Goal: Task Accomplishment & Management: Manage account settings

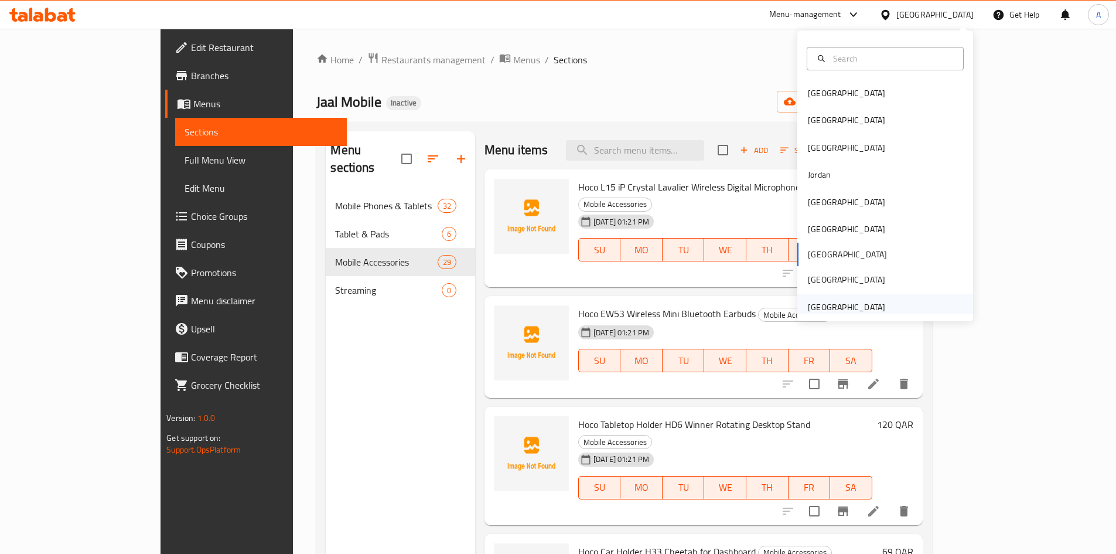
click at [827, 308] on div "[GEOGRAPHIC_DATA]" at bounding box center [846, 307] width 77 height 13
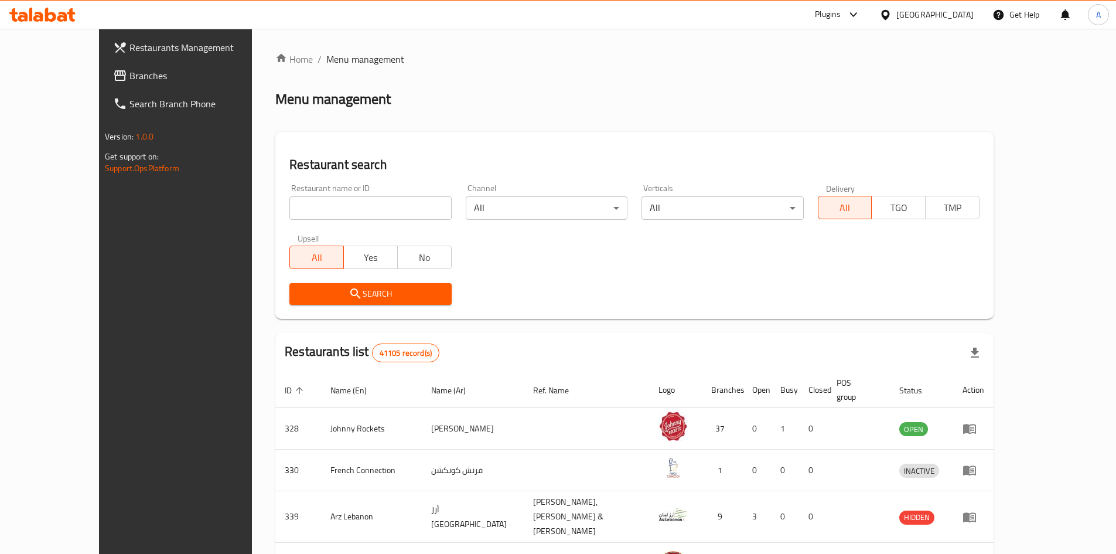
click at [294, 206] on input "search" at bounding box center [371, 207] width 162 height 23
type input "garden view r"
click button "Search" at bounding box center [371, 294] width 162 height 22
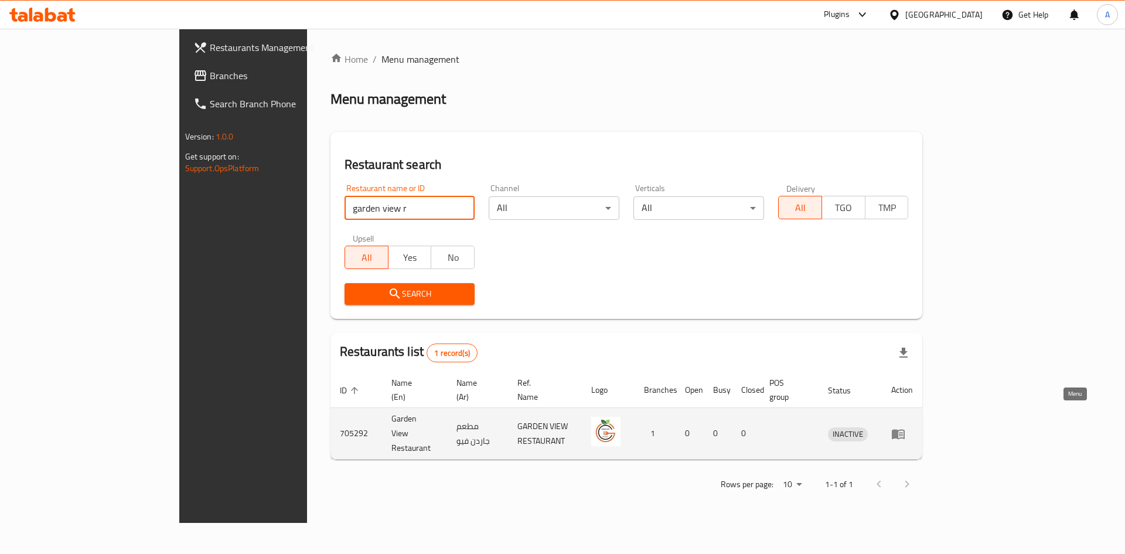
click at [905, 427] on icon "enhanced table" at bounding box center [898, 434] width 14 height 14
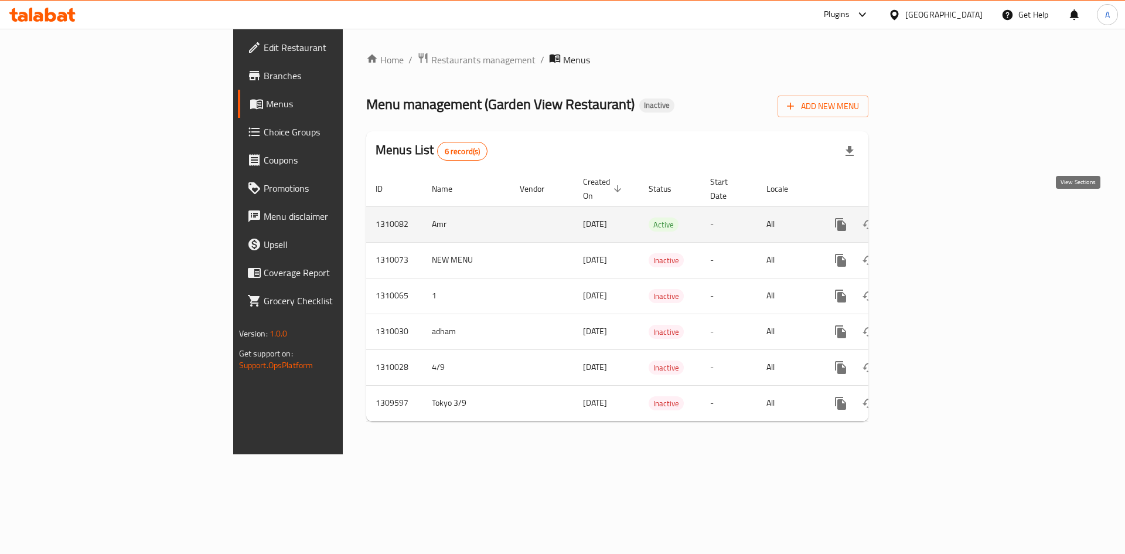
click at [932, 217] on icon "enhanced table" at bounding box center [925, 224] width 14 height 14
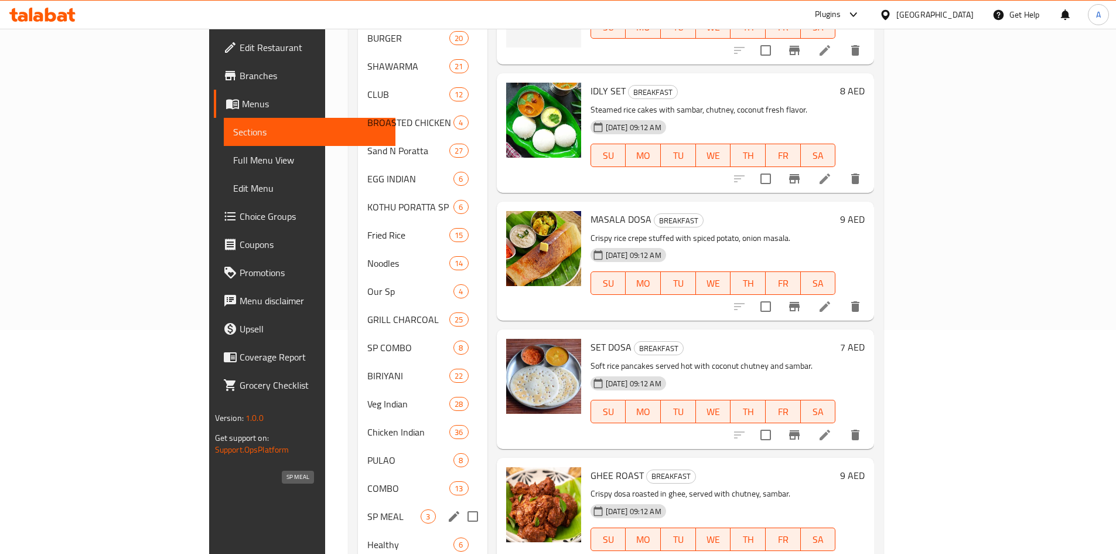
scroll to position [234, 0]
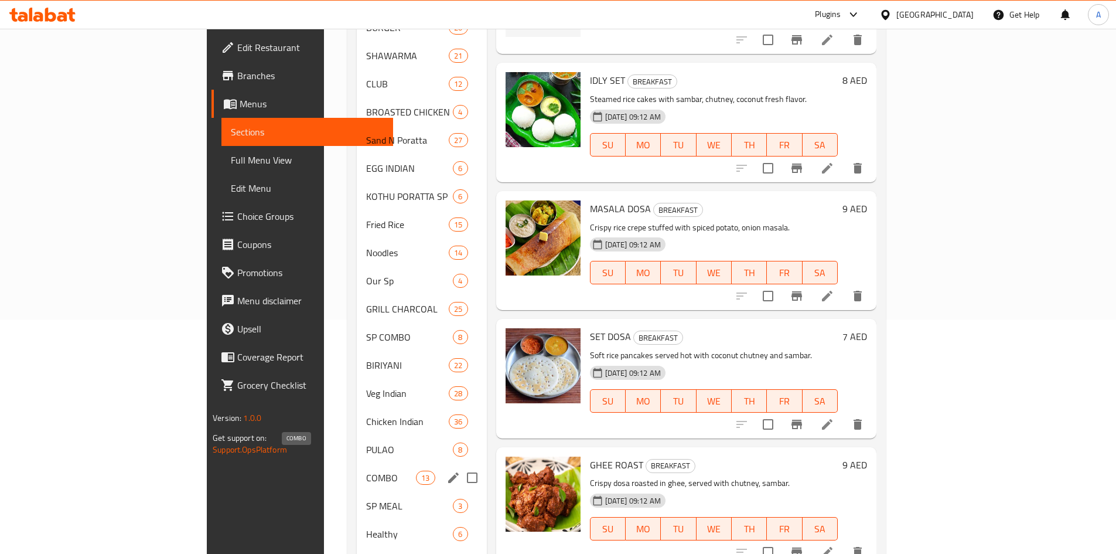
click at [366, 471] on span "COMBO" at bounding box center [391, 478] width 50 height 14
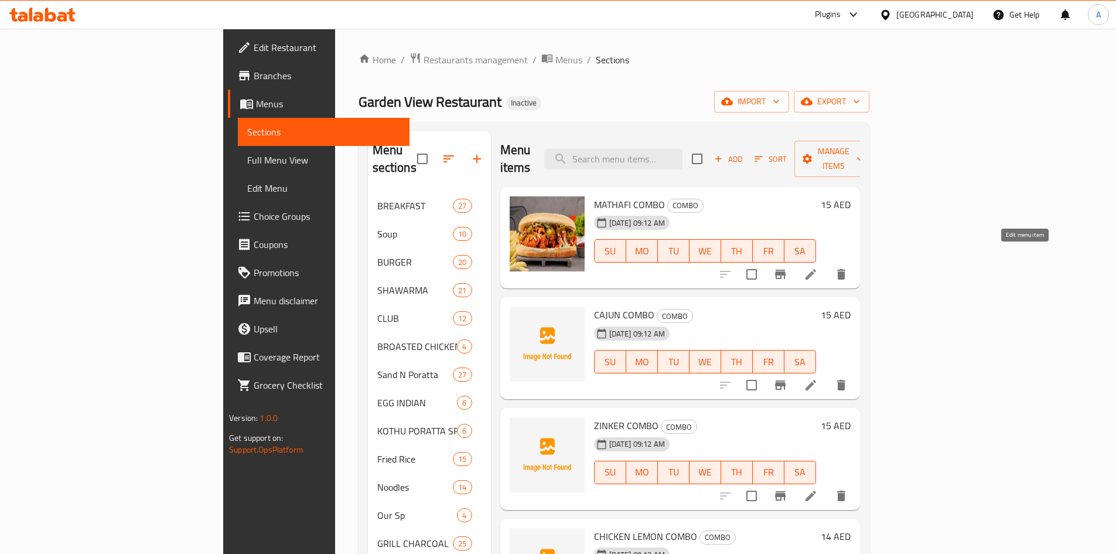
click at [818, 267] on icon at bounding box center [811, 274] width 14 height 14
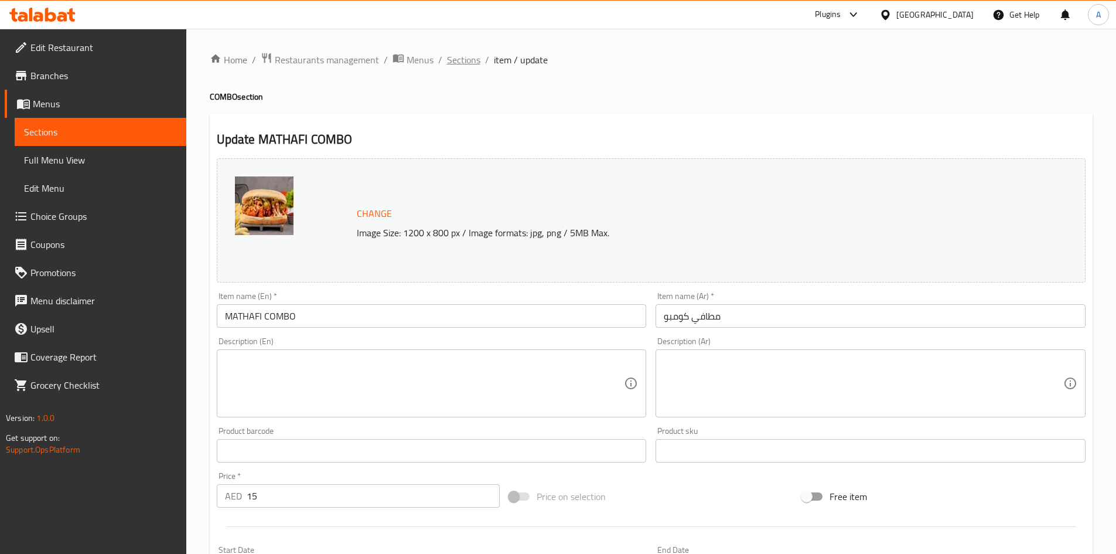
click at [461, 64] on span "Sections" at bounding box center [463, 60] width 33 height 14
click at [324, 367] on textarea at bounding box center [425, 384] width 400 height 56
paste textarea "Mathafi chicken with fries, coleslaw, pickles, garlic sauce, soft drink."
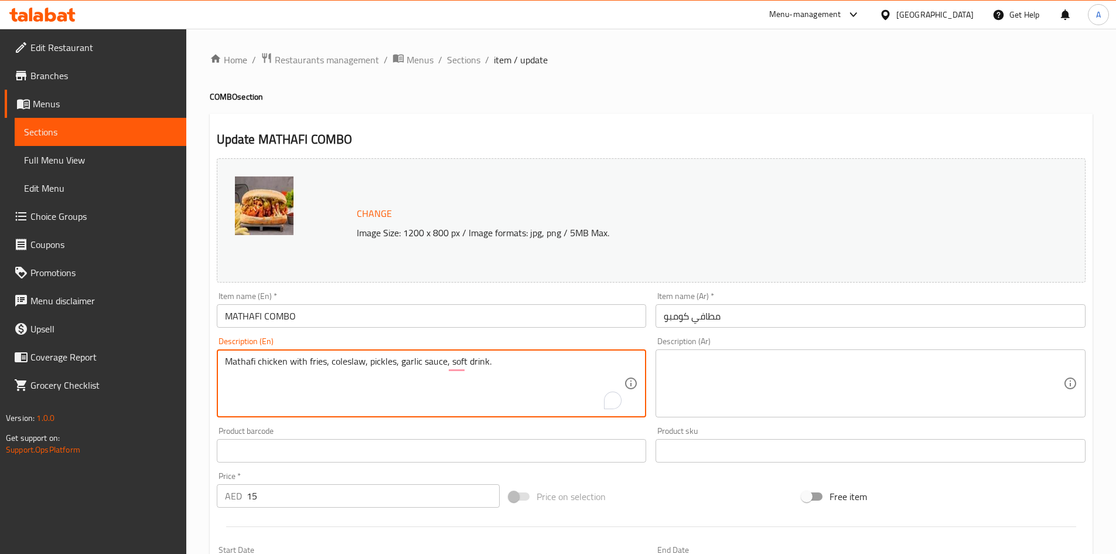
type textarea "Mathafi chicken with fries, coleslaw, pickles, garlic sauce, soft drink."
click at [722, 358] on textarea at bounding box center [864, 384] width 400 height 56
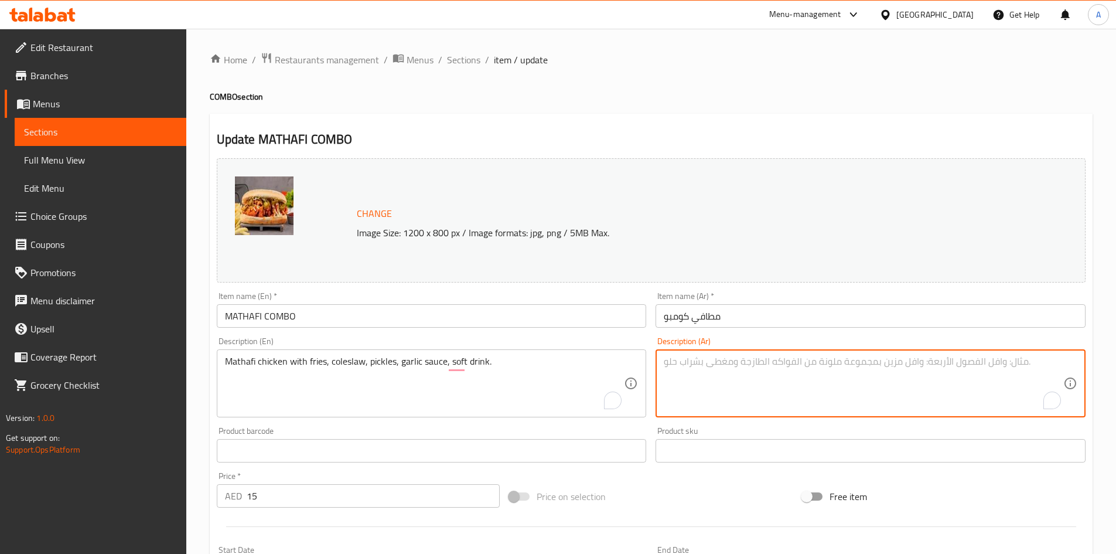
paste textarea "دجاج مطافي مع البطاطس المقلية، سلطة الكرنب، المخلل، صلصة الثوم، مشروب غازي."
click at [918, 364] on textarea "دجاج مطافي مع البطاطس المقلية، سلطة الكرنب، المخلل، صلصة الثوم، مشروب غازي." at bounding box center [864, 384] width 400 height 56
click at [999, 365] on textarea "دجاج مطافي مع بطاطس المقلية، سلطة الكرنب، المخلل، صلصة الثوم، مشروب غازي." at bounding box center [864, 384] width 400 height 56
type textarea "دجاج مطافي مع بطاطس المقلية، سلطة الكرنب، المخلل، صلصة الثوم، مشروب غازي."
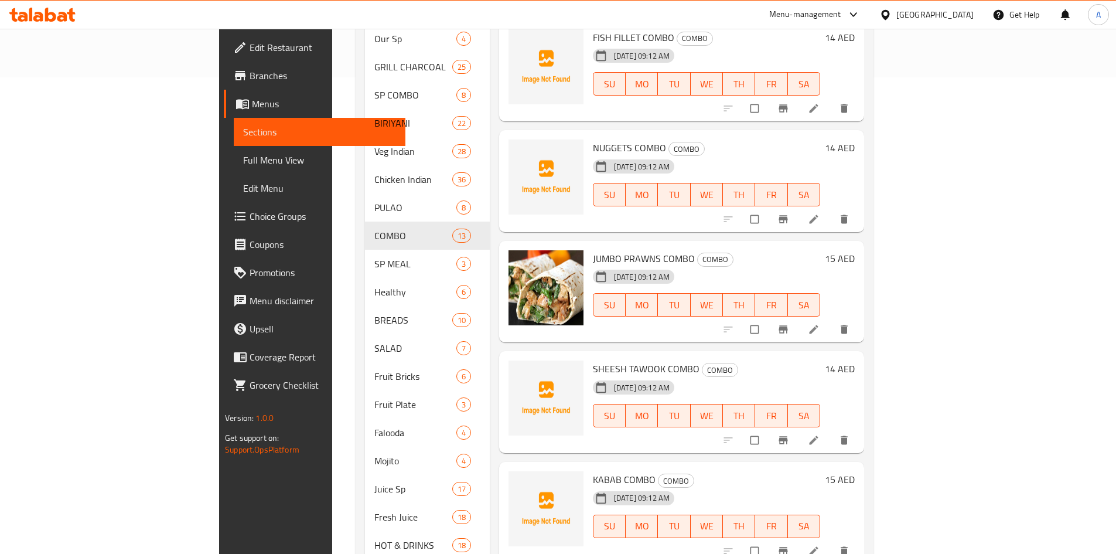
scroll to position [502, 0]
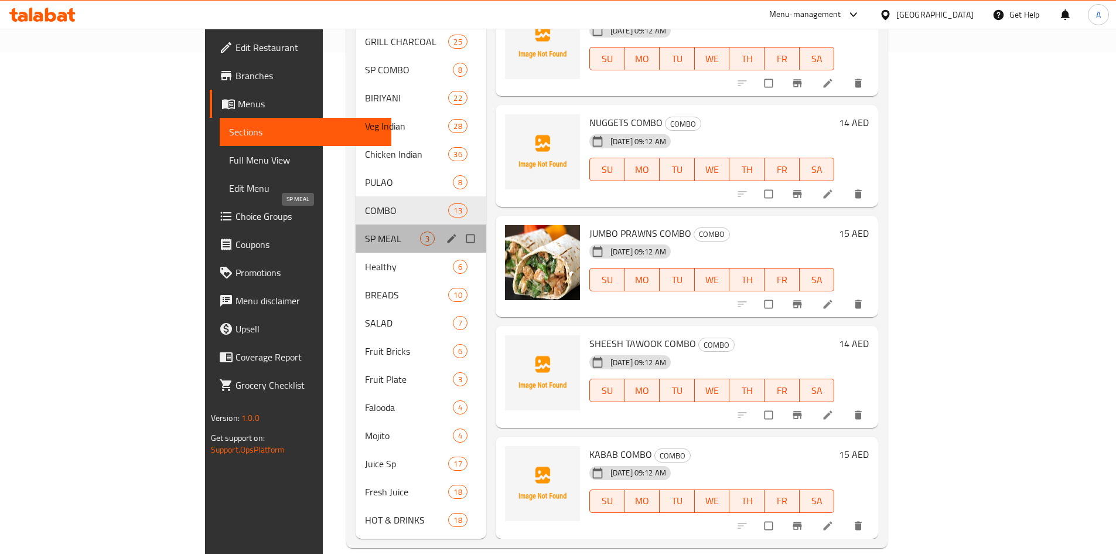
click at [365, 231] on span "SP MEAL" at bounding box center [392, 238] width 55 height 14
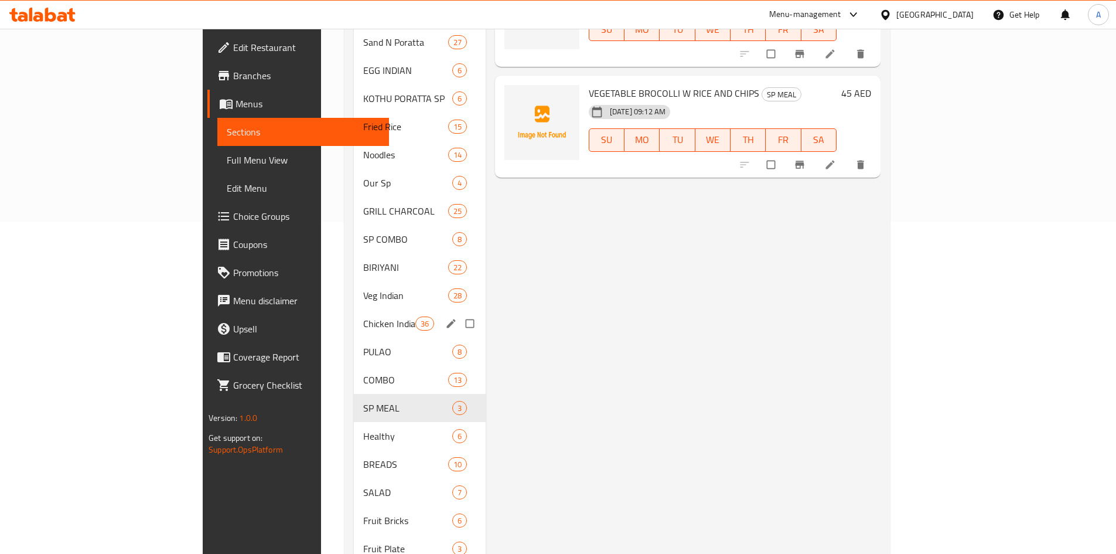
scroll to position [449, 0]
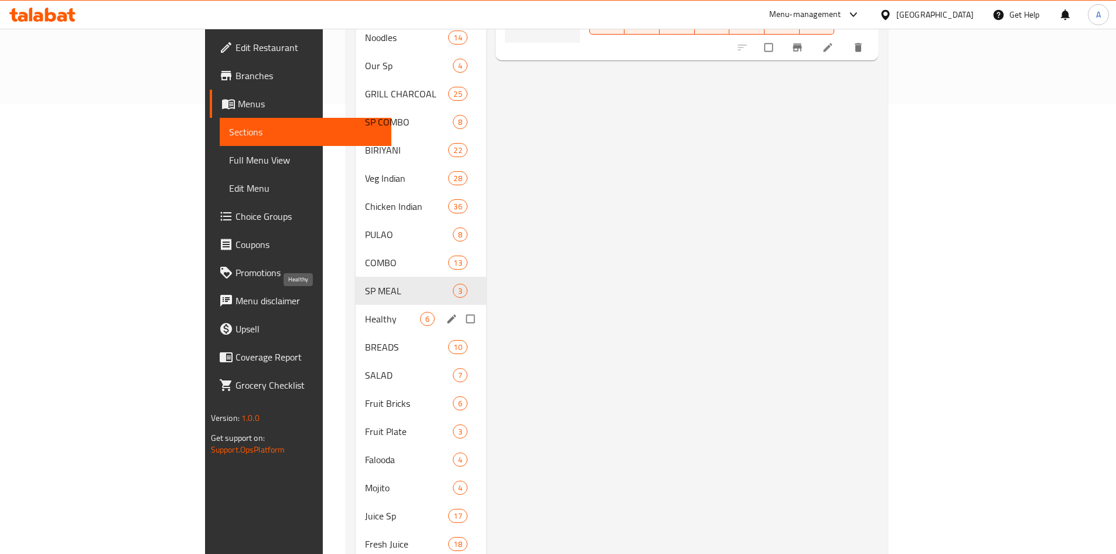
click at [365, 312] on span "Healthy" at bounding box center [392, 319] width 55 height 14
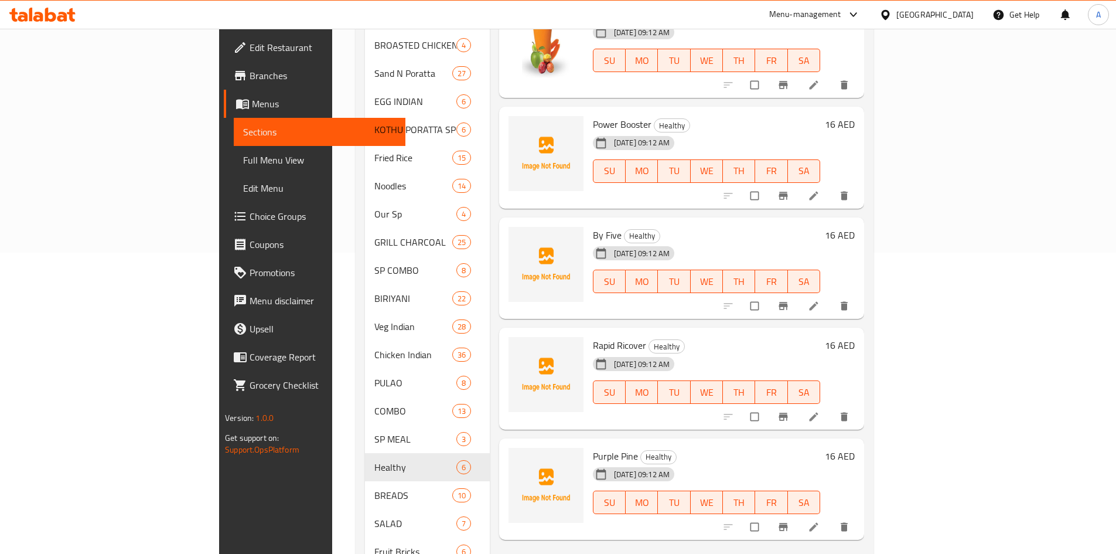
scroll to position [332, 0]
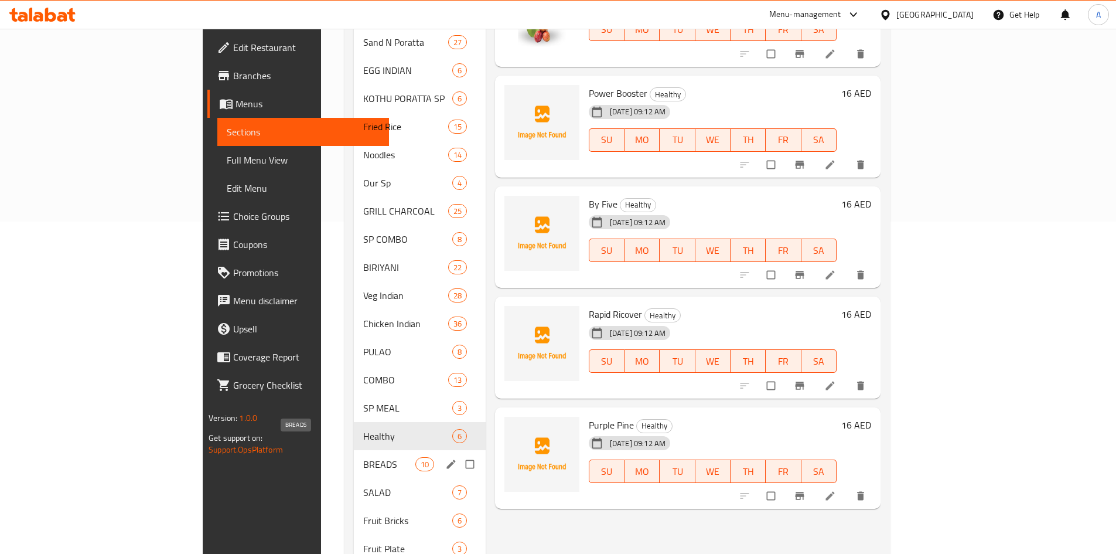
click at [363, 457] on span "BREADS" at bounding box center [389, 464] width 52 height 14
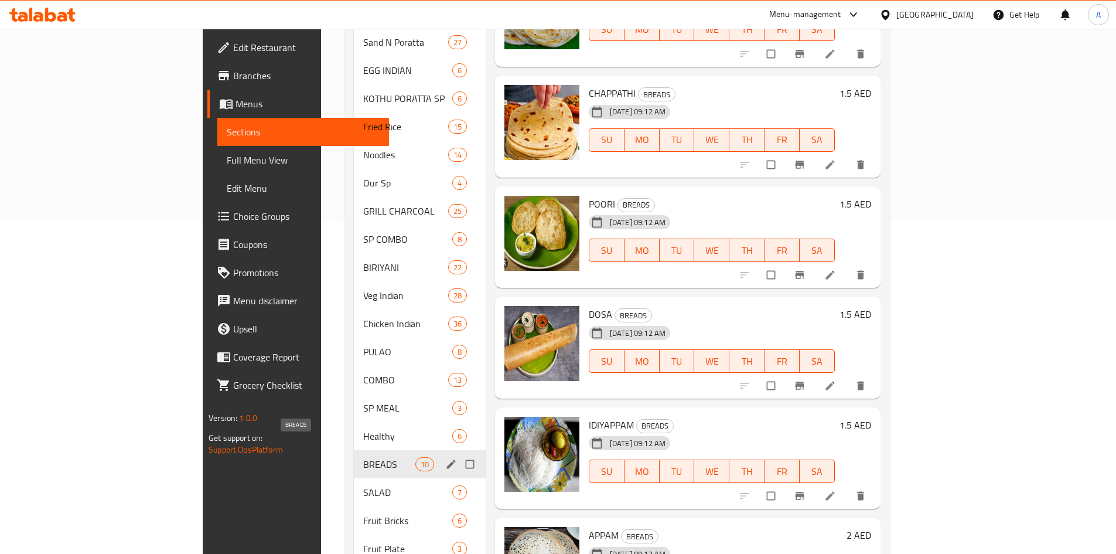
click at [363, 457] on span "BREADS" at bounding box center [389, 464] width 52 height 14
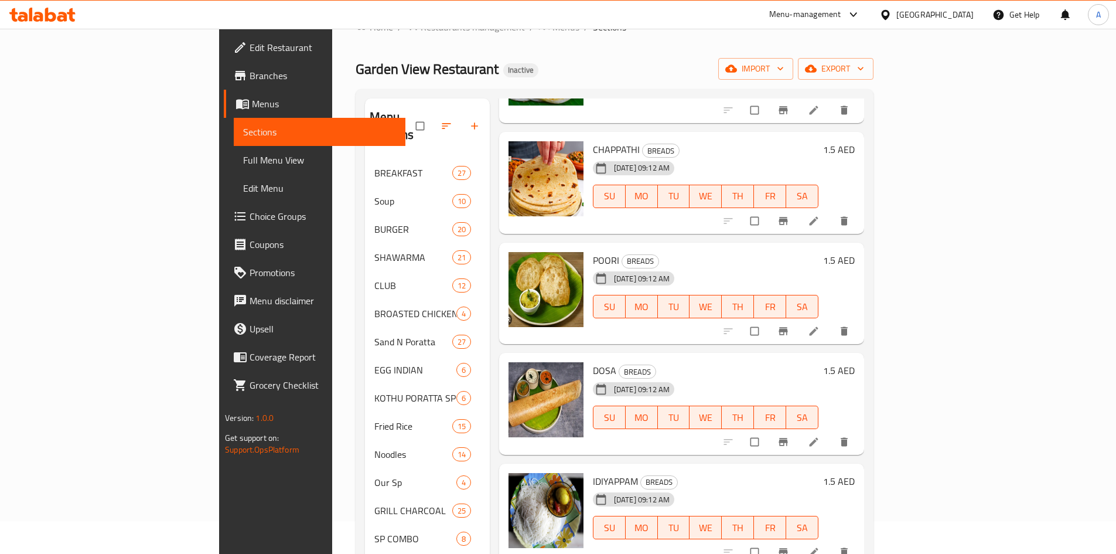
scroll to position [59, 0]
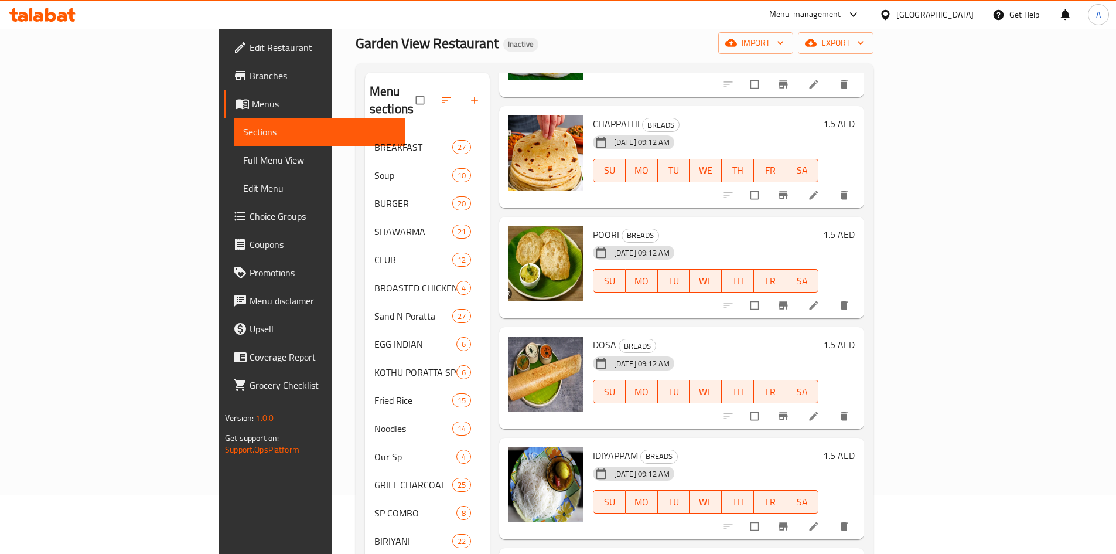
click at [234, 169] on link "Full Menu View" at bounding box center [320, 160] width 172 height 28
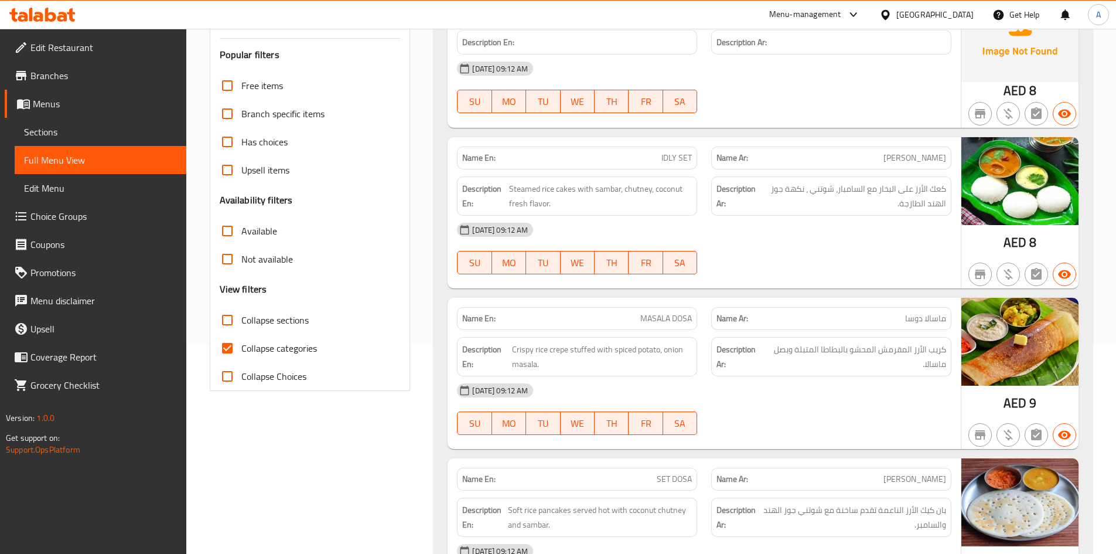
scroll to position [234, 0]
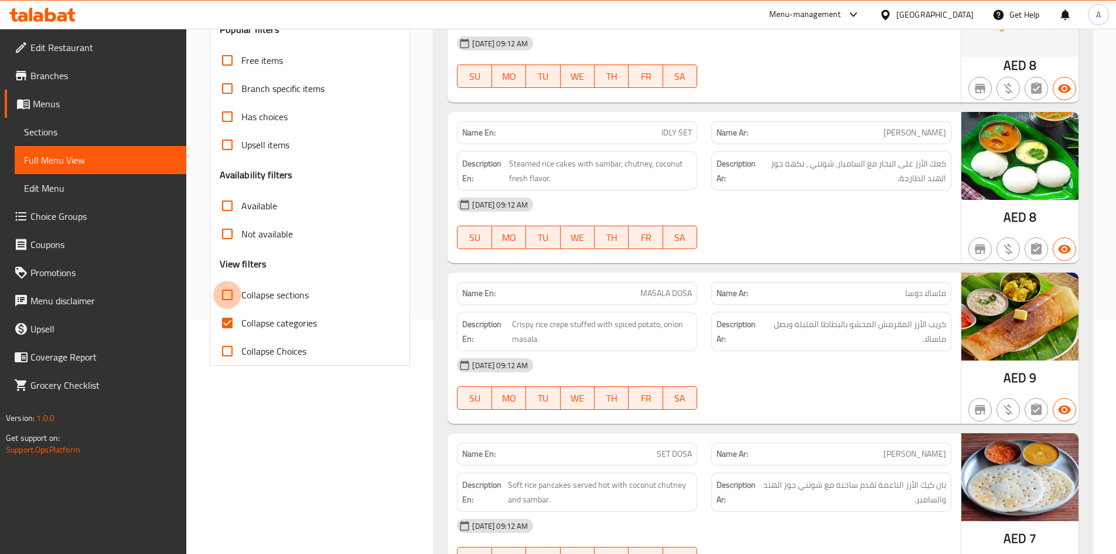
click at [233, 292] on input "Collapse sections" at bounding box center [227, 295] width 28 height 28
checkbox input "true"
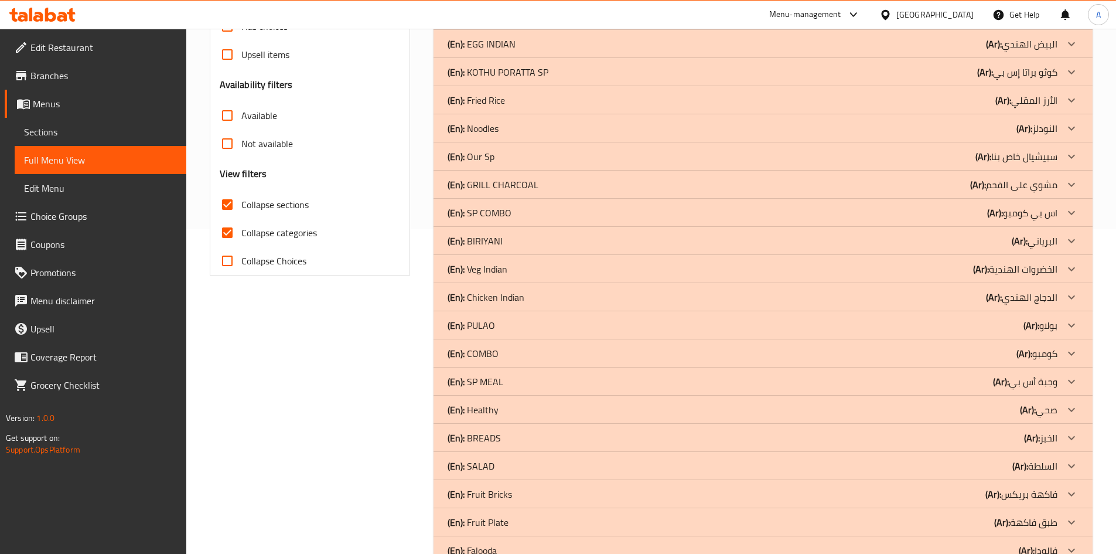
scroll to position [352, 0]
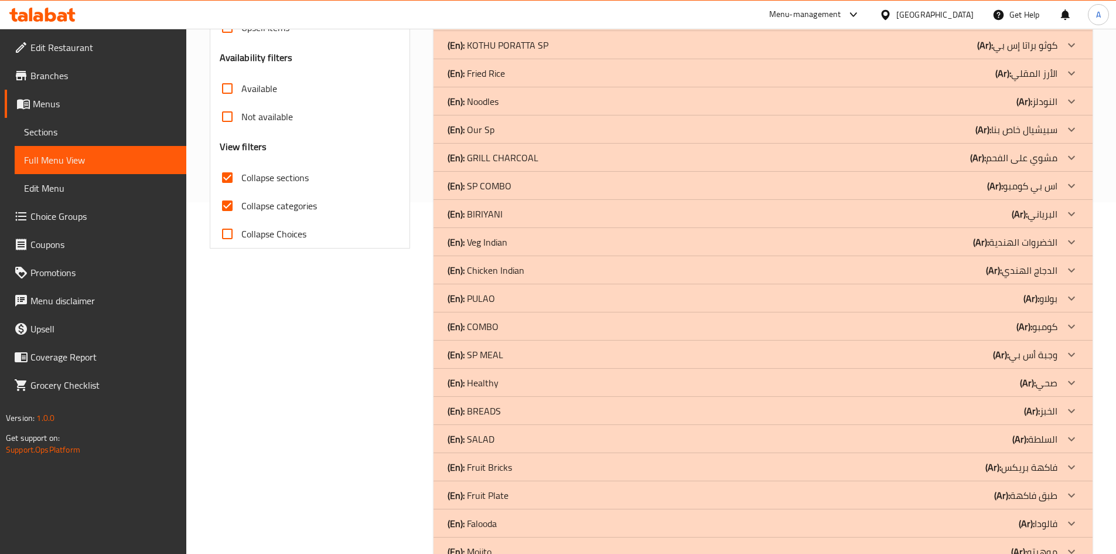
click at [556, 412] on div "(En): BREADS (Ar): الخبز" at bounding box center [753, 411] width 610 height 14
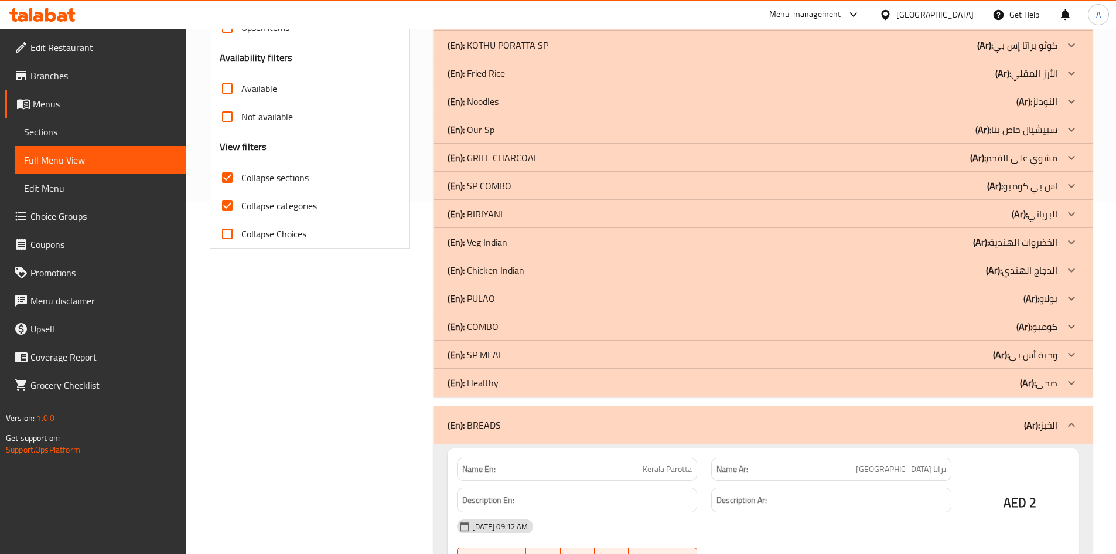
click at [555, 387] on div "(En): Healthy (Ar): صحي" at bounding box center [753, 383] width 610 height 14
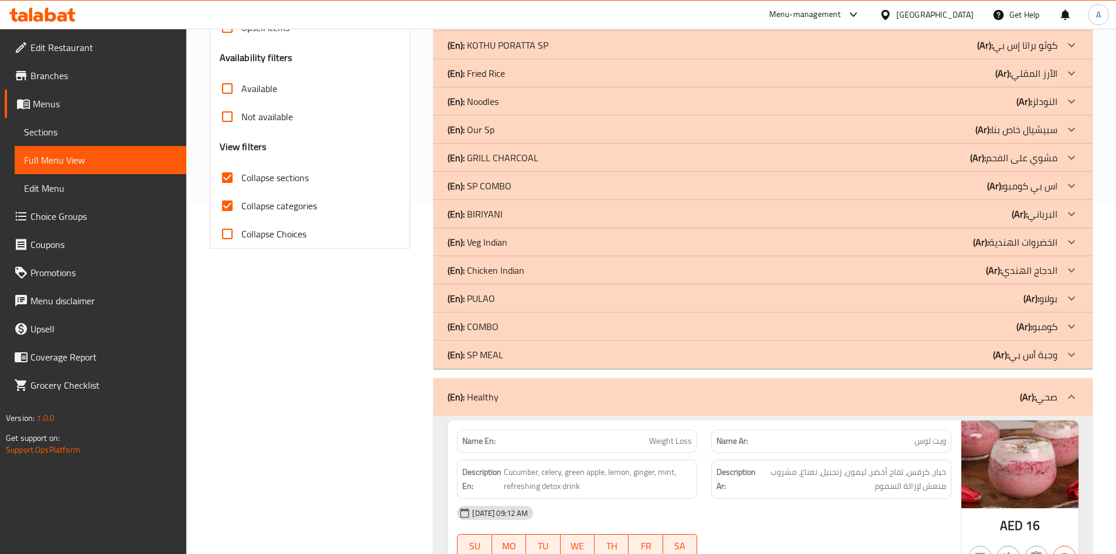
click at [550, 359] on div "(En): SP MEAL (Ar): وجبة أس بي" at bounding box center [753, 355] width 610 height 14
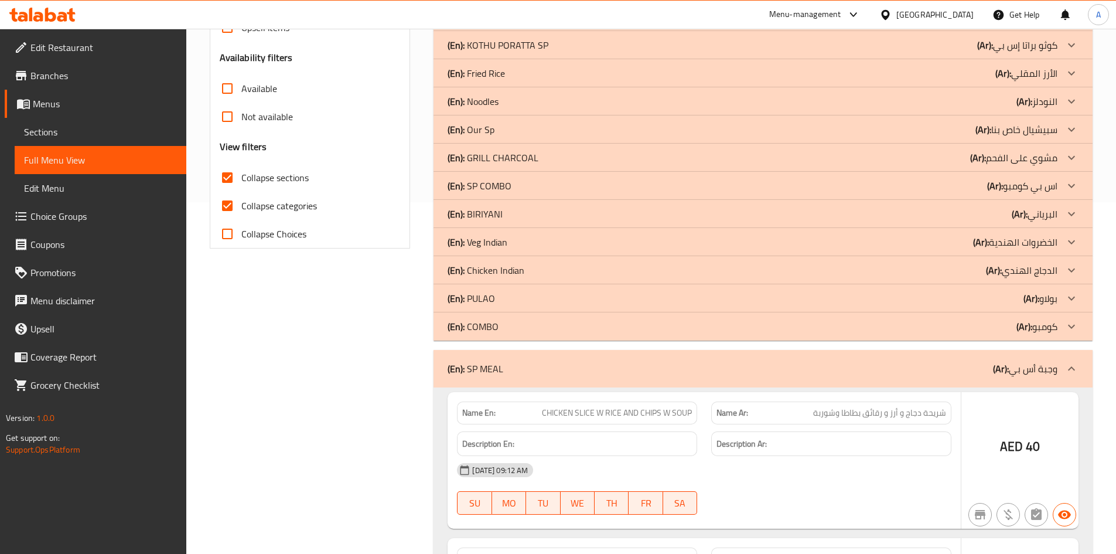
click at [551, 327] on div "(En): COMBO (Ar): كومبو" at bounding box center [753, 326] width 610 height 14
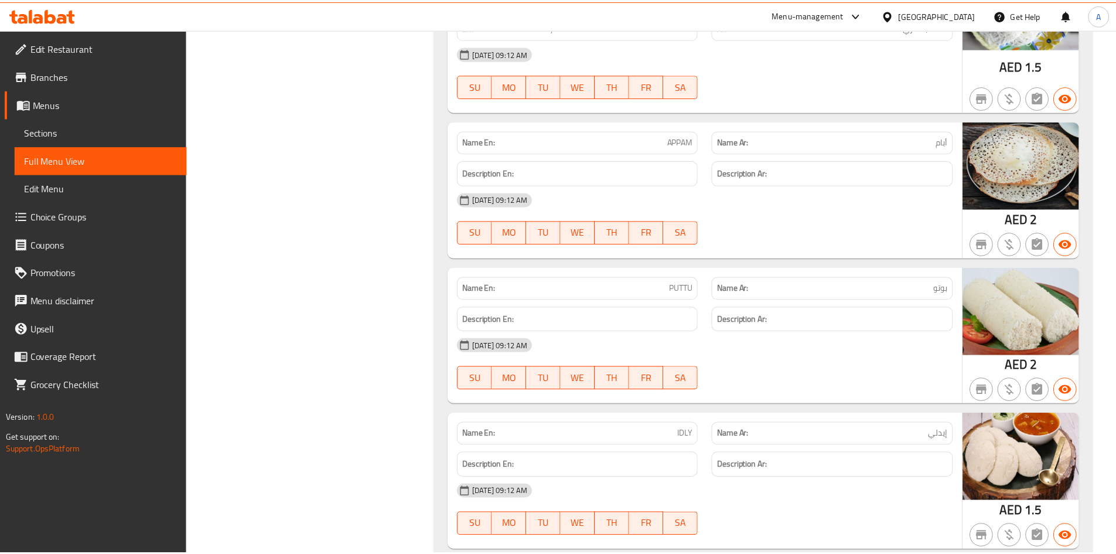
scroll to position [5656, 0]
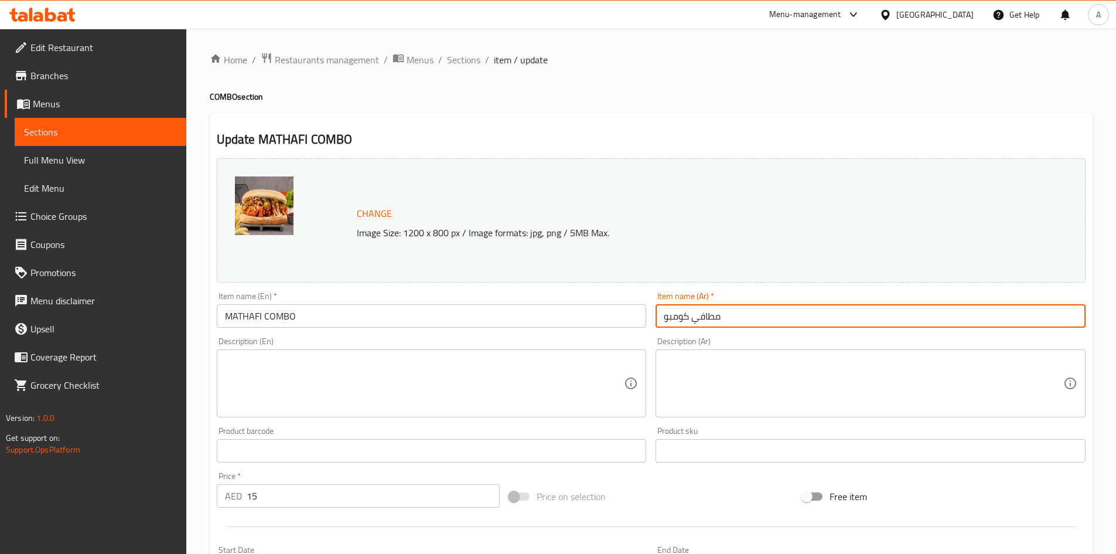
drag, startPoint x: 700, startPoint y: 319, endPoint x: 775, endPoint y: 306, distance: 75.6
click at [757, 316] on input "مطافي كومبو" at bounding box center [871, 315] width 430 height 23
click at [290, 365] on textarea at bounding box center [425, 384] width 400 height 56
paste textarea "Mathafi chicken with fries, coleslaw, pickles, garlic sauce, soft drink."
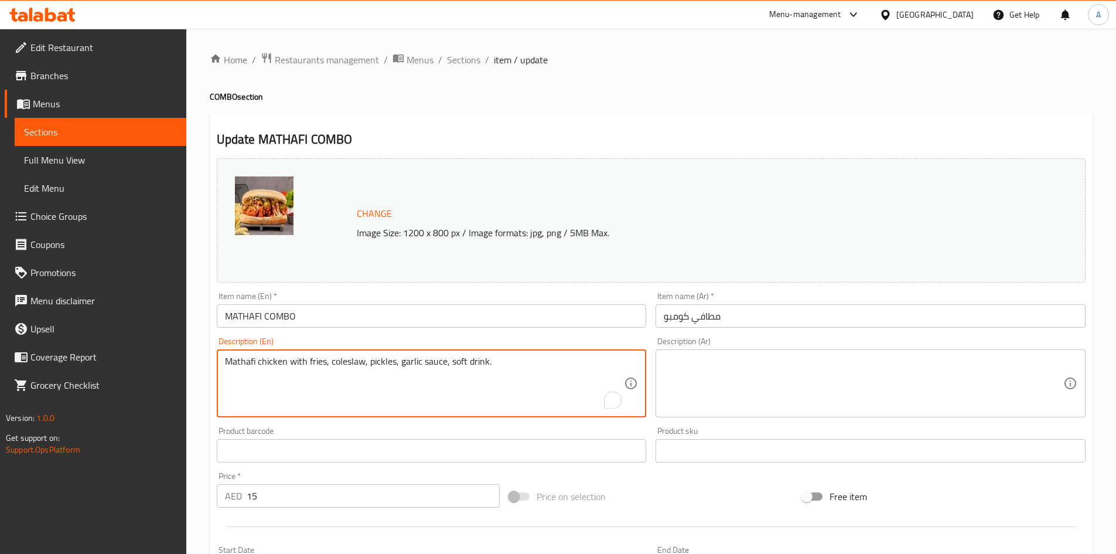
type textarea "Mathafi chicken with fries, coleslaw, pickles, garlic sauce, soft drink."
click at [761, 356] on textarea at bounding box center [864, 384] width 400 height 56
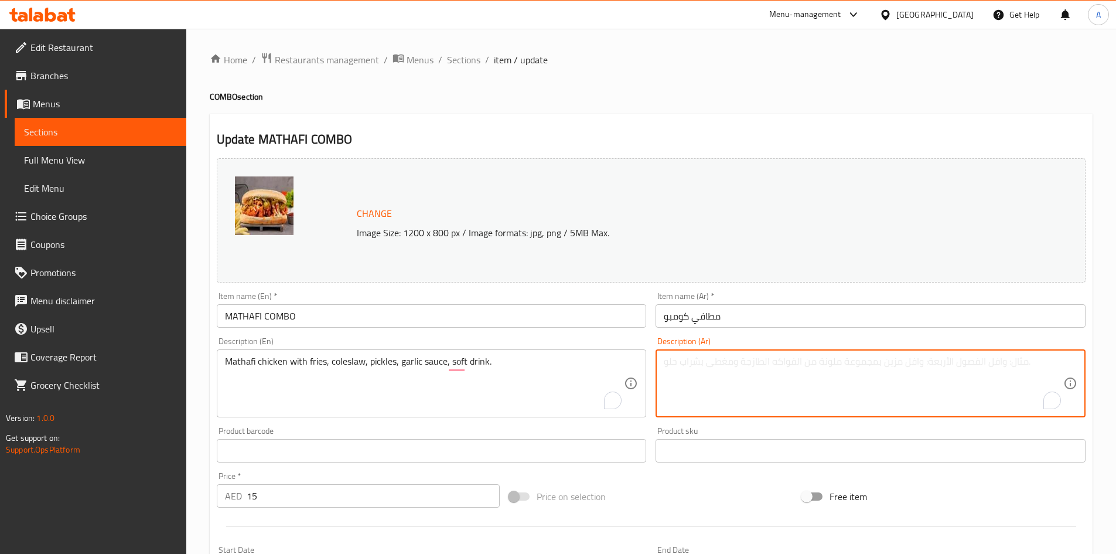
paste textarea "دجاج مطافي مع البطاطس المقلية، سلطة الكرنب، المخلل، صلصة الثوم، مشروب غازي."
click at [992, 363] on textarea "دجاج مطافي مع البطاطس المقلية، سلطة الكرنب، المخلل، صلصة الثوم، مشروب غازي." at bounding box center [864, 384] width 400 height 56
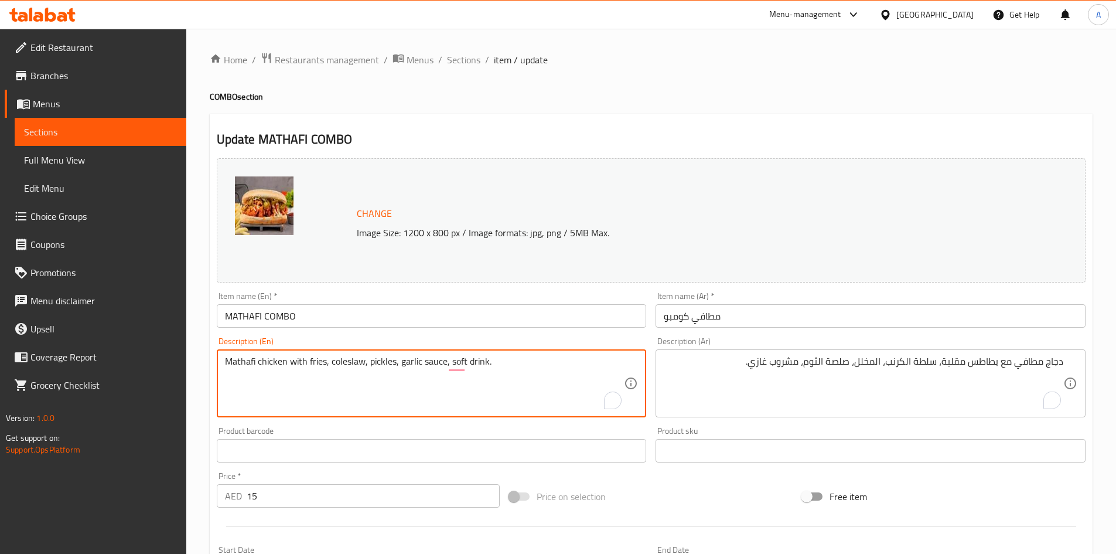
click at [340, 359] on textarea "Mathafi chicken with fries, coleslaw, pickles, garlic sauce, soft drink." at bounding box center [425, 384] width 400 height 56
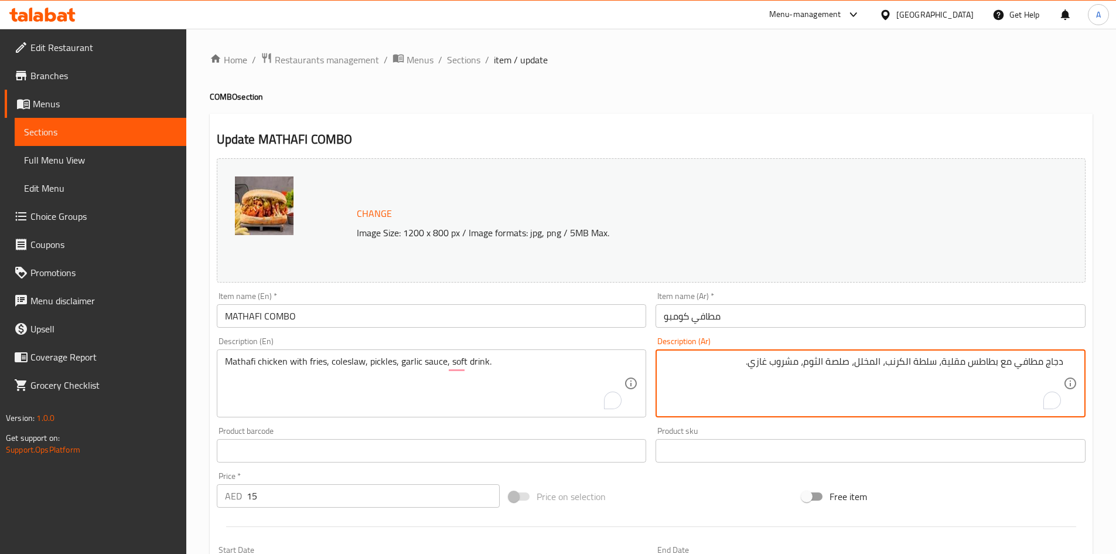
drag, startPoint x: 887, startPoint y: 365, endPoint x: 935, endPoint y: 362, distance: 48.1
paste textarea "كول سلو"
click at [918, 361] on textarea "دجاج مطافي مع بطاطس مقلية، سلطة كول سلو، المخلل، صلصة الثوم، مشروب غازي." at bounding box center [864, 384] width 400 height 56
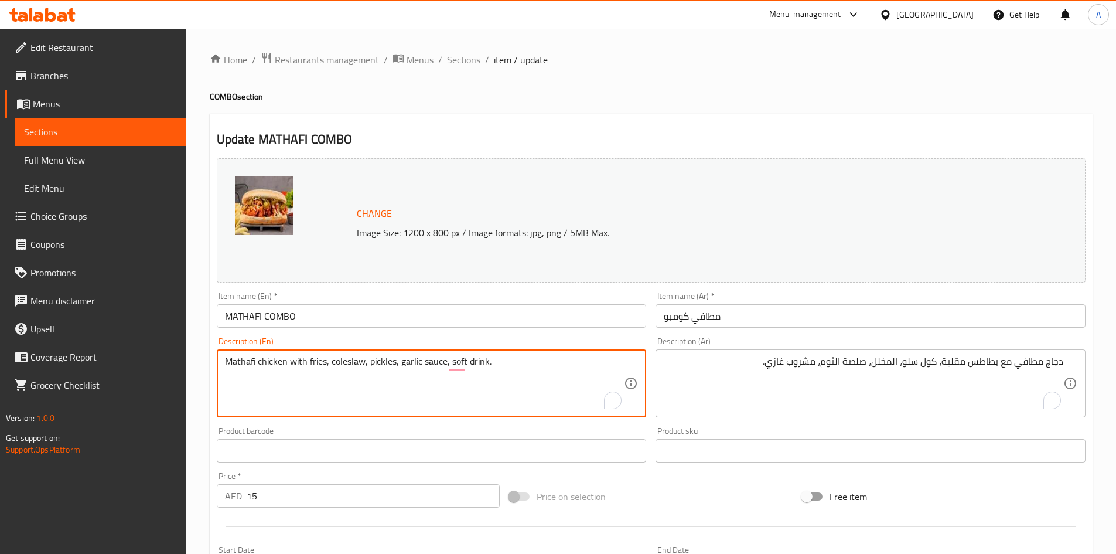
drag, startPoint x: 403, startPoint y: 362, endPoint x: 433, endPoint y: 363, distance: 29.9
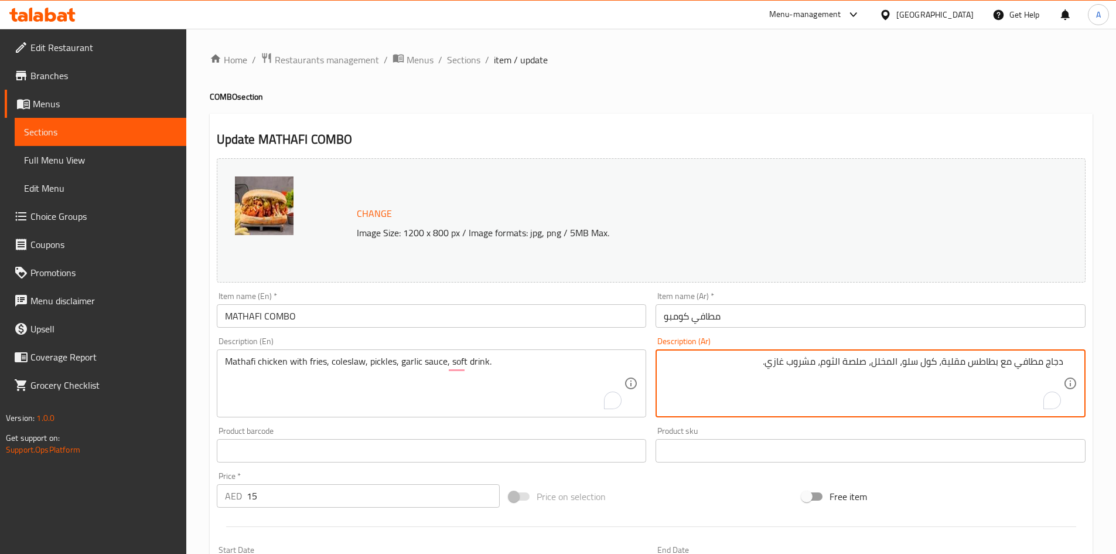
drag, startPoint x: 823, startPoint y: 362, endPoint x: 865, endPoint y: 358, distance: 42.4
paste textarea "ص"
type textarea "دجاج مطافي مع بطاطس مقلية، كول سلو، المخلل، صوص ثوم، مشروب غازي."
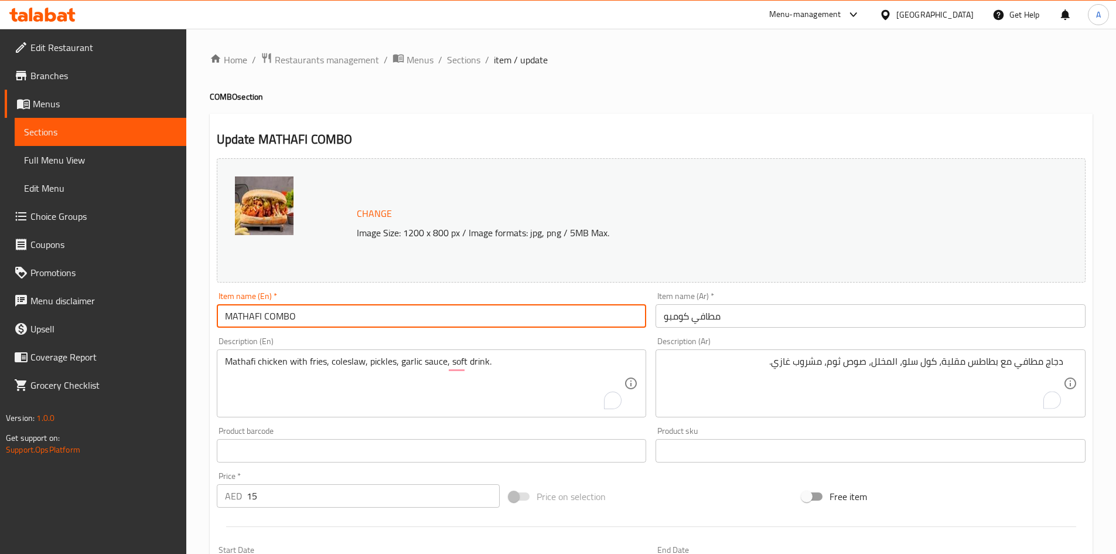
click at [458, 305] on input "MATHAFI COMBO" at bounding box center [432, 315] width 430 height 23
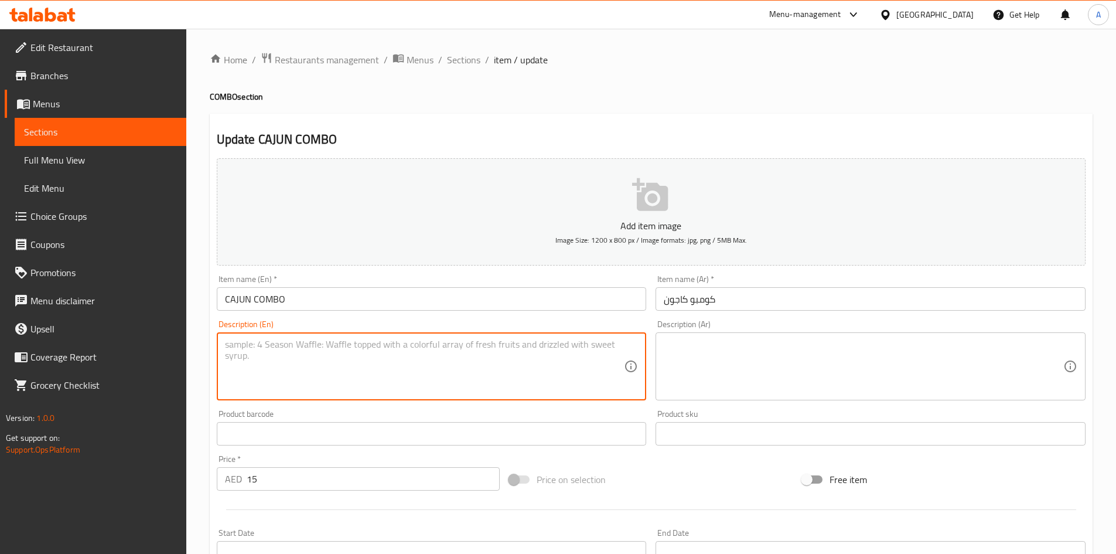
click at [253, 346] on textarea at bounding box center [425, 367] width 400 height 56
paste textarea "Cajun-spiced chicken with fries, coleslaw, pickles, garlic sauce, soft drink."
type textarea "Cajun-spiced chicken with fries, coleslaw, pickles, garlic sauce, soft drink."
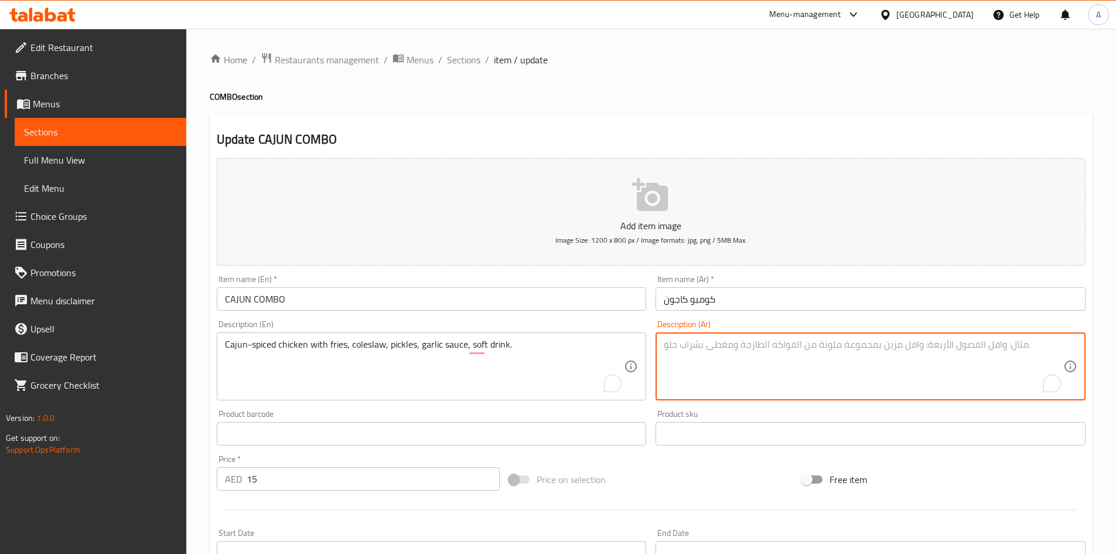
click at [848, 348] on textarea "To enrich screen reader interactions, please activate Accessibility in Grammarl…" at bounding box center [864, 367] width 400 height 56
paste textarea "دجاج متبل على طريقة الكاجون مع البطاطس المقلية، سلطة الكرنب، المخللات، صلصة الث…"
click at [994, 348] on textarea "دجاج متبل على طريقة الكاجون مع البطاطس المقلية، سلطة الكرنب، المخللات، صلصة الث…" at bounding box center [864, 367] width 400 height 56
click at [992, 348] on textarea "دجاج متبل طريقة الكاجون مع البطاطس المقلية، سلطة الكرنب، المخللات، صلصة الثوم، …" at bounding box center [864, 367] width 400 height 56
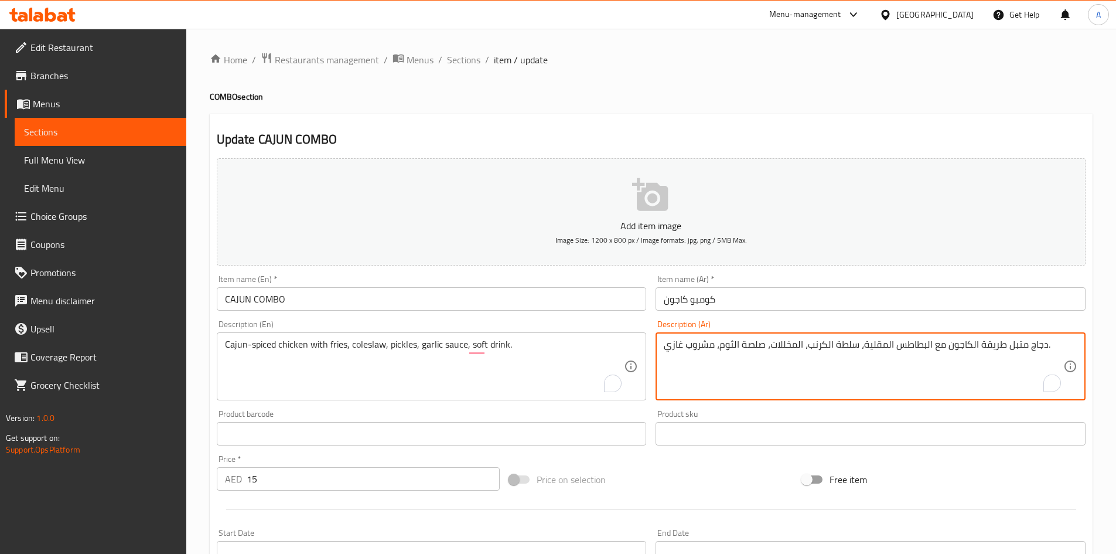
click at [992, 348] on textarea "دجاج متبل طريقة الكاجون مع البطاطس المقلية، سلطة الكرنب، المخللات، صلصة الثوم، …" at bounding box center [864, 367] width 400 height 56
click at [961, 384] on textarea "دجاج متبل fالكاجون مع البطاطس المقلية، سلطة الكرنب، المخللات، صلصة الثوم، مشروب…" at bounding box center [864, 367] width 400 height 56
drag, startPoint x: 864, startPoint y: 346, endPoint x: 912, endPoint y: 342, distance: 48.2
click at [912, 342] on textarea "دجاج متبل بالكاجون مع بطاطس مقلية، سلطة الكرنب، المخللات، صلصة الثوم، مشروب غاز…" at bounding box center [864, 367] width 400 height 56
paste textarea "كول سلو"
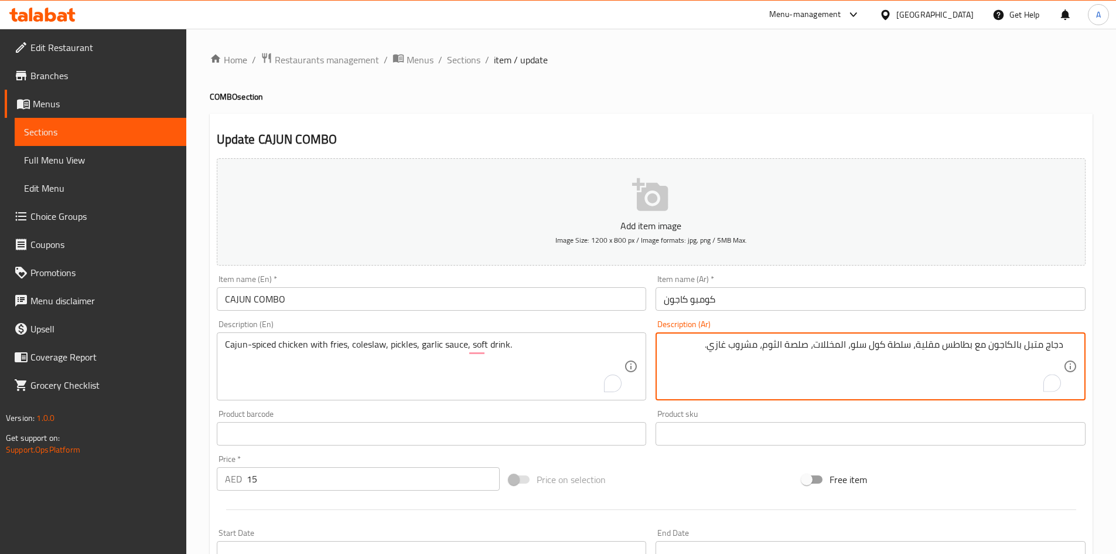
click at [903, 350] on textarea "دجاج متبل بالكاجون مع بطاطس مقلية، سلطة كول سلو، المخللات، صلصة الثوم، مشروب غا…" at bounding box center [864, 367] width 400 height 56
click at [869, 343] on textarea "دجاج متبل بالكاجون مع بطاطس مقلية، كول سلو، المخللات، صلصة الثوم، مشروب غازي." at bounding box center [864, 367] width 400 height 56
click at [810, 345] on textarea "دجاج متبل بالكاجون مع بطاطس مقلية، كول سلو، مخللات، صلصة الثوم، مشروب غازي." at bounding box center [864, 367] width 400 height 56
click at [820, 346] on textarea "دجاج متبل بالكاجون مع بطاطس مقلية، كول سلو، مخللات، صلصة ثوم، مشروب غازي." at bounding box center [864, 367] width 400 height 56
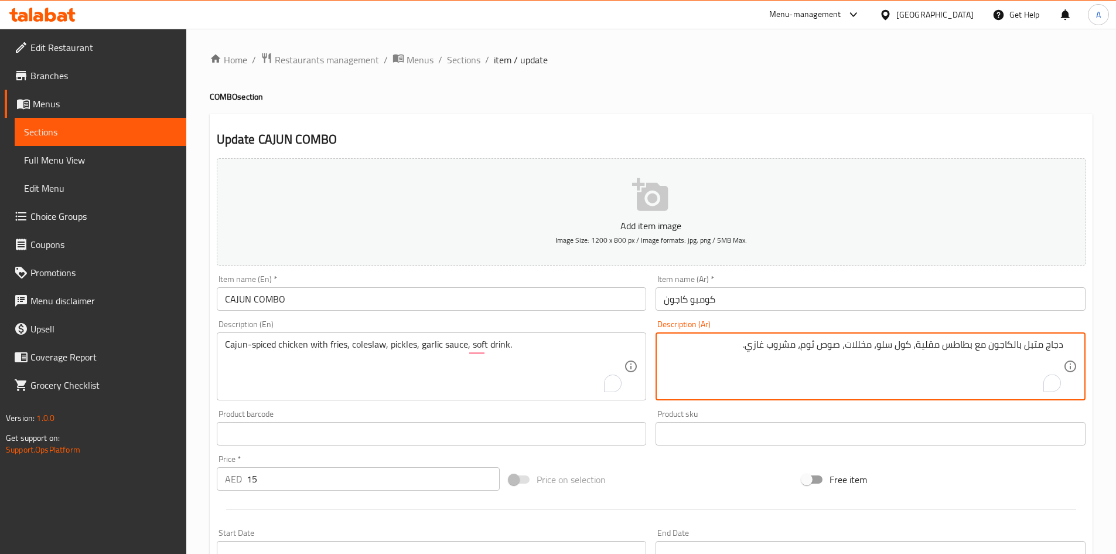
type textarea "دجاج متبل بالكاجون مع بطاطس مقلية، كول سلو، مخللات، صوص ثوم، مشروب غازي."
click at [582, 301] on input "CAJUN COMBO" at bounding box center [432, 298] width 430 height 23
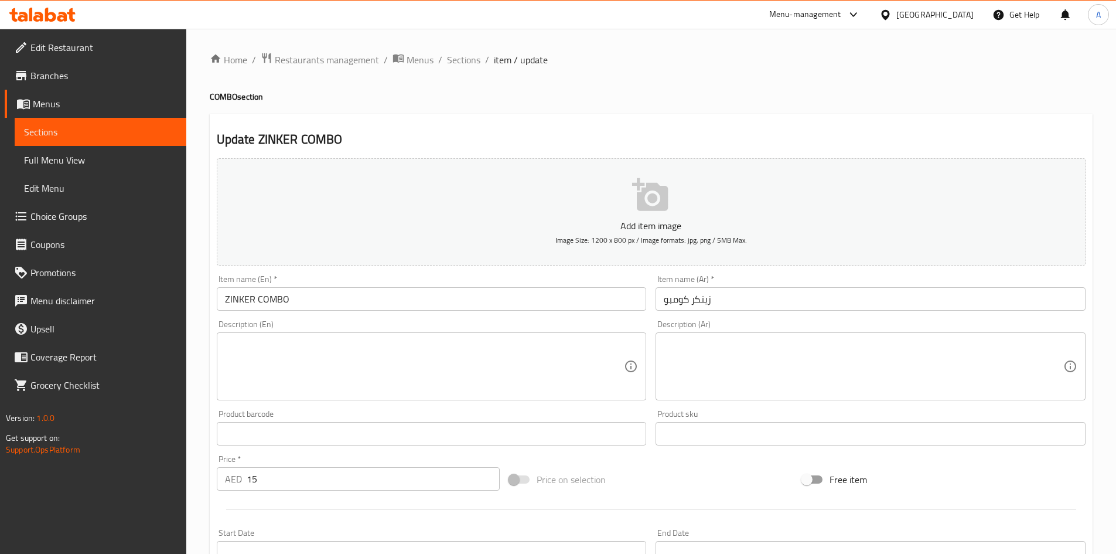
click at [275, 335] on div "Description (En)" at bounding box center [432, 366] width 430 height 68
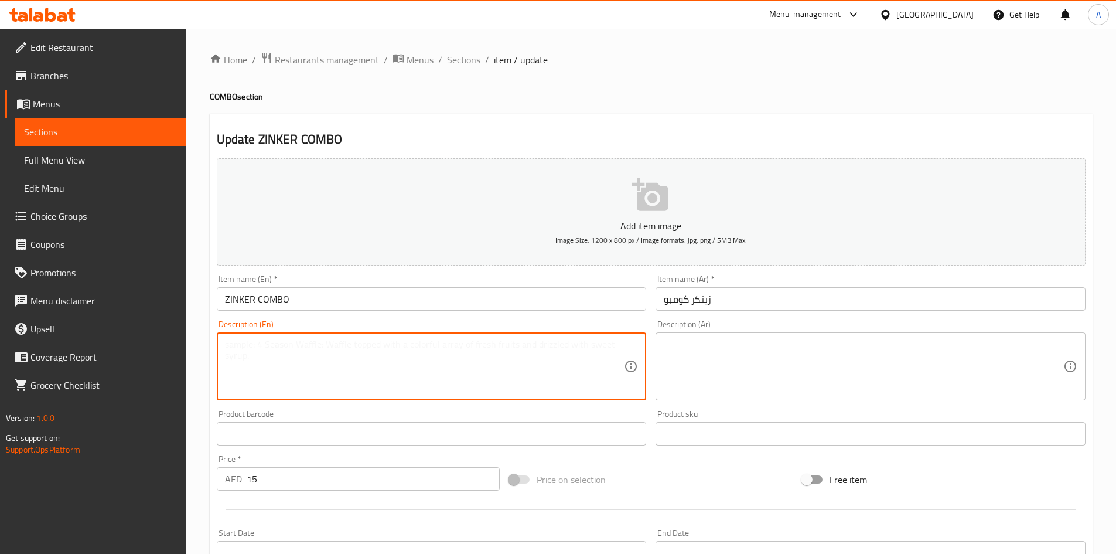
paste textarea "Crispy zinker chicken with fries, coleslaw, pickles, garlic sauce, drink"
type textarea "Crispy zinker chicken with fries, coleslaw, pickles, garlic sauce, drink"
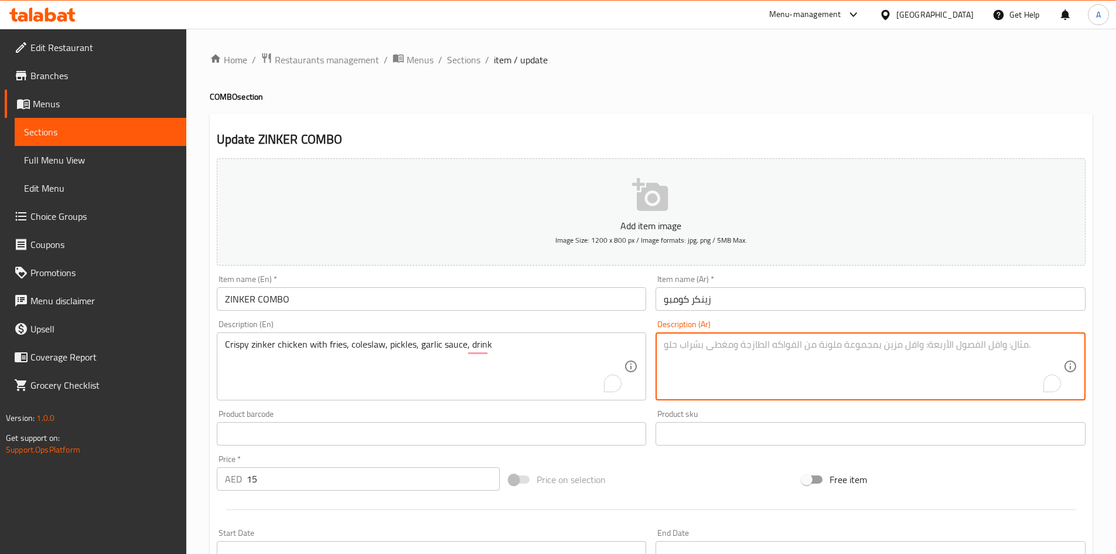
click at [749, 341] on textarea "To enrich screen reader interactions, please activate Accessibility in Grammarl…" at bounding box center [864, 367] width 400 height 56
paste textarea "دجاج زينكر مقرمش مع بطاطس مقلية، سلطة كول سلو، مخلل، صلصة ثوم، مشروب"
click at [992, 346] on textarea "دجاج زينكر مقرمش مع بطاطس مقلية، سلطة كول سلو، مخلل، صلصة ثوم، مشروب" at bounding box center [864, 367] width 400 height 56
click at [895, 345] on textarea "دجاج زينكر مقرمش مع بطاطس مقلية، سلطة كول سلو، مخلل، صلصة ثوم، مشروب" at bounding box center [864, 367] width 400 height 56
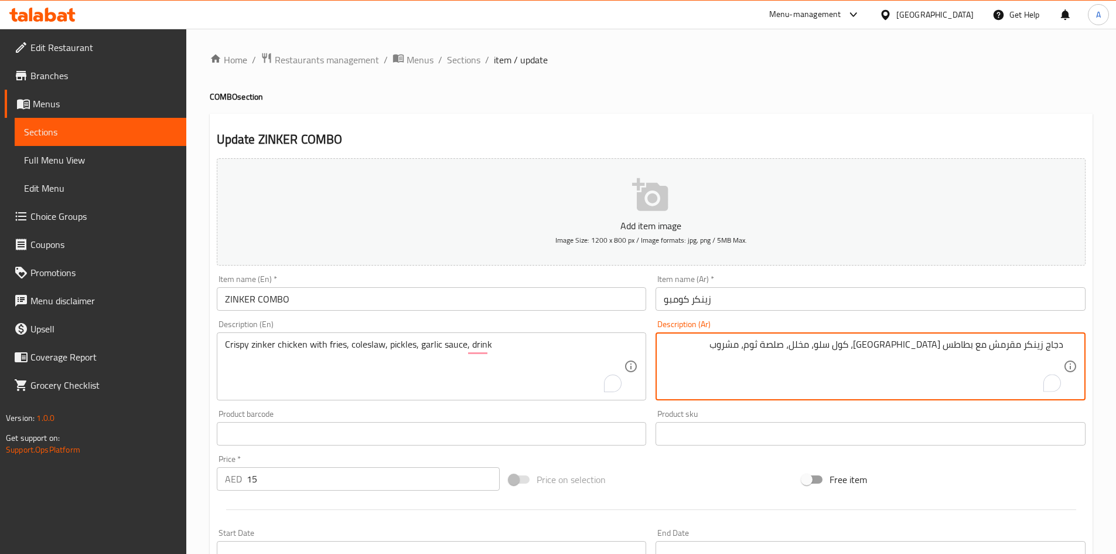
click at [826, 344] on textarea "دجاج زينكر مقرمش مع بطاطس مقلية، كول سلو، مخلل، صلصة ثوم، مشروب" at bounding box center [864, 367] width 400 height 56
type textarea "دجاج زينكر مقرمش مع بطاطس مقلية، كول سلو، مخلل، صوص ثوم، مشروب"
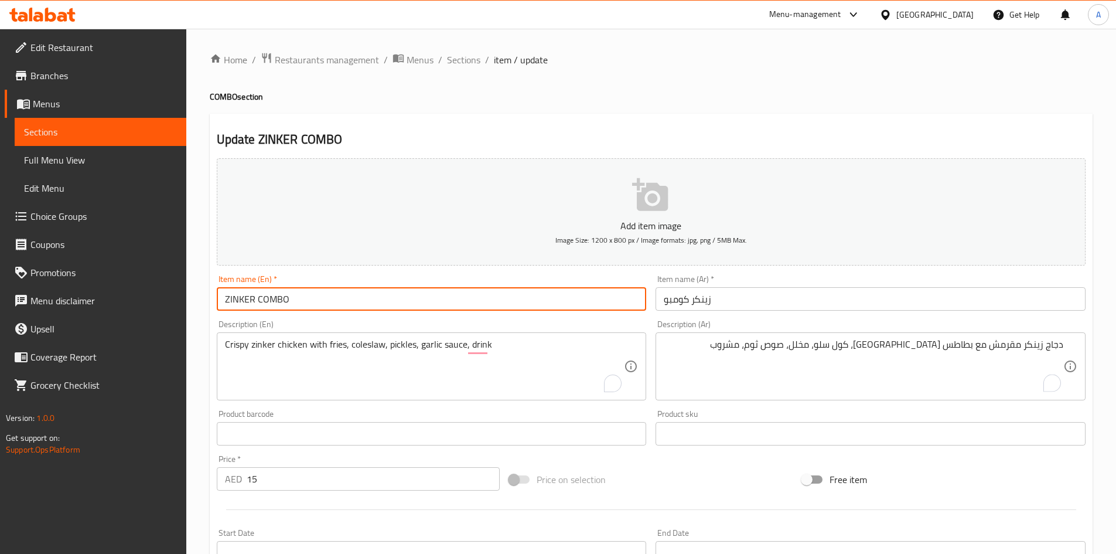
click at [386, 297] on input "ZINKER COMBO" at bounding box center [432, 298] width 430 height 23
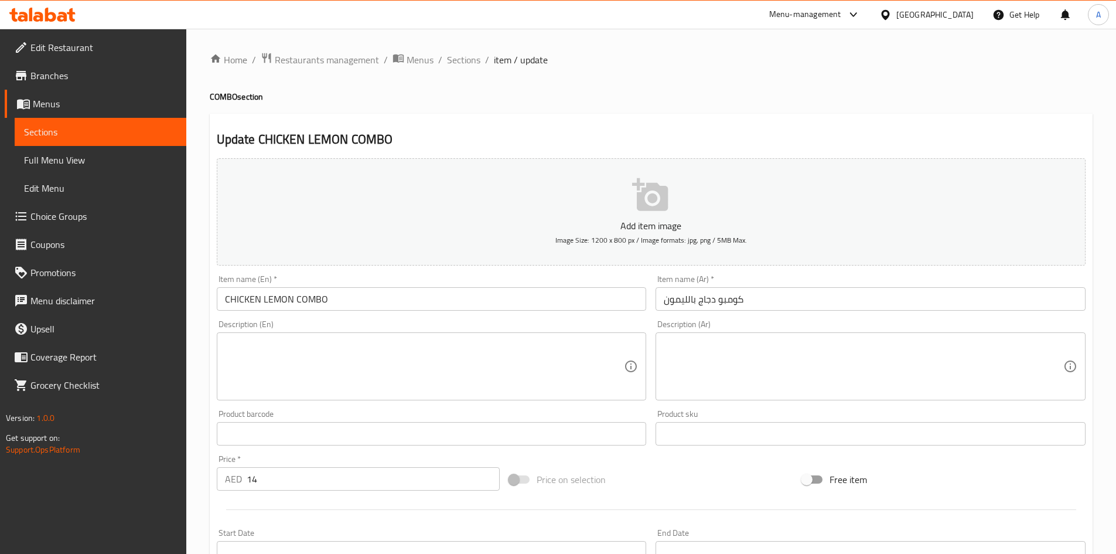
click at [247, 343] on textarea at bounding box center [425, 367] width 400 height 56
paste textarea "Lemon-pepper chicken with fries, coleslaw, pickles, garlic sauce, served bevera…"
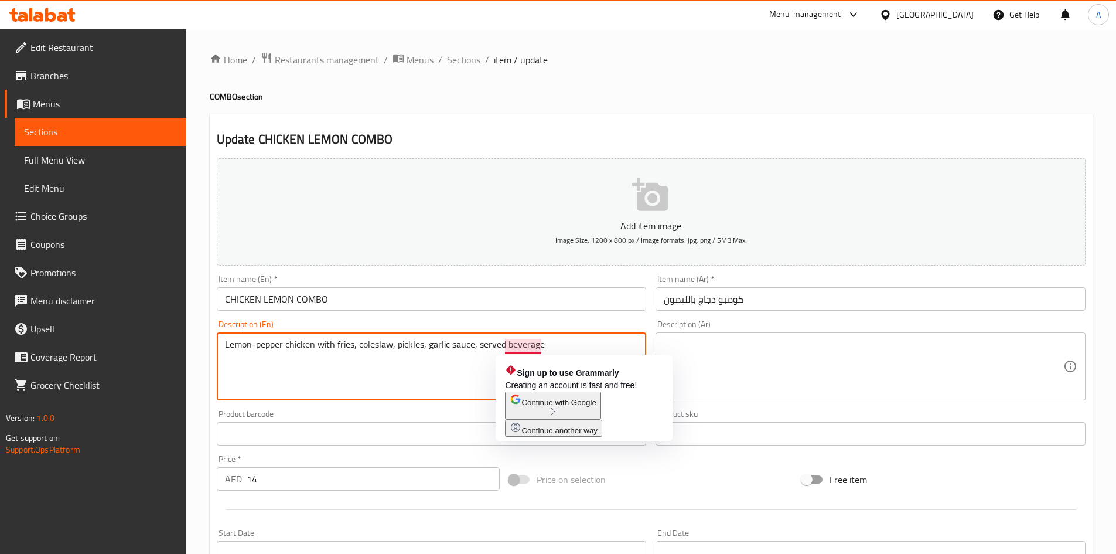
type textarea "Lemon-pepper chicken with fries, coleslaw, pickles, garlic sauce, served bevera…"
click at [596, 407] on span "Continue with Google" at bounding box center [559, 402] width 74 height 9
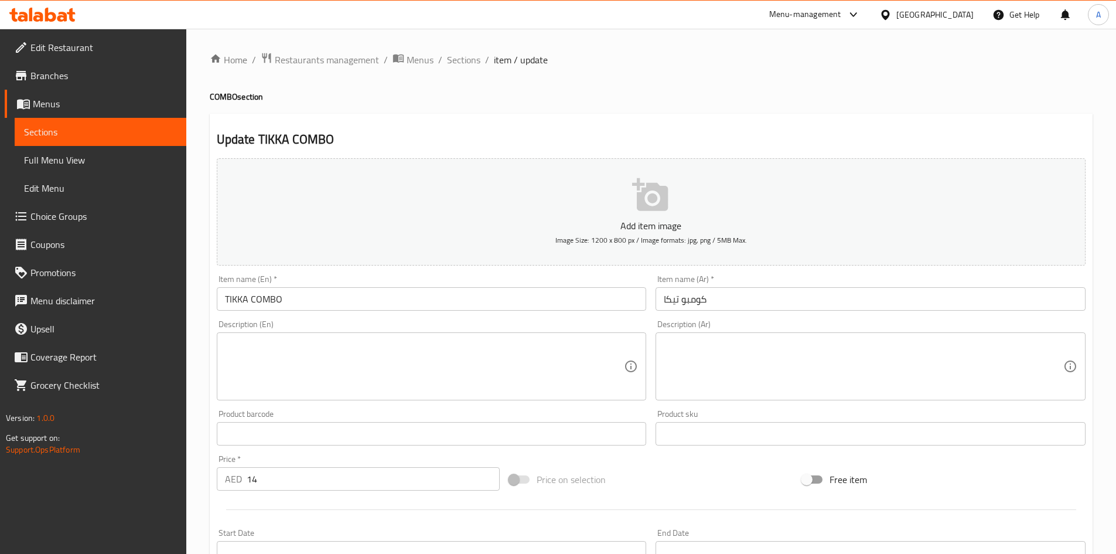
click at [250, 336] on div "Description (En)" at bounding box center [432, 366] width 430 height 68
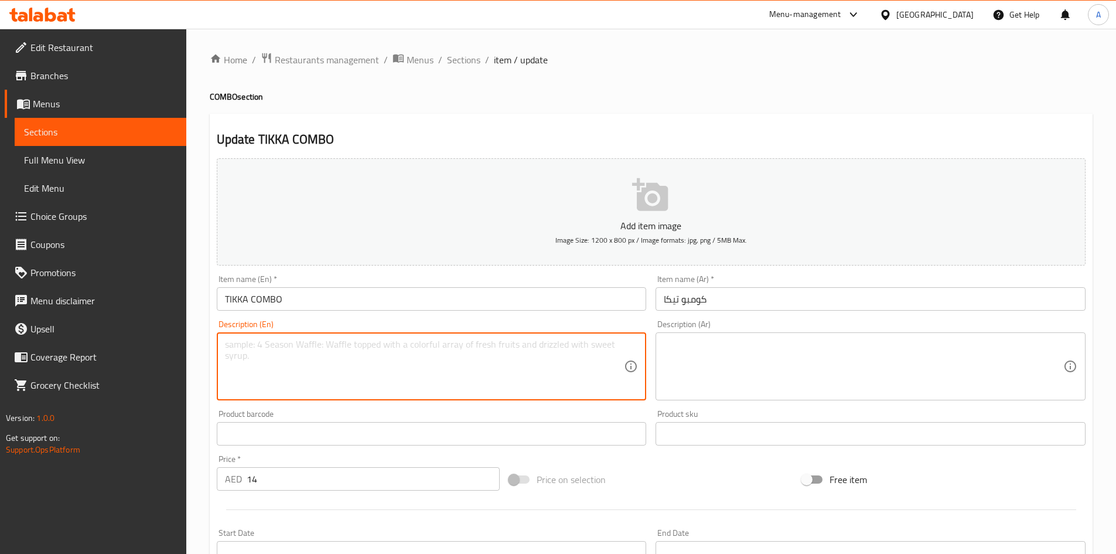
paste textarea "Chicken tikka with fries, coleslaw, pickles, garlic sauce, served beverage"
type textarea "Chicken tikka with fries, coleslaw, pickles, garlic sauce, served beverage"
click at [711, 337] on div "Description (Ar)" at bounding box center [871, 366] width 430 height 68
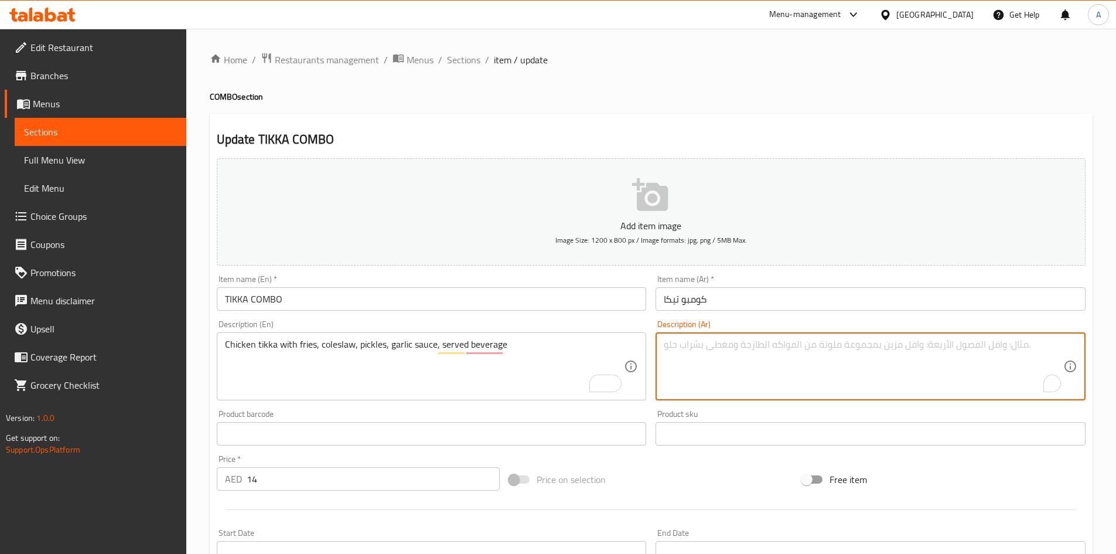
paste textarea "دجاج تيكا مع بطاطس مقلية، سلطة كول سلو، مخلل، صلصة ثوم، يقدم مع مشروب"
click at [950, 345] on textarea "دجاج تيكا مع بطاطس مقلية، سلطة كول سلو، مخلل، صلصة ثوم، يقدم مع مشروب" at bounding box center [864, 367] width 400 height 56
click at [843, 346] on textarea "دجاج تكا مع بطاطس مقلية، سلطة كول سلو، مخلل، صلصة ثوم، يقدم مع مشروب" at bounding box center [864, 367] width 400 height 56
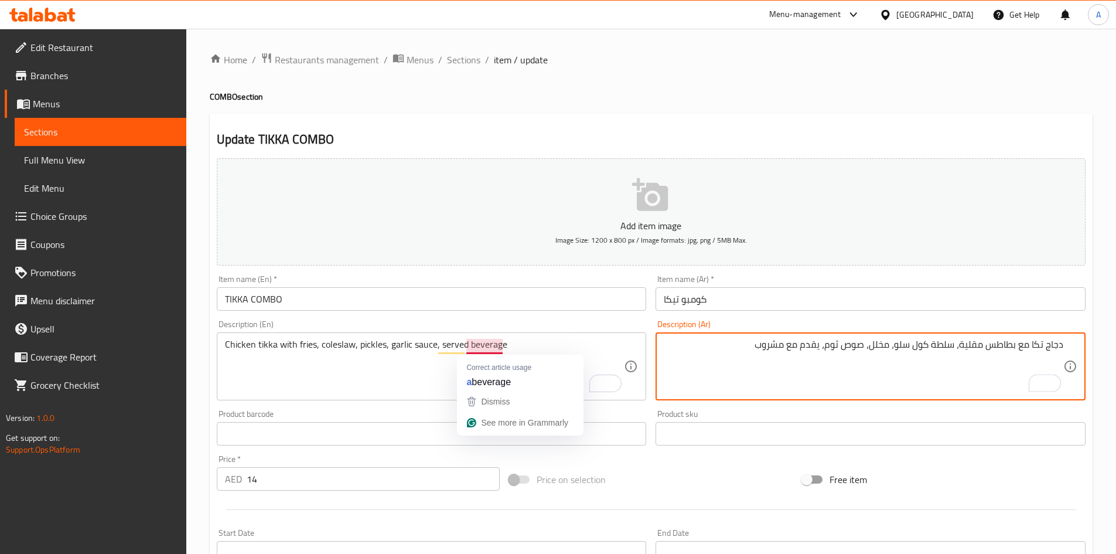
type textarea "دجاج تكا مع بطاطس مقلية، سلطة كول سلو، مخلل، صوص ثوم، يقدم مع مشروب"
click at [491, 296] on input "TIKKA COMBO" at bounding box center [432, 298] width 430 height 23
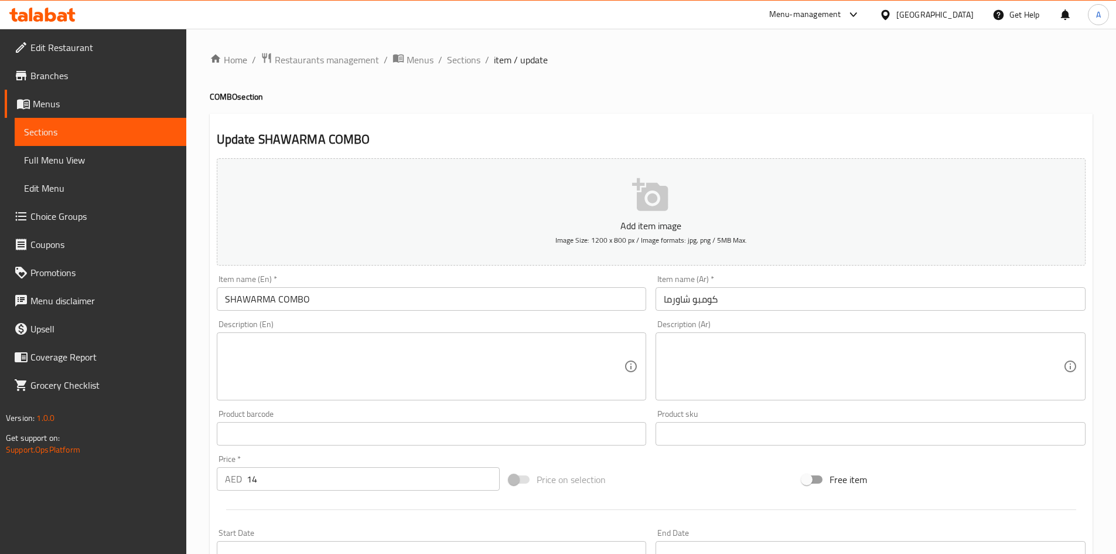
click at [282, 343] on textarea at bounding box center [425, 367] width 400 height 56
paste textarea "Chicken shawarma with fries, coleslaw, pickles, garlic sauce, served beverage"
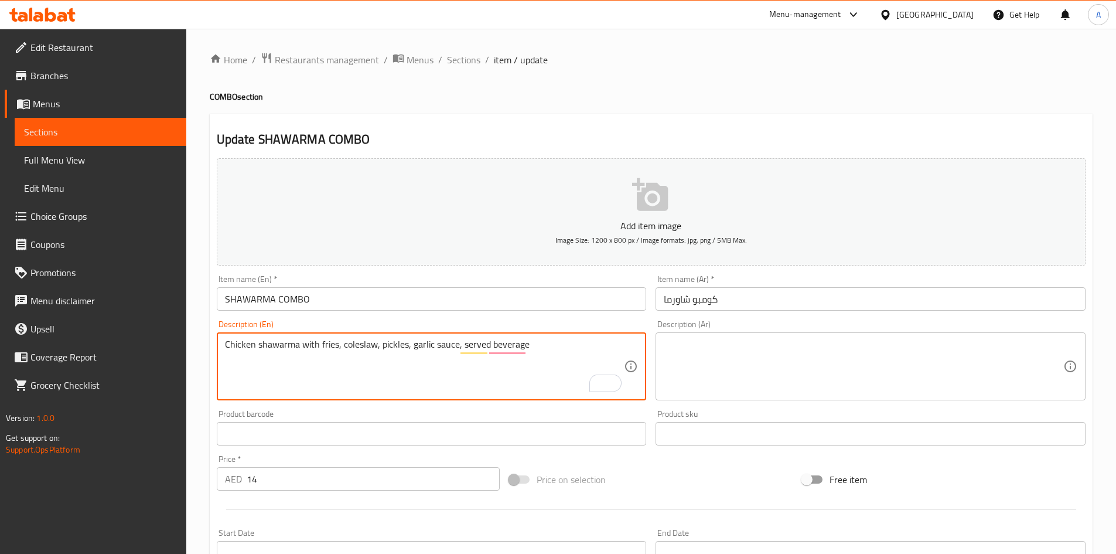
type textarea "Chicken shawarma with fries, coleslaw, pickles, garlic sauce, served beverage"
click at [730, 343] on textarea at bounding box center [864, 367] width 400 height 56
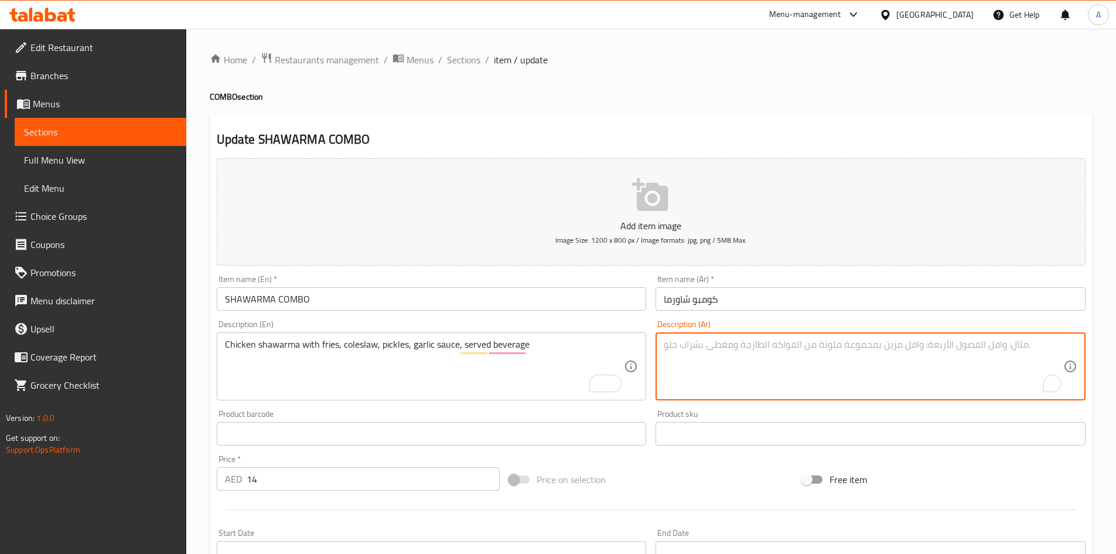
paste textarea "دجاج تيكا مع بطاطس مقلية، سلطة كول سلو، مخلل، صلصة ثوم، يقدم مع مشروب"
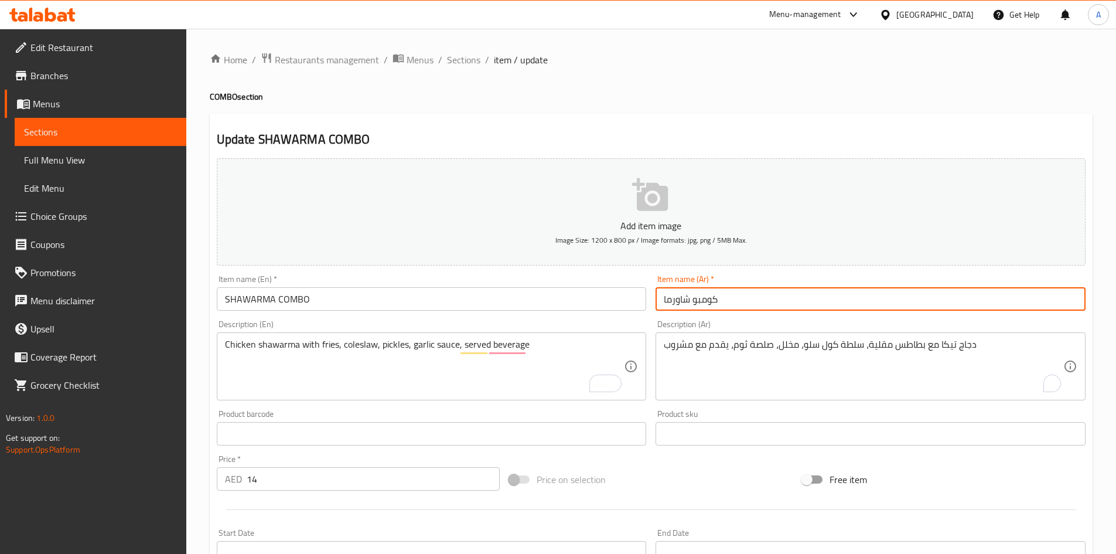
click at [680, 297] on input "كومبو شاورما" at bounding box center [871, 298] width 430 height 23
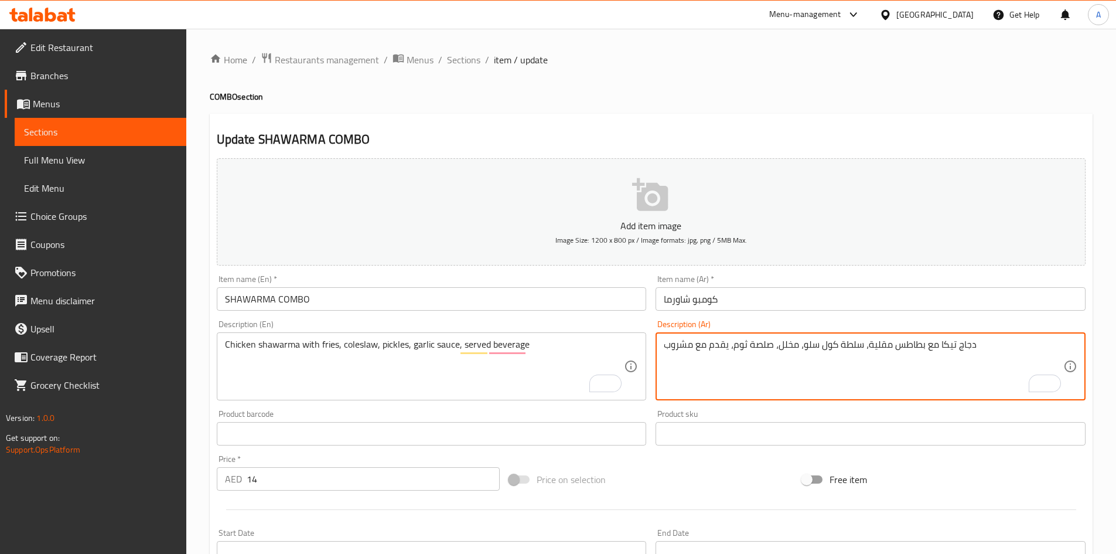
click at [946, 347] on textarea "دجاج تيكا مع بطاطس مقلية، سلطة كول سلو، مخلل، صلصة ثوم، يقدم مع مشروب" at bounding box center [864, 367] width 400 height 56
paste textarea "اورما"
click at [927, 347] on textarea "دجاج شاورما مع بطاطس مقلية، سلطة كول سلو، مخلل، صلصة ثوم، يقدم مع مشروب" at bounding box center [864, 367] width 400 height 56
click at [853, 345] on textarea "دجاج شاورما مع بطاطس مقلية، كول سلو، مخلل، صلصة ثوم، يقدم مع مشروب" at bounding box center [864, 367] width 400 height 56
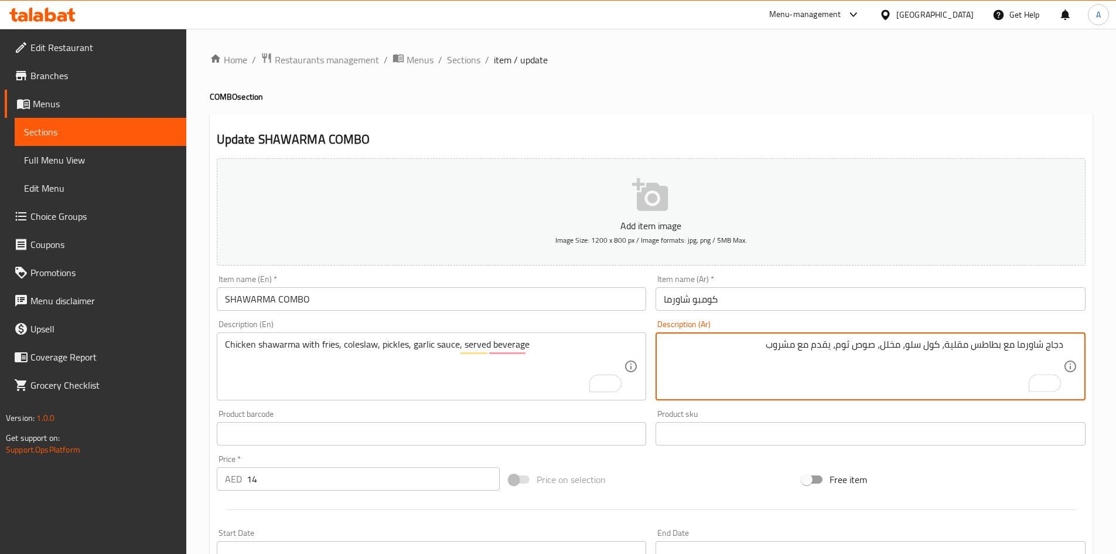
type textarea "دجاج شاورما مع بطاطس مقلية، كول سلو، مخلل، صوص ثوم، يقدم مع مشروب"
click at [484, 297] on input "SHAWARMA COMBO" at bounding box center [432, 298] width 430 height 23
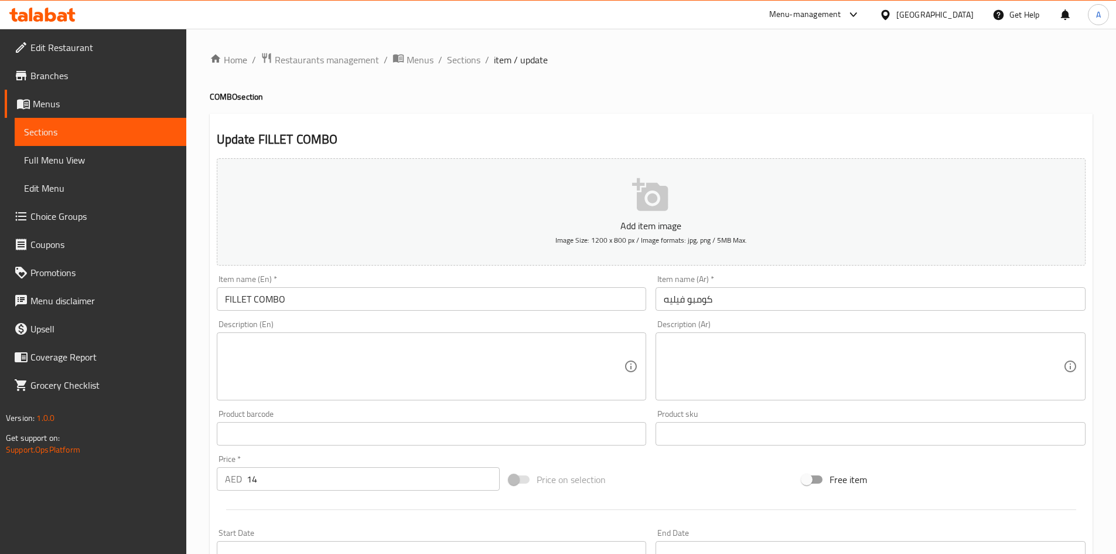
click at [283, 343] on textarea at bounding box center [425, 367] width 400 height 56
paste textarea "Chicken fillet burger with fries, coleslaw, pickles, garlic sauce, drink."
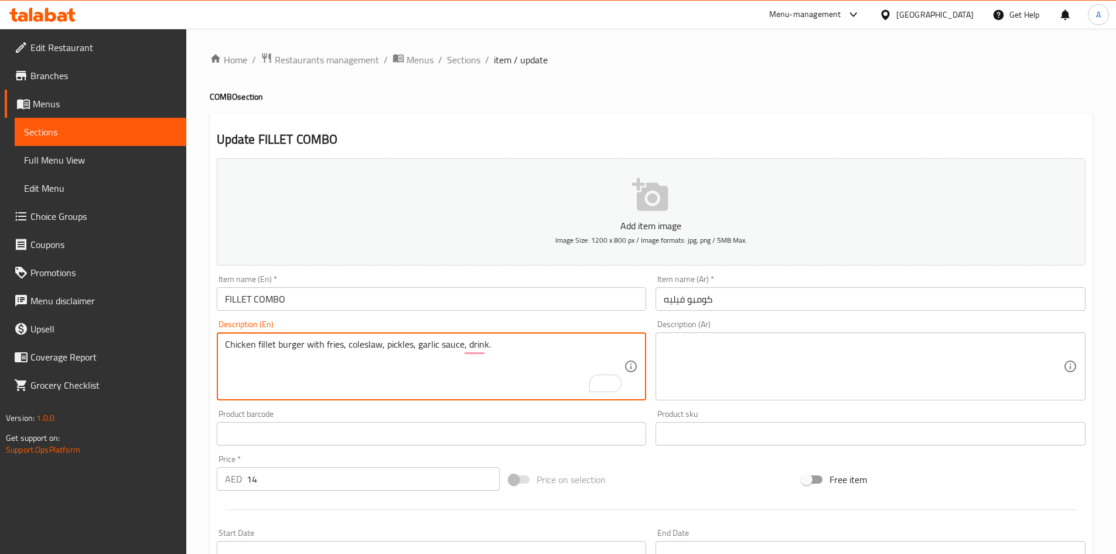
type textarea "Chicken fillet burger with fries, coleslaw, pickles, garlic sauce, drink."
click at [761, 340] on textarea at bounding box center [864, 367] width 400 height 56
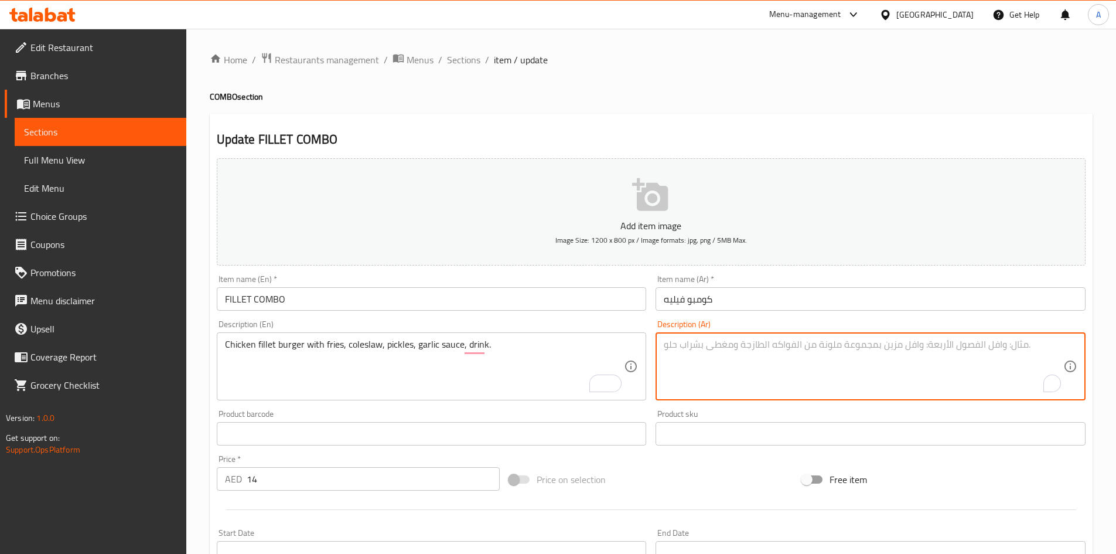
paste textarea "برجر فيليه الدجاج مع البطاطس المقلية، سلطة الكرنب، المخلل، صلصة الثوم، مشروب."
drag, startPoint x: 861, startPoint y: 346, endPoint x: 908, endPoint y: 342, distance: 47.6
click at [908, 342] on textarea "برجر فيليه الدجاج مع البطاطس المقلية، سلطة الكرنب، المخلل، صلصة الثوم، مشروب." at bounding box center [864, 367] width 400 height 56
click at [863, 343] on textarea "برجر فيليه الدجاج مع البطاطس المقلية، كول سلو، المخلل، صلصة الثوم، مشروب." at bounding box center [864, 367] width 400 height 56
click at [1016, 345] on textarea "برجر فيليه الدجاج مع البطاطس المقلية، كول سلو، مخلل، صوص ثوم، مشروب." at bounding box center [864, 367] width 400 height 56
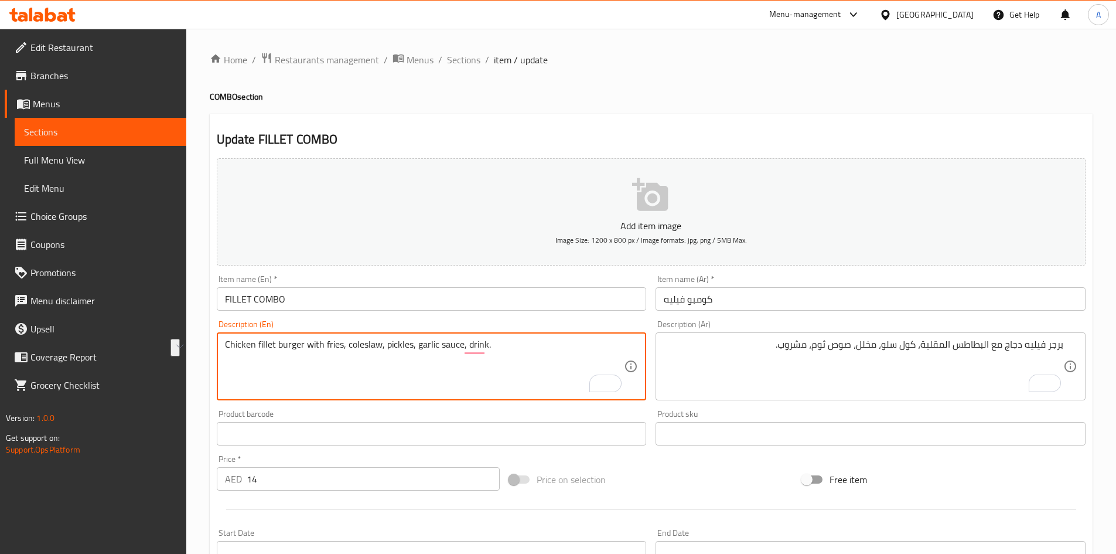
drag, startPoint x: 226, startPoint y: 348, endPoint x: 268, endPoint y: 340, distance: 42.9
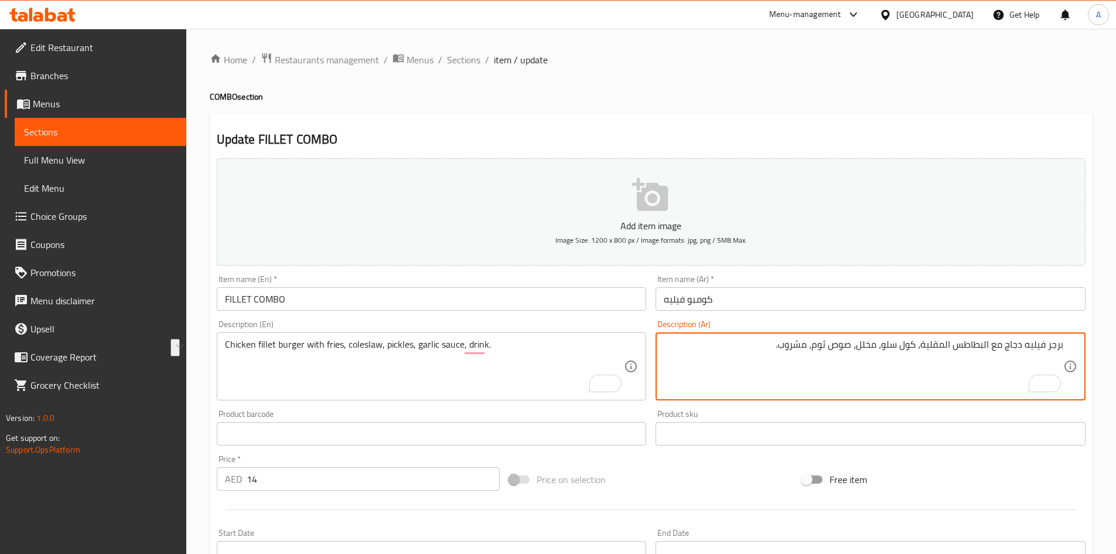
drag, startPoint x: 1006, startPoint y: 346, endPoint x: 1068, endPoint y: 344, distance: 61.6
paste textarea "دجاج فيليه"
drag, startPoint x: 986, startPoint y: 348, endPoint x: 986, endPoint y: 389, distance: 41.6
click at [986, 350] on textarea "برجر دجاج فيليه مع البطاطس المقلية، كول سلو، مخلل، صوص ثوم، مشروب." at bounding box center [864, 367] width 400 height 56
click at [952, 346] on textarea "برجر دجاج فيليه مع بطاطس المقلية، كول سلو، مخلل، صوص ثوم، مشروب." at bounding box center [864, 367] width 400 height 56
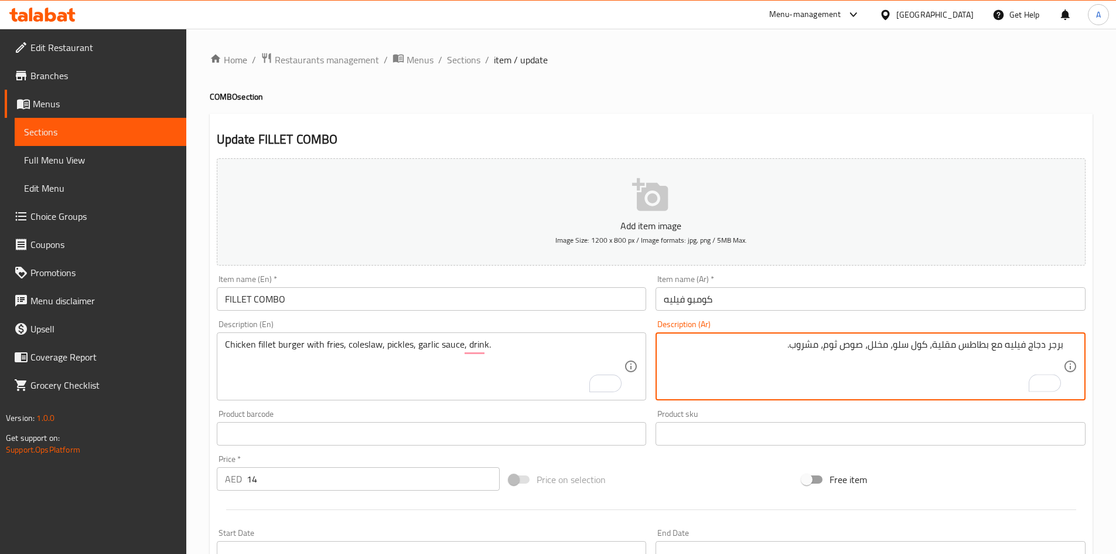
type textarea "برجر دجاج فيليه مع بطاطس مقلية، كول سلو، مخلل، صوص ثوم، مشروب."
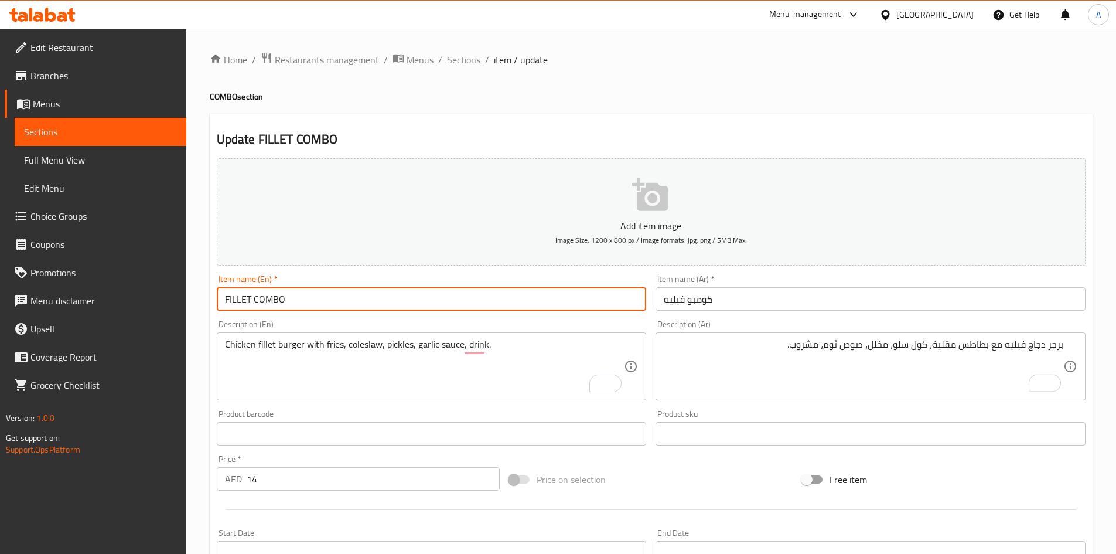
click at [454, 296] on input "FILLET COMBO" at bounding box center [432, 298] width 430 height 23
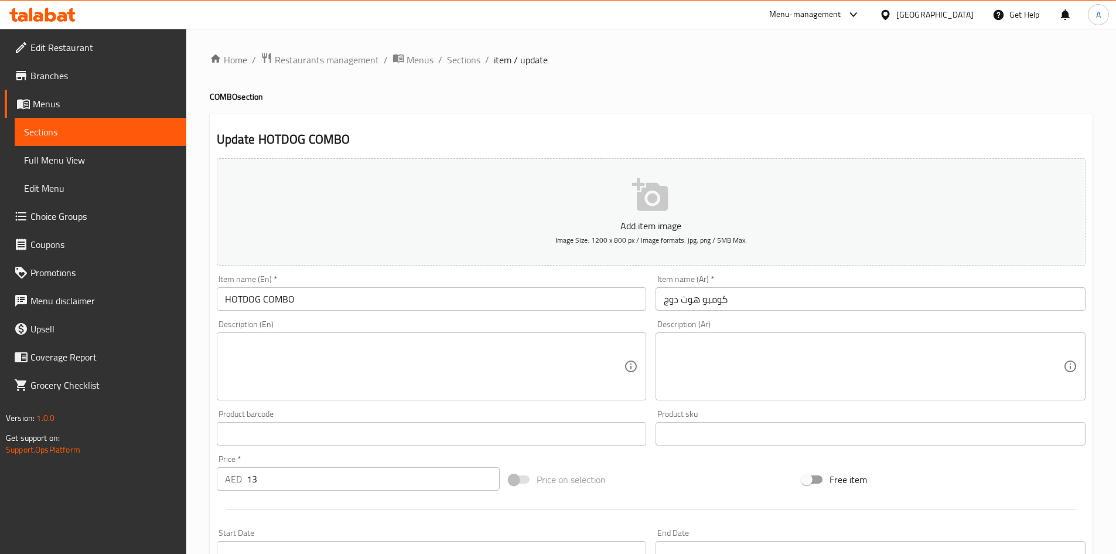
click at [271, 339] on textarea at bounding box center [425, 367] width 400 height 56
paste textarea "Grilled hotdog with fries, coleslaw, pickles, mustard, ketchup, included bevera…"
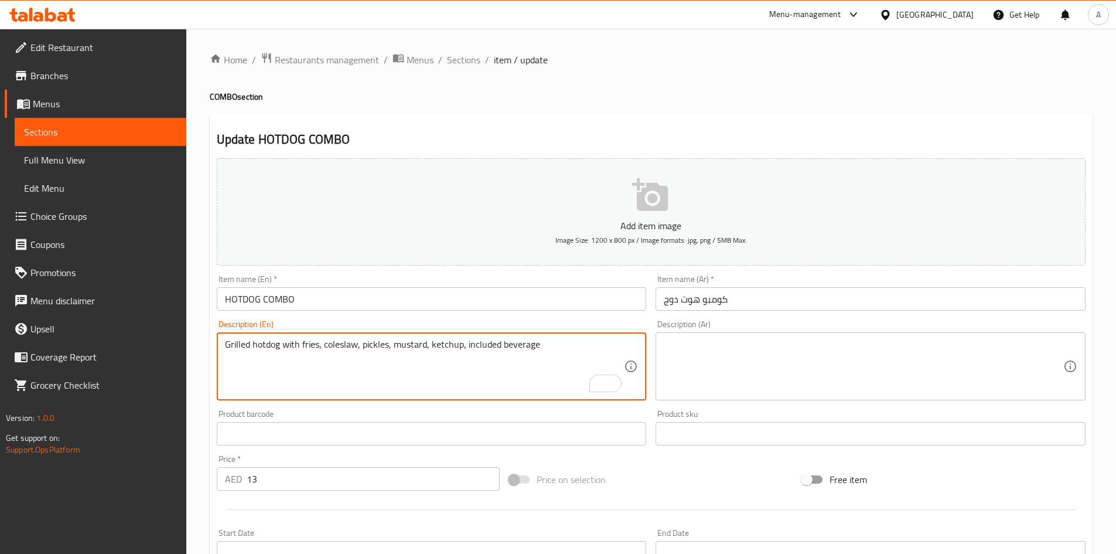
type textarea "Grilled hotdog with fries, coleslaw, pickles, mustard, ketchup, included bevera…"
click at [763, 343] on textarea at bounding box center [864, 367] width 400 height 56
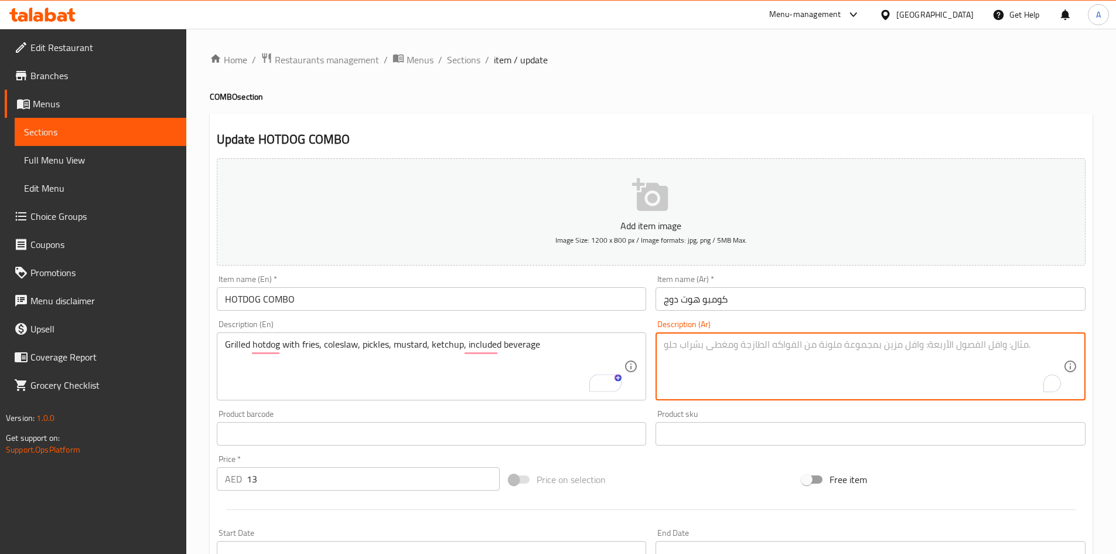
paste textarea "هوت دوج مشوي مع بطاطس مقلية، سلطة كول سلو، مخلل، خردل، كاتشب، مشروب مشمول"
click at [723, 349] on textarea "هوت دوج مشوي مع بطاطس مقلية، سلطة كول سلو، مخلل، خردل، كاتشب، مشروب مشمول" at bounding box center [864, 367] width 400 height 56
click at [901, 343] on textarea "هوت دوج مشوي مع بطاطس مقلية، سلطة كول سلو، مخلل، خردل، كاتشب، مشروب" at bounding box center [864, 367] width 400 height 56
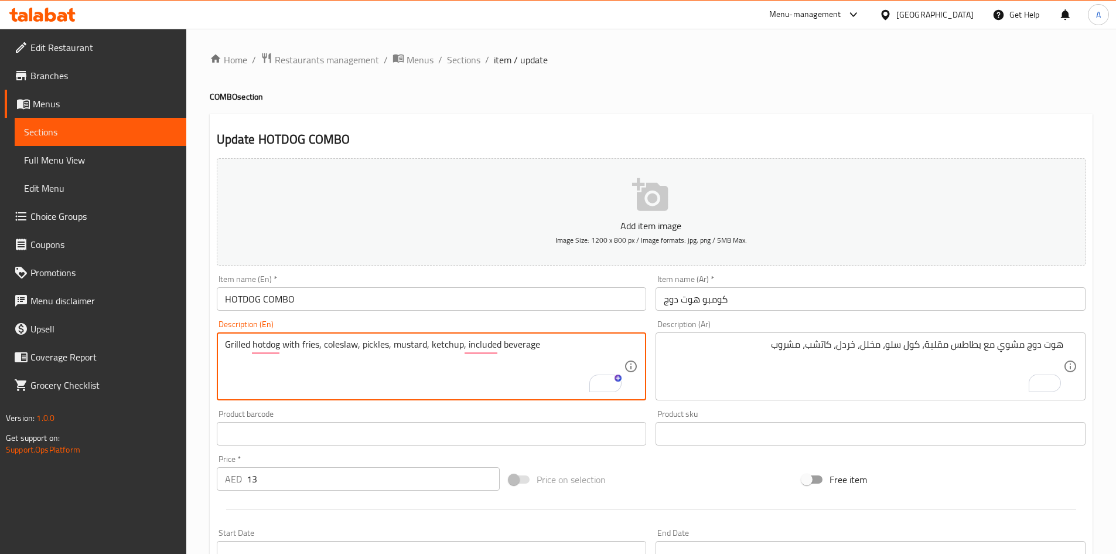
click at [407, 345] on textarea "Grilled hotdog with fries, coleslaw, pickles, mustard, ketchup, included bevera…" at bounding box center [425, 367] width 400 height 56
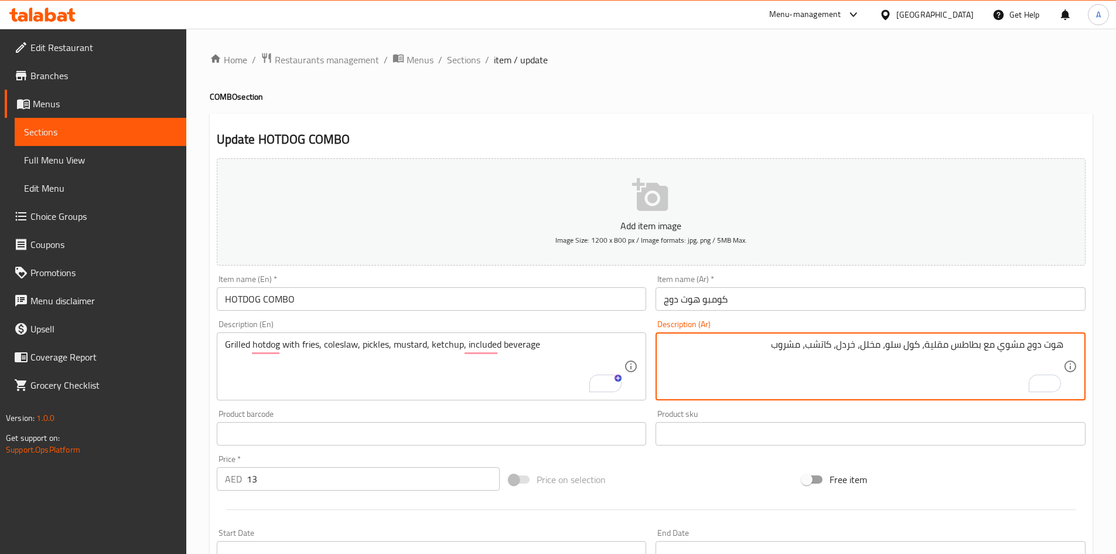
click at [852, 346] on textarea "هوت دوج مشوي مع بطاطس مقلية، كول سلو، مخلل، خردل، كاتشب، مشروب" at bounding box center [864, 367] width 400 height 56
paste textarea "مستردة"
click at [789, 345] on textarea "هوت دوج مشوي مع بطاطس مقلية، كول سلو، مخلل، مستردة، كاتشب، مشروب" at bounding box center [864, 367] width 400 height 56
type textarea "هوت دوج مشوي مع بطاطس مقلية، كول سلو، مخلل، مستردة، كاتشب، شامل مشروب"
click at [484, 301] on input "HOTDOG COMBO" at bounding box center [432, 298] width 430 height 23
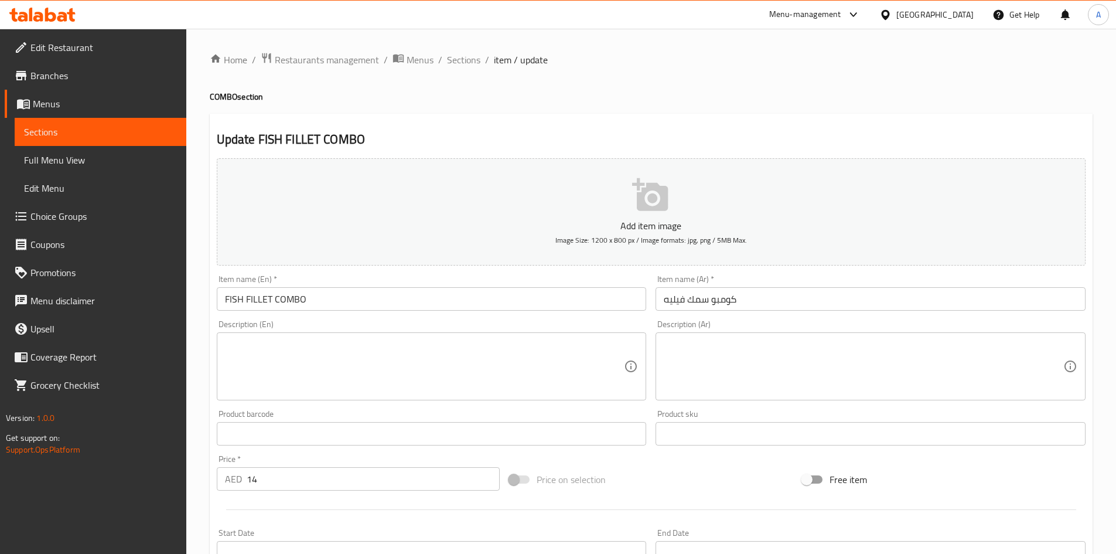
click at [261, 344] on textarea at bounding box center [425, 367] width 400 height 56
paste textarea "Crispy fish fillet with fries, coleslaw, [MEDICAL_DATA] sauce, served beverage"
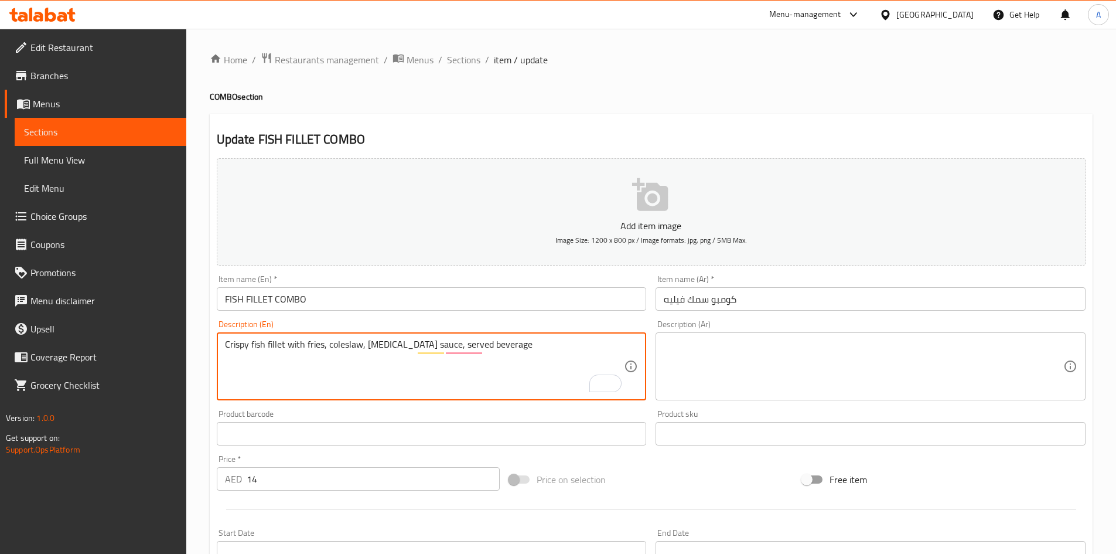
type textarea "Crispy fish fillet with fries, coleslaw, [MEDICAL_DATA] sauce, served beverage"
click at [699, 356] on textarea at bounding box center [864, 367] width 400 height 56
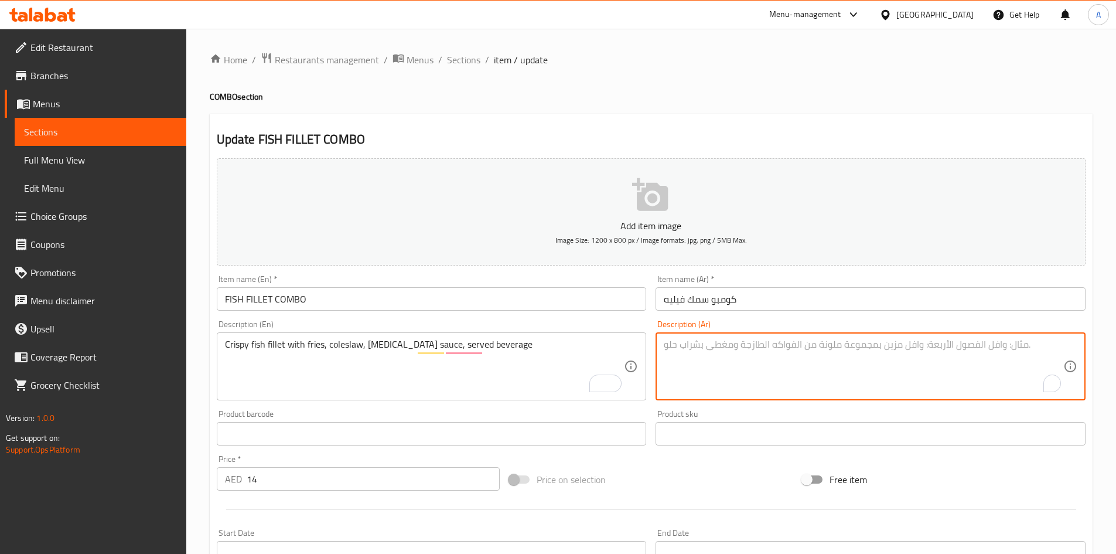
paste textarea "فيليه سمك مقرمش مع بطاطس مقلية، سلطة كول سلو، صلصة التارتار، مشروب يقدم"
click at [893, 349] on textarea "فيليه سمك مقرمش مع بطاطس مقلية، سلطة كول سلو، صلصة التارتار، مشروب يقدم" at bounding box center [864, 367] width 400 height 56
click at [859, 344] on textarea "فيليه سمك مقرمش مع بطاطس مقلية، كول سلو، صلصة التارتار، مشروب يقدم" at bounding box center [864, 367] width 400 height 56
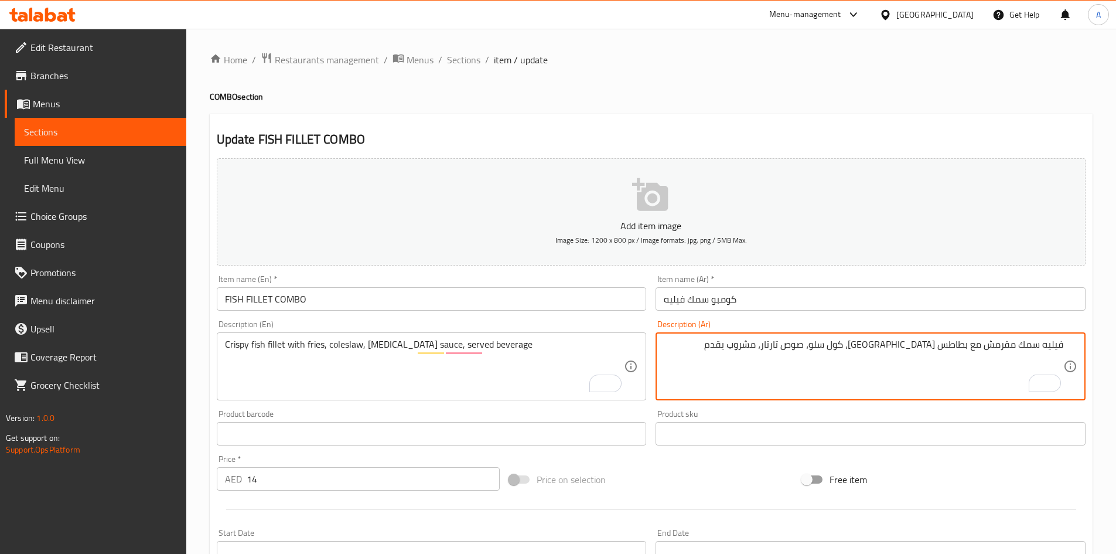
click at [777, 345] on textarea "فيليه سمك مقرمش مع بطاطس مقلية، كول سلو، صوص تارتار، مشروب يقدم" at bounding box center [864, 367] width 400 height 56
paste textarea "قدم"
click at [701, 348] on textarea "فيليه سمك مقرمش مع بطاطس مقلية، كول سلو، صوص تارتار، يقدم مع مشروب" at bounding box center [864, 367] width 400 height 56
type textarea "فيليه سمك مقرمش مع بطاطس مقلية، كول سلو، صوص تارتار، يقدم مع مشروب"
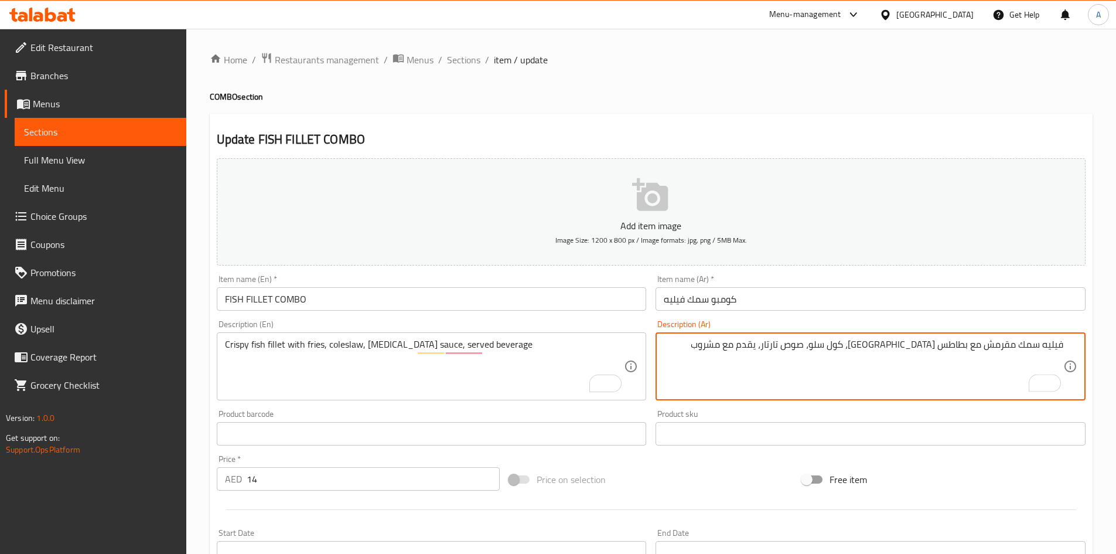
click at [537, 297] on input "FISH FILLET COMBO" at bounding box center [432, 298] width 430 height 23
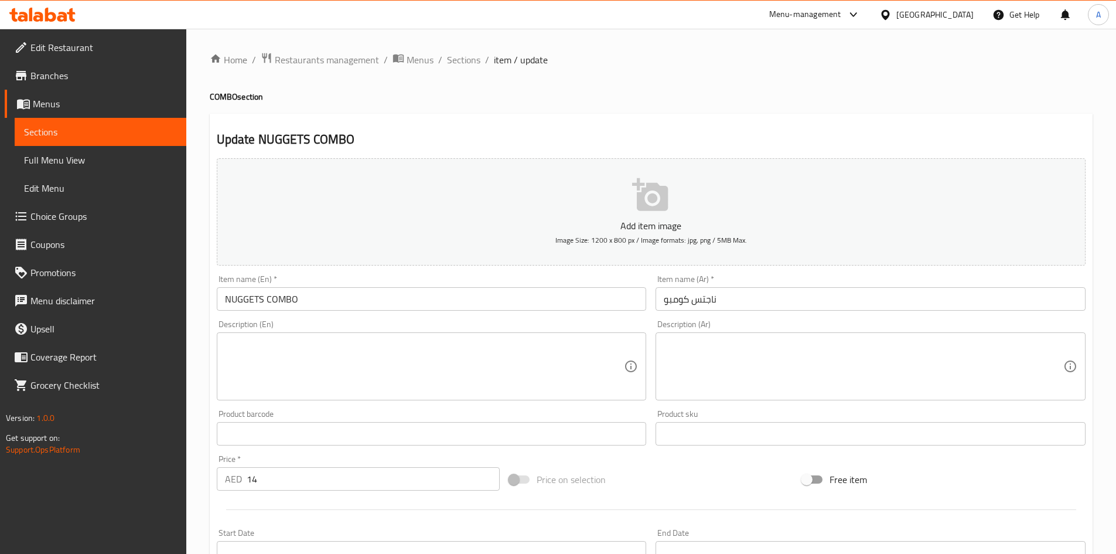
click at [263, 343] on textarea at bounding box center [425, 367] width 400 height 56
paste textarea "Chicken nuggets with fries, coleslaw, pickles, ketchup, mayo, served beverage"
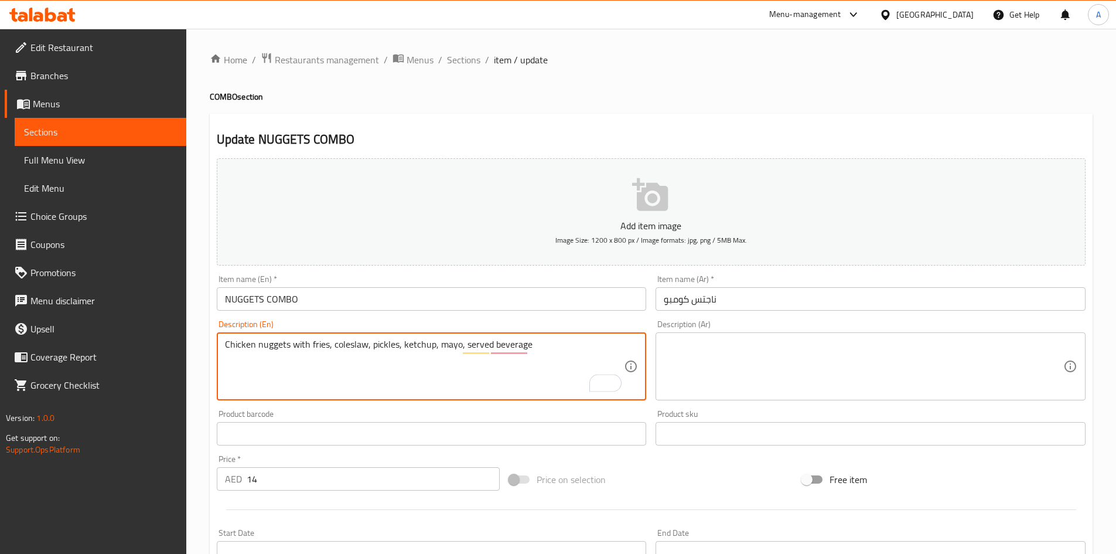
type textarea "Chicken nuggets with fries, coleslaw, pickles, ketchup, mayo, served beverage"
click at [712, 346] on textarea at bounding box center [864, 367] width 400 height 56
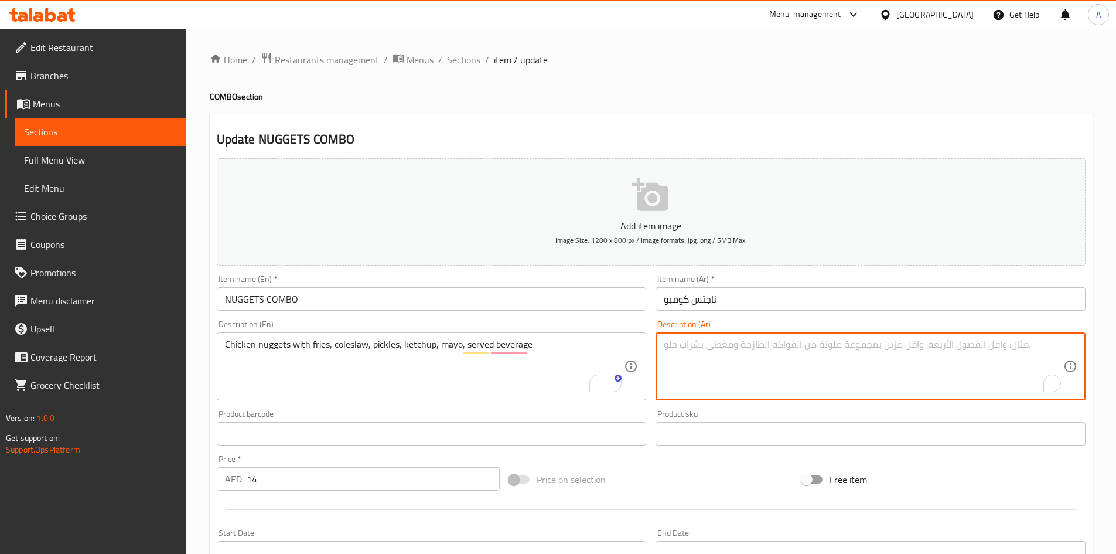
paste textarea "قطع دجاج ناجتس مع بطاطس مقلية، سلطة كول سلو، مخلل، كاتشب، مايونيز، مشروب"
click at [1006, 343] on textarea "قطع دجاج ناجتس مع بطاطس مقلية، سلطة كول سلو، مخلل، كاتشب، مايونيز، مشروب" at bounding box center [864, 367] width 400 height 56
click at [1055, 346] on textarea "قطع دجاج ناجتس مع بطاطس مقلية، سلطة كول سلو، مخلل، كاتشب، مايونيز، مشروب" at bounding box center [864, 367] width 400 height 56
click at [929, 349] on textarea "دجاج ناجتس مع بطاطس مقلية، سلطة كول سلو، مخلل، كاتشب، مايونيز، مشروب" at bounding box center [864, 367] width 400 height 56
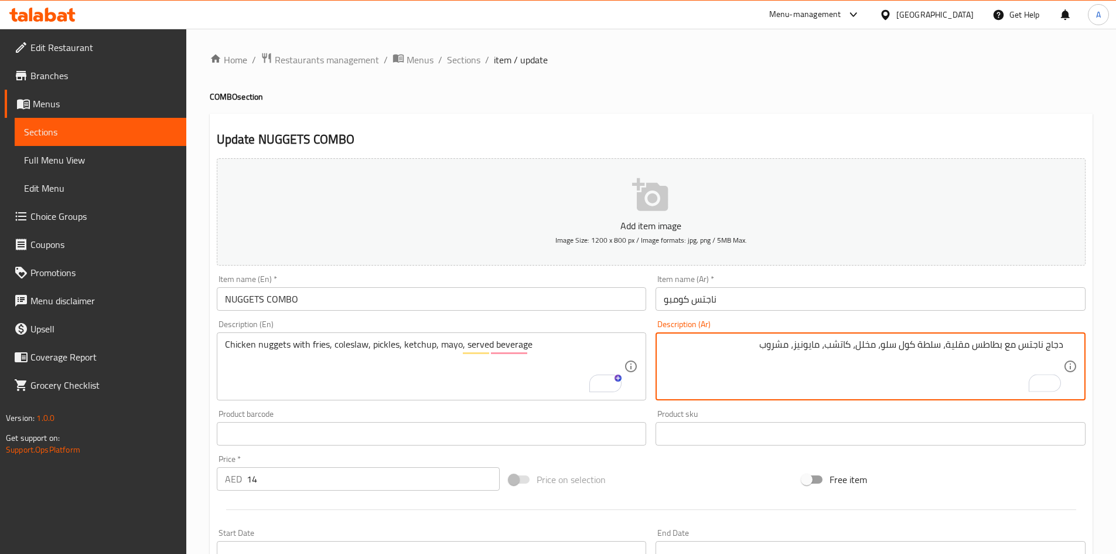
click at [929, 349] on textarea "دجاج ناجتس مع بطاطس مقلية، سلطة كول سلو، مخلل، كاتشب، مايونيز، مشروب" at bounding box center [864, 367] width 400 height 56
click at [816, 346] on textarea "دجاج ناجتس مع بطاطس مقلية، كول سلو، مخلل، كاتشب، مايونيز، مشروب" at bounding box center [864, 367] width 400 height 56
type textarea "دجاج ناجتس مع بطاطس مقلية، كول سلو، مخلل، كاتشب، مايونيز، يقدم مع مشروب"
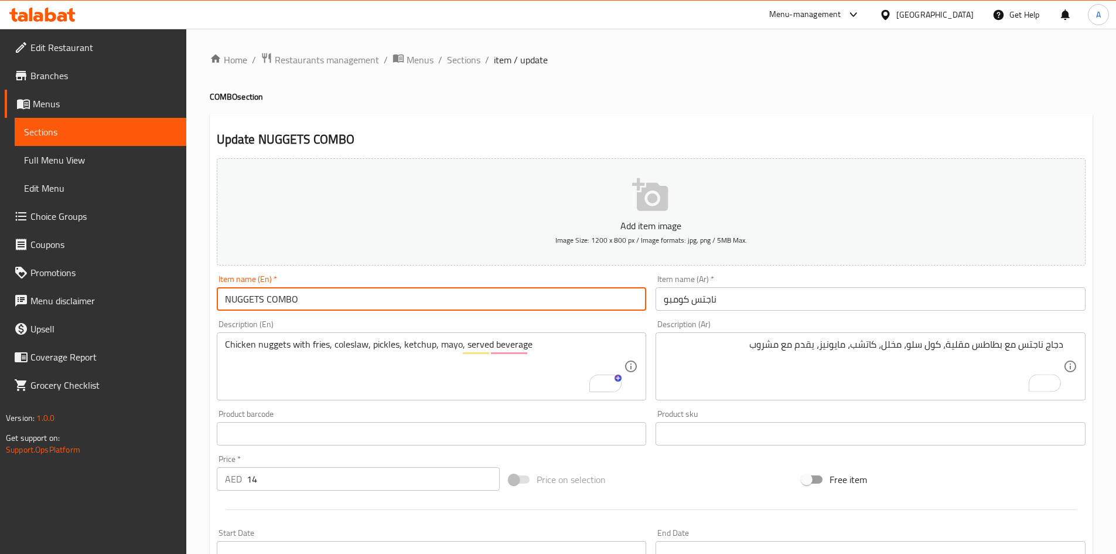
click at [361, 301] on input "NUGGETS COMBO" at bounding box center [432, 298] width 430 height 23
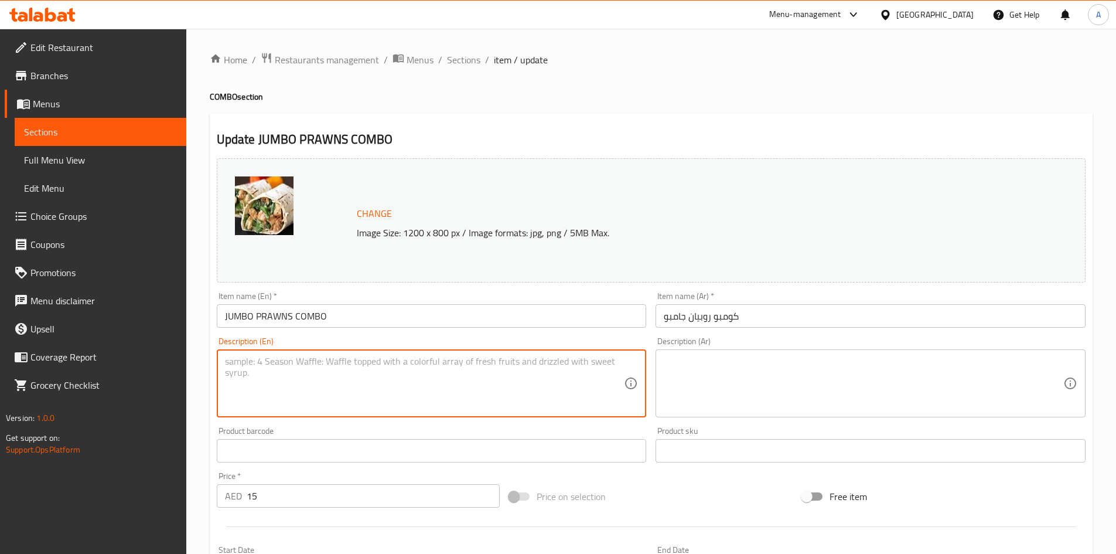
click at [311, 359] on textarea at bounding box center [425, 384] width 400 height 56
paste textarea "Fried jumbo prawns with fries, coleslaw, garlic mayo, lemon, beverage."
type textarea "Fried jumbo prawns with fries, coleslaw, garlic mayo, lemon, beverage."
click at [727, 362] on textarea at bounding box center [864, 384] width 400 height 56
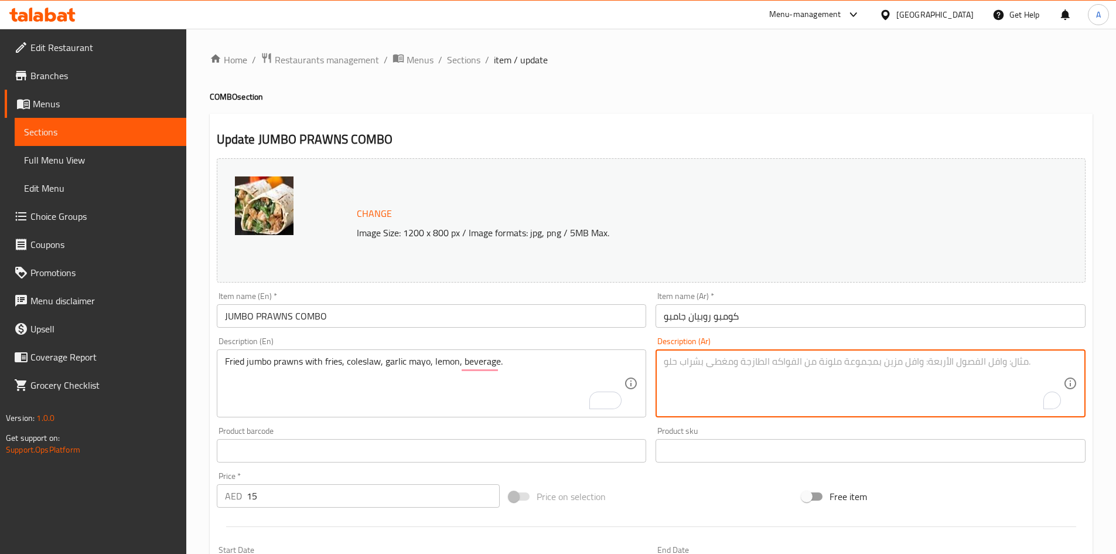
paste textarea "روبيان جامبو مقلي مع البطاطس المقلية، سلطة الكرنب، مايونيز الثوم، الليمون، مشرو…"
click at [969, 360] on textarea "روبيان جامبو مقلي مع البطاطس المقلية، سلطة الكرنب، مايونيز الثوم، الليمون، مشرو…" at bounding box center [864, 384] width 400 height 56
click at [938, 360] on textarea "روبيان جامبو مقلي مع بطاطس المقلية، سلطة الكرنب، مايونيز الثوم، الليمون، مشروب." at bounding box center [864, 384] width 400 height 56
drag, startPoint x: 865, startPoint y: 361, endPoint x: 912, endPoint y: 360, distance: 46.9
click at [912, 360] on textarea "روبيان جامبو مقلي مع بطاطس مقلية، سلطة الكرنب، مايونيز الثوم، الليمون، مشروب." at bounding box center [864, 384] width 400 height 56
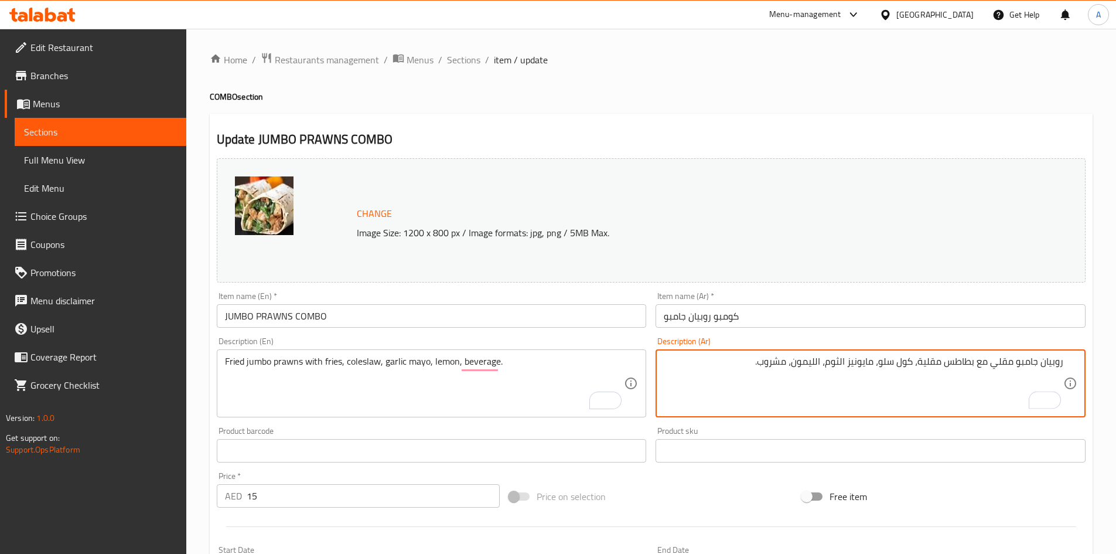
click at [890, 365] on textarea "روبيان جامبو مقلي مع بطاطس مقلية، كول سلو، مايونيز الثوم، الليمون، مشروب." at bounding box center [864, 384] width 400 height 56
click at [876, 380] on textarea "روبيان جامبو مقلي مع بطاطس مقلية، كول سلو، مايونيز الثوم، الليمون، مشروب." at bounding box center [864, 384] width 400 height 56
click at [844, 365] on textarea "روبيان جامبو مقلي مع بطاطس مقلية، كول سلو، مايونيز الثوم، الليمون، مشروب." at bounding box center [864, 384] width 400 height 56
type textarea "روبيان جامبو مقلي مع بطاطس مقلية، كول سلو، مايونيز بالثوم، ليمون، مشروب."
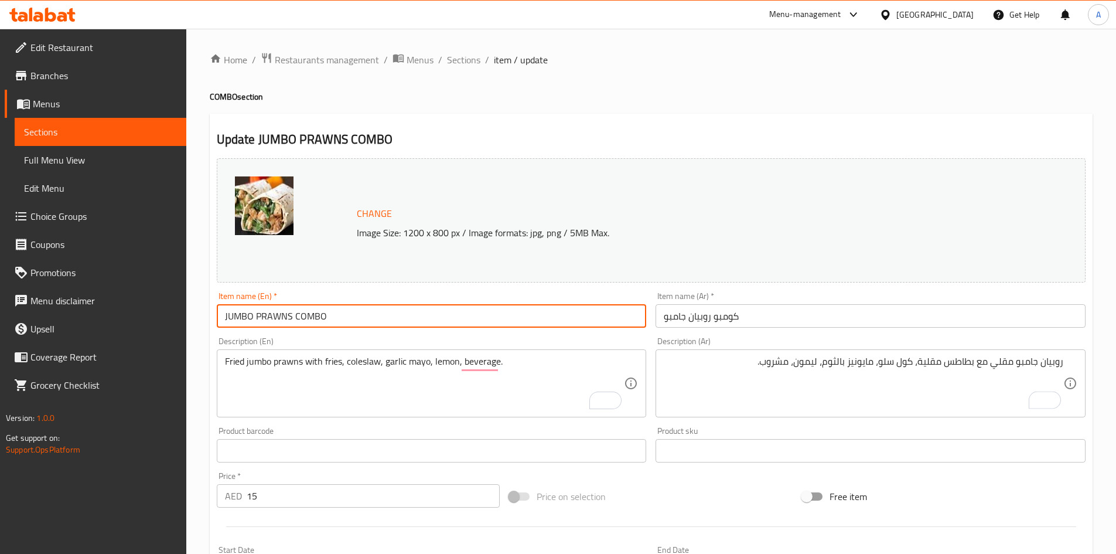
click at [471, 308] on input "JUMBO PRAWNS COMBO" at bounding box center [432, 315] width 430 height 23
click at [390, 318] on input "JUMBO PRAWNS COMBO" at bounding box center [432, 315] width 430 height 23
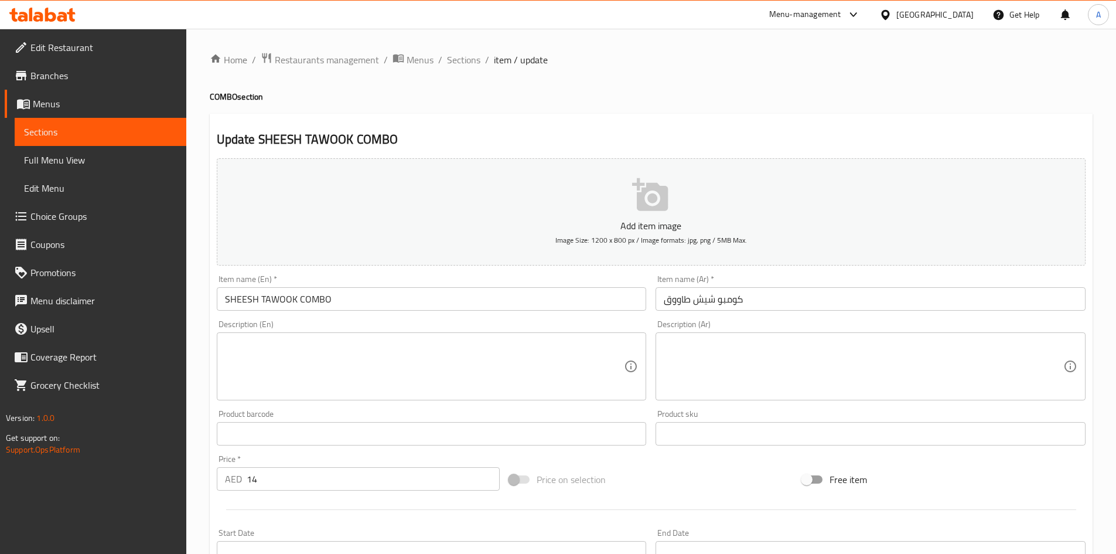
click at [267, 339] on textarea at bounding box center [425, 367] width 400 height 56
paste textarea "Shish tawook with fries, coleslaw, pickles, garlic toum, pita, beverage"
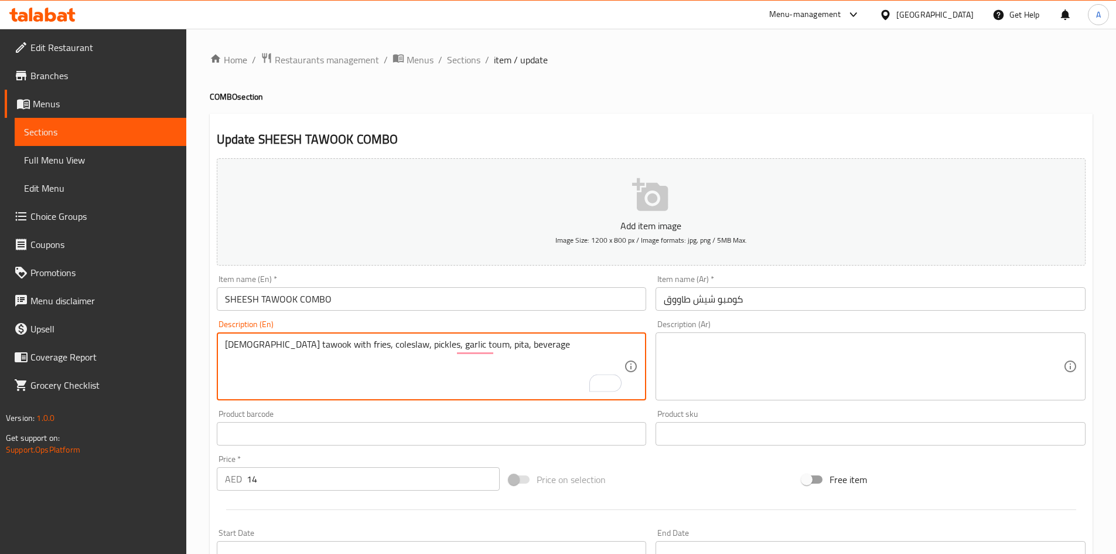
type textarea "Shish tawook with fries, coleslaw, pickles, garlic toum, pita, beverage"
click at [765, 348] on textarea at bounding box center [864, 367] width 400 height 56
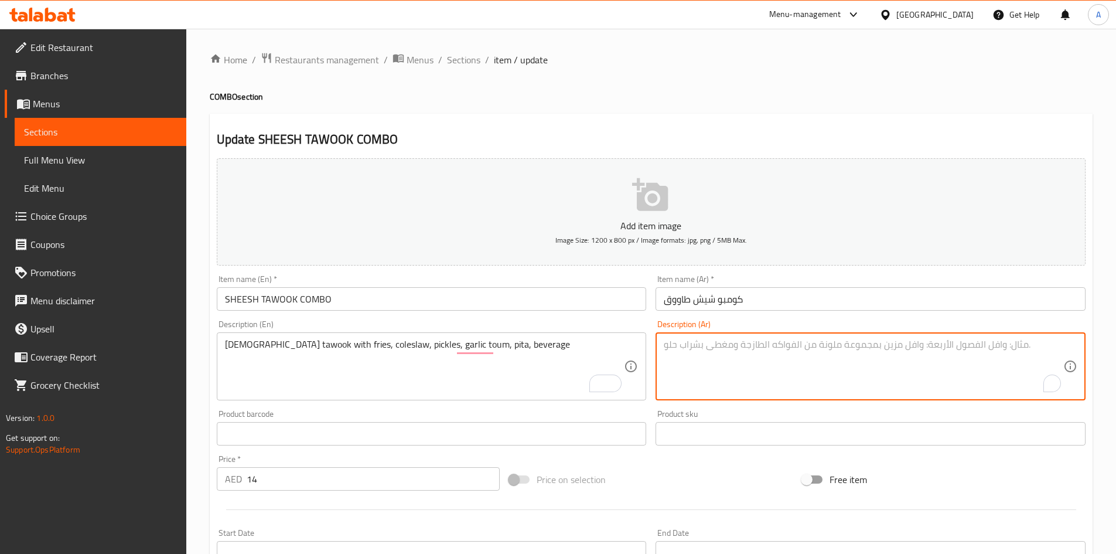
paste textarea "شيش طاووق مع بطاطس مقلية، سلطة كول سلو، مخلل، ثوم، خبز بيتا، مشروب"
click at [928, 348] on textarea "شيش طاووق مع بطاطس مقلية، سلطة كول سلو، مخلل، ثوم، خبز بيتا، مشروب" at bounding box center [864, 367] width 400 height 56
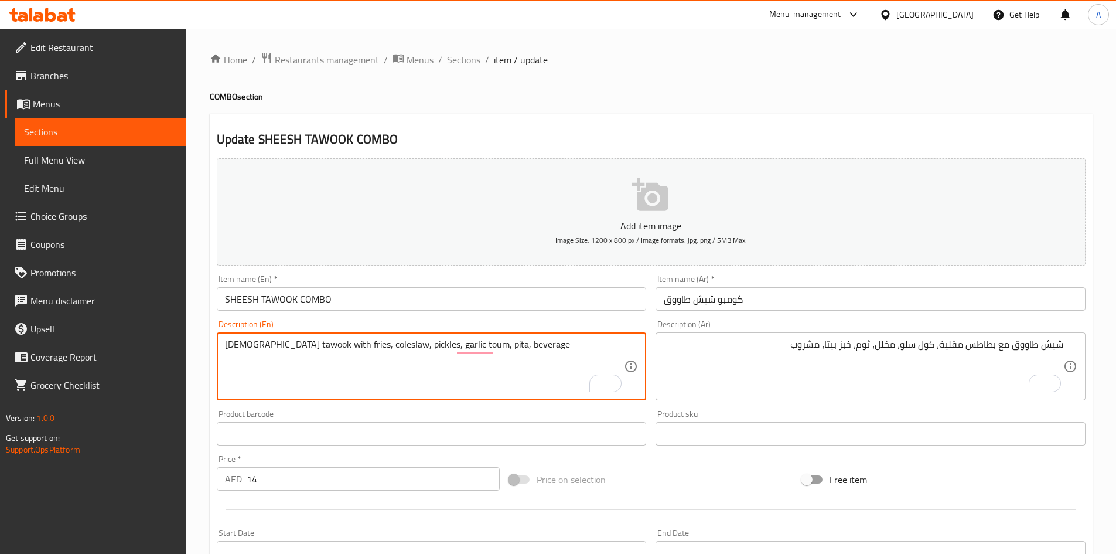
click at [399, 343] on textarea "Shish tawook with fries, coleslaw, pickles, garlic toum, pita, beverage" at bounding box center [425, 367] width 400 height 56
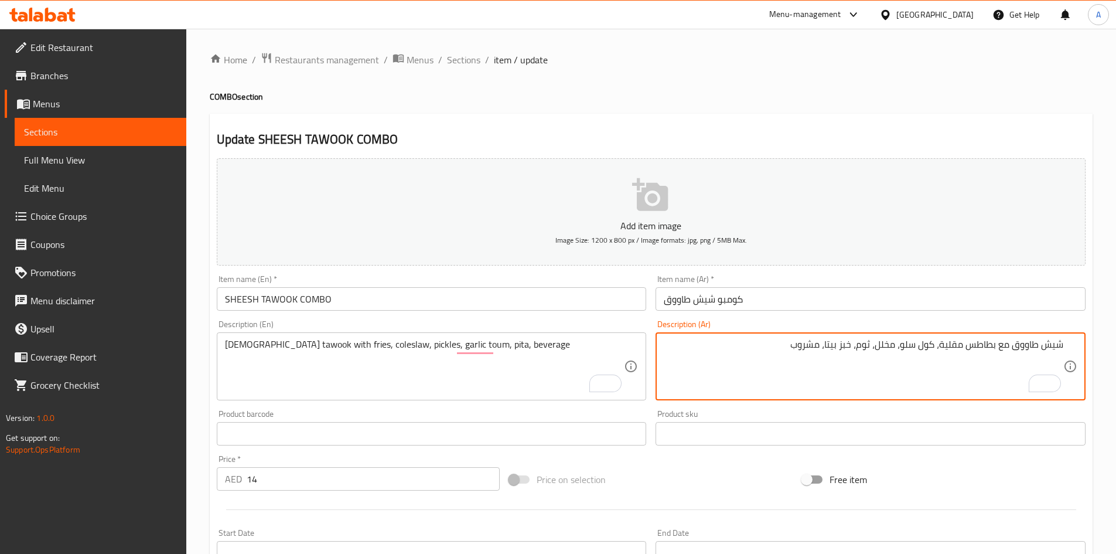
click at [846, 343] on textarea "شيش طاووق مع بطاطس مقلية، كول سلو، مخلل، ثوم، خبز بيتا، مشروب" at bounding box center [864, 367] width 400 height 56
type textarea "شيش طاووق مع بطاطس مقلية، كول سلو، مخلل، ثوم، بيتا، مشروب"
click at [554, 299] on input "SHEESH TAWOOK COMBO" at bounding box center [432, 298] width 430 height 23
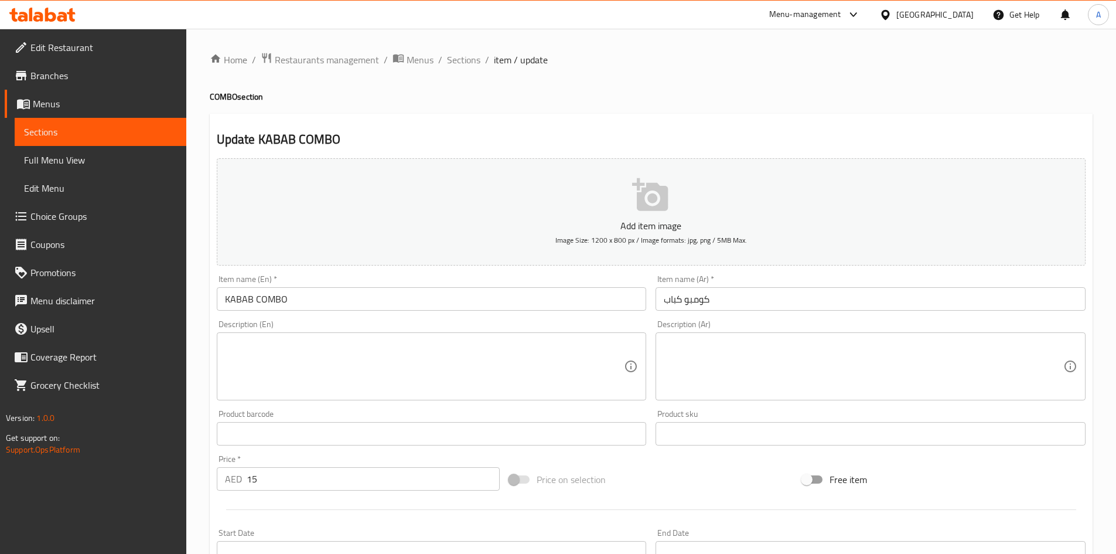
click at [291, 336] on div "Description (En)" at bounding box center [432, 366] width 430 height 68
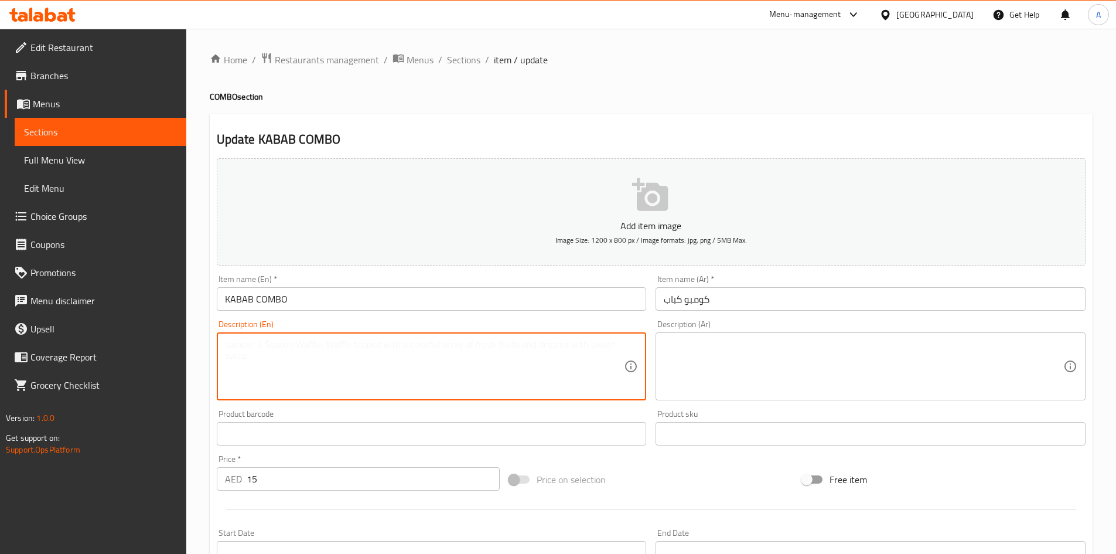
paste textarea "Mixed kebab with fries, coleslaw, pickles, garlic sauce, pita, beverage"
type textarea "Mixed kebab with fries, coleslaw, pickles, garlic sauce, pita, beverage"
click at [724, 354] on textarea at bounding box center [864, 367] width 400 height 56
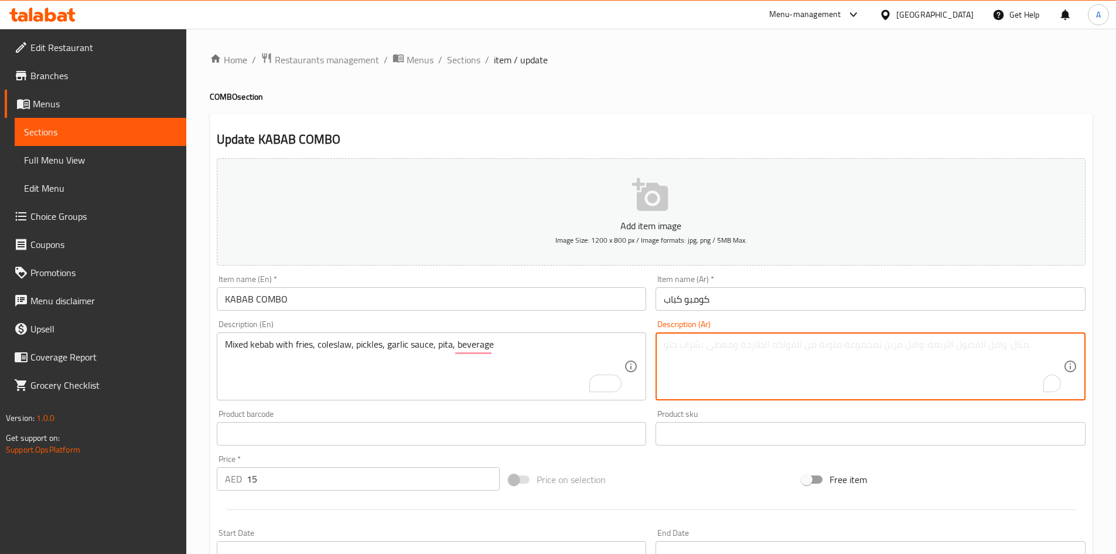
paste textarea "كباب مشكل مع بطاطس مقلية، سلطة كول سلو، مخلل، صلصة ثوم، خبز بيتا، مشروب"
click at [924, 344] on textarea "كباب مشكل مع بطاطس مقلية، سلطة كول سلو، مخلل، صلصة ثوم، خبز بيتا، مشروب" at bounding box center [864, 367] width 400 height 56
click at [853, 346] on textarea "كباب مشكل مع بطاطس مقلية، كول سلو، مخلل، صلصة ثوم، خبز بيتا، مشروب" at bounding box center [864, 367] width 400 height 56
click at [822, 345] on textarea "كباب مشكل مع بطاطس مقلية، كول سلو، مخلل، صوص ثوم، خبز بيتا، مشروب" at bounding box center [864, 367] width 400 height 56
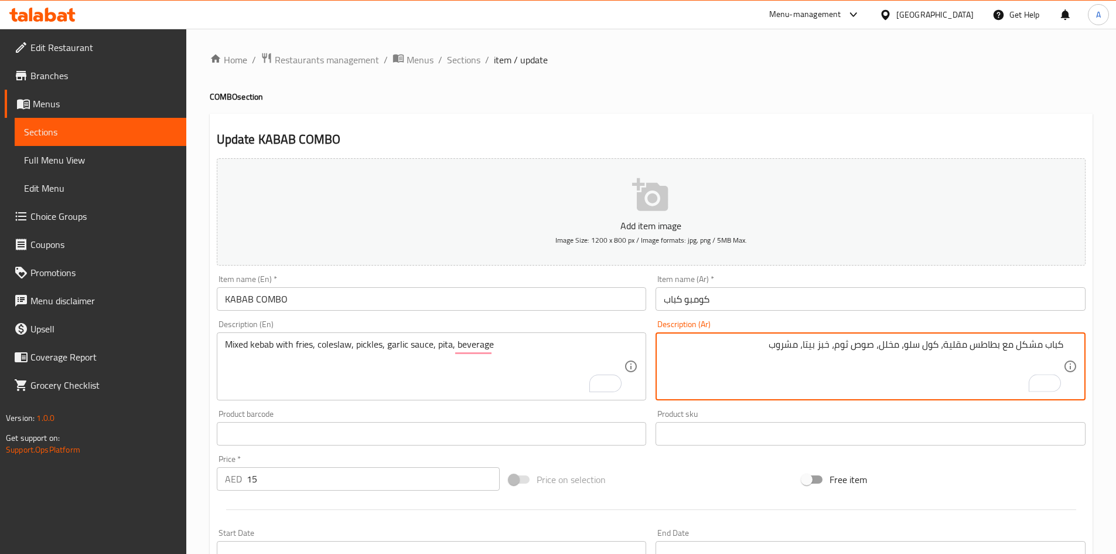
click at [822, 345] on textarea "كباب مشكل مع بطاطس مقلية، كول سلو، مخلل، صوص ثوم، خبز بيتا، مشروب" at bounding box center [864, 367] width 400 height 56
click at [826, 346] on textarea "كباب مشكل مع بطاطس مقلية، كول سلو، مخلل، صوص ثوم، خبز بيتا، مشروب" at bounding box center [864, 367] width 400 height 56
type textarea "كباب مشكل مع بطاطس مقلية، كول سلو، مخلل، صوص ثوم، بيتا، مشروب"
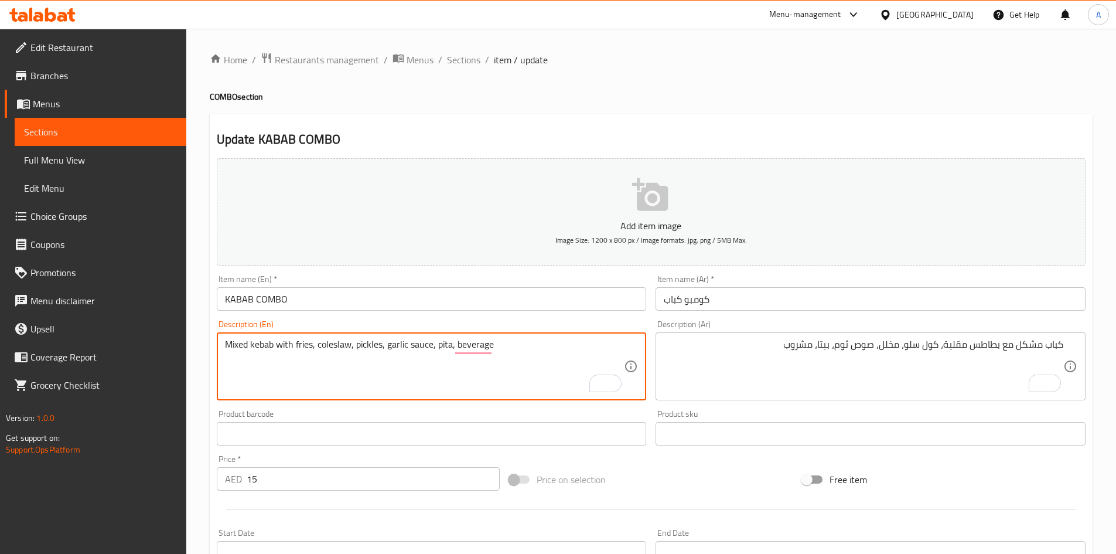
click at [444, 345] on textarea "Mixed kebab with fries, coleslaw, pickles, garlic sauce, pita, beverage" at bounding box center [425, 367] width 400 height 56
click at [568, 300] on input "KABAB COMBO" at bounding box center [432, 298] width 430 height 23
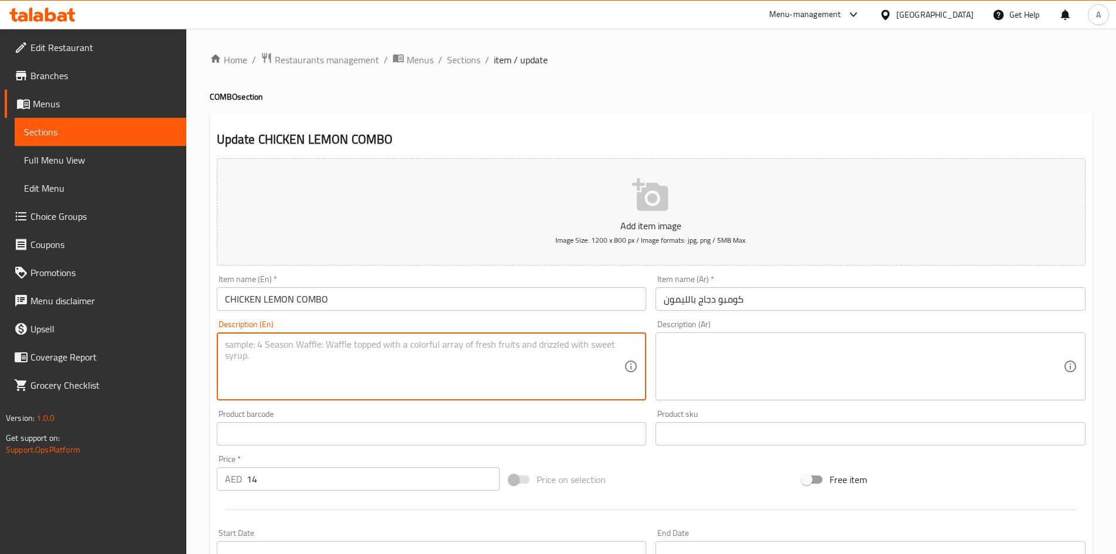
click at [257, 345] on textarea at bounding box center [425, 367] width 400 height 56
paste textarea "Lemon-pepper chicken with fries, coleslaw, pickles, garlic sauce, served bevera…"
type textarea "Lemon-pepper chicken with fries, coleslaw, pickles, garlic sauce, served bevera…"
click at [689, 345] on textarea at bounding box center [864, 367] width 400 height 56
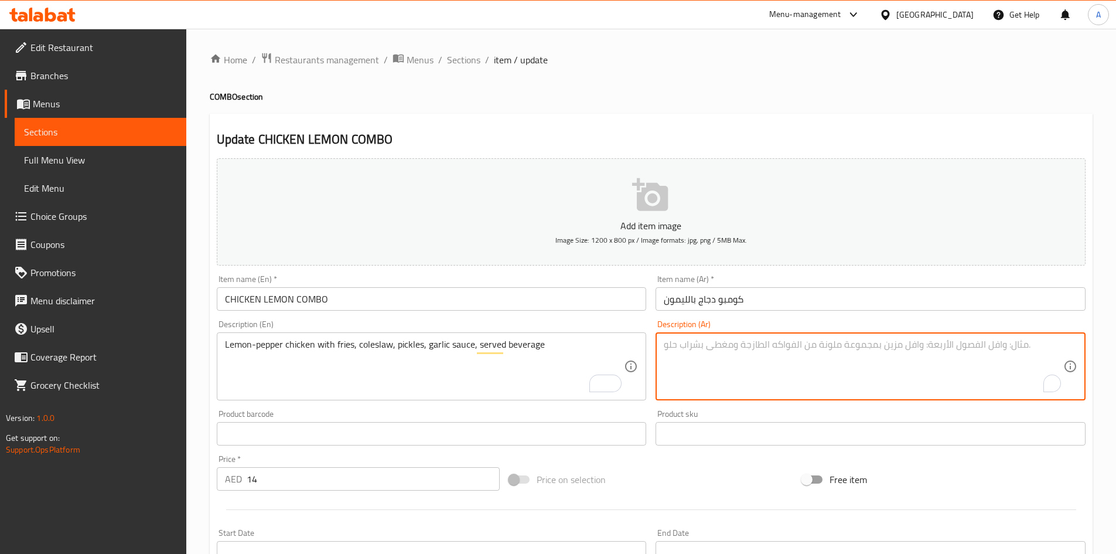
paste textarea "دجاج بالليمون والفلفل مع البطاطس المقلية، سلطة الكرنب، المخللات، صلصة الثوم، يق…"
click at [959, 345] on textarea "دجاج بالليمون والفلفل مع البطاطس المقلية، سلطة الكرنب، المخللات، صلصة الثوم، يق…" at bounding box center [864, 367] width 400 height 56
click at [925, 344] on textarea "دجاج بالليمون والفلفل مع بطاطس المقلية، سلطة الكرنب، المخللات، صلصة الثوم، يقدم…" at bounding box center [864, 367] width 400 height 56
drag, startPoint x: 854, startPoint y: 345, endPoint x: 901, endPoint y: 344, distance: 47.5
click at [901, 344] on textarea "دجاج بالليمون والفلفل مع بطاطس مقلية، سلطة الكرنب، المخللات، صلصة الثوم، يقدم م…" at bounding box center [864, 367] width 400 height 56
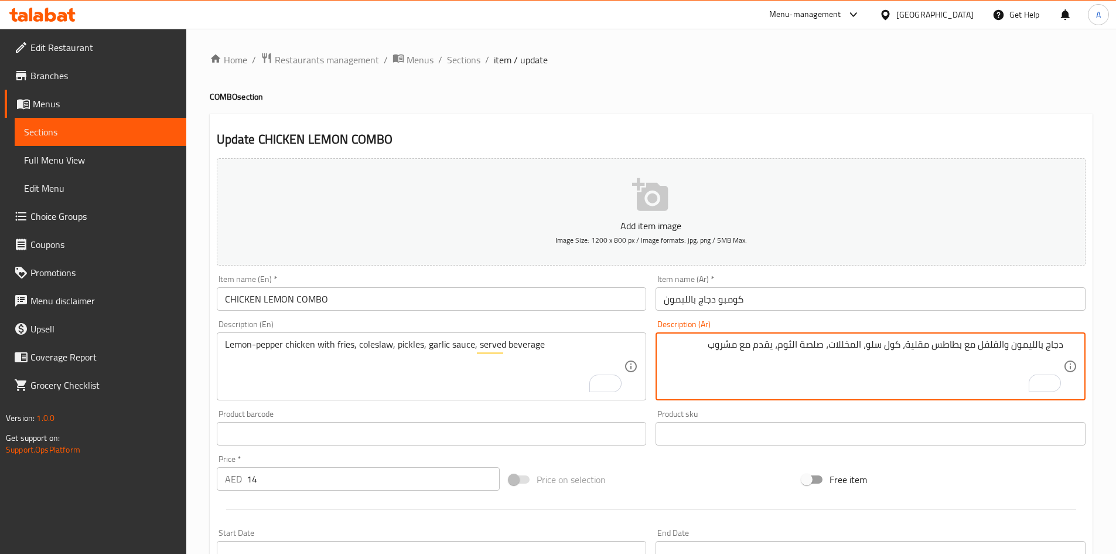
click at [858, 348] on textarea "دجاج بالليمون والفلفل مع بطاطس مقلية، كول سلو، المخللات، صلصة الثوم، يقدم مع مش…" at bounding box center [864, 367] width 400 height 56
click at [816, 343] on textarea "دجاج بالليمون والفلفل مع بطاطس مقلية، كول سلو، مخلل، صلصة الثوم، يقدم مع مشروب" at bounding box center [864, 367] width 400 height 56
type textarea "دجاج بالليمون والفلفل مع بطاطس مقلية، كول سلو، مخلل، صوص ثوم، يقدم مع مشروب"
click at [516, 301] on input "CHICKEN LEMON COMBO" at bounding box center [432, 298] width 430 height 23
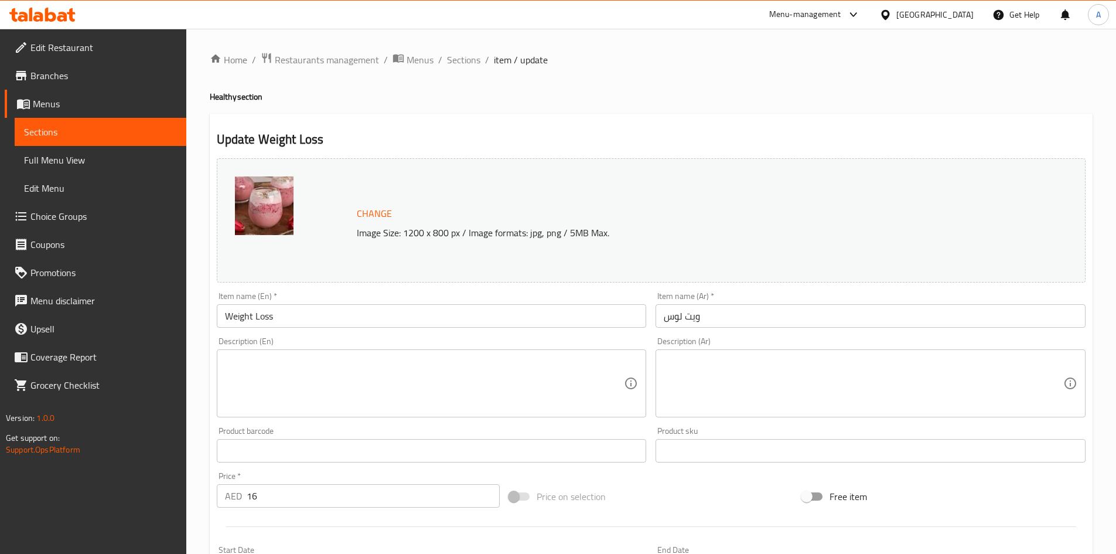
click at [253, 356] on textarea at bounding box center [425, 384] width 400 height 56
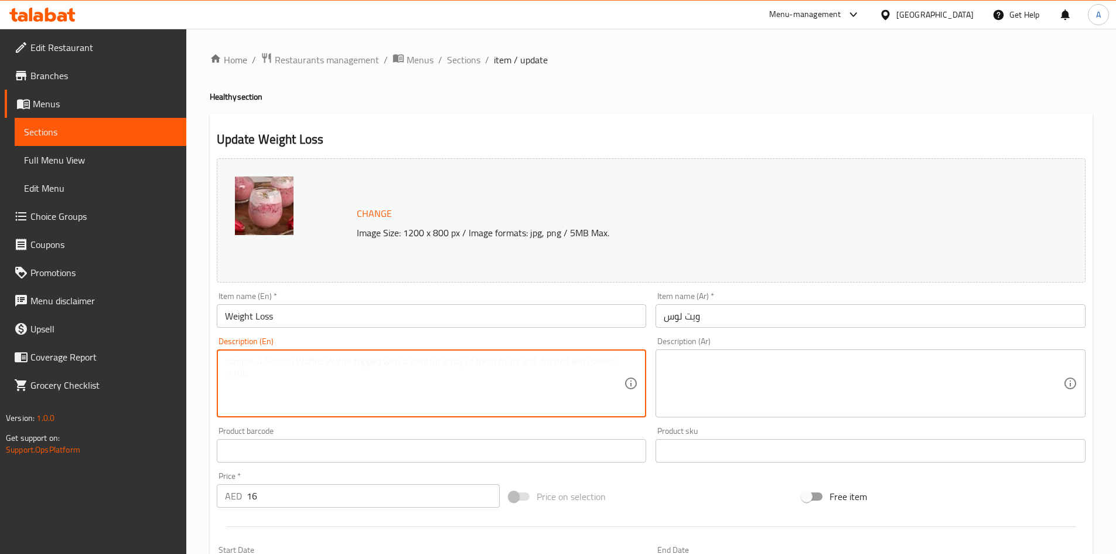
paste textarea "Cucumber celery green apple lemon ginger mint, refreshing detox drink"
click at [264, 362] on textarea "Cucumber celery green apple lemon ginger mint, refreshing detox drink" at bounding box center [425, 384] width 400 height 56
drag, startPoint x: 536, startPoint y: 362, endPoint x: 214, endPoint y: 355, distance: 321.2
click at [214, 355] on div "Description (En) Cucumber, celery, green apple, lemon, ginger, mint, refreshing…" at bounding box center [432, 377] width 440 height 90
type textarea "Cucumber, celery, green apple, lemon, ginger, mint, refreshing detox drink"
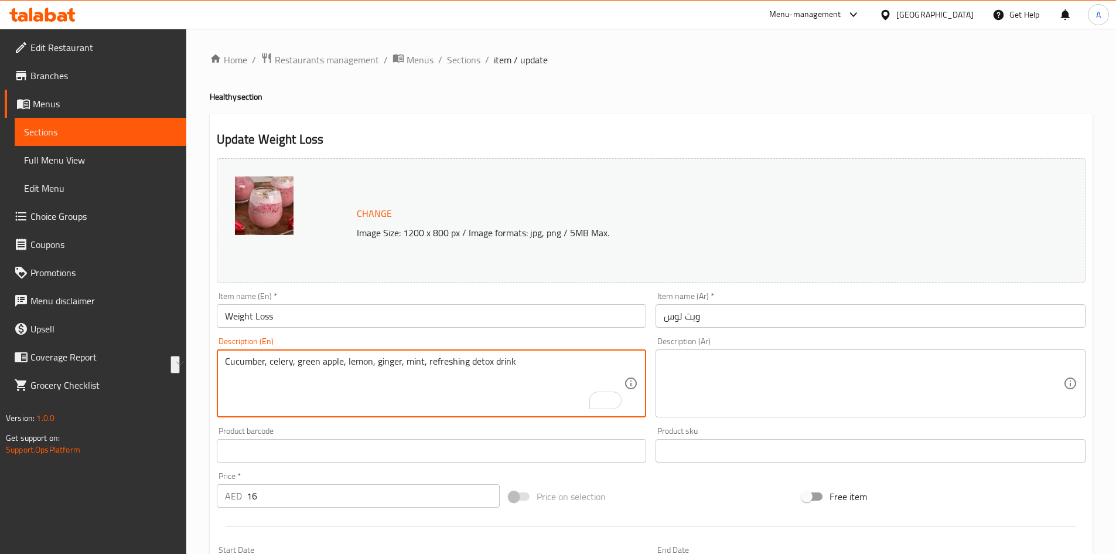
click at [676, 360] on textarea at bounding box center [864, 384] width 400 height 56
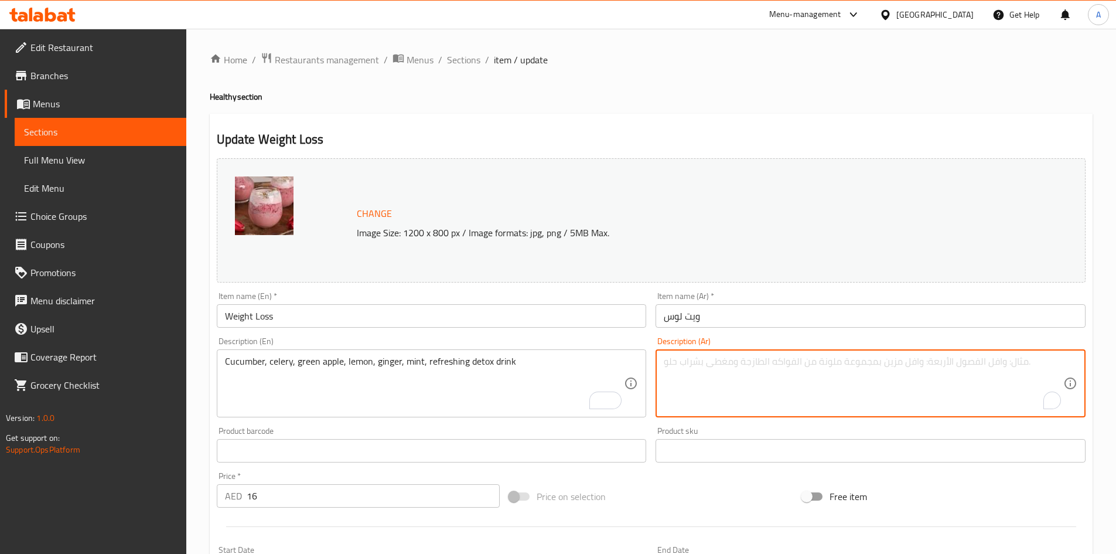
paste textarea "خيار، كرفس، تفاح أخضر، ليمون، زنجبيل، نعناع، ​​مشروب منعش لإزالة السموم"
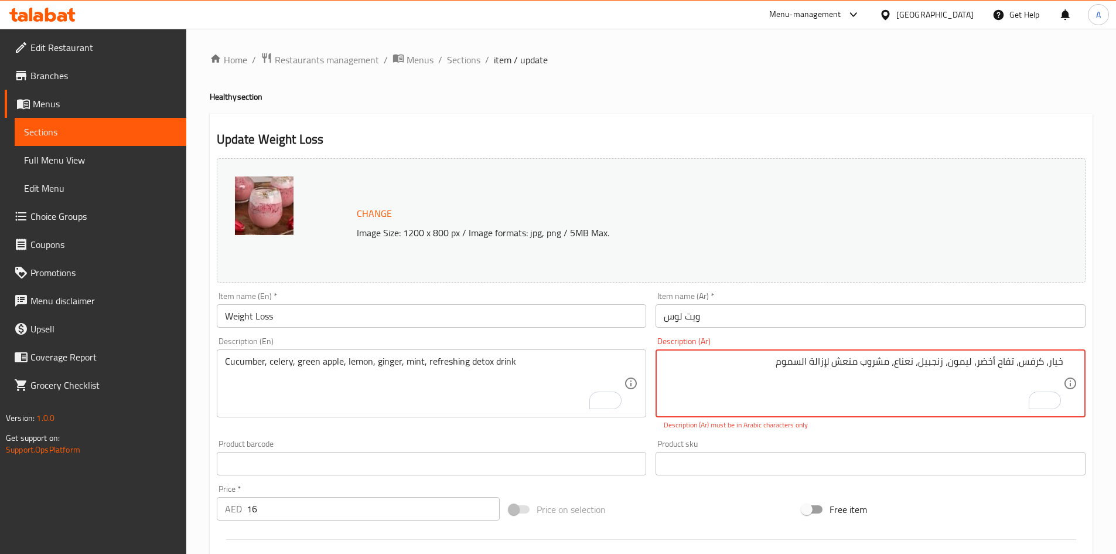
click at [729, 370] on textarea "خيار، كرفس، تفاح أخضر، ليمون، زنجبيل، نعناع، ​​مشروب منعش لإزالة السموم" at bounding box center [864, 384] width 400 height 56
click at [737, 363] on textarea "خيار، كرفس، تفاح أخضر، ليمون، زنجبيل، نعناع، ​​مشروب منعش لإزالة السموم" at bounding box center [864, 384] width 400 height 56
click at [608, 319] on input "Weight Loss" at bounding box center [432, 315] width 430 height 23
click at [592, 313] on input "Weight Loss" at bounding box center [432, 315] width 430 height 23
paste textarea "مشروب منعش لإزالة السموم"
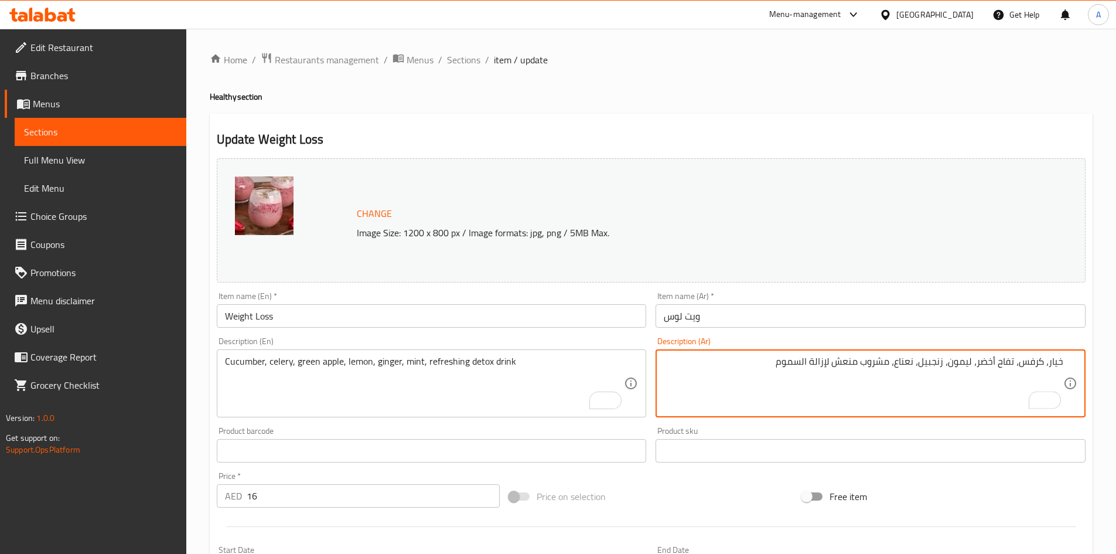
type textarea "خيار، كرفس، تفاح أخضر، ليمون، زنجبيل، نعناع، مشروب منعش لإزالة السموم"
click at [780, 302] on div "Item name (Ar)   * ويت لوس Item name (Ar) *" at bounding box center [871, 310] width 430 height 36
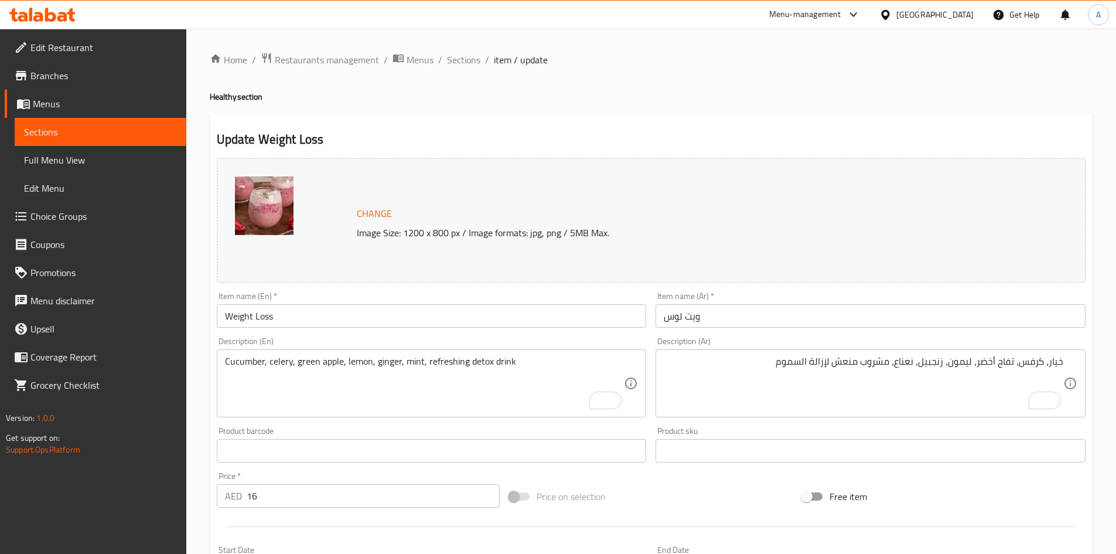
click at [437, 321] on input "Weight Loss" at bounding box center [432, 315] width 430 height 23
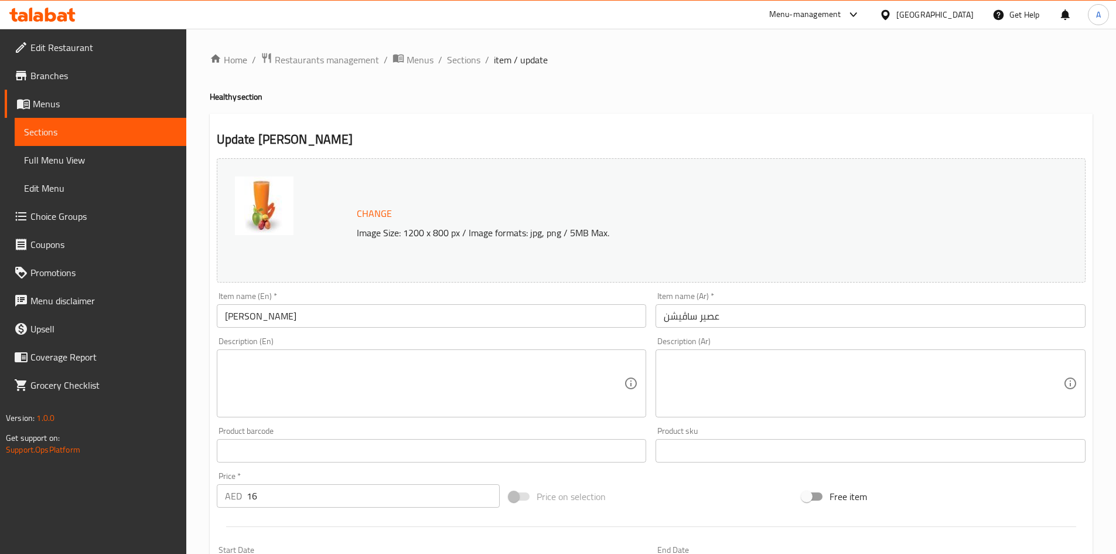
click at [260, 359] on textarea at bounding box center [425, 384] width 400 height 56
paste textarea "Orange mango pineapple apple carrot lemon, revitalizing vitamin-packed juice bl…"
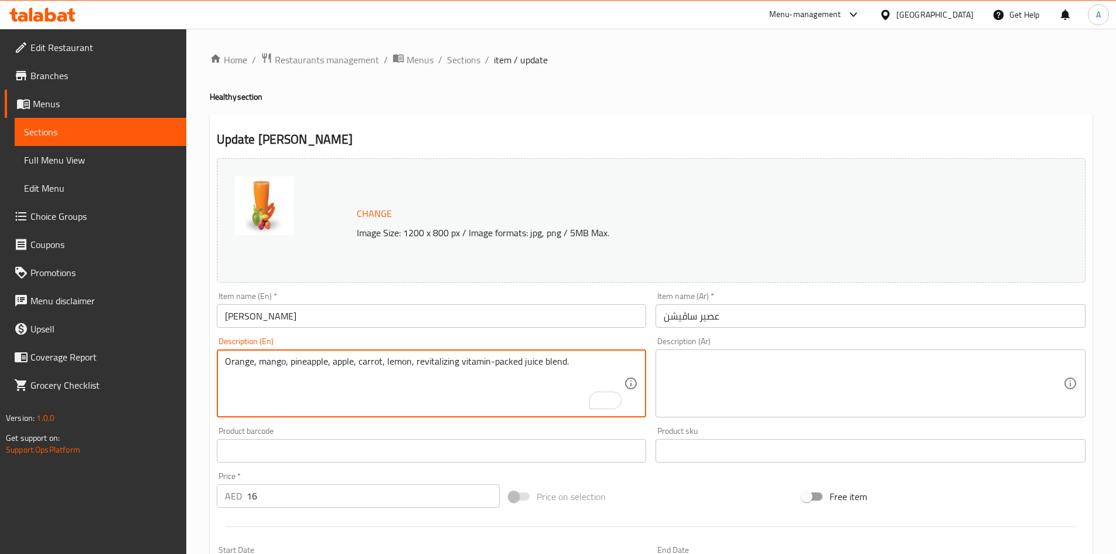
click at [453, 362] on textarea "Orange, mango, pineapple, apple, carrot, lemon, revitalizing vitamin-packed jui…" at bounding box center [425, 384] width 400 height 56
type textarea "Orange, mango, pineapple, apple, carrot, lemon, revitalizing vitamin-packed jui…"
drag, startPoint x: 779, startPoint y: 357, endPoint x: 796, endPoint y: 356, distance: 17.0
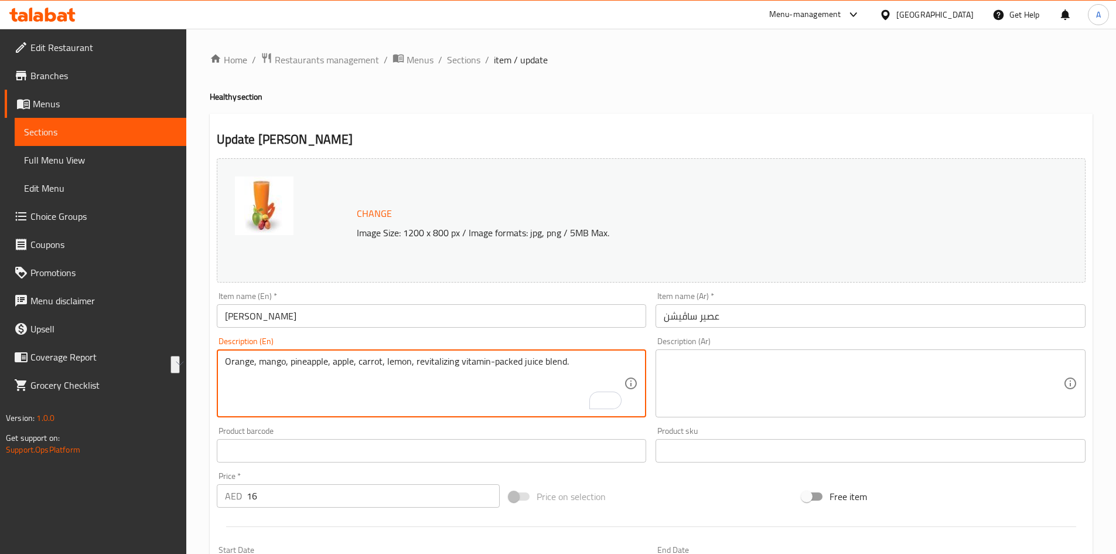
click at [780, 357] on textarea at bounding box center [864, 384] width 400 height 56
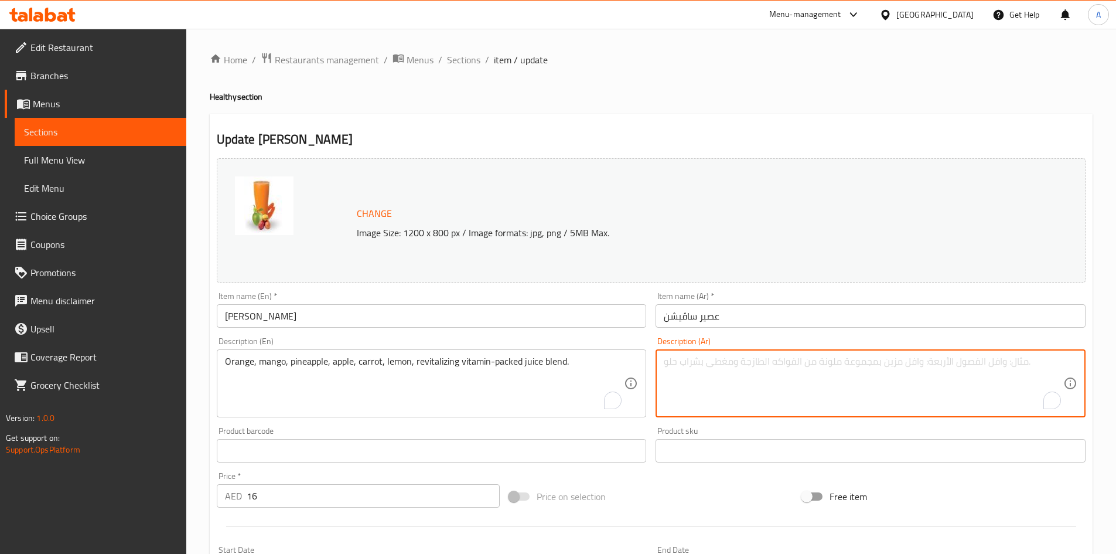
paste textarea "عصير البرتقال والمانجو والأناناس والتفاح والجزر والليمون، مزيج من العصير المنعش…"
drag, startPoint x: 1037, startPoint y: 363, endPoint x: 1091, endPoint y: 361, distance: 54.6
click at [1091, 361] on div "Update Juice Savation Change Image Size: 1200 x 800 px / Image formats: jpg, pn…" at bounding box center [651, 463] width 883 height 699
click at [1041, 367] on textarea "برتقال والمانجو والأناناس والتفاح والجزر والليمون، مزيج من العصير المنعش المليء…" at bounding box center [864, 384] width 400 height 56
click at [898, 361] on textarea "برتقال، مانجو، أناناس، تفاح، جزر، وليمون، مزيج من العصير المنعش المليء بالفيتام…" at bounding box center [864, 384] width 400 height 56
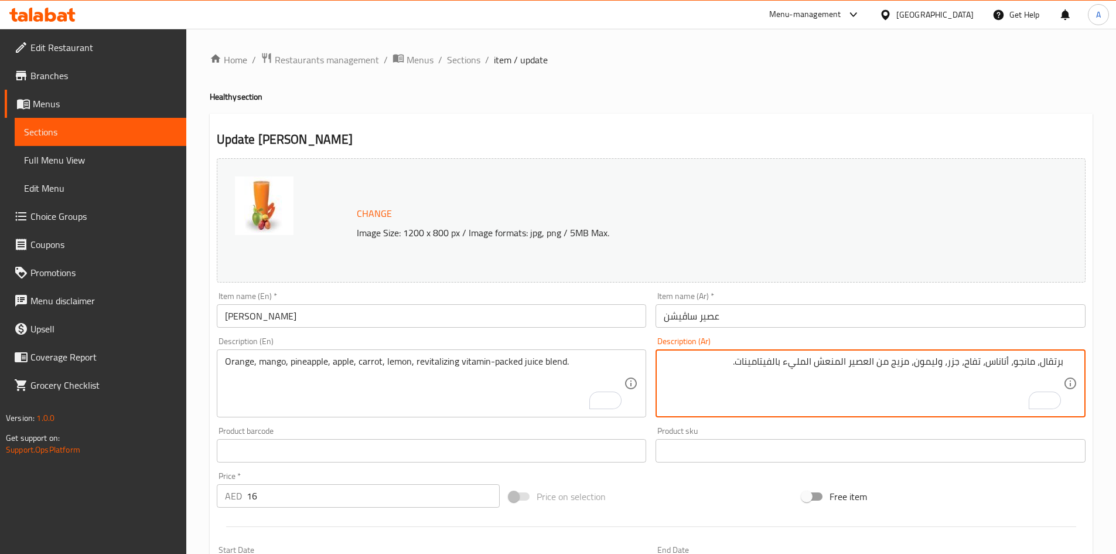
click at [898, 361] on textarea "برتقال، مانجو، أناناس، تفاح، جزر، وليمون، مزيج من العصير المنعش المليء بالفيتام…" at bounding box center [864, 384] width 400 height 56
drag, startPoint x: 871, startPoint y: 363, endPoint x: 890, endPoint y: 360, distance: 19.5
click at [890, 360] on textarea "برتقال، مانجو، أناناس، تفاح، جزر، وليمون، خليط من العصير المنعش المليء بالفيتام…" at bounding box center [864, 384] width 400 height 56
click at [864, 360] on textarea "برتقال، مانجو، أناناس، تفاح، جزر، وليمون، خليط عصير المنعش المليء بالفيتامينات." at bounding box center [864, 384] width 400 height 56
click at [833, 359] on textarea "برتقال، مانجو، أناناس، تفاح، جزر، وليمون، خليط عصير منعش المليء بالفيتامينات." at bounding box center [864, 384] width 400 height 56
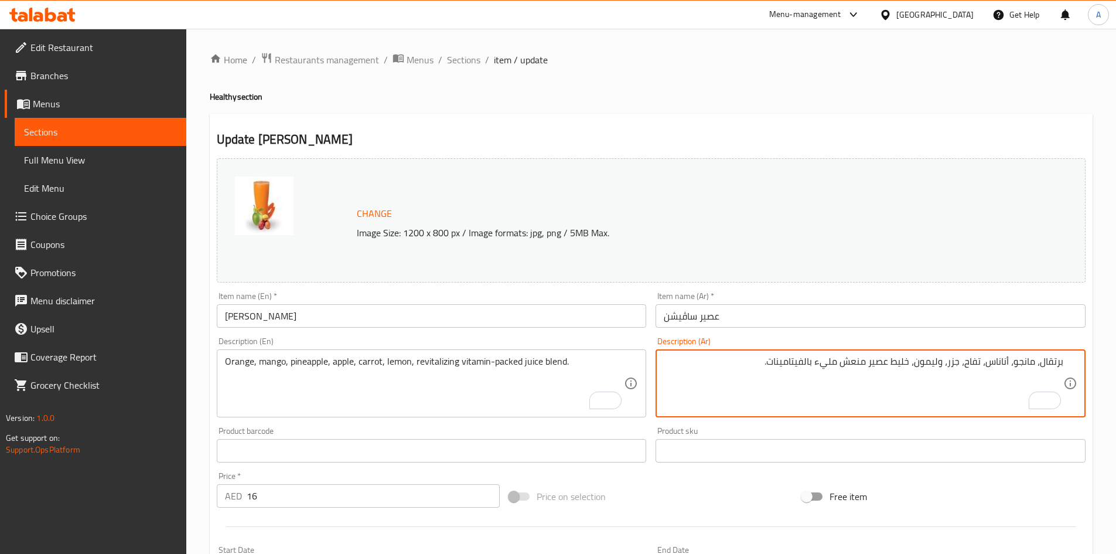
type textarea "برتقال، مانجو، أناناس، تفاح، جزر، وليمون، خليط عصير منعش مليء بالفيتامينات."
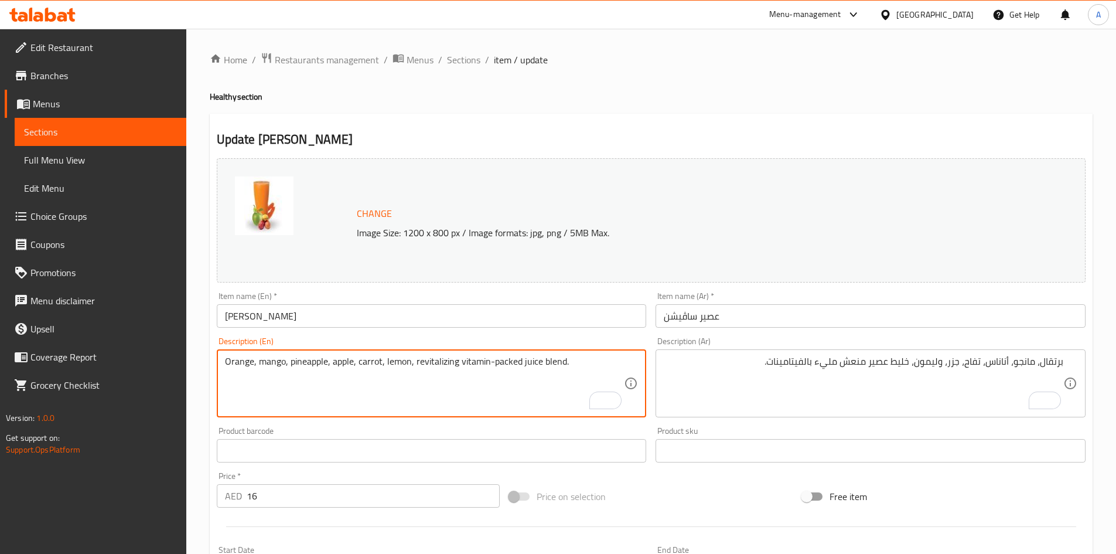
drag, startPoint x: 414, startPoint y: 362, endPoint x: 454, endPoint y: 360, distance: 40.5
click at [484, 394] on textarea "Orange, mango, pineapple, apple, carrot, lemon, revitalizing vitamin-packed jui…" at bounding box center [425, 384] width 400 height 56
click at [431, 360] on textarea "Orange, mango, pineapple, apple, carrot, lemon, revitalizing vitamin-packed jui…" at bounding box center [425, 384] width 400 height 56
type textarea "Orange, mango, pineapple, apple, carrot, lemon, vitamin-packed juice blend."
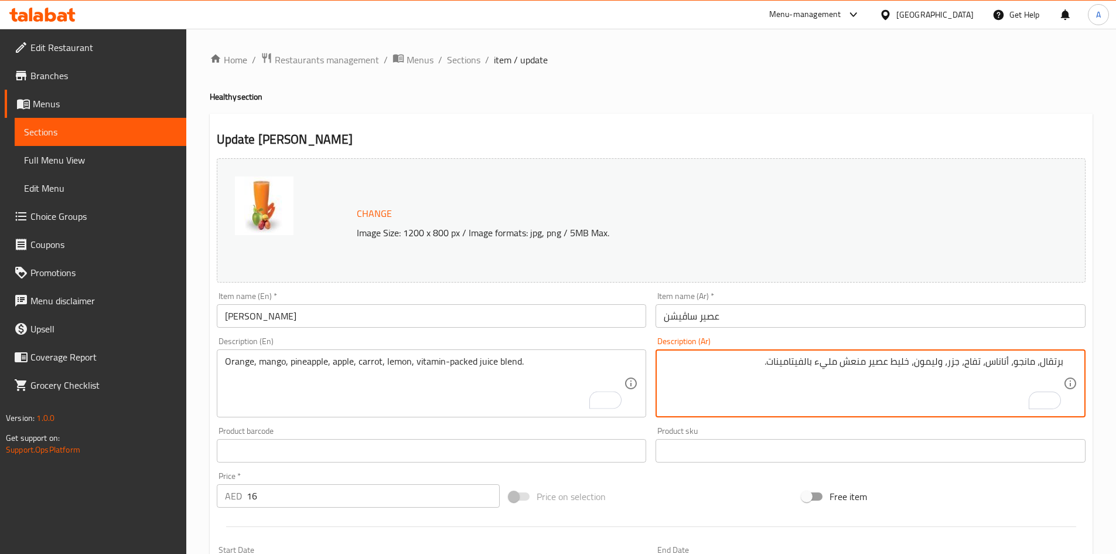
click at [855, 364] on textarea "برتقال، مانجو، أناناس، تفاح، جزر، وليمون، خليط عصير منعش مليء بالفيتامينات." at bounding box center [864, 384] width 400 height 56
paste textarea "عشم"
type textarea "برتقال، مانجو، أناناس، تفاح، جزر، وليمون، خليط عصير منعش مليء بالفيتامينات."
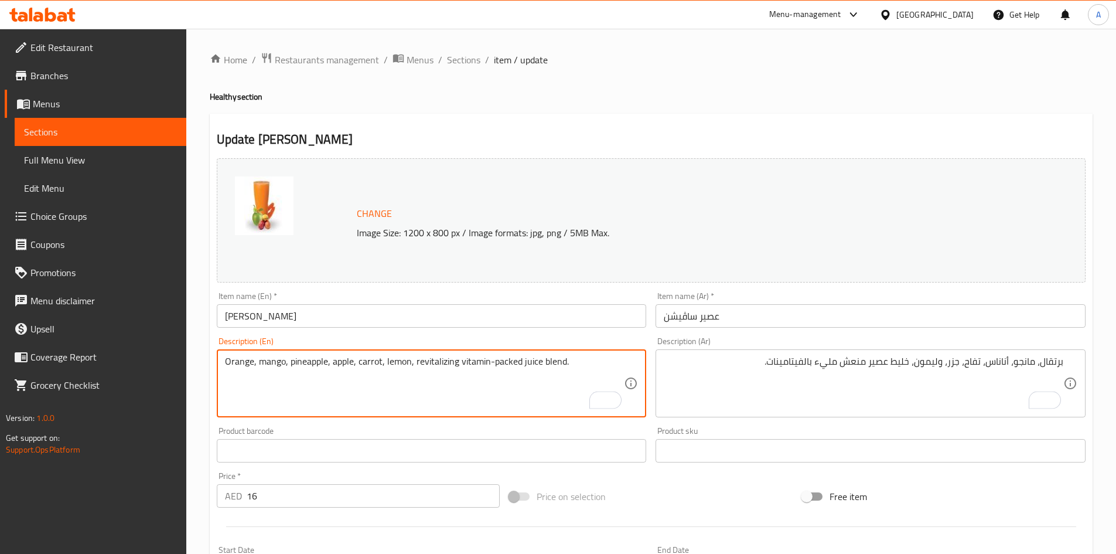
click at [564, 382] on textarea "Orange, mango, pineapple, apple, carrot, lemon, revitalizing vitamin-packed jui…" at bounding box center [425, 384] width 400 height 56
type textarea "Orange, mango, pineapple, apple, carrot, lemon, revitalizing vitamin-packed jui…"
click at [472, 315] on input "Juice Savation" at bounding box center [432, 315] width 430 height 23
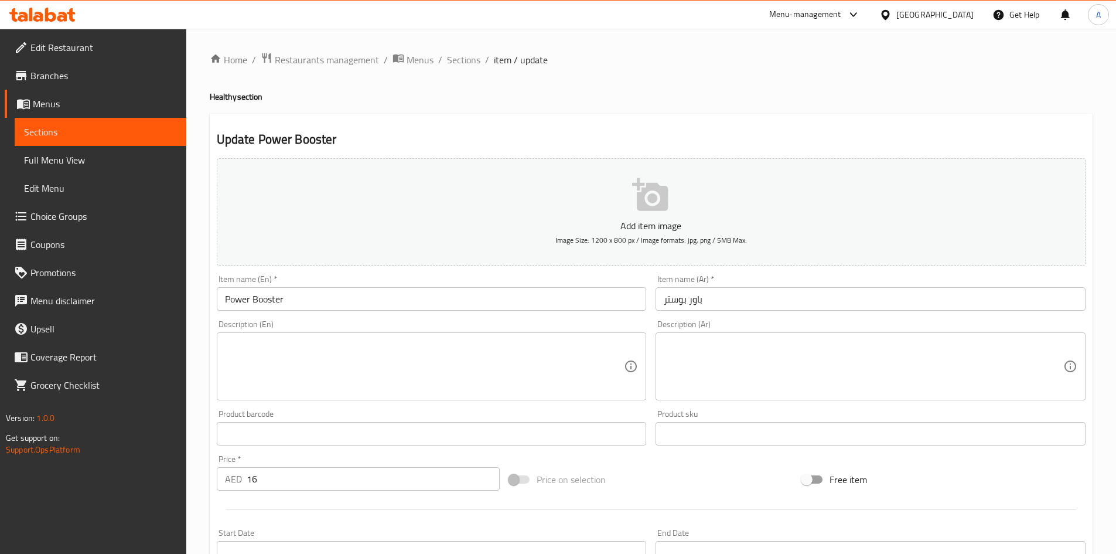
click at [263, 341] on textarea at bounding box center [425, 367] width 400 height 56
paste textarea "Banana, dates, peanut butter, milk, honey; energizing protein-rich drink"
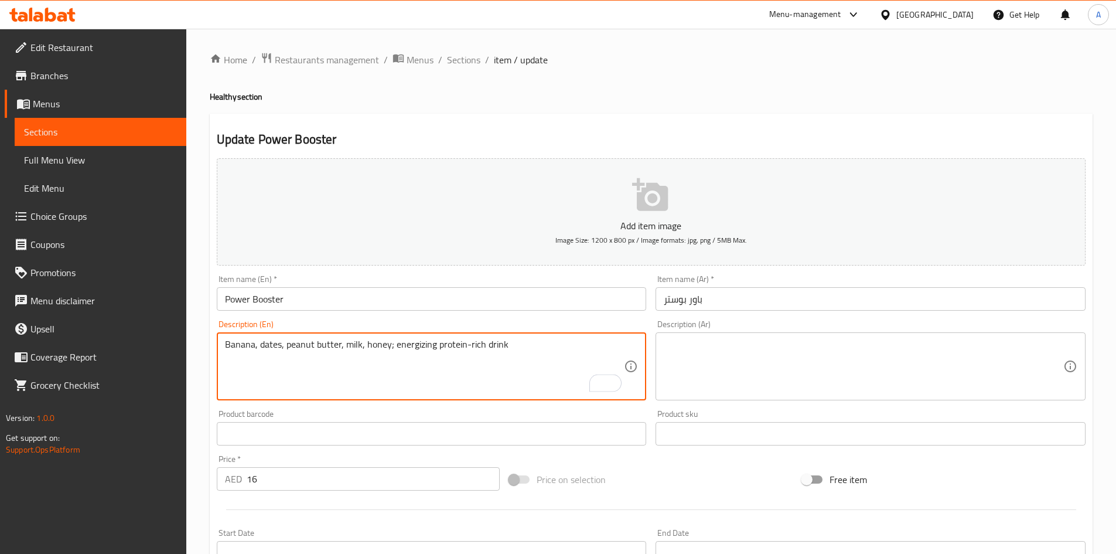
click at [389, 346] on textarea "Banana, dates, peanut butter, milk, honey; energizing protein-rich drink" at bounding box center [425, 367] width 400 height 56
click at [455, 343] on textarea "Banana, dates, peanut butter, milk, honey. energizing protein-rich drink" at bounding box center [425, 367] width 400 height 56
type textarea "Banana, dates, peanut butter, milk, honey. energizing protein-rich drink"
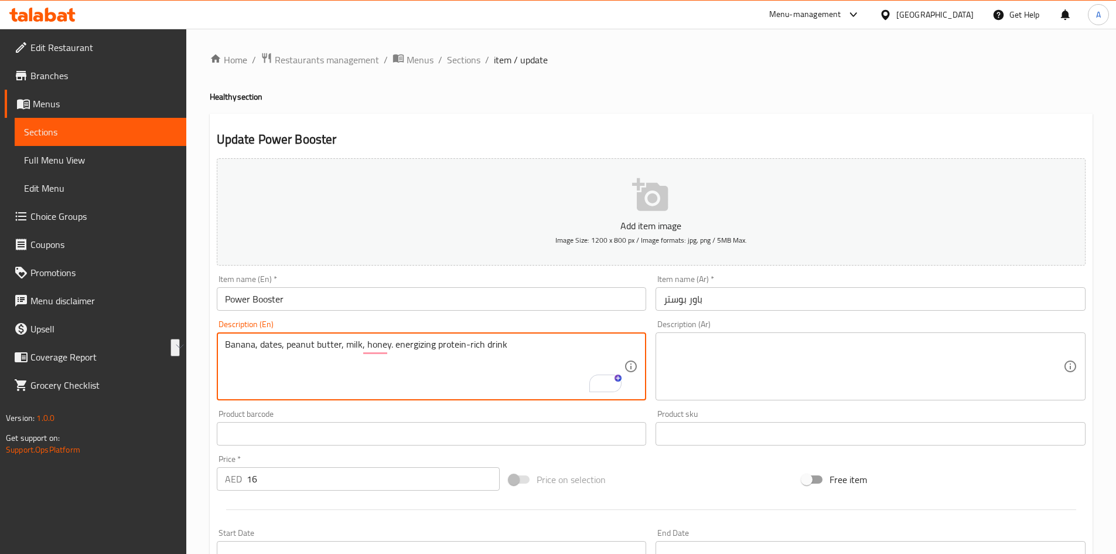
click at [707, 345] on textarea at bounding box center [864, 367] width 400 height 56
paste textarea "موز، التمر، زبدة الفول السوداني، الحليب، العسل. مشروب غني بالبروتين ومنشط."
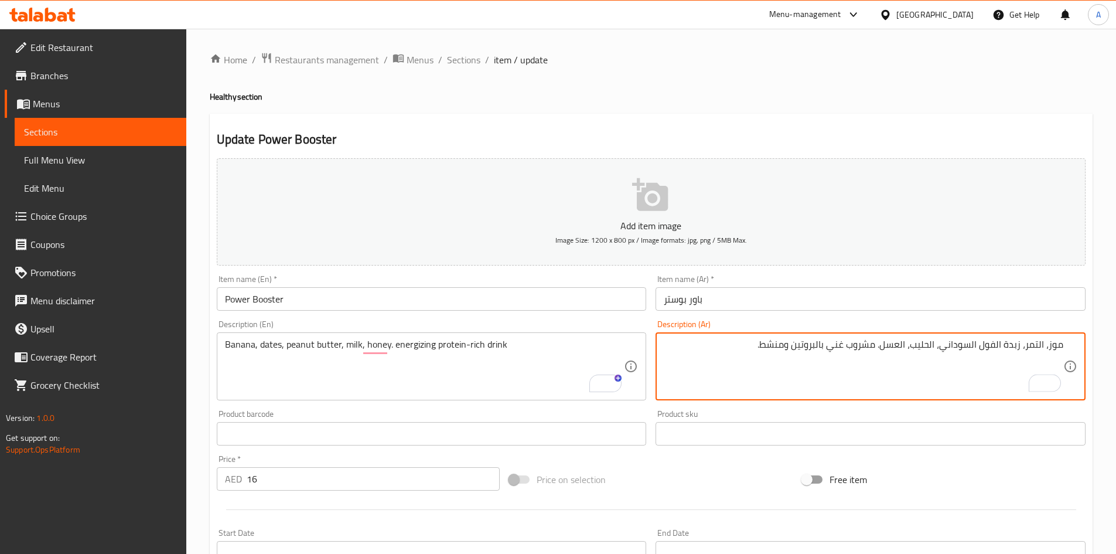
click at [1039, 345] on textarea "موز، التمر، زبدة الفول السوداني، الحليب، العسل. مشروب غني بالبروتين ومنشط." at bounding box center [864, 367] width 400 height 56
click at [1003, 346] on textarea "موز، تمر، زبدة الفول السوداني، الحليب، العسل. مشروب غني بالبروتين ومنشط." at bounding box center [864, 367] width 400 height 56
click at [985, 345] on textarea "موز، تمر، زبدة فول السوداني، الحليب، العسل. مشروب غني بالبروتين ومنشط." at bounding box center [864, 367] width 400 height 56
click at [948, 347] on textarea "موز، تمر، زبدة فول سوداني، الحليب، العسل. مشروب غني بالبروتين ومنشط." at bounding box center [864, 367] width 400 height 56
click at [925, 346] on textarea "موز، تمر، زبدة فول سوداني، حليب، العسل. مشروب غني بالبروتين ومنشط." at bounding box center [864, 367] width 400 height 56
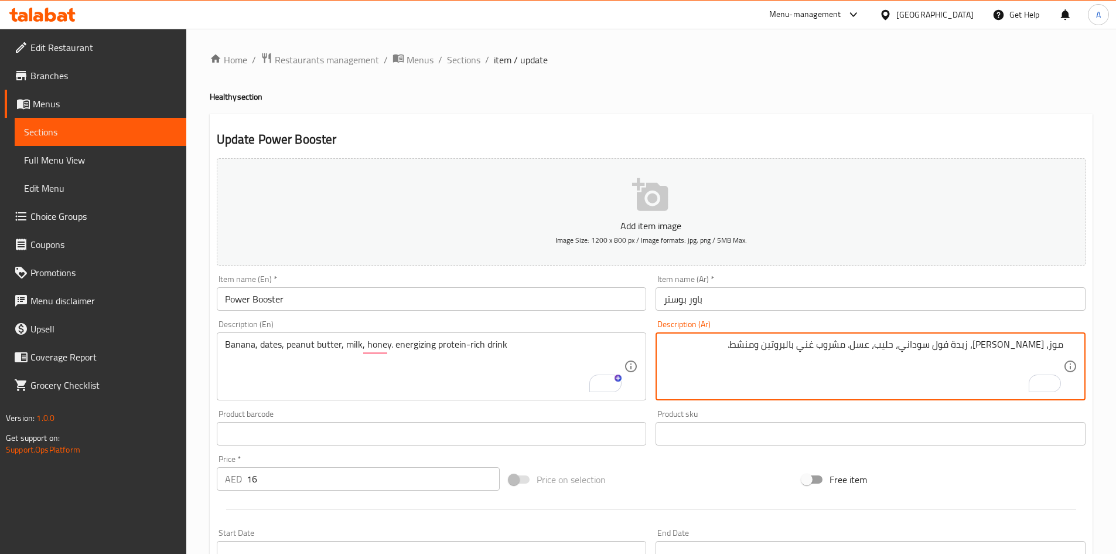
type textarea "موز، تمر، زبدة فول سوداني، حليب، عسل. مشروب غني بالبروتين ومنشط."
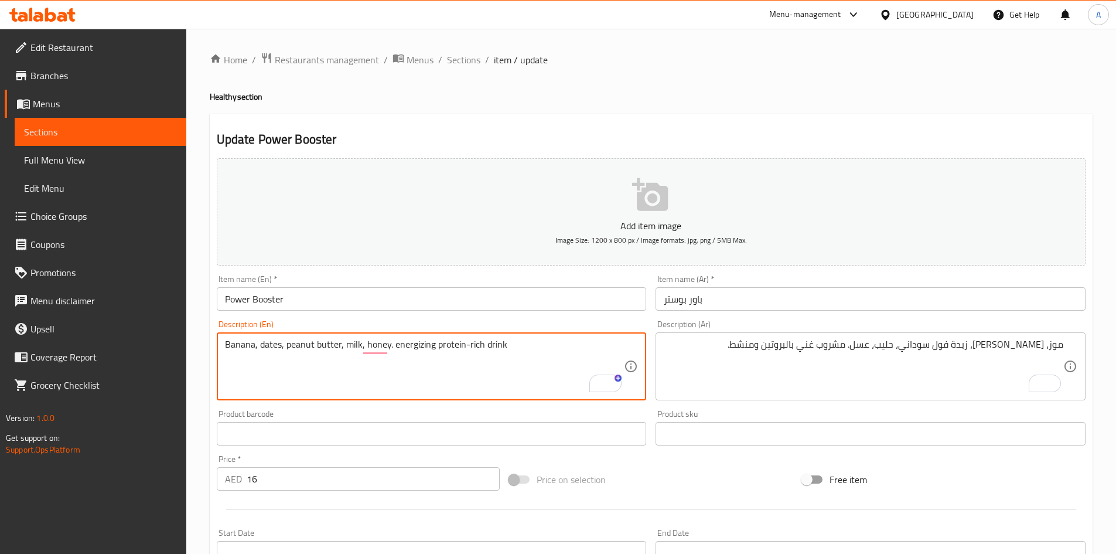
drag, startPoint x: 393, startPoint y: 348, endPoint x: 432, endPoint y: 343, distance: 39.5
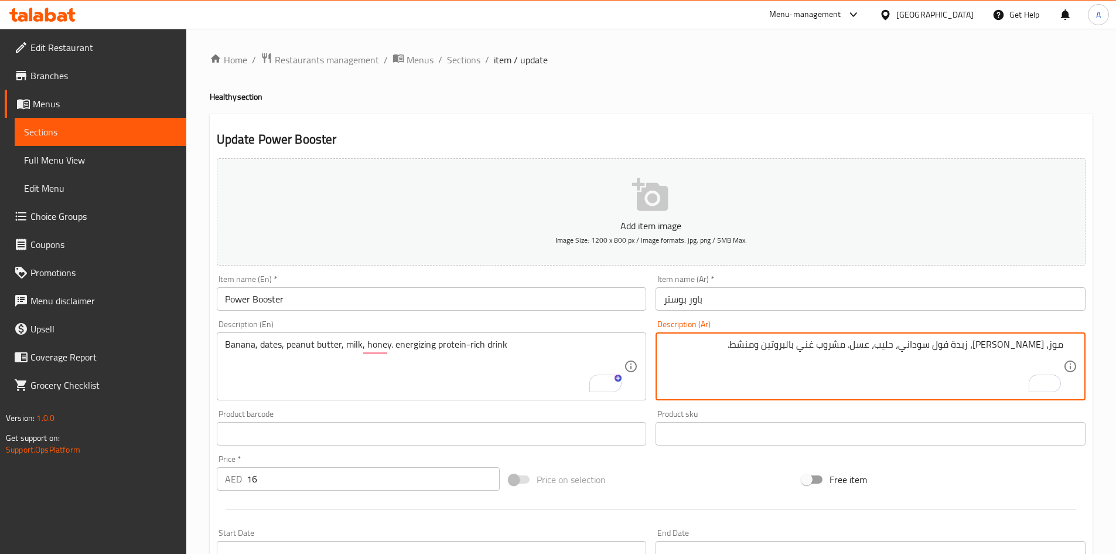
click at [465, 305] on input "Power Booster" at bounding box center [432, 298] width 430 height 23
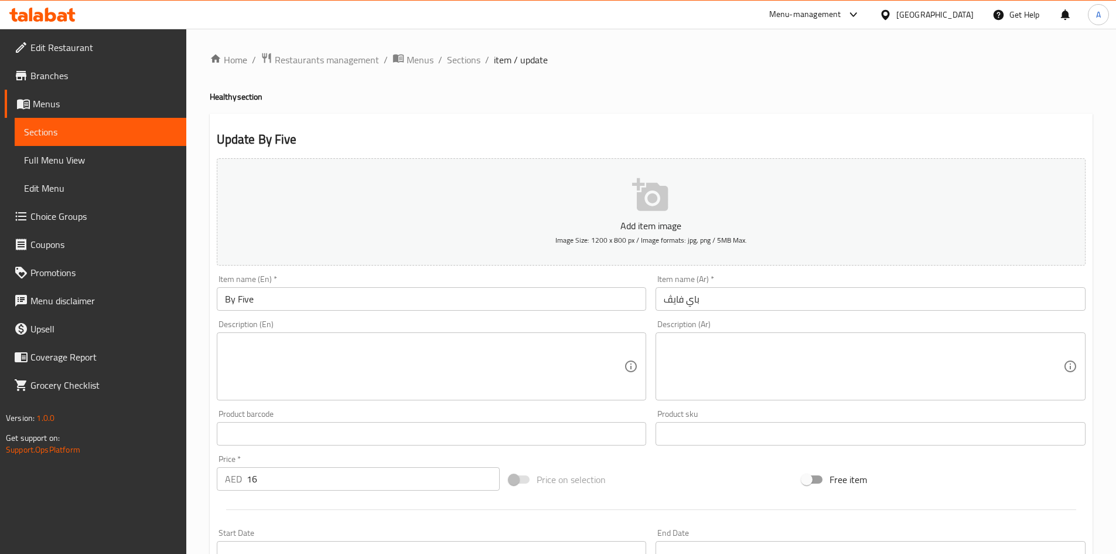
click at [270, 346] on textarea at bounding box center [425, 367] width 400 height 56
paste textarea "Five-fruit blend: apple, banana, mango, pineapple, orange, refreshing vitamin-r…"
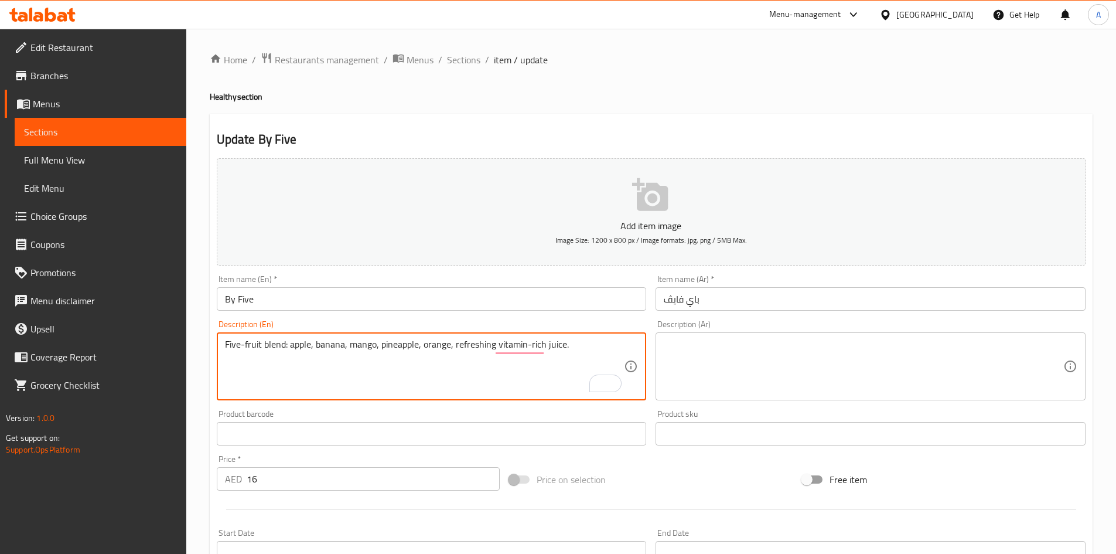
type textarea "Five-fruit blend: apple, banana, mango, pineapple, orange, refreshing vitamin-r…"
click at [784, 343] on textarea at bounding box center [864, 367] width 400 height 56
paste textarea "مزيج من خمس فواكه: التفاح، الموز، المانجو، الأناناس، البرتقال، عصير منعش غني با…"
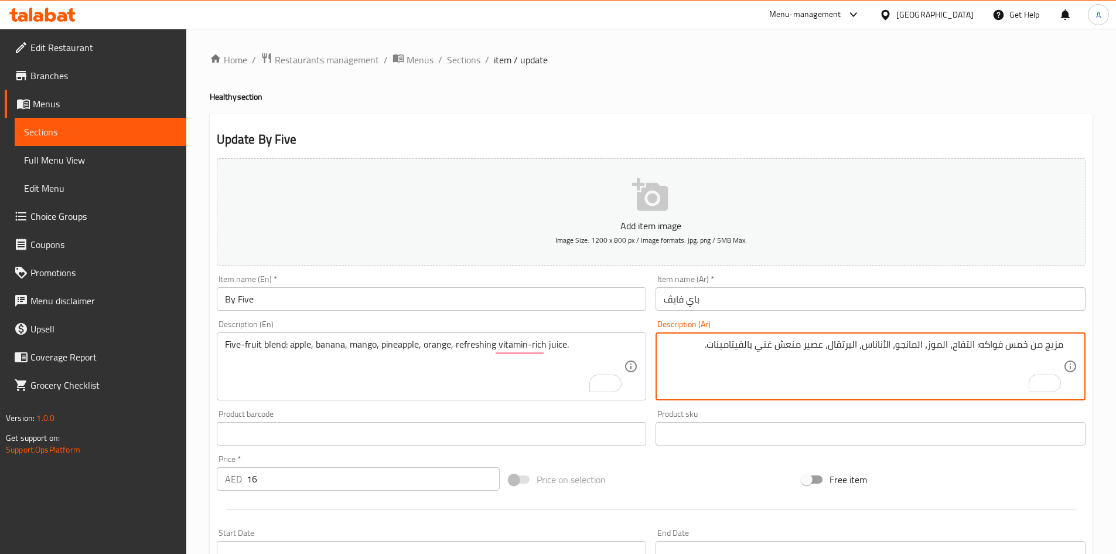
click at [1019, 346] on textarea "مزيج من خمس فواكه: التفاح، الموز، المانجو، الأناناس، البرتقال، عصير منعش غني با…" at bounding box center [864, 367] width 400 height 56
type textarea "مزيج من 5 فواكه تفاح، موز، مانجو، أناناس، برتقال، عصير منعش غني بالفيتامينات."
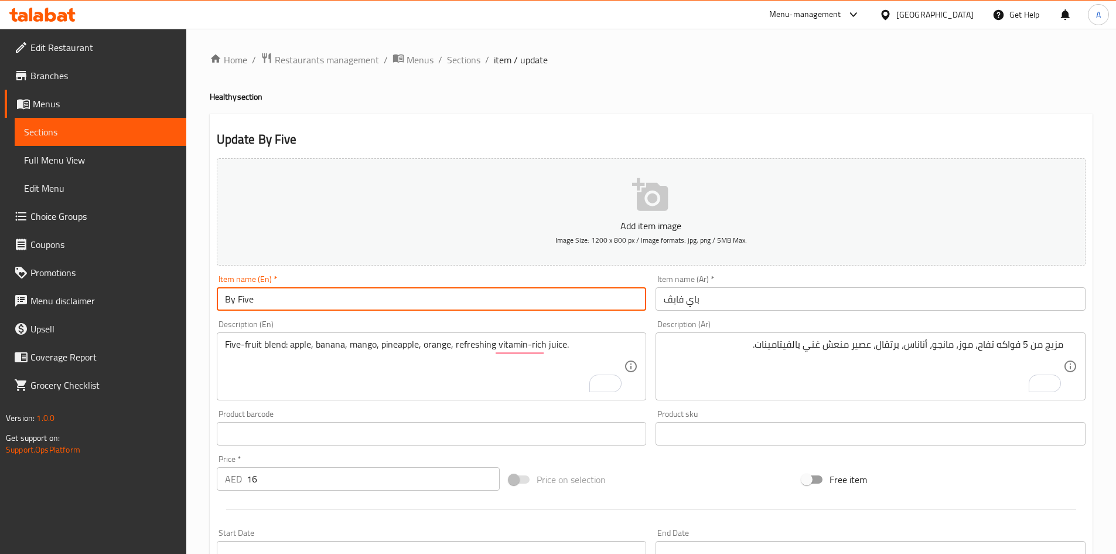
click at [447, 294] on input "By Five" at bounding box center [432, 298] width 430 height 23
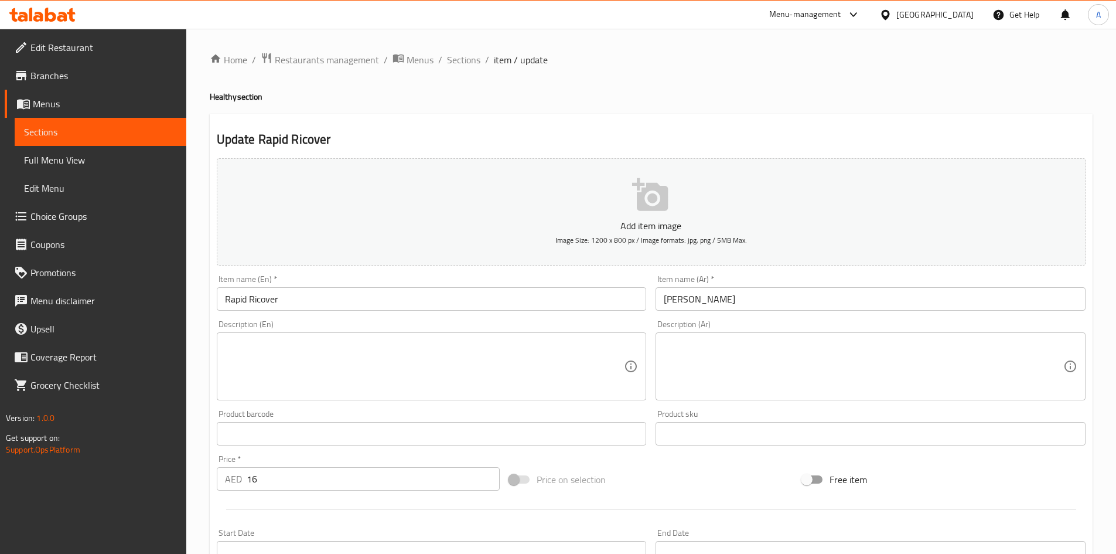
click at [314, 350] on textarea at bounding box center [425, 367] width 400 height 56
paste textarea "Electrolyte smoothie: coconut water, banana, dates, lemon, sea salt boost."
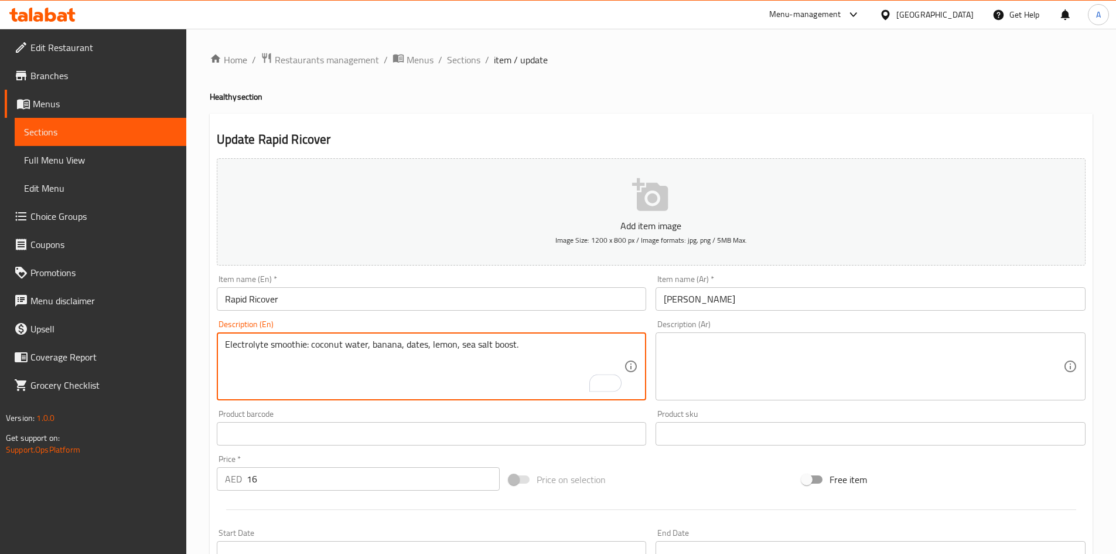
type textarea "Electrolyte smoothie: coconut water, banana, dates, lemon, sea salt boost."
click at [771, 348] on textarea at bounding box center [864, 367] width 400 height 56
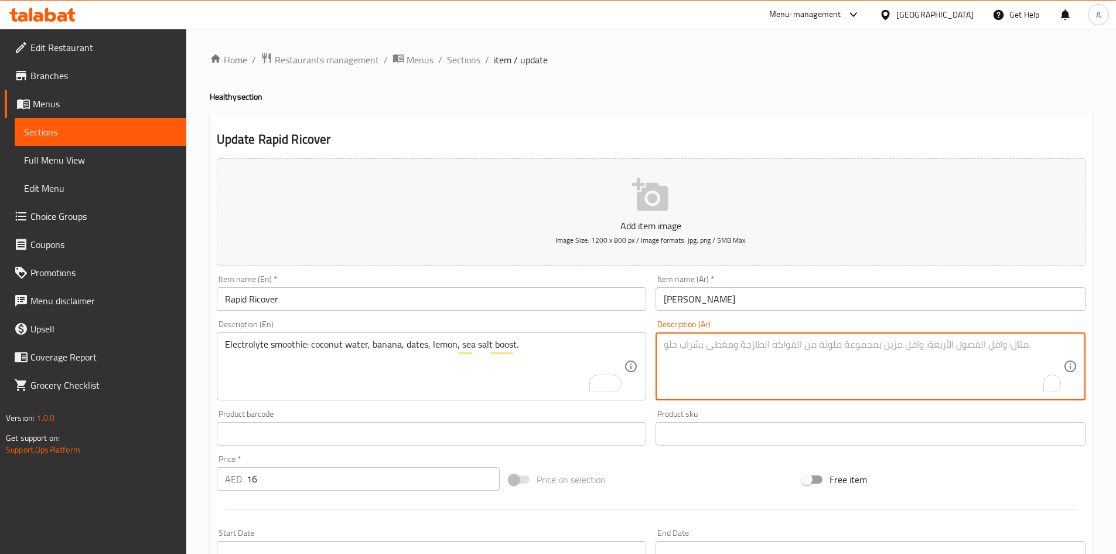
paste textarea "عصير الإلكتروليت: ماء جوز الهند، الموز، التمر، الليمون، ملح البحر."
click at [1051, 351] on textarea "عصير الإلكتروليت: ماء جوز الهند، الموز، التمر، الليمون، ملح البحر." at bounding box center [864, 367] width 400 height 56
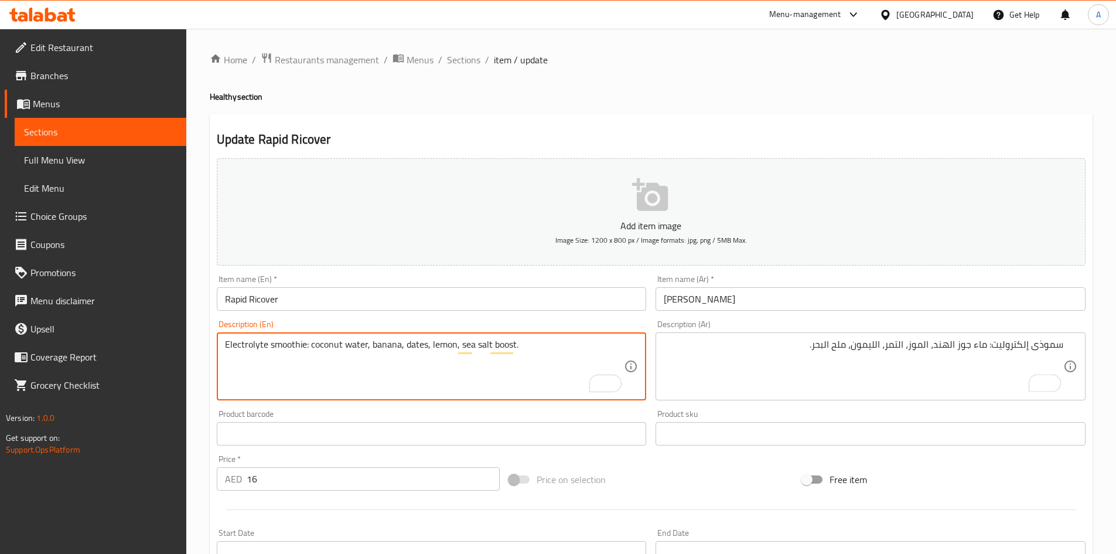
click at [290, 349] on textarea "Electrolyte smoothie: coconut water, banana, dates, lemon, sea salt boost." at bounding box center [425, 367] width 400 height 56
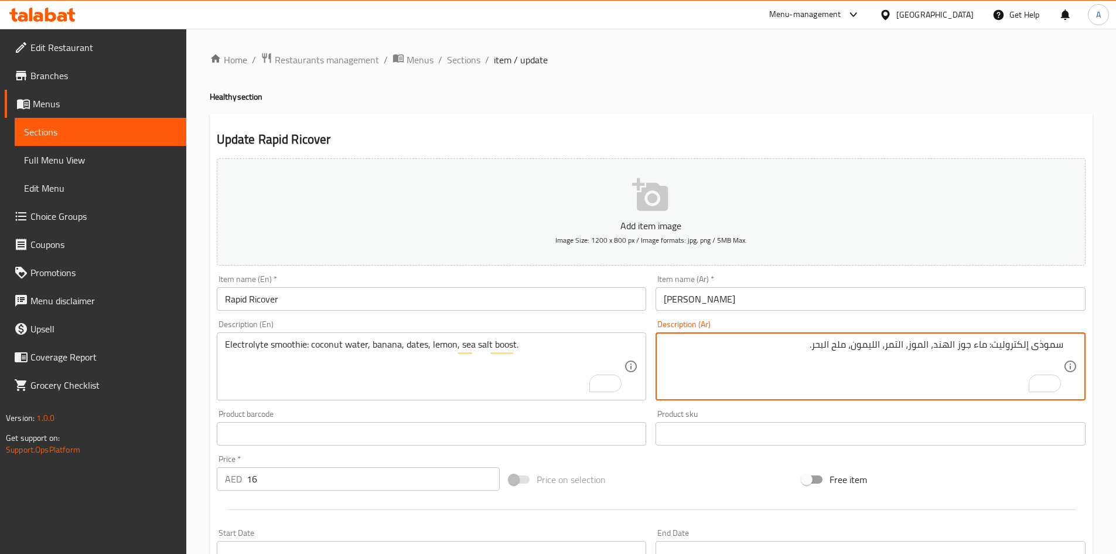
click at [1048, 346] on textarea "سموذى إلكتروليت: ماء جوز الهند، الموز، التمر، الليمون، ملح البحر." at bounding box center [864, 367] width 400 height 56
paste textarea "ي"
click at [925, 344] on textarea "سموثي إلكتروليت: ماء جوز الهند، الموز، التمر، الليمون، ملح البحر." at bounding box center [864, 367] width 400 height 56
click at [794, 342] on textarea "سموثي إلكتروليت: ماء جوز الهند، موز، تمر، ليمون، ملح البحر." at bounding box center [864, 367] width 400 height 56
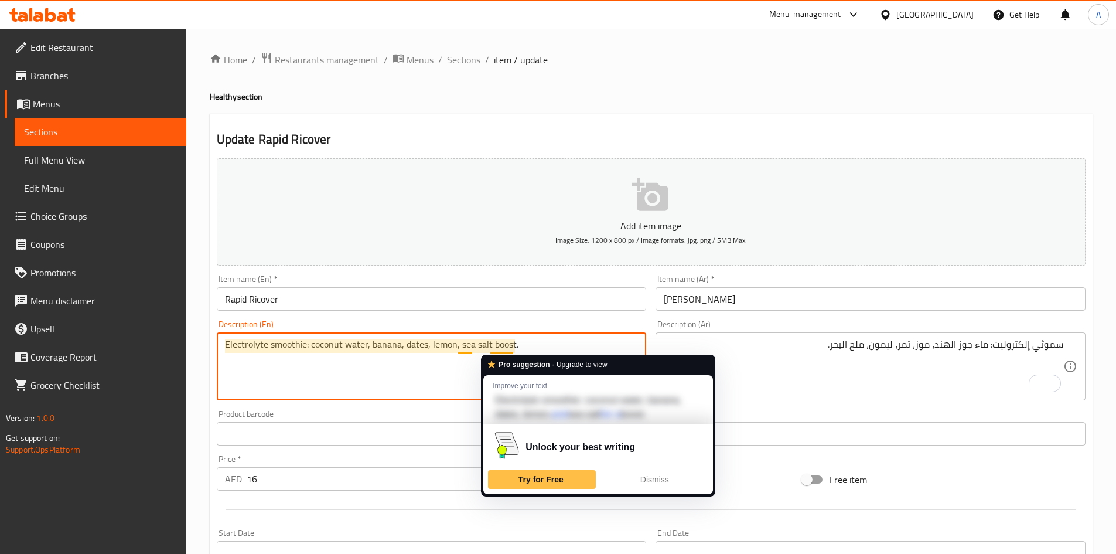
click at [501, 345] on textarea "Electrolyte smoothie: coconut water, banana, dates, lemon, sea salt boost." at bounding box center [425, 367] width 400 height 56
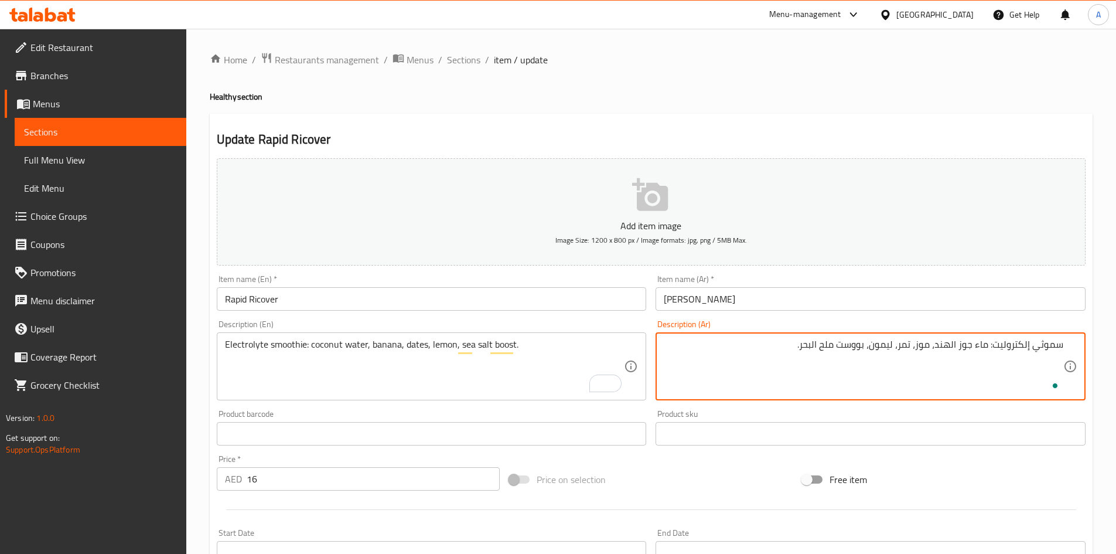
type textarea "سموثي إلكتروليت: ماء جوز الهند، موز، تمر، ليمون، بووست ملح البحر."
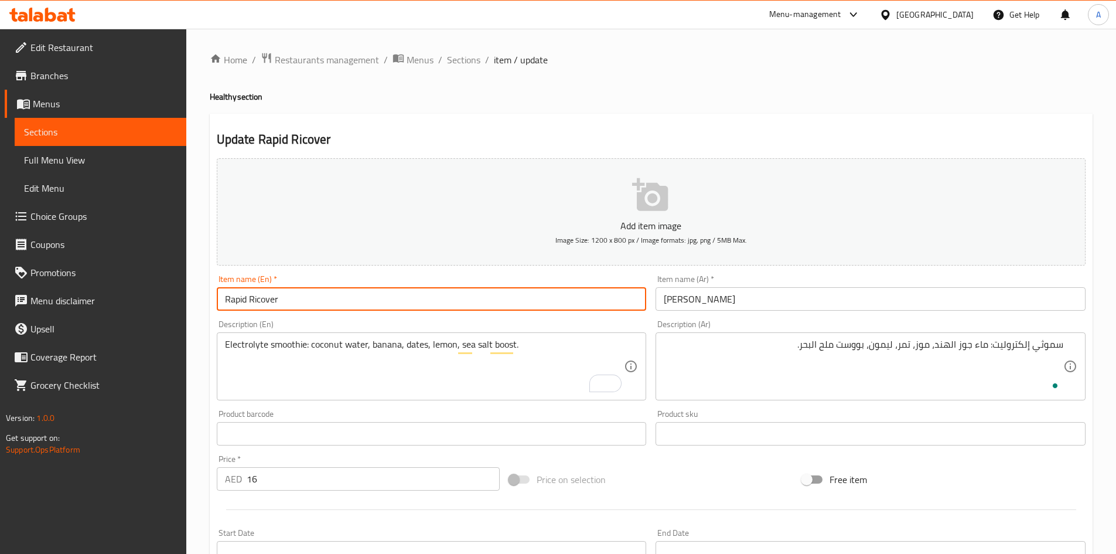
click at [513, 291] on input "Rapid Ricover" at bounding box center [432, 298] width 430 height 23
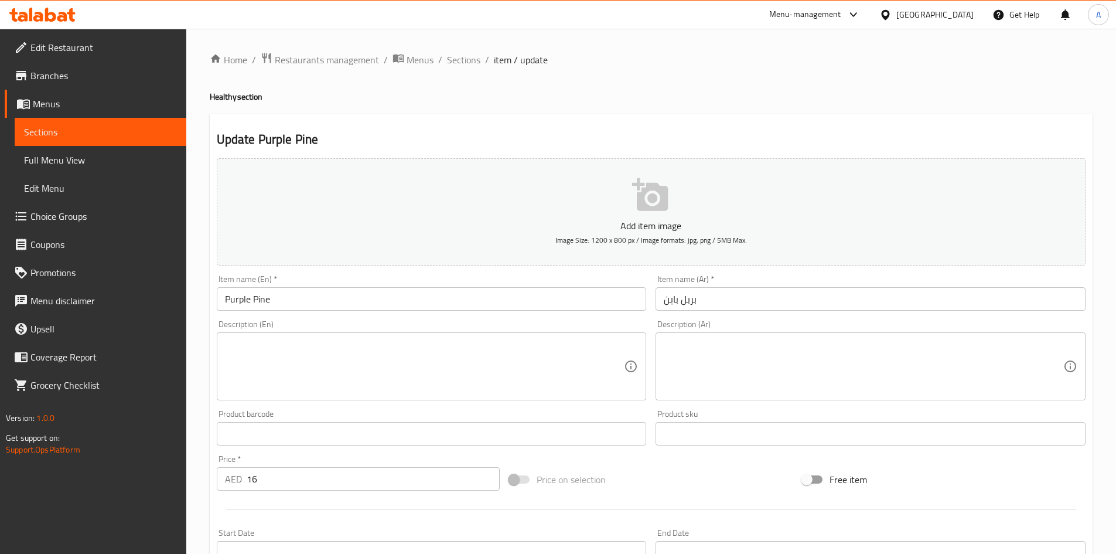
click at [243, 345] on textarea at bounding box center [425, 367] width 400 height 56
paste textarea "Pineapple with blueberries, blackberries, grape juice; tangy antioxidant-rich d…"
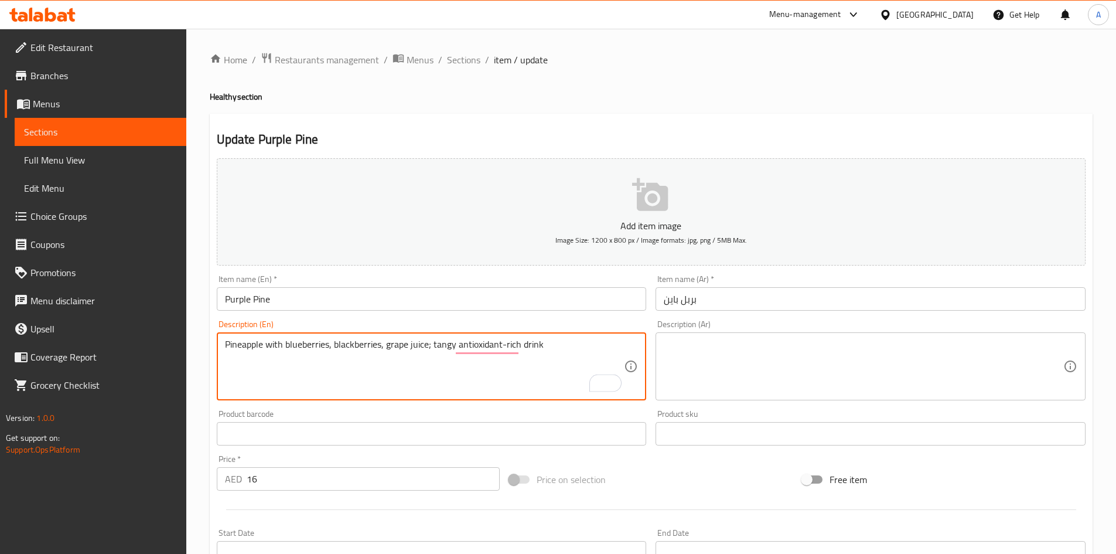
type textarea "Pineapple with blueberries, blackberries, grape juice; tangy antioxidant-rich d…"
drag, startPoint x: 740, startPoint y: 350, endPoint x: 748, endPoint y: 356, distance: 10.4
click at [741, 352] on textarea at bounding box center [864, 367] width 400 height 56
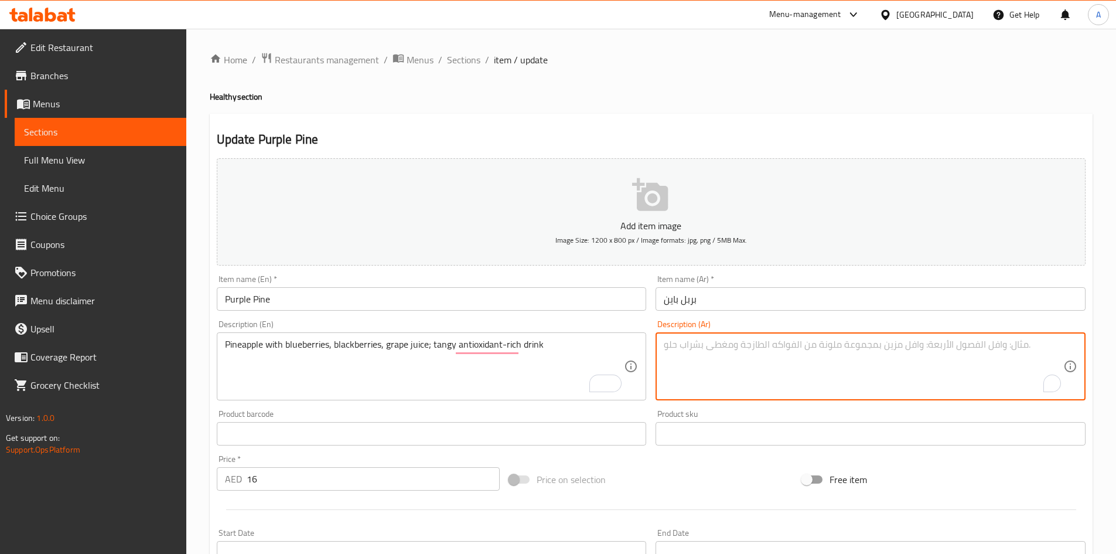
paste textarea "الأناناس مع التوت الأزرق والتوت الأسود وعصير العنب؛ مشروب لاذع غني بمضادات الأك…"
drag, startPoint x: 1059, startPoint y: 343, endPoint x: 1060, endPoint y: 355, distance: 11.8
click at [1059, 345] on textarea "الأناناس مع التوت الأزرق والتوت الأسود وعصير العنب؛ مشروب لاذع غني بمضادات الأك…" at bounding box center [864, 367] width 400 height 56
type textarea "أناناس مع توت أزرق، توت أسود وعصير العنب. مشروب لاذع غني بمضادات الأكسدة"
drag, startPoint x: 426, startPoint y: 343, endPoint x: 430, endPoint y: 360, distance: 18.1
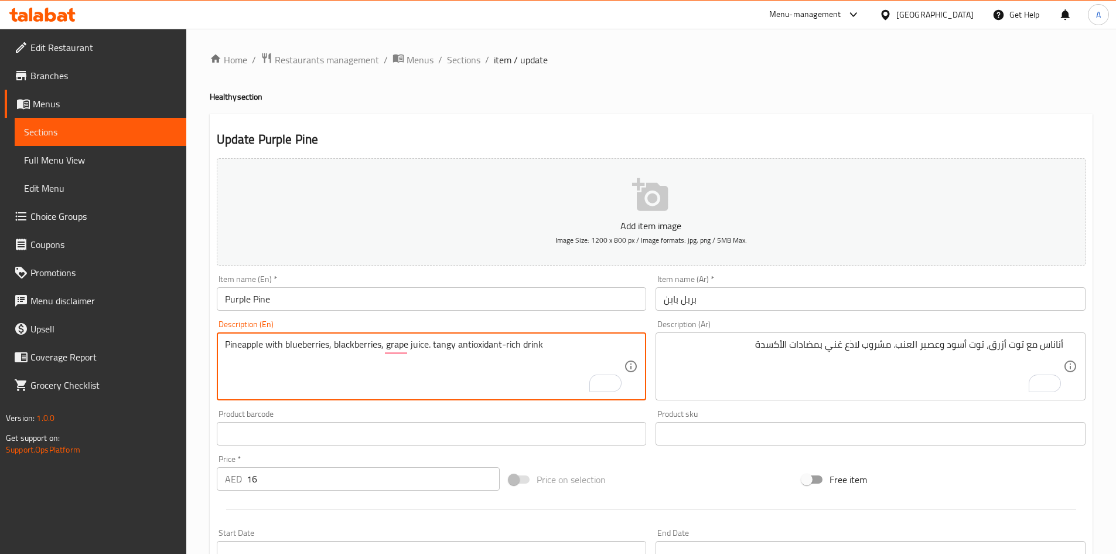
type textarea "Pineapple with blueberries, blackberries, grape juice. tangy antioxidant-rich d…"
click at [852, 343] on textarea "أناناس مع توت أزرق، توت أسود وعصير العنب. مشروب لاذع غني بمضادات الأكسدة" at bounding box center [864, 367] width 400 height 56
click at [445, 345] on textarea "Pineapple with blueberries, blackberries, grape juice. tangy antioxidant-rich d…" at bounding box center [425, 367] width 400 height 56
click at [330, 304] on input "Purple Pine" at bounding box center [432, 298] width 430 height 23
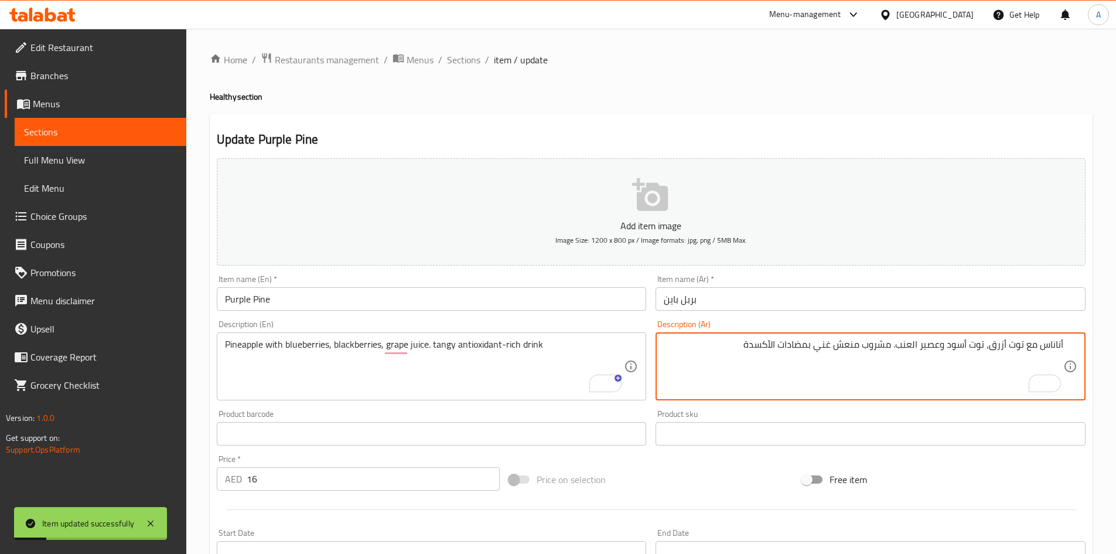
drag, startPoint x: 914, startPoint y: 346, endPoint x: 921, endPoint y: 382, distance: 37.0
type textarea "أناناس مع توت أزرق، توت أسود وعصير عنب. مشروب منعش غني بمضادات الأكسدة"
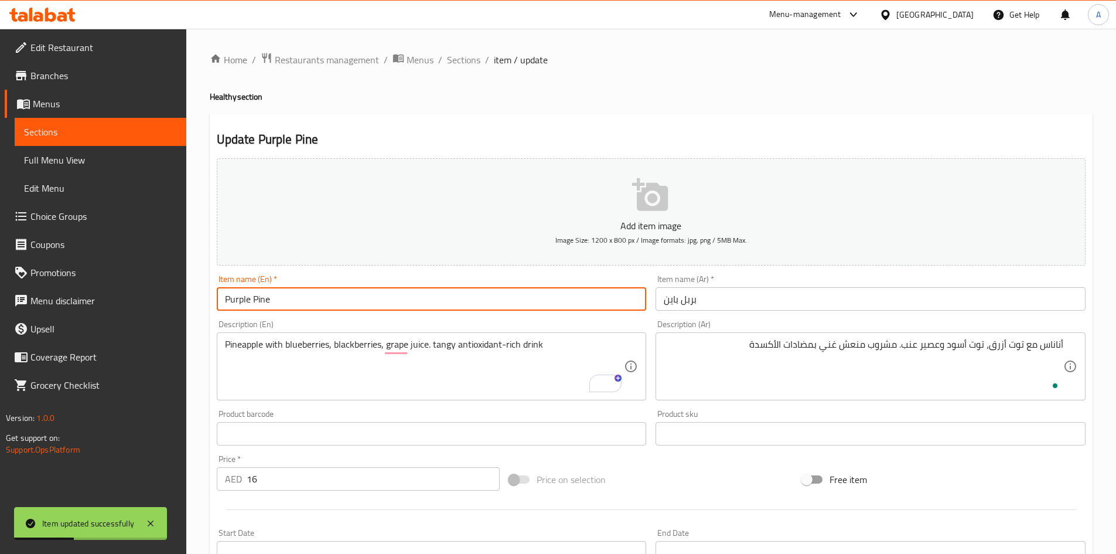
click at [527, 301] on input "Purple Pine" at bounding box center [432, 298] width 430 height 23
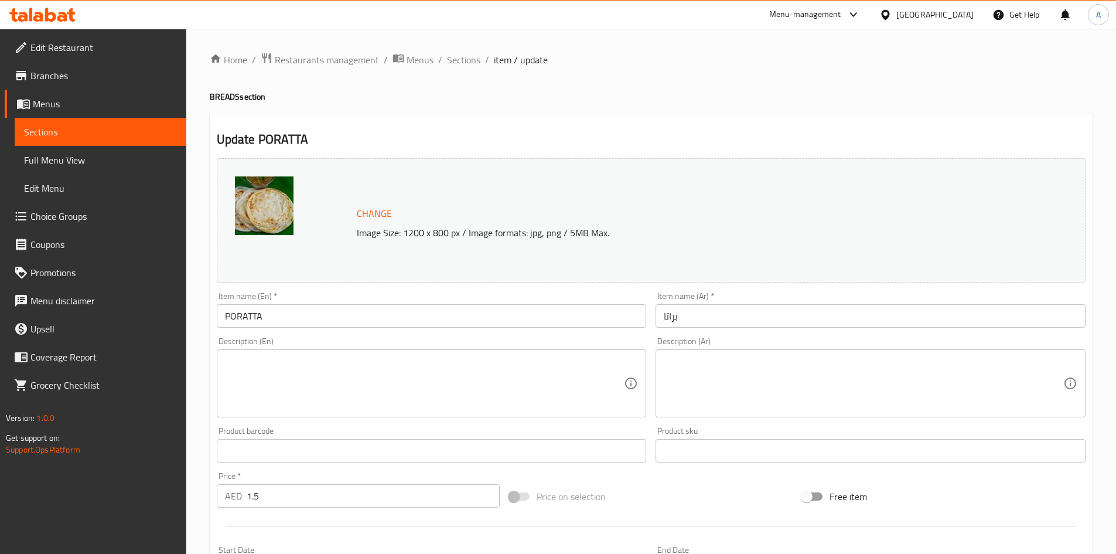
drag, startPoint x: 295, startPoint y: 374, endPoint x: 420, endPoint y: 365, distance: 125.1
click at [295, 373] on textarea at bounding box center [425, 384] width 400 height 56
paste textarea "Layered flaky wheat flatbread, pan-fried with ghee, served hot, crispy"
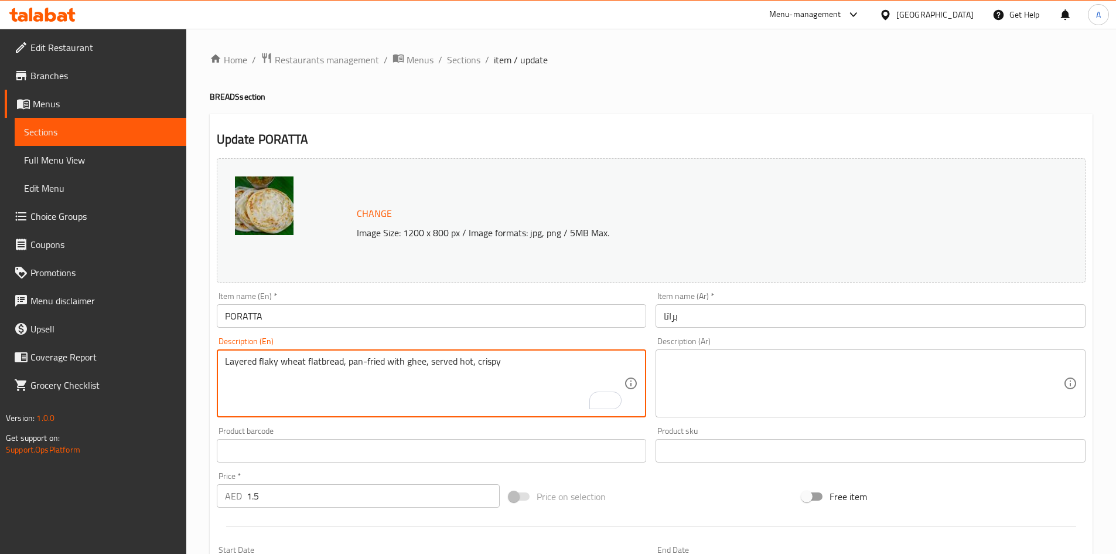
type textarea "Layered flaky wheat flatbread, pan-fried with ghee, served hot, crispy"
click at [707, 356] on textarea at bounding box center [864, 384] width 400 height 56
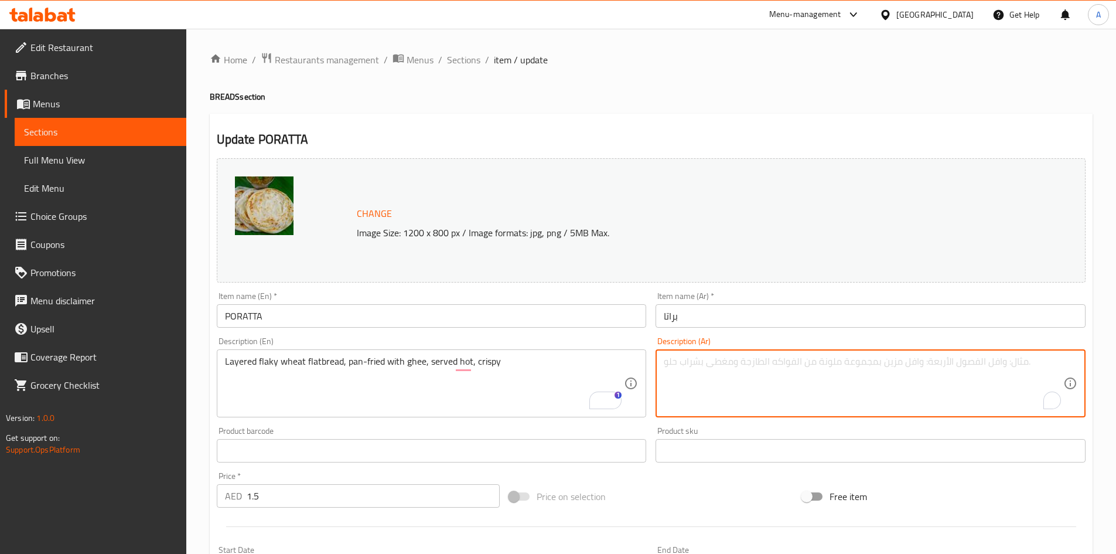
paste textarea "خبز القمح المسطح متعدد الطبقات، مقلي في مقلاة بالسمن، يقدم ساخنًا ومقرمشًا"
click at [1043, 365] on textarea "خبز القمح المسطح متعدد الطبقات، مقلي في مقلاة بالسمن، يقدم ساخنًا ومقرمشًا" at bounding box center [864, 384] width 400 height 56
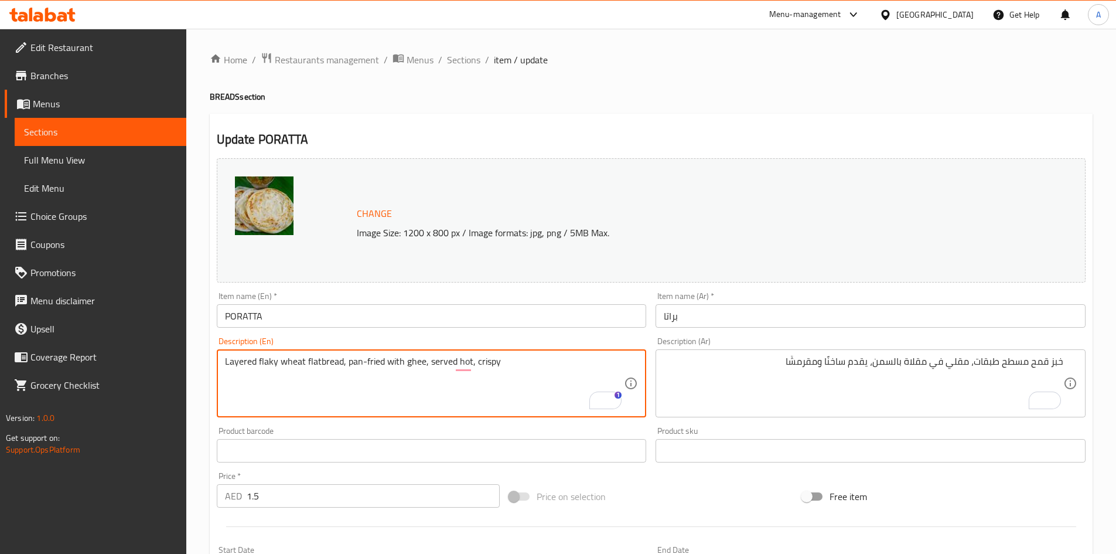
drag, startPoint x: 347, startPoint y: 361, endPoint x: 382, endPoint y: 359, distance: 34.6
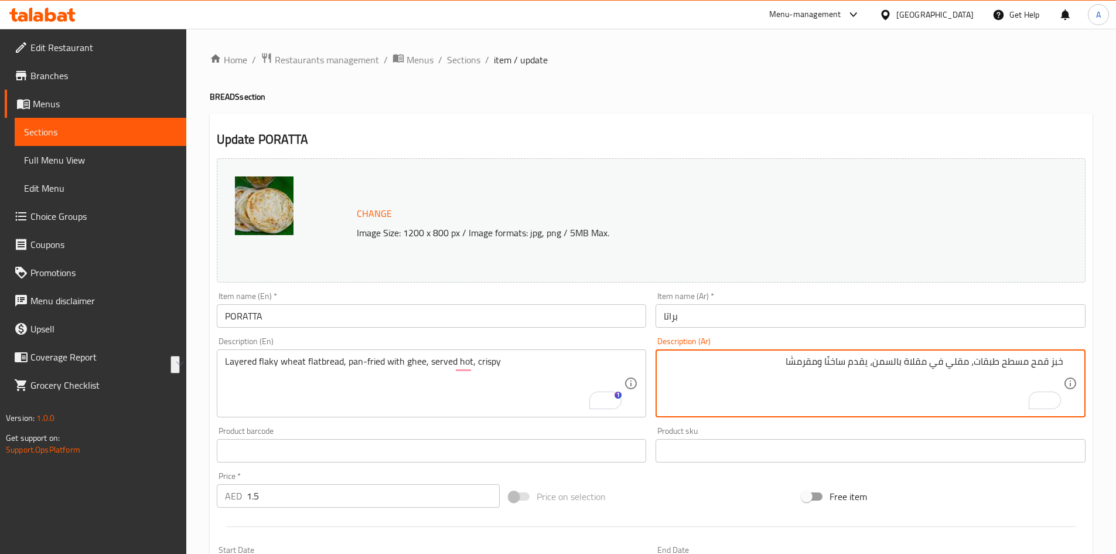
drag, startPoint x: 908, startPoint y: 362, endPoint x: 970, endPoint y: 363, distance: 62.1
paste textarea "بالطاس"
drag, startPoint x: 904, startPoint y: 362, endPoint x: 919, endPoint y: 394, distance: 35.9
click at [905, 367] on textarea "خبز قمح مسطح طبقات، مقلي بالطاسة بالسمن، يقدم ساخنًا ومقرمشًا" at bounding box center [864, 384] width 400 height 56
drag, startPoint x: 830, startPoint y: 359, endPoint x: 840, endPoint y: 379, distance: 22.8
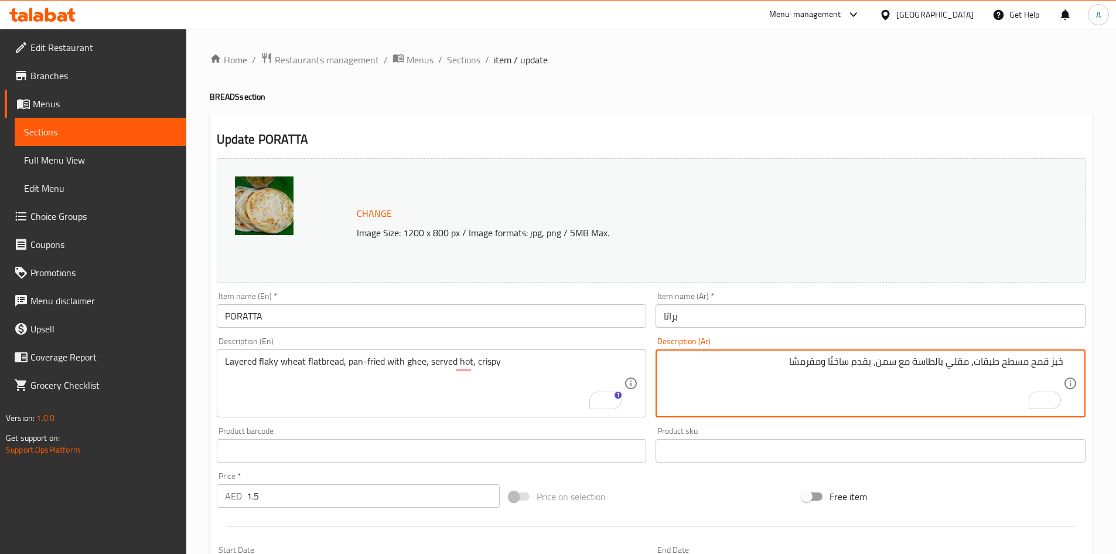
click at [830, 359] on textarea "خبز قمح مسطح طبقات، مقلي بالطاسة مع سمن، يقدم ساخنًا ومقرمشًا" at bounding box center [864, 384] width 400 height 56
type textarea "خبز قمح مسطح طبقات، مقلي بالطاسة مع سمن، يقدم ساخن ومقرمش"
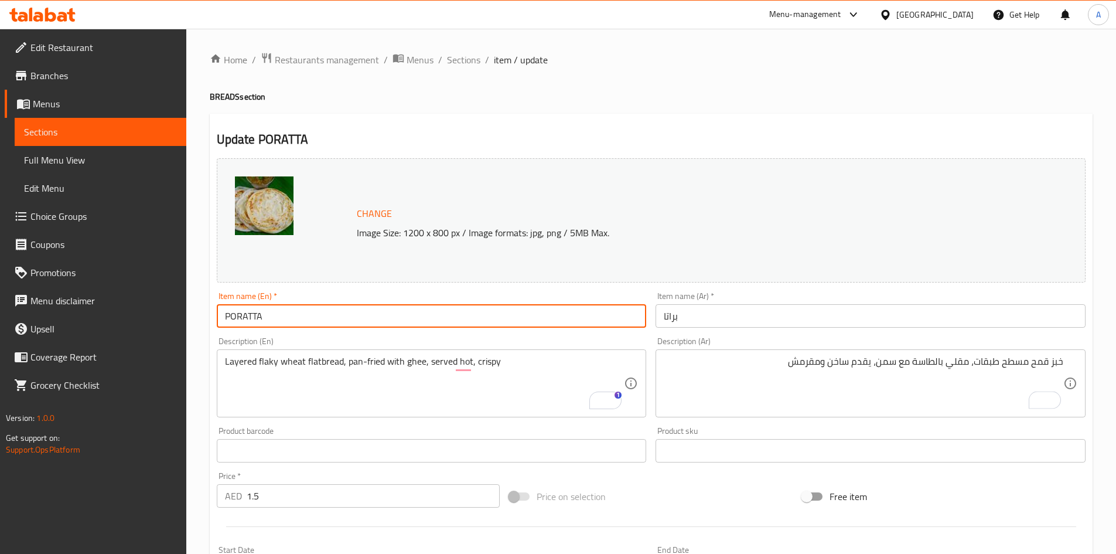
click at [501, 318] on input "PORATTA" at bounding box center [432, 315] width 430 height 23
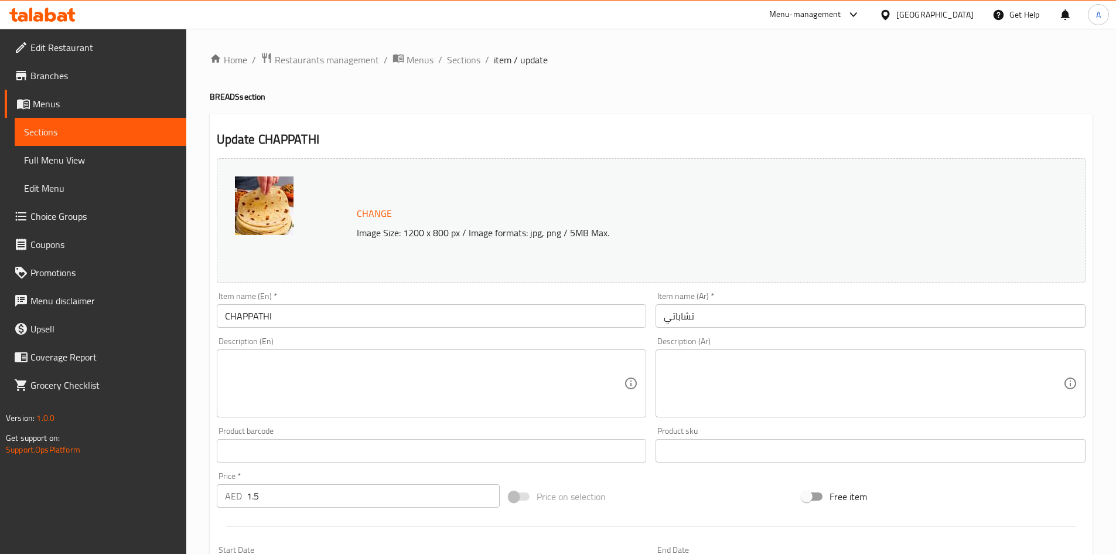
drag, startPoint x: 288, startPoint y: 372, endPoint x: 552, endPoint y: 363, distance: 263.9
click at [288, 372] on textarea at bounding box center [425, 384] width 400 height 56
paste textarea "Whole-wheat unleavened flatbread, pan-roasted with ghee, soft accompaniment to …"
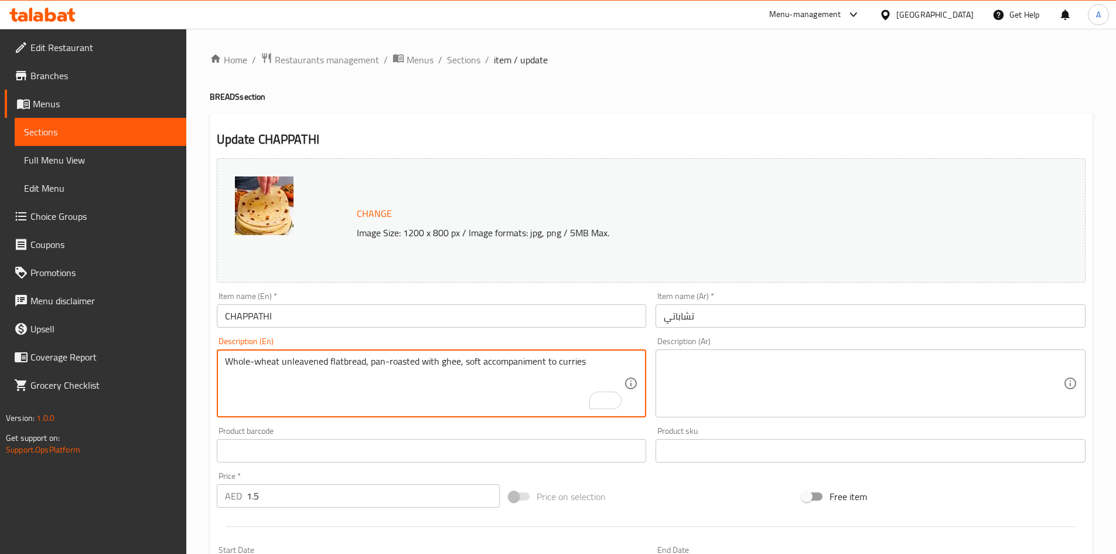
type textarea "Whole-wheat unleavened flatbread, pan-roasted with ghee, soft accompaniment to …"
click at [741, 360] on textarea at bounding box center [864, 384] width 400 height 56
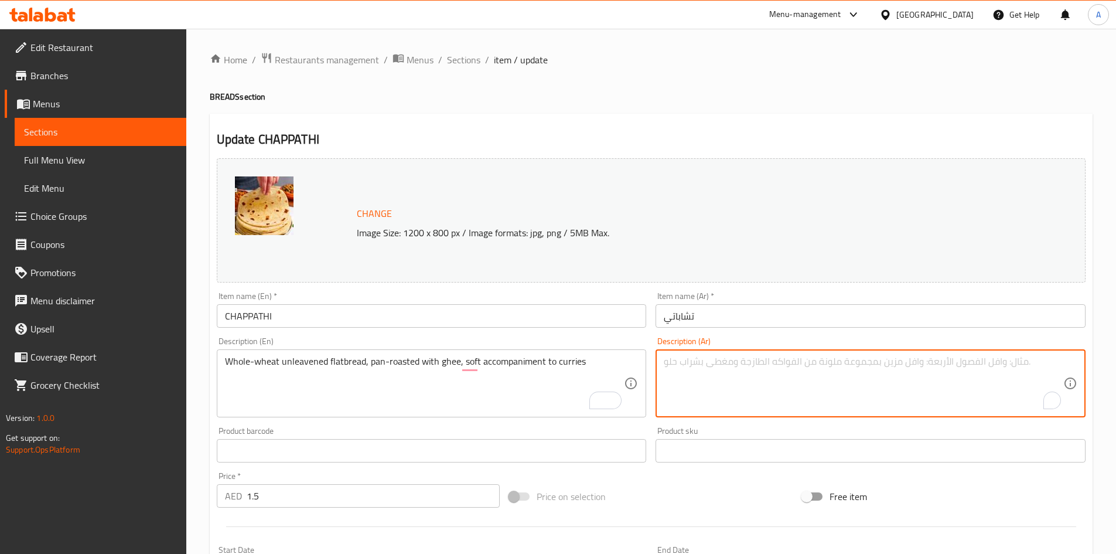
paste textarea "خبز مسطح غير مخمر مصنوع من القمح الكامل، محمص في مقلاة مع السمن، يقدم مع الكاري"
click at [972, 363] on textarea "خبز مسطح غير مخمر مصنوع من القمح الكامل، محمص في مقلاة مع السمن، يقدم مع الكاري" at bounding box center [864, 384] width 400 height 56
click at [962, 363] on textarea "خبز مسطح غير مخمر من القمح الكامل، محمص في مقلاة مع السمن، يقدم مع الكاري" at bounding box center [864, 384] width 400 height 56
drag, startPoint x: 880, startPoint y: 362, endPoint x: 843, endPoint y: 368, distance: 37.5
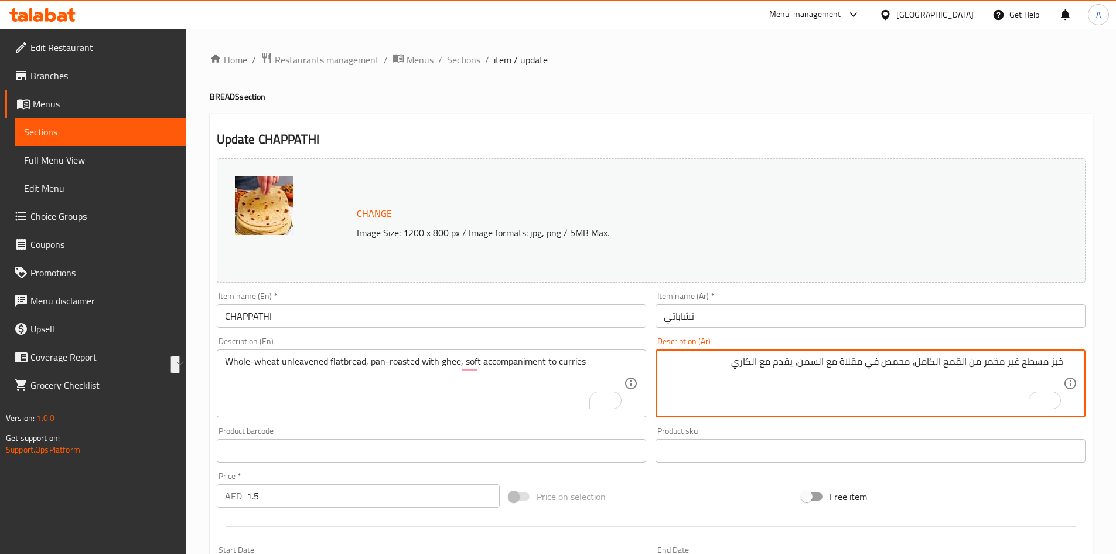
click at [843, 368] on textarea "خبز مسطح غير مخمر من القمح الكامل، محمص في مقلاة مع السمن، يقدم مع الكاري" at bounding box center [864, 384] width 400 height 56
paste textarea "بالطاس"
click at [826, 362] on textarea "خبز مسطح غير مخمر من القمح الكامل، محمص بالطاسة مع السمن، يقدم مع الكاري" at bounding box center [864, 384] width 400 height 56
click at [808, 363] on textarea "خبز مسطح غير مخمر من القمح الكامل، محمص بالطاسة مع سمن، يقدم مع الكاري" at bounding box center [864, 384] width 400 height 56
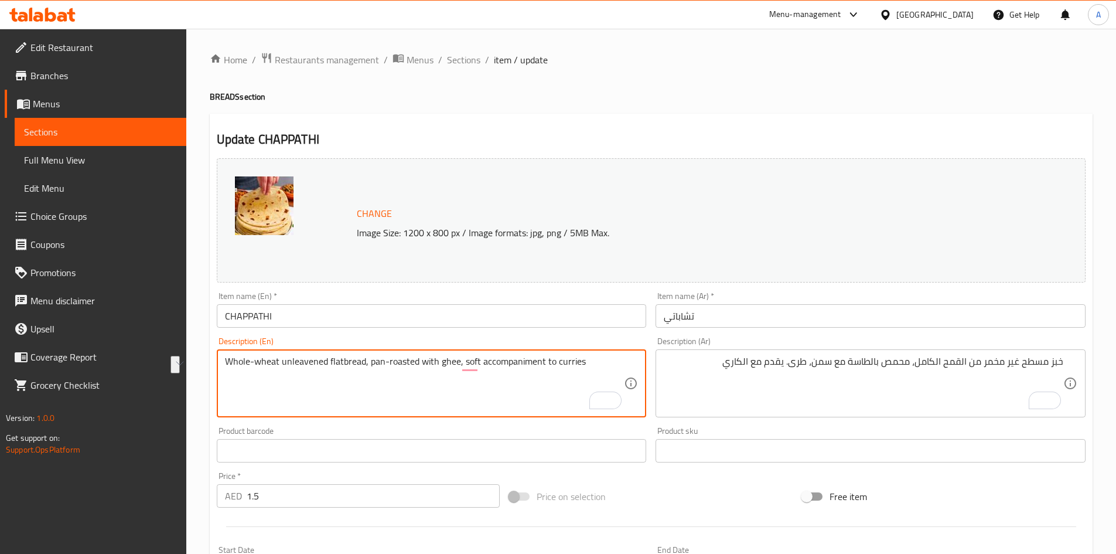
drag, startPoint x: 479, startPoint y: 360, endPoint x: 589, endPoint y: 364, distance: 110.2
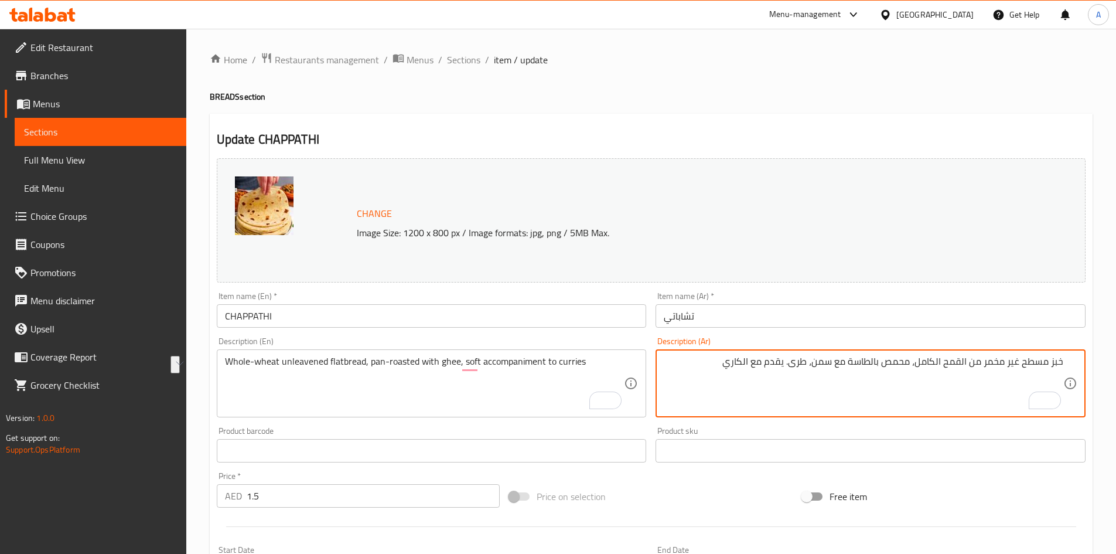
click at [777, 362] on textarea "خبز مسطح غير مخمر من القمح الكامل، محمص بالطاسة مع سمن، طرى. يقدم مع الكاري" at bounding box center [864, 384] width 400 height 56
paste textarea "رافقة"
type textarea "خبز مسطح غير مخمر من القمح الكامل، محمص بالطاسة مع سمن، طرى. مرافق للكاري"
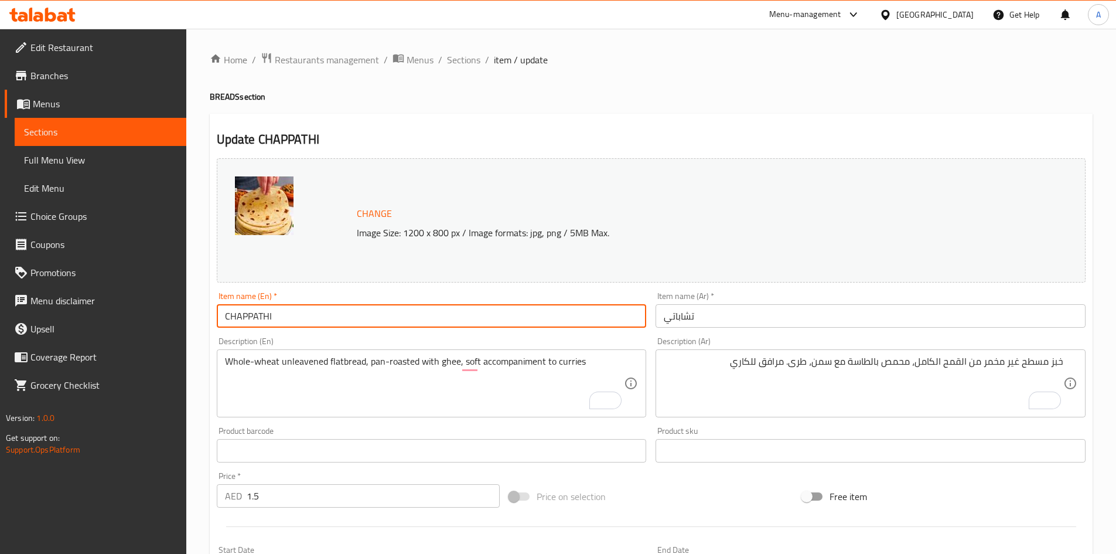
click at [468, 319] on input "CHAPPATHI" at bounding box center [432, 315] width 430 height 23
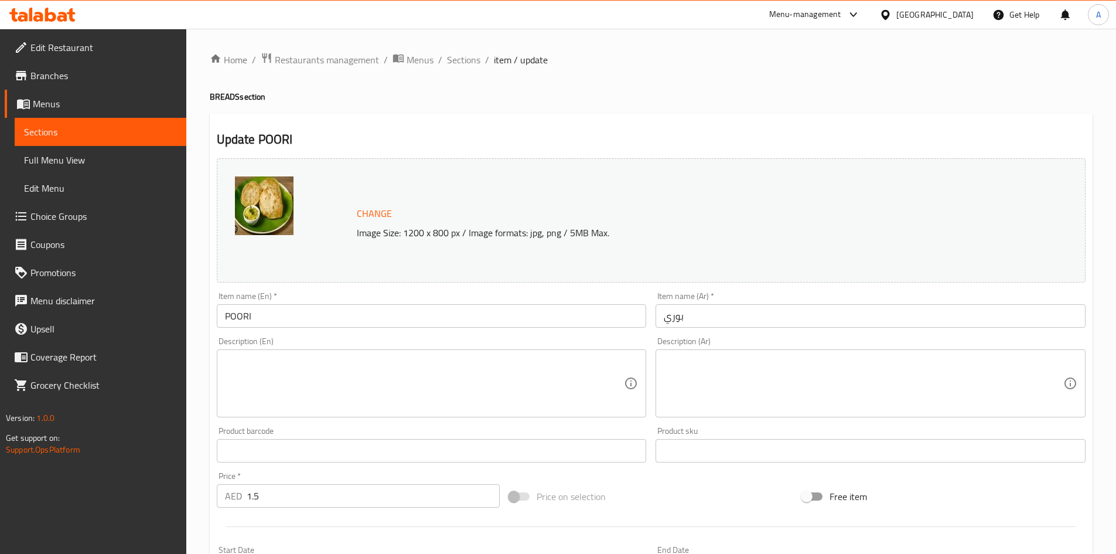
click at [324, 360] on textarea at bounding box center [425, 384] width 400 height 56
paste textarea "Deep-fried whole-wheat bread, puffed golden, served with potato bhaji side"
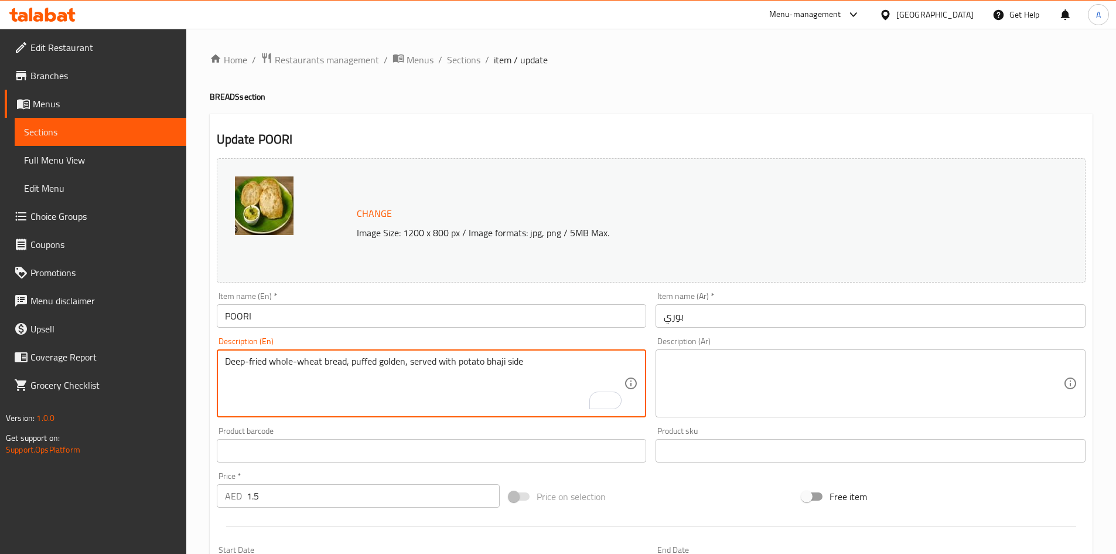
type textarea "Deep-fried whole-wheat bread, puffed golden, served with potato bhaji side"
drag, startPoint x: 718, startPoint y: 366, endPoint x: 728, endPoint y: 366, distance: 10.0
click at [720, 366] on textarea at bounding box center [864, 384] width 400 height 56
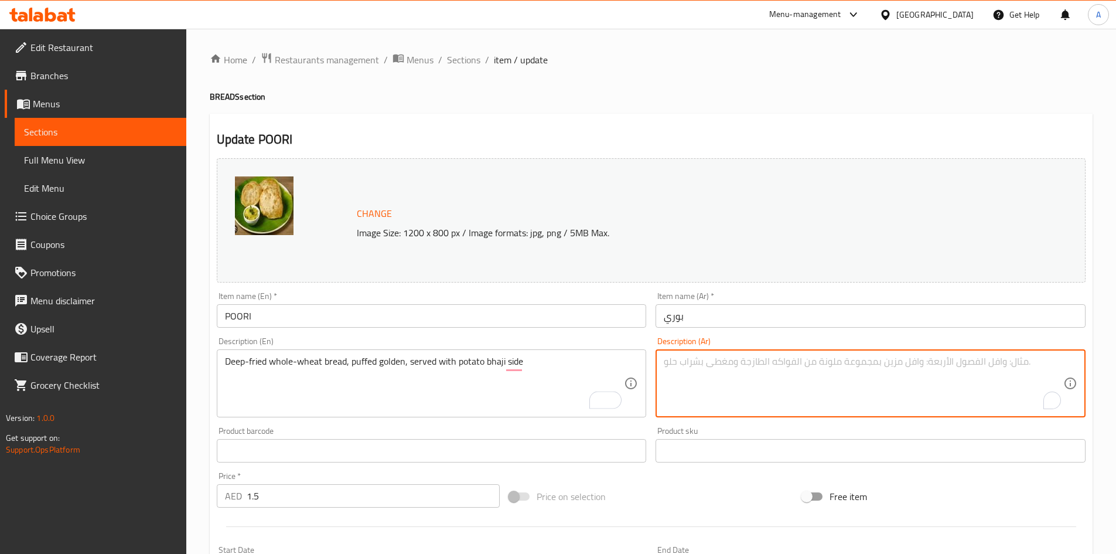
paste textarea "خبز قمح كامل مقلي، منتفخ باللون الذهبي، يقدم مع طبق جانبي من البطاطس باجي"
click at [969, 363] on textarea "خبز قمح كامل مقلي، منتفخ باللون الذهبي، يقدم مع طبق جانبي من البطاطس باجي" at bounding box center [864, 384] width 400 height 56
click at [830, 363] on textarea "خبز قمح كامل مقلي، [PERSON_NAME] بلون ذهبي، يقدم مع طبق جانبي من البطاطس باجي" at bounding box center [864, 384] width 400 height 56
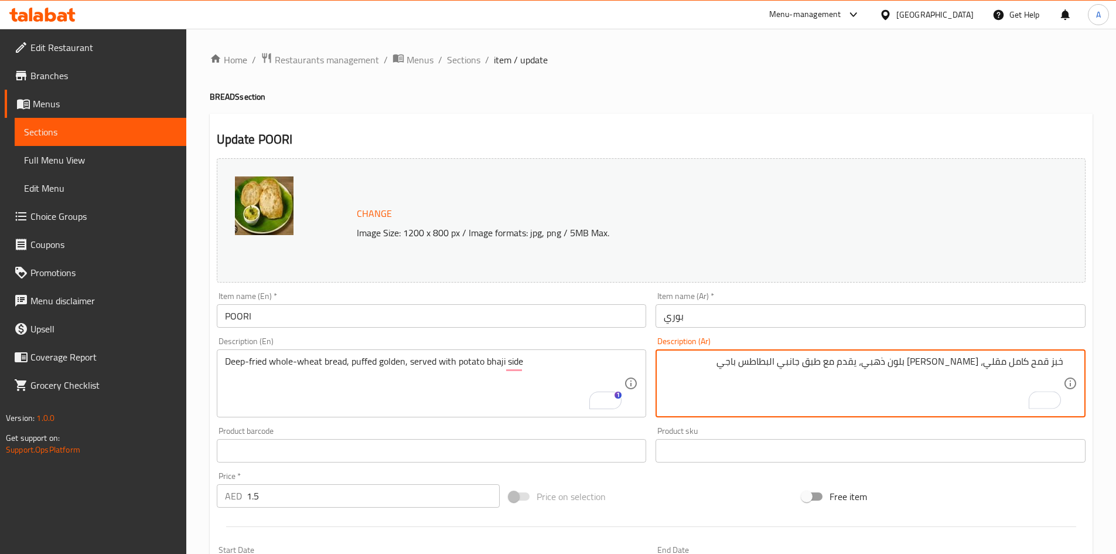
click at [852, 364] on textarea "خبز قمح كامل مقلي، [PERSON_NAME] بلون ذهبي، يقدم مع طبق جانبي البطاطس باجي" at bounding box center [864, 384] width 400 height 56
paste textarea "جانبي"
type textarea "خبز قمح كامل مقلي، بافد بلون ذهبي، يقدم مع طبق بطاطس باجي جانبي"
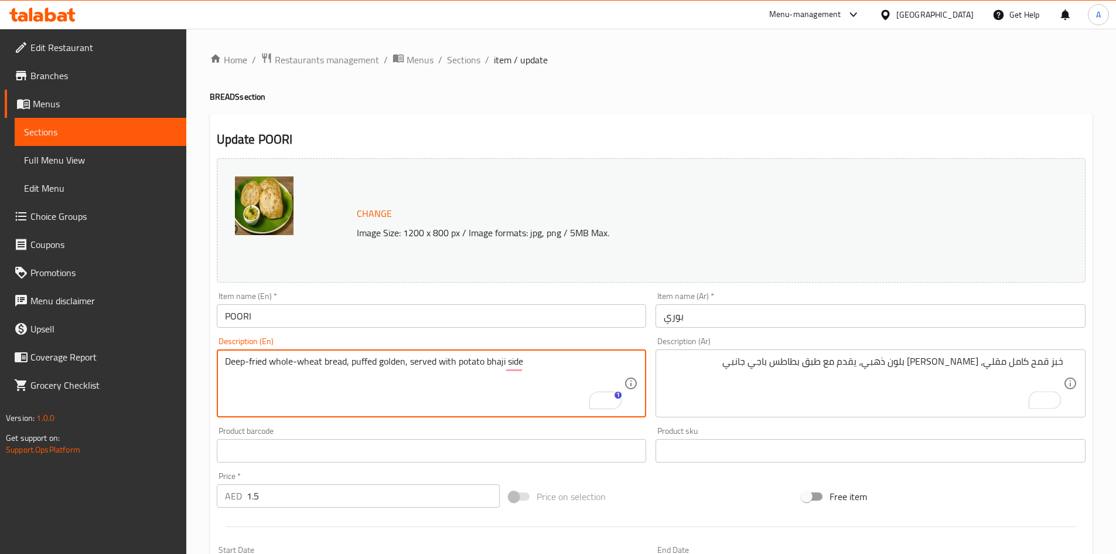
drag, startPoint x: 485, startPoint y: 361, endPoint x: 504, endPoint y: 359, distance: 18.8
click at [425, 382] on textarea "Deep-fried whole-wheat bread, puffed golden, served with potato bhaji side" at bounding box center [425, 384] width 400 height 56
click at [389, 310] on input "POORI" at bounding box center [432, 315] width 430 height 23
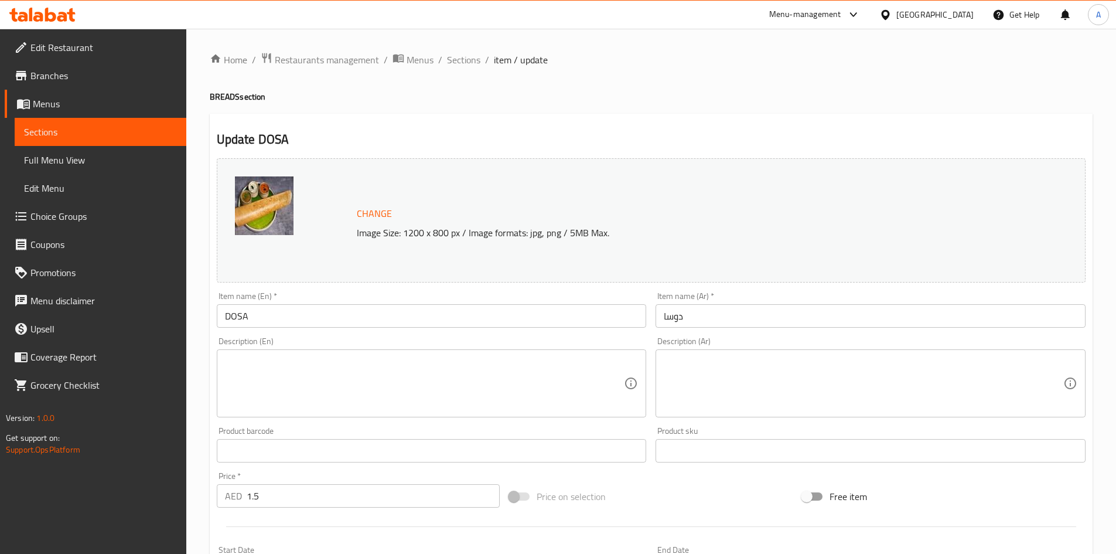
click at [269, 353] on div "Description (En)" at bounding box center [432, 383] width 430 height 68
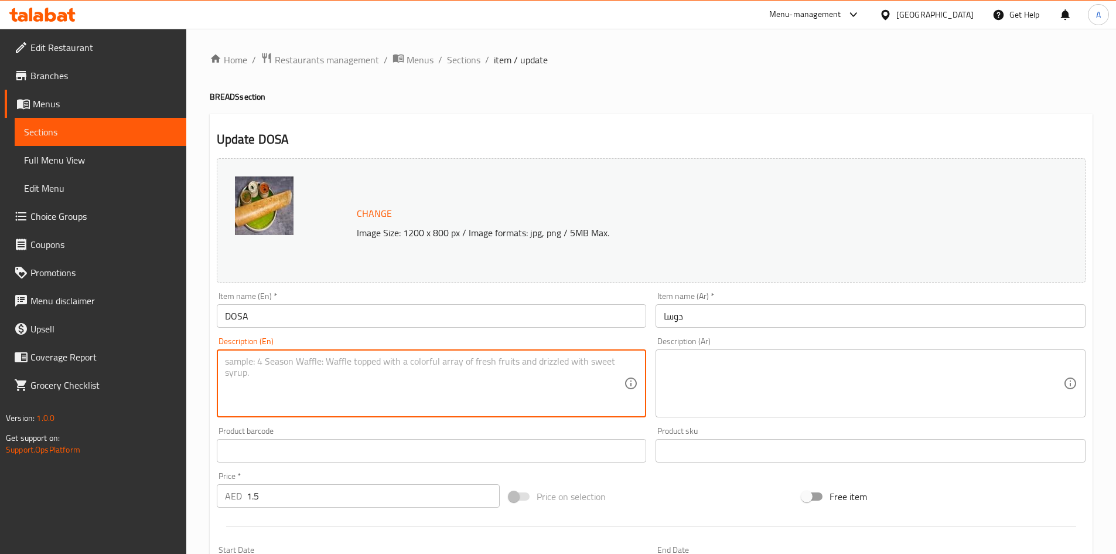
paste textarea "Fermented rice-lentil crepe, crispy griddled, served with chutney, sambar sides."
type textarea "Fermented rice-lentil crepe, crispy griddled, served with chutney, sambar sides."
drag, startPoint x: 710, startPoint y: 363, endPoint x: 741, endPoint y: 367, distance: 31.3
click at [710, 364] on textarea at bounding box center [864, 384] width 400 height 56
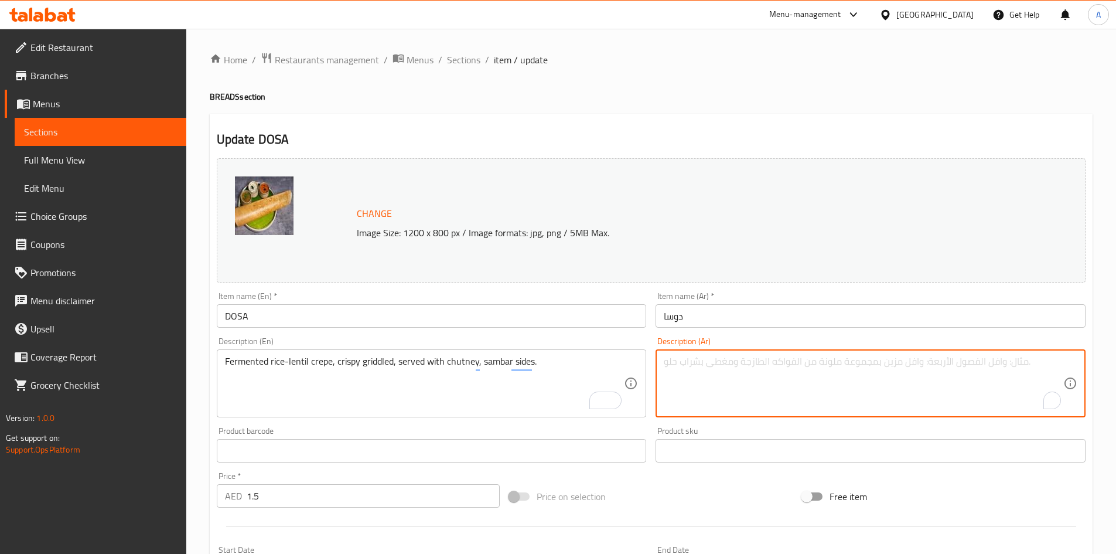
paste textarea "كريب الأرز المخمر والعدس، مشوي على الشواية، يقدم مع صلصة الشاتني وأطباق جانبية …"
click at [1057, 359] on textarea "كريب الأرز المخمر والعدس، مشوي على الشواية، يقدم مع صلصة الشاتني وأطباق جانبية …" at bounding box center [864, 384] width 400 height 56
click at [1037, 362] on textarea "كريب الأرز المخمر والعدس، مشوي على الشواية، يقدم مع صلصة الشاتني وأطباق جانبية …" at bounding box center [864, 384] width 400 height 56
click at [1023, 362] on textarea "كريب أرز المخمر والعدس، مشوي على الشواية، يقدم مع صلصة الشاتني وأطباق جانبية من…" at bounding box center [864, 384] width 400 height 56
click at [995, 360] on textarea "كريب أرز مخمر والعدس، مشوي على الشواية، يقدم مع صلصة الشاتني وأطباق جانبية من ا…" at bounding box center [864, 384] width 400 height 56
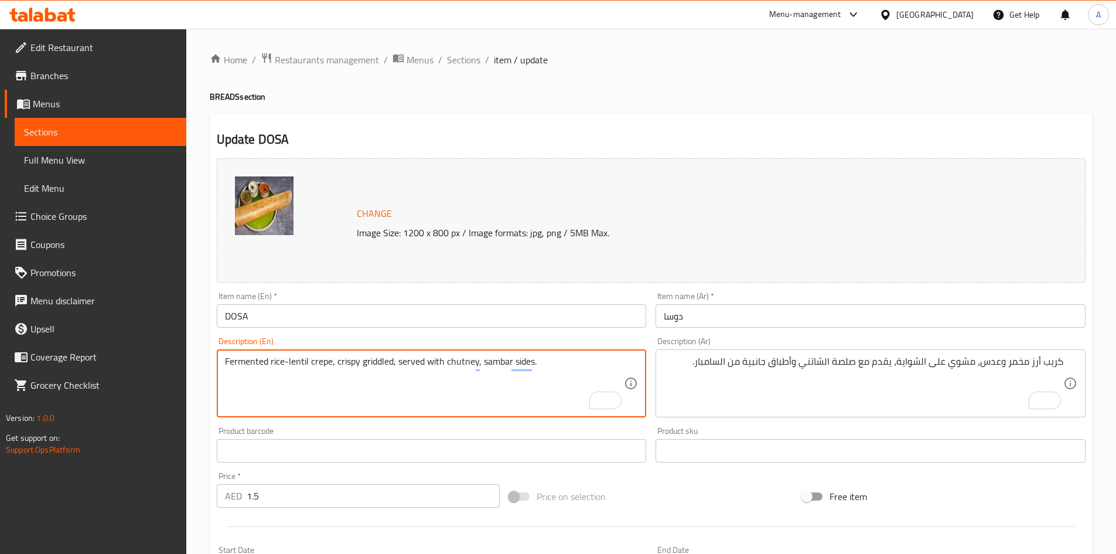
drag, startPoint x: 360, startPoint y: 364, endPoint x: 392, endPoint y: 360, distance: 31.9
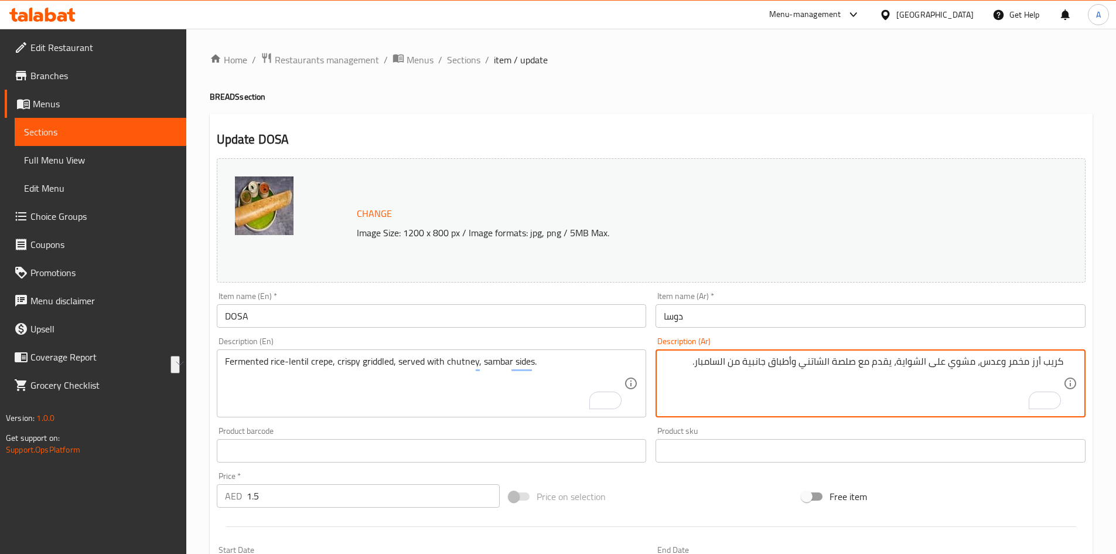
drag, startPoint x: 947, startPoint y: 362, endPoint x: 899, endPoint y: 366, distance: 48.2
click at [844, 362] on textarea "كريب أرز مخمر وعدس، مشوي مقرمش، يقدم مع صلصة الشاتني وأطباق جانبية من السامبار." at bounding box center [864, 384] width 400 height 56
click at [809, 362] on textarea "كريب أرز مخمر وعدس، مشوي مقرمش، يقدم مع شاتني وأطباق جانبية من السامبار." at bounding box center [864, 384] width 400 height 56
paste textarea "جانبية"
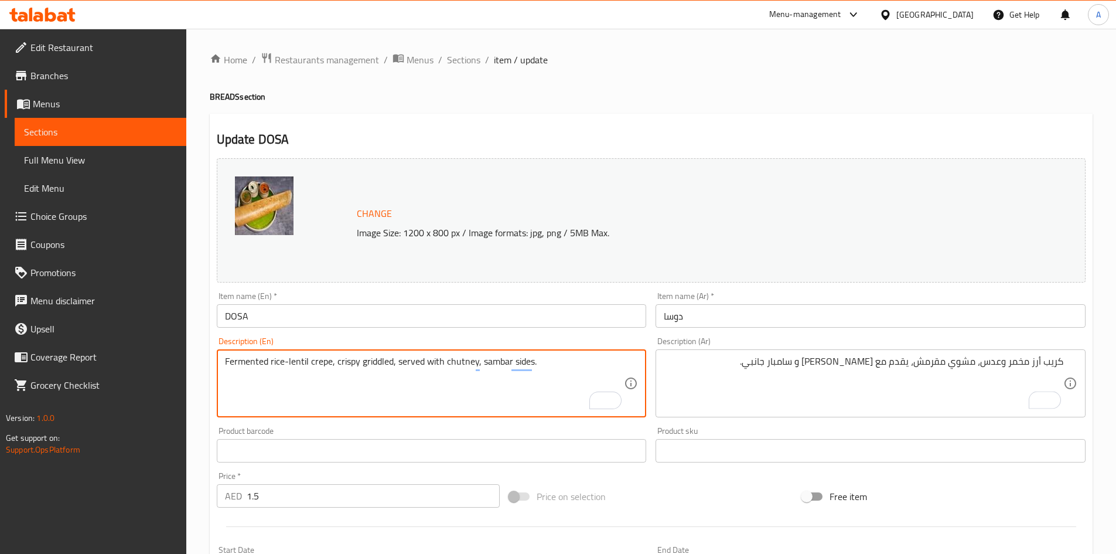
click at [488, 363] on textarea "Fermented rice-lentil crepe, crispy griddled, served with chutney, sambar sides." at bounding box center [425, 384] width 400 height 56
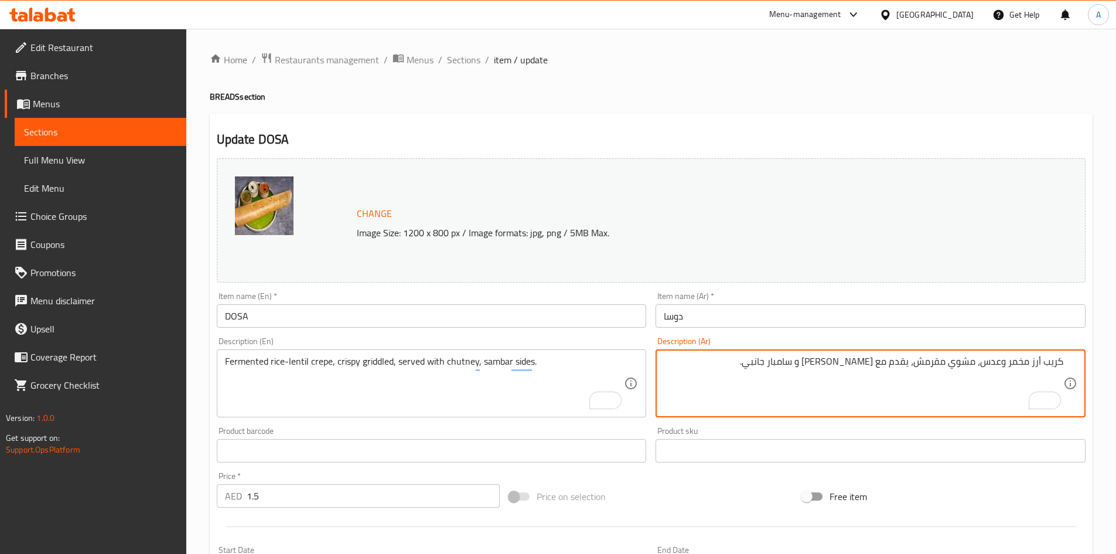
click at [830, 359] on textarea "كريب أرز مخمر وعدس، مشوي مقرمش، يقدم مع شاتني و سامبار جانبي." at bounding box center [864, 384] width 400 height 56
paste textarea "To enrich screen reader interactions, please activate Accessibility in Grammarl…"
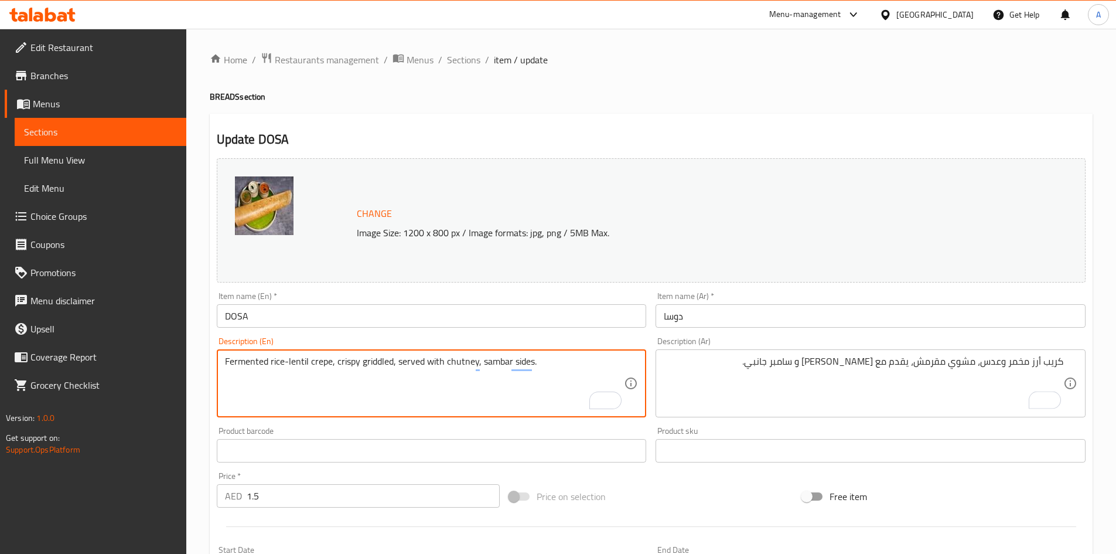
click at [455, 361] on textarea "Fermented rice-lentil crepe, crispy griddled, served with chutney, sambar sides." at bounding box center [425, 384] width 400 height 56
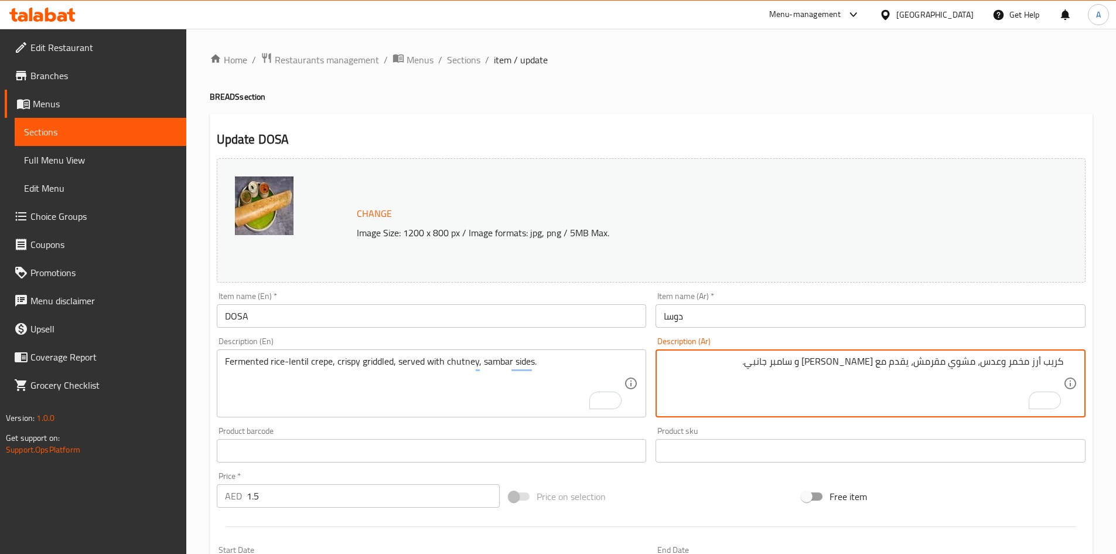
click at [868, 363] on textarea "كريب أرز مخمر وعدس، مشوي مقرمش، يقدم مع شاتني و سامبر جانبي." at bounding box center [864, 384] width 400 height 56
paste textarea "و"
type textarea "كريب أرز مخمر وعدس، مشوي مقرمش، يقدم مع [PERSON_NAME] وسامبر جانبي."
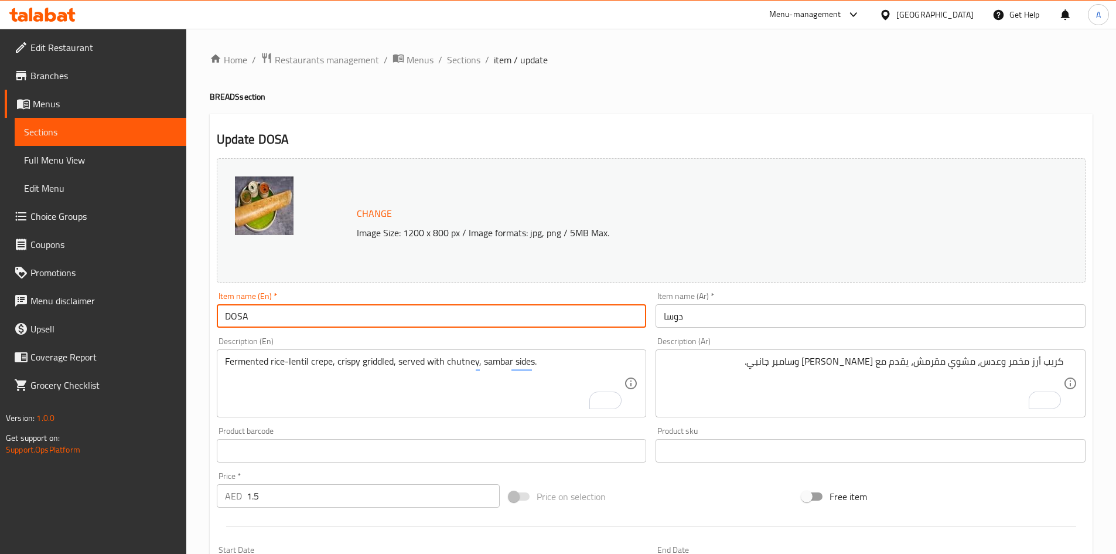
click at [579, 315] on input "DOSA" at bounding box center [432, 315] width 430 height 23
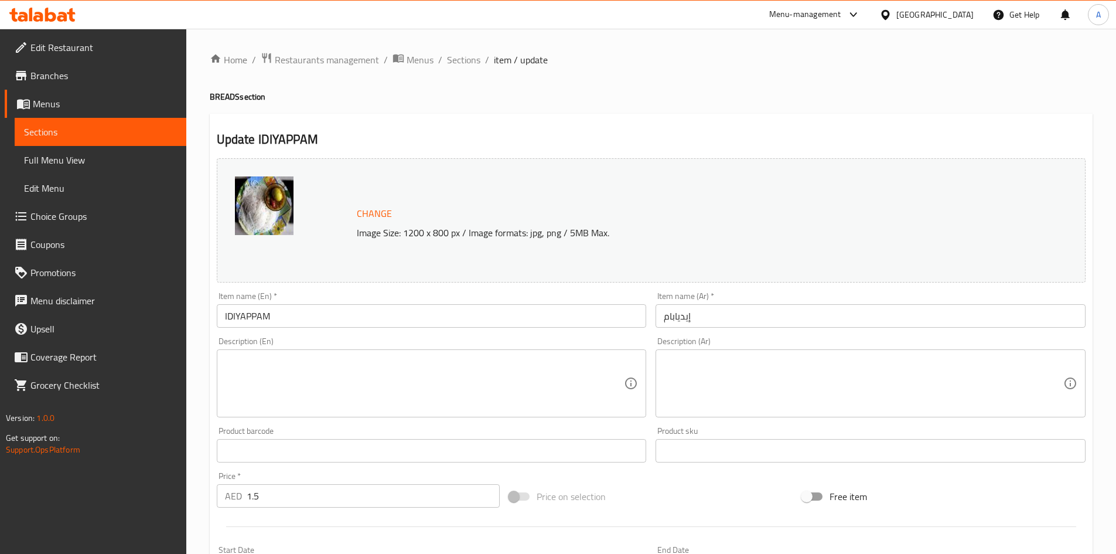
click at [251, 350] on div "Description (En)" at bounding box center [432, 383] width 430 height 68
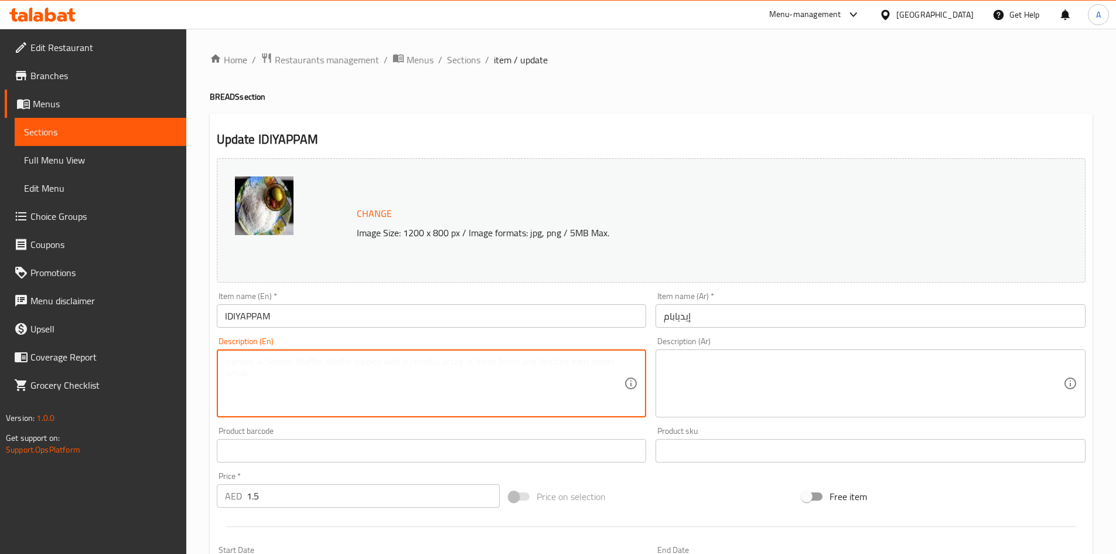
paste textarea "Steamed rice string hoppers, delicate noodles, served with coconut curry."
type textarea "Steamed rice string hoppers, delicate noodles, served with coconut curry."
click at [830, 365] on textarea at bounding box center [864, 384] width 400 height 56
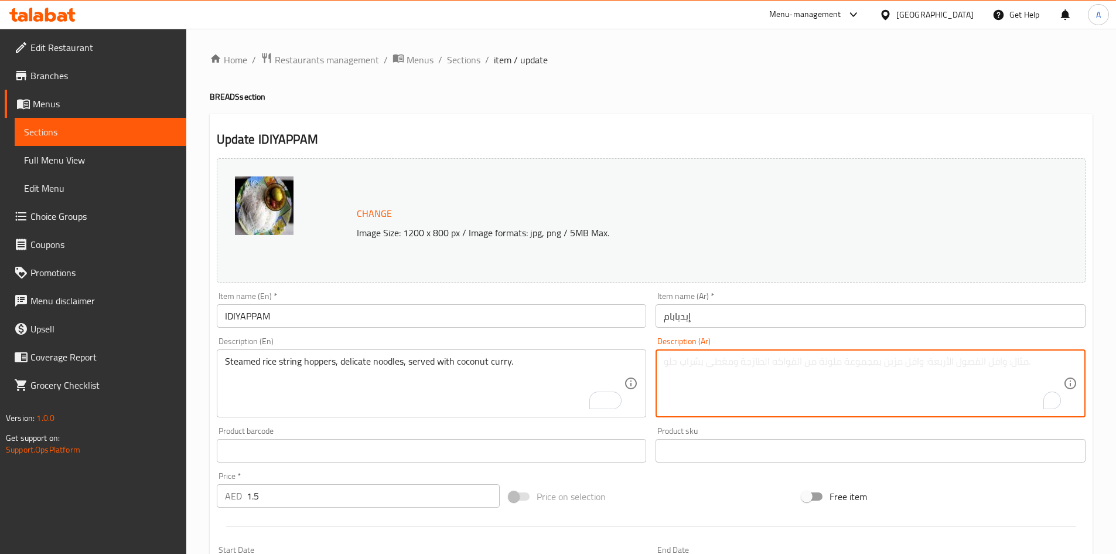
paste textarea "أرز مطهو على البخار، نودلز لذيذة، تقدم مع [PERSON_NAME] الهند."
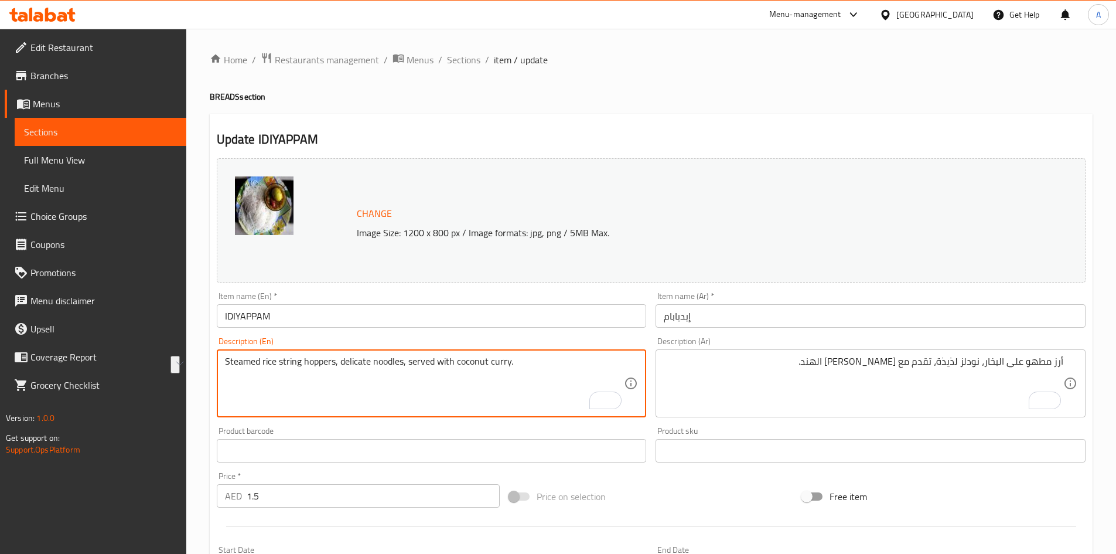
drag, startPoint x: 278, startPoint y: 360, endPoint x: 335, endPoint y: 363, distance: 56.9
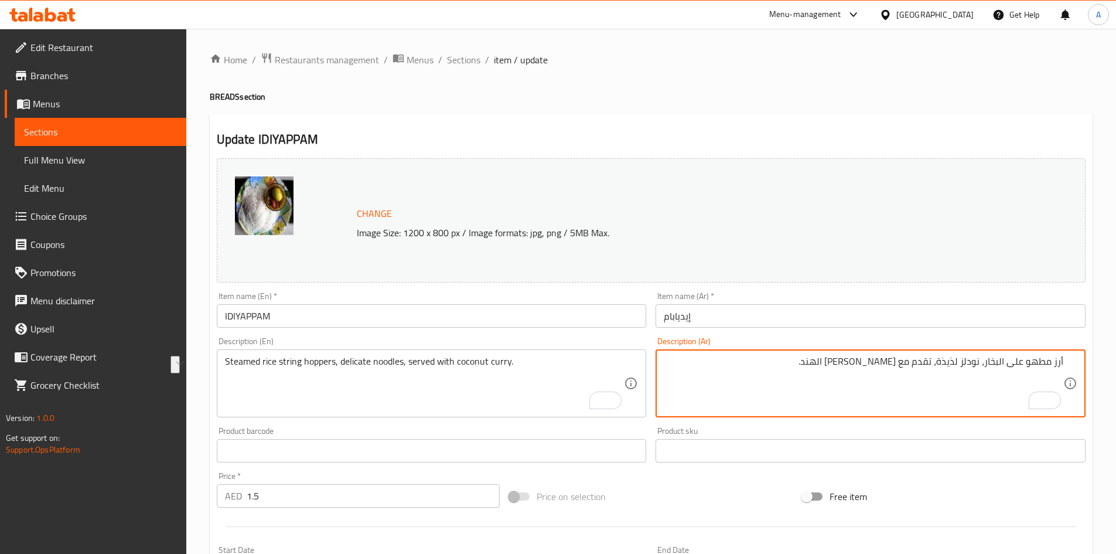
drag, startPoint x: 938, startPoint y: 365, endPoint x: 982, endPoint y: 360, distance: 44.1
type textarea "أرز مطهو على البخار، سترينج هوبرز، تقدم مع كاري جوز الهند."
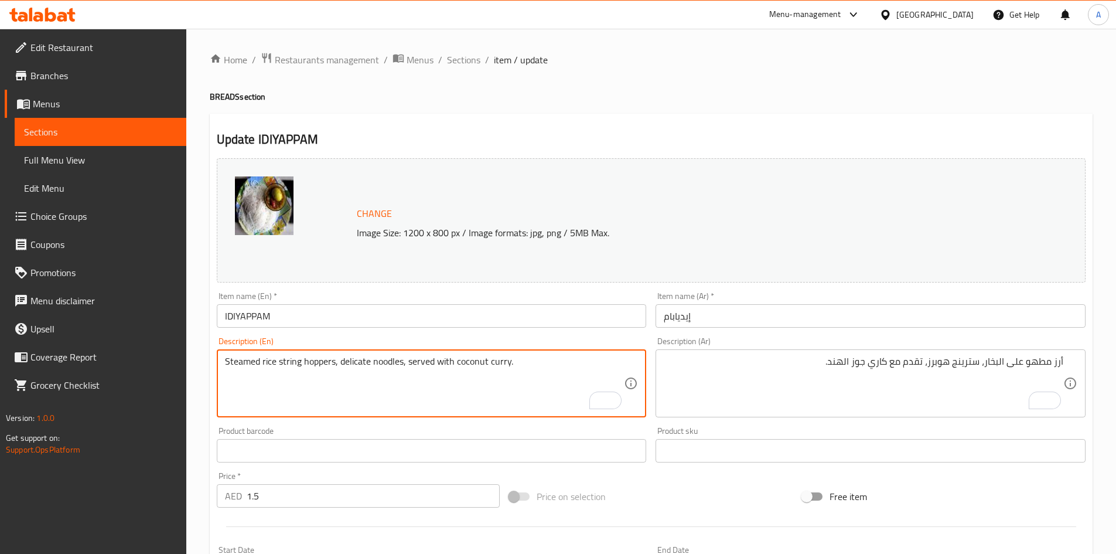
click at [358, 359] on textarea "Steamed rice string hoppers, delicate noodles, served with coconut curry." at bounding box center [425, 384] width 400 height 56
type textarea "Steamed rice string hoppers, noodles, served with coconut curry."
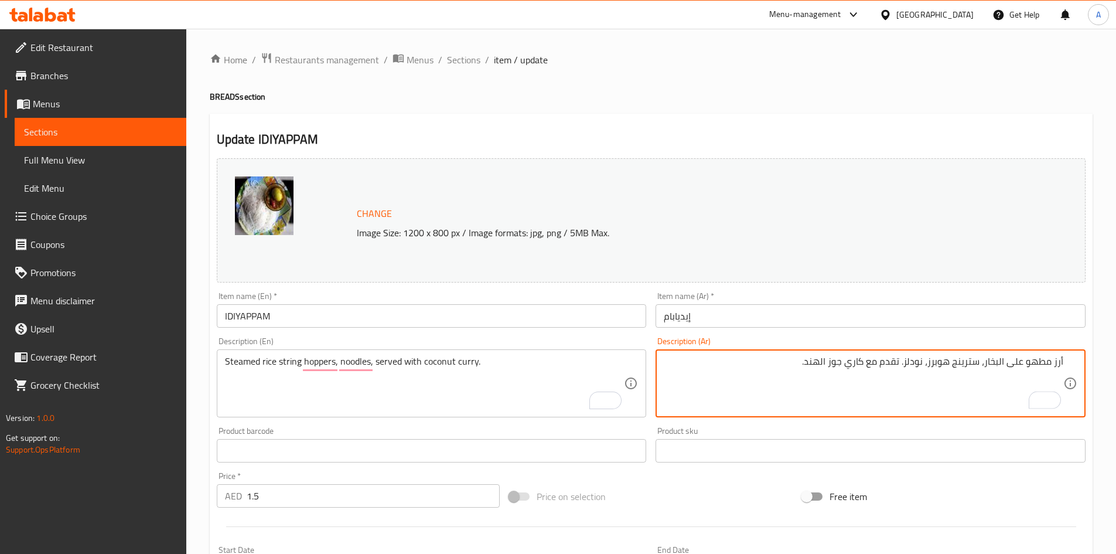
click at [864, 363] on textarea "أرز مطهو على البخار، سترينج هوبرز، نودلز. تقدم مع كاري جوز الهند." at bounding box center [864, 384] width 400 height 56
paste textarea "كاري"
click at [740, 366] on textarea "أرز مطهو على البخار، سترينج هوبرز، نودلز. تقدم مع جوز الهند بالكاري." at bounding box center [864, 384] width 400 height 56
click at [985, 367] on textarea "أرز مطهو على البخار، سترينج هوبرز، نودلز. تقدم مع جوز الهند بالكاري." at bounding box center [864, 384] width 400 height 56
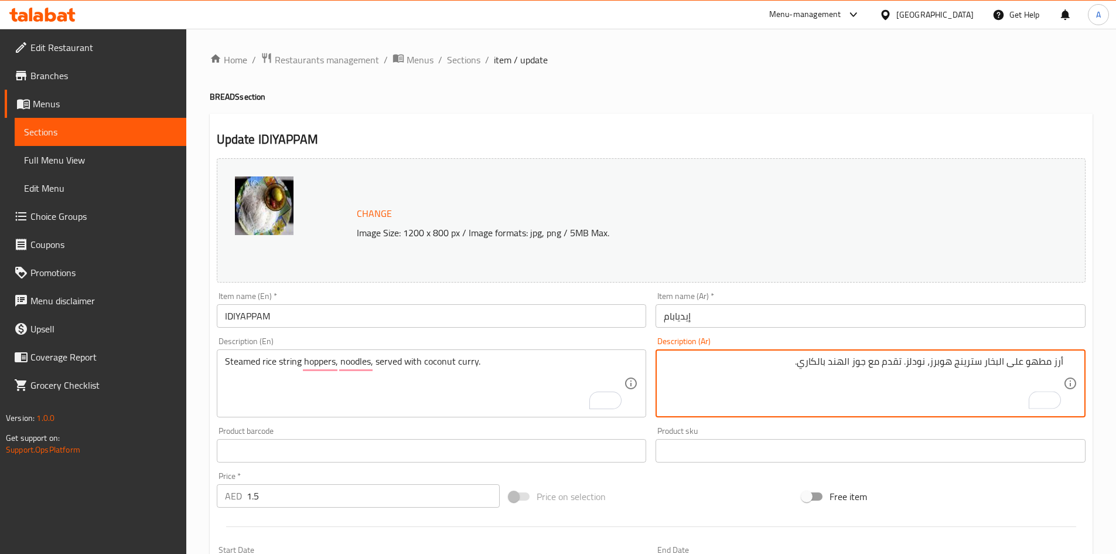
type textarea "أرز مطهو على البخار سترينج هوبرز، نودلز. تقدم مع جوز الهند بالكاري."
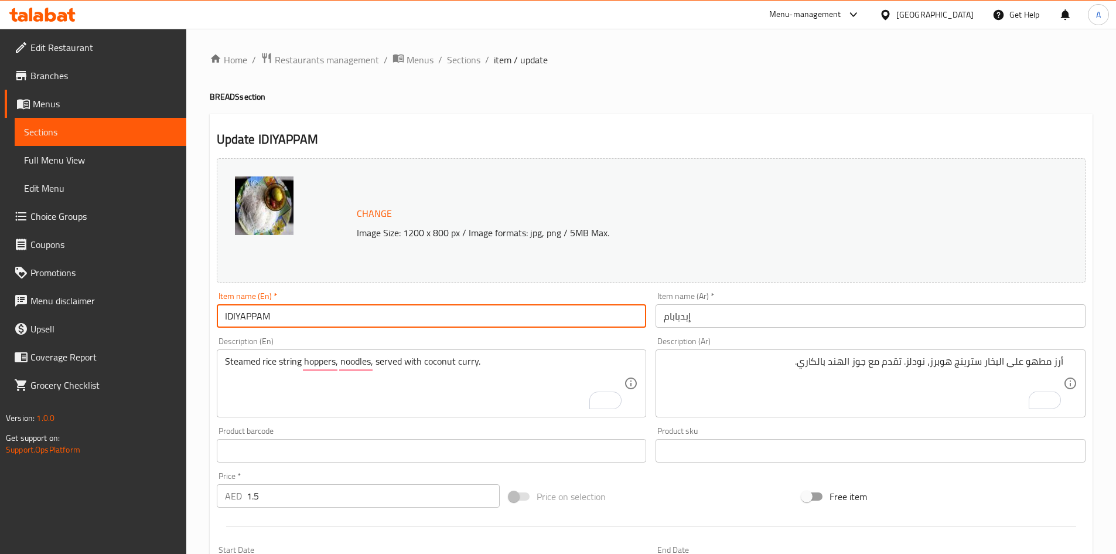
click at [597, 311] on input "IDIYAPPAM" at bounding box center [432, 315] width 430 height 23
click at [415, 308] on input "IDIYAPPAM" at bounding box center [432, 315] width 430 height 23
drag, startPoint x: 247, startPoint y: 313, endPoint x: 173, endPoint y: 312, distance: 73.3
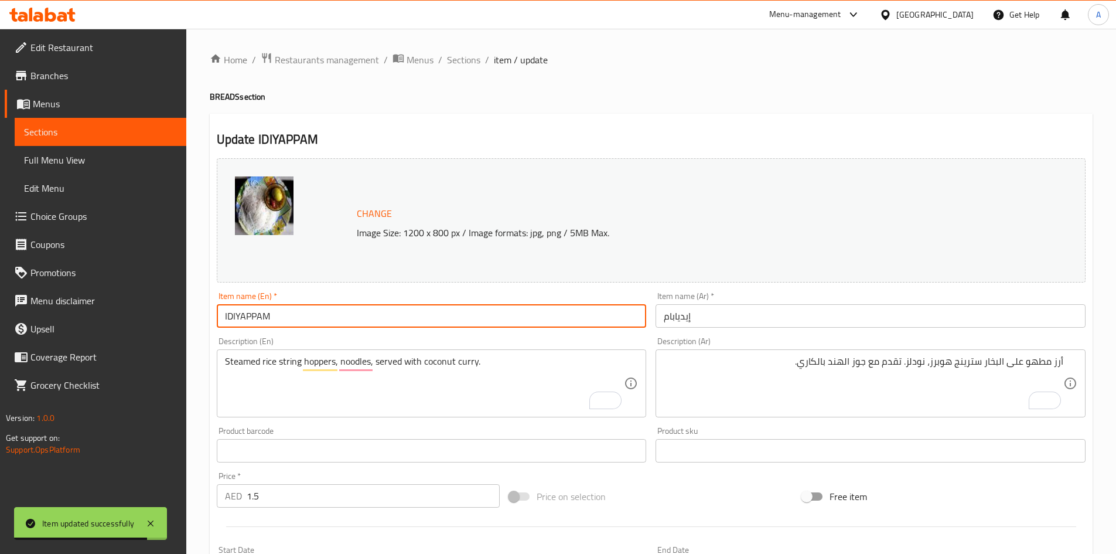
click at [174, 312] on div "Edit Restaurant Branches Menus Sections Full Menu View Edit Menu Choice Groups …" at bounding box center [558, 437] width 1116 height 816
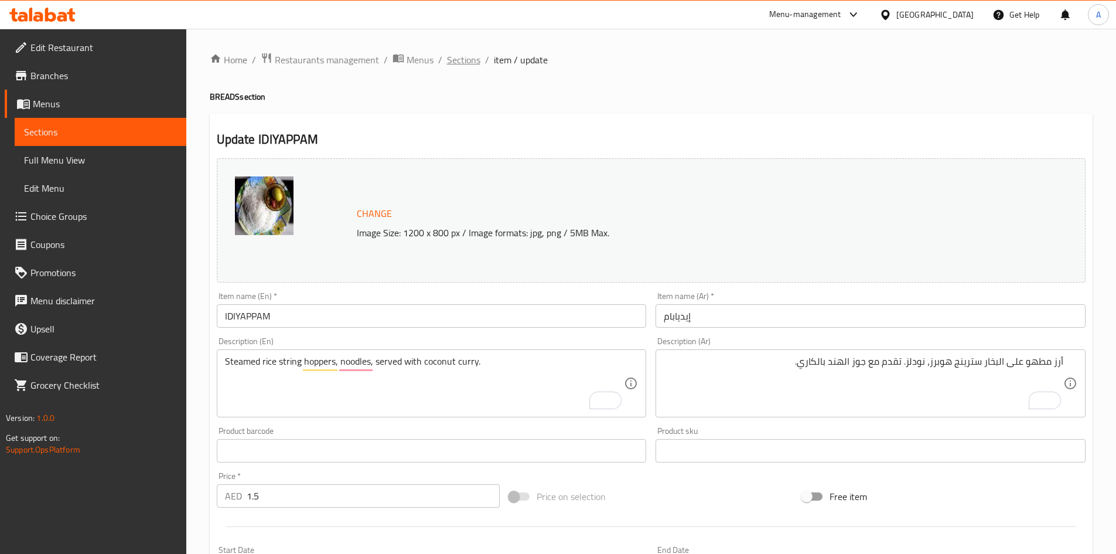
click at [462, 59] on span "Sections" at bounding box center [463, 60] width 33 height 14
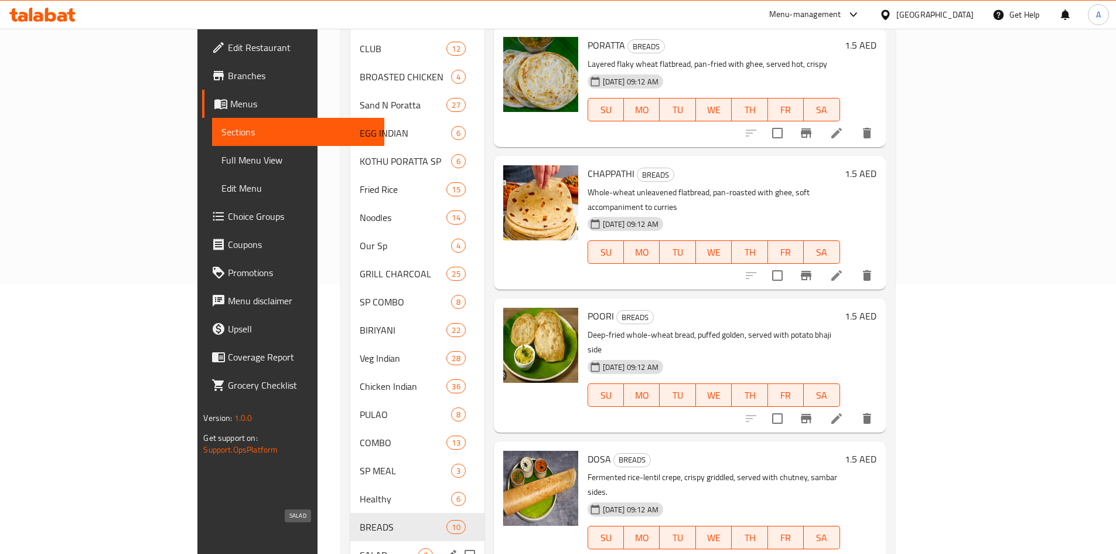
scroll to position [352, 0]
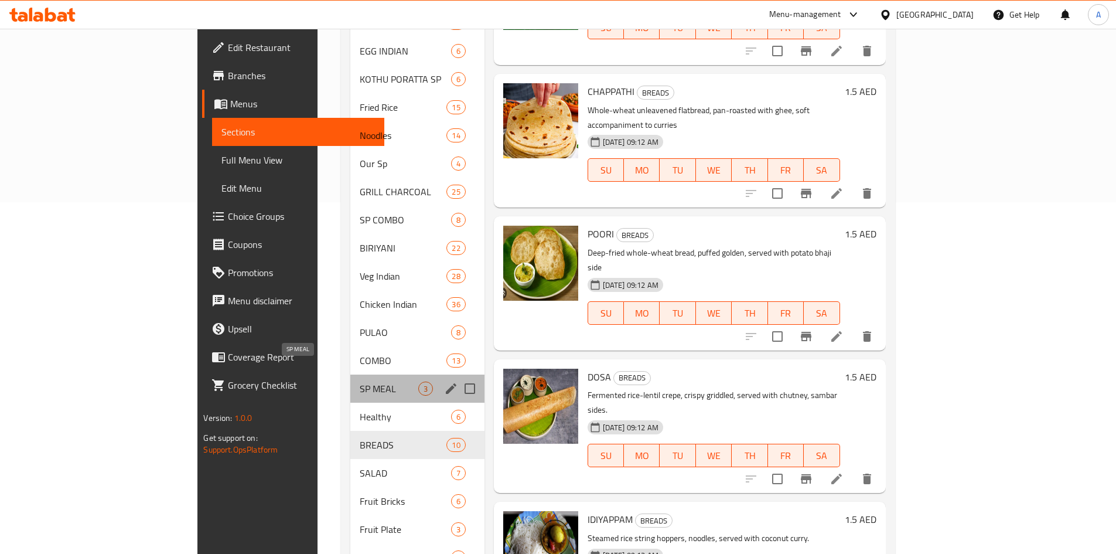
click at [360, 382] on span "SP MEAL" at bounding box center [389, 389] width 58 height 14
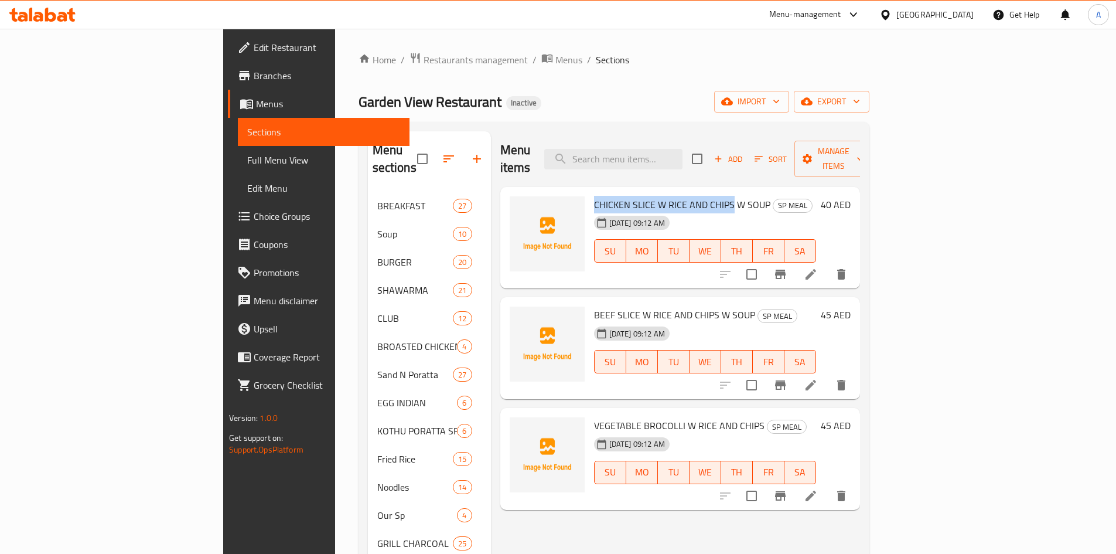
drag, startPoint x: 540, startPoint y: 188, endPoint x: 676, endPoint y: 190, distance: 135.4
click at [676, 196] on span "CHICKEN SLICE W RICE AND CHIPS W SOUP" at bounding box center [682, 205] width 176 height 18
copy span "CHICKEN SLICE W RICE AND CHIPS"
click at [594, 196] on span "CHICKEN SLICE W RICE AND CHIPS W SOUP" at bounding box center [682, 205] width 176 height 18
drag, startPoint x: 540, startPoint y: 189, endPoint x: 599, endPoint y: 187, distance: 58.7
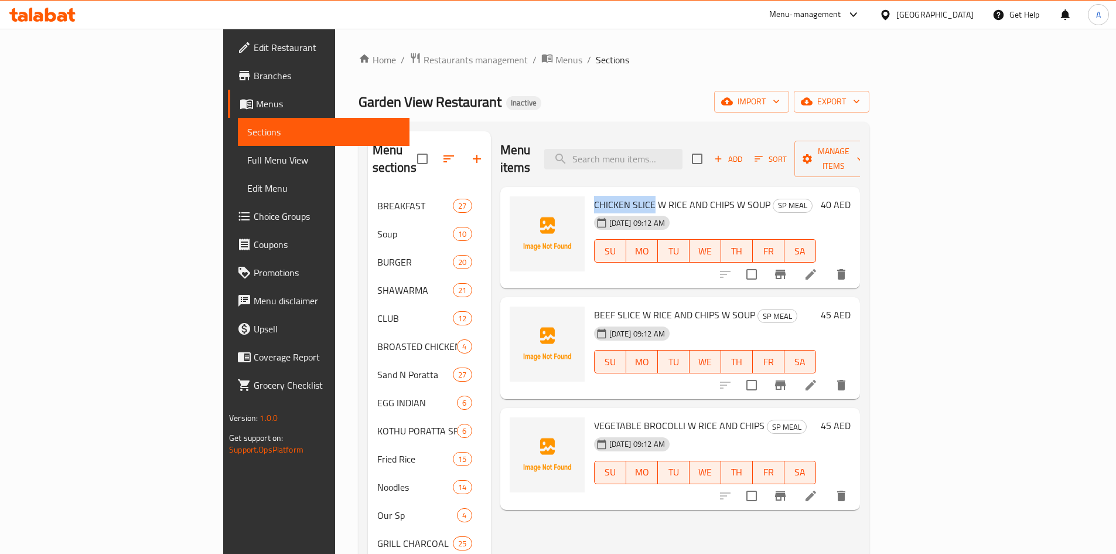
click at [599, 196] on span "CHICKEN SLICE W RICE AND CHIPS W SOUP" at bounding box center [682, 205] width 176 height 18
copy span "CHICKEN SLICE"
drag, startPoint x: 540, startPoint y: 298, endPoint x: 584, endPoint y: 297, distance: 44.0
click at [594, 306] on span "BEEF SLICE W RICE AND CHIPS W SOUP" at bounding box center [674, 315] width 161 height 18
copy span "BEEF SLICE"
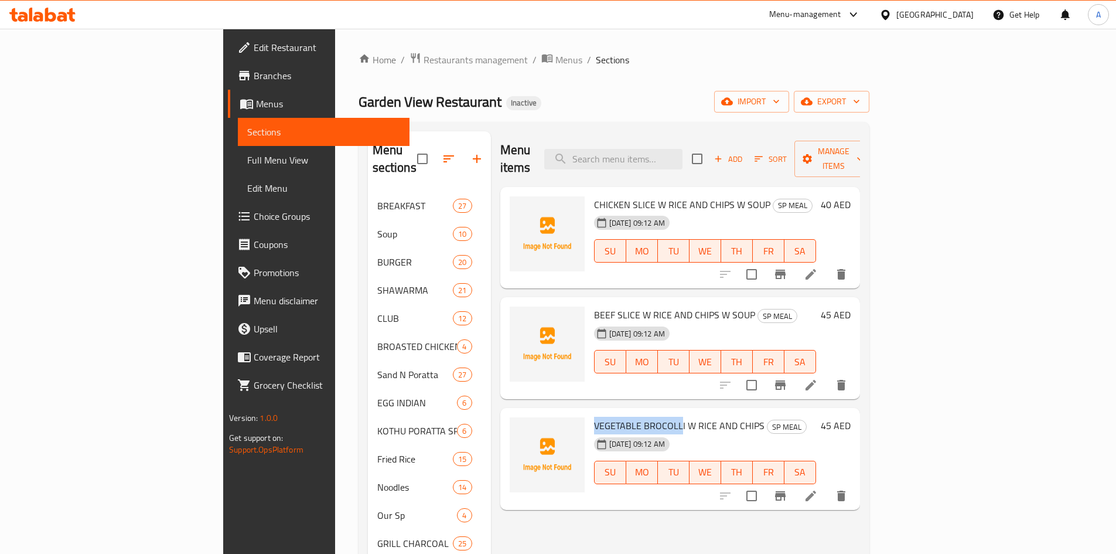
drag, startPoint x: 539, startPoint y: 408, endPoint x: 625, endPoint y: 408, distance: 85.6
click at [625, 417] on span "VEGETABLE BROCOLLI W RICE AND CHIPS" at bounding box center [679, 426] width 171 height 18
copy span "VEGETABLE BROCOLL"
drag, startPoint x: 540, startPoint y: 186, endPoint x: 598, endPoint y: 184, distance: 58.1
click at [598, 196] on span "CHICKEN SLICE W RICE AND CHIPS W SOUP" at bounding box center [682, 205] width 176 height 18
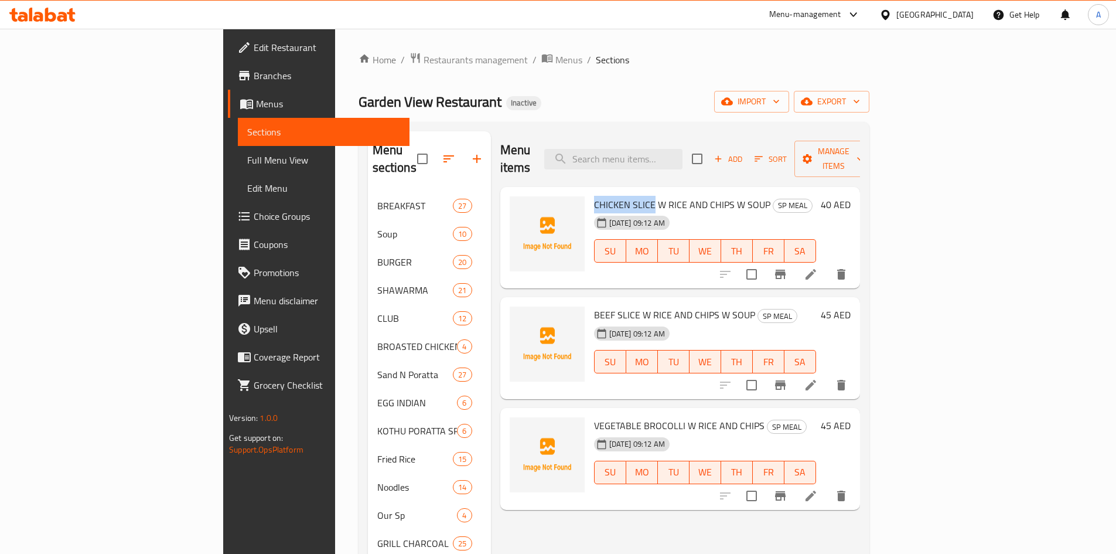
copy span "CHICKEN SLICE"
drag, startPoint x: 540, startPoint y: 407, endPoint x: 705, endPoint y: 412, distance: 165.3
click at [705, 417] on h6 "VEGETABLE BROCOLLI W RICE AND CHIPS SP MEAL" at bounding box center [705, 425] width 222 height 16
copy span "VEGETABLE BROCOLLI W RICE AND CHIPS"
click at [679, 150] on input "search" at bounding box center [613, 159] width 138 height 21
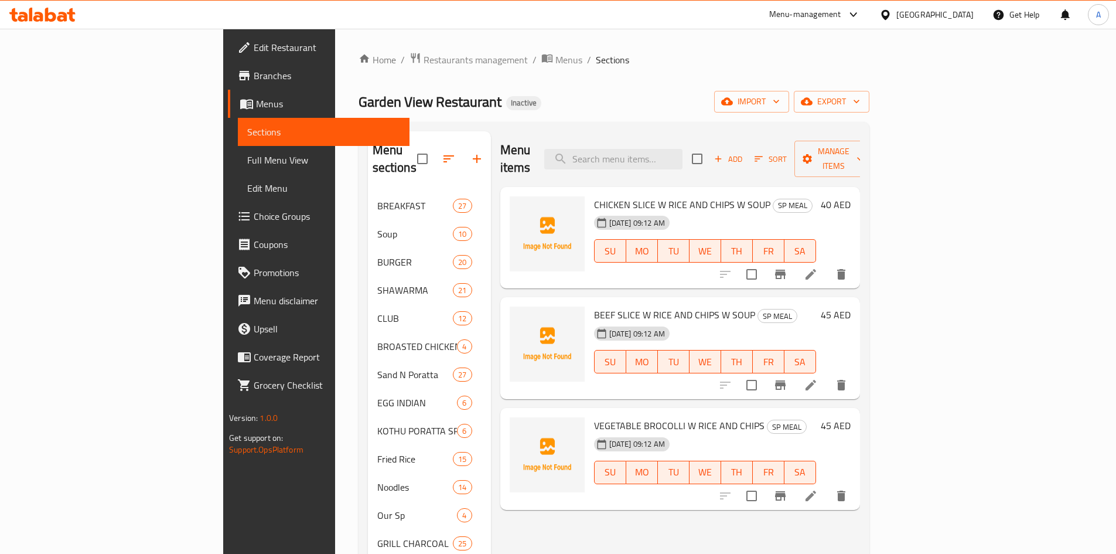
paste input "MATHAFI COMBO"
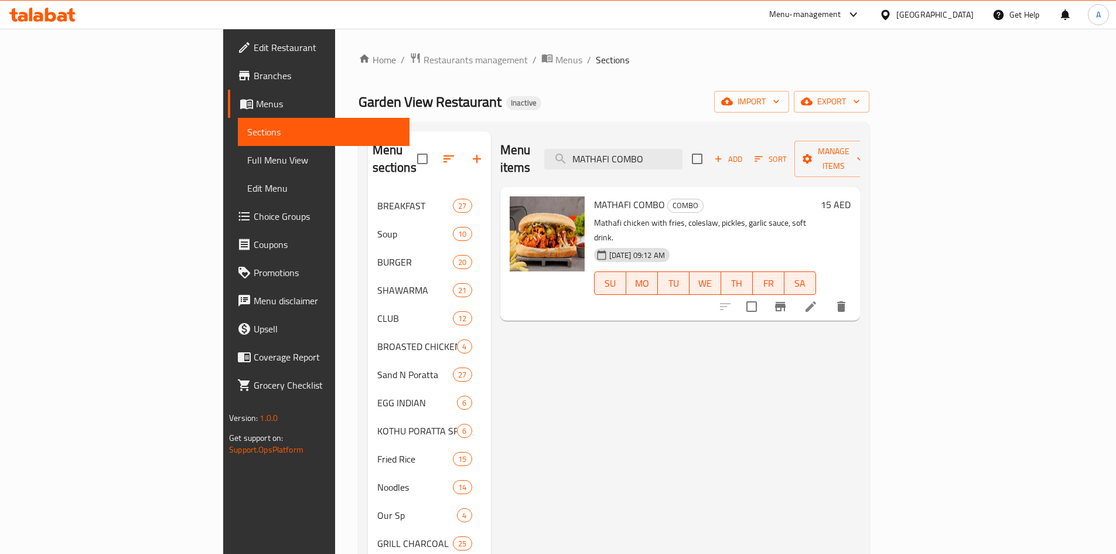
type input "MATHAFI COMBO"
click at [818, 299] on icon at bounding box center [811, 306] width 14 height 14
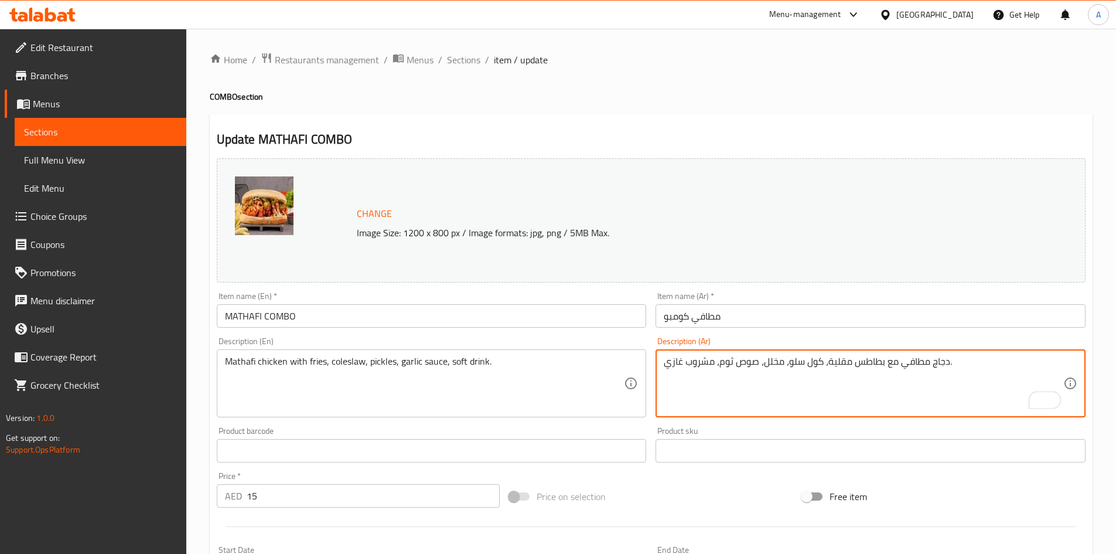
type textarea "دجاج مطافي مع بطاطس مقلية، كول سلو، مخلل، صوص ثوم، مشروب غازي."
click at [564, 316] on input "MATHAFI COMBO" at bounding box center [432, 315] width 430 height 23
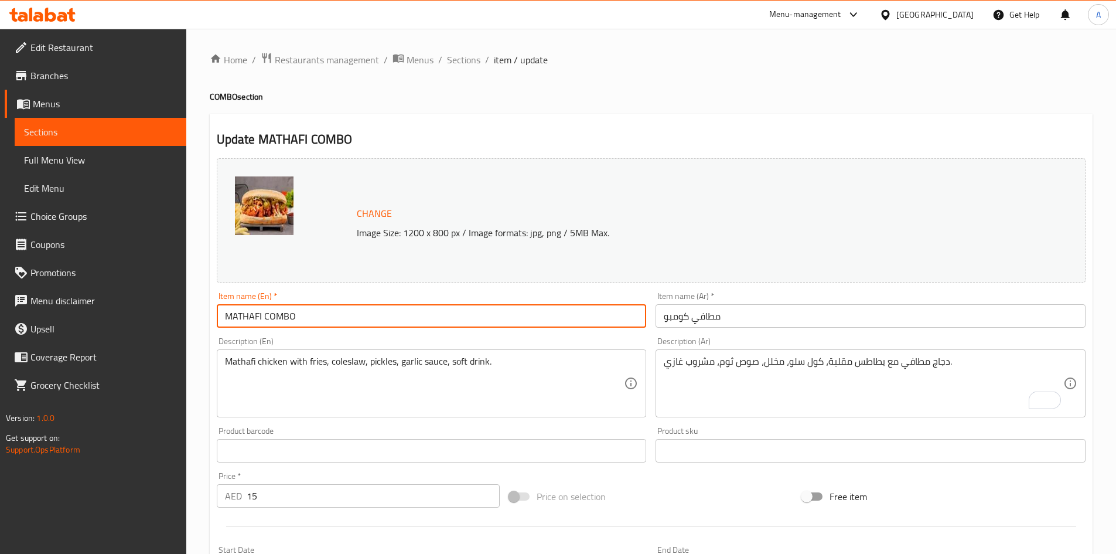
click at [442, 312] on input "MATHAFI COMBO" at bounding box center [432, 315] width 430 height 23
drag, startPoint x: 465, startPoint y: 59, endPoint x: 460, endPoint y: 0, distance: 59.4
click at [465, 59] on span "Sections" at bounding box center [463, 60] width 33 height 14
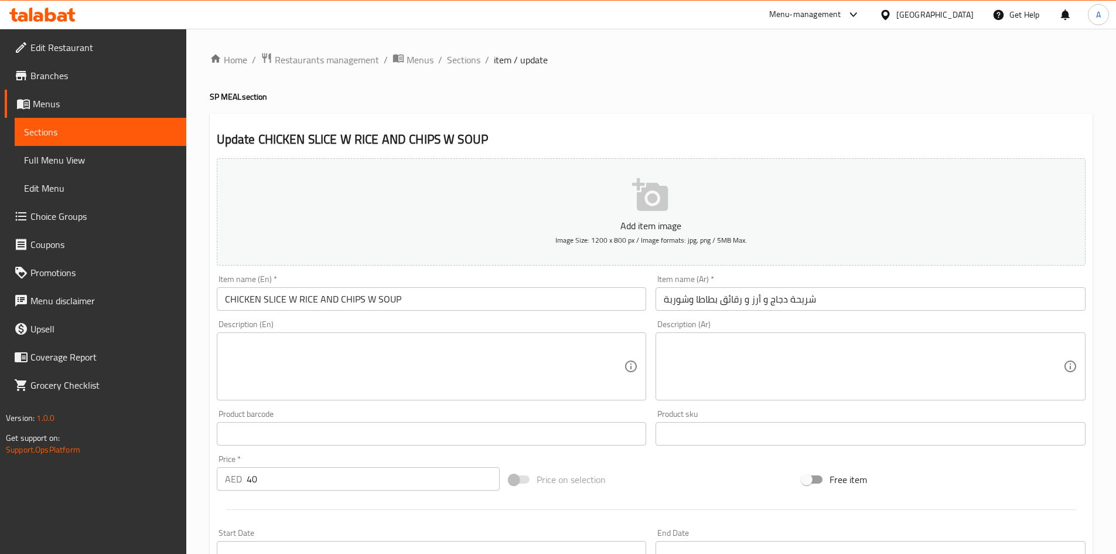
click at [280, 353] on textarea at bounding box center [425, 367] width 400 height 56
paste textarea "Made with sliced bread, chicken, lettuce, tomato, mayonnaise"
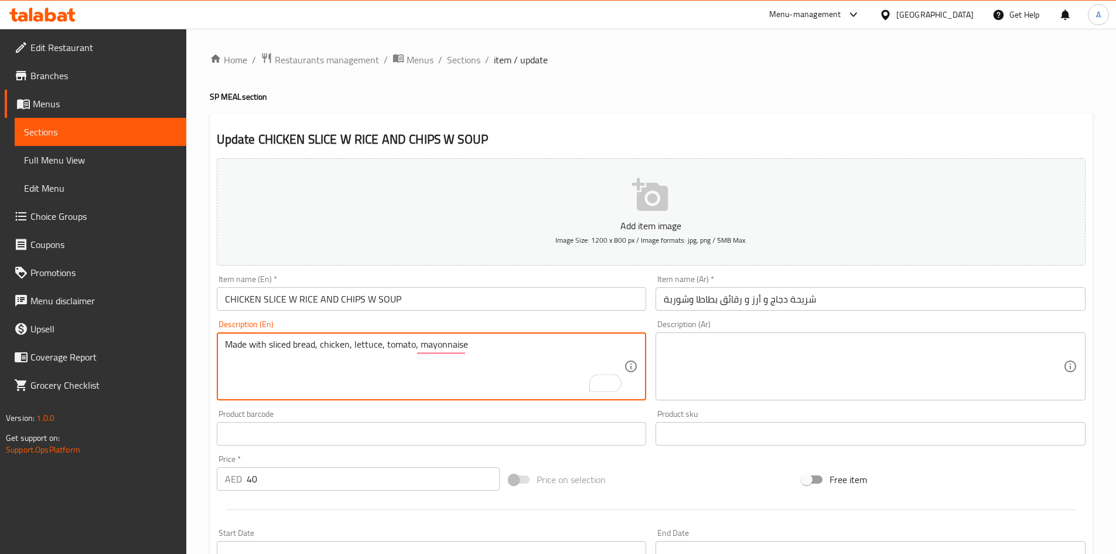
type textarea "Made with sliced bread, chicken, lettuce, tomato, mayonnaise"
click at [694, 346] on textarea at bounding box center [864, 367] width 400 height 56
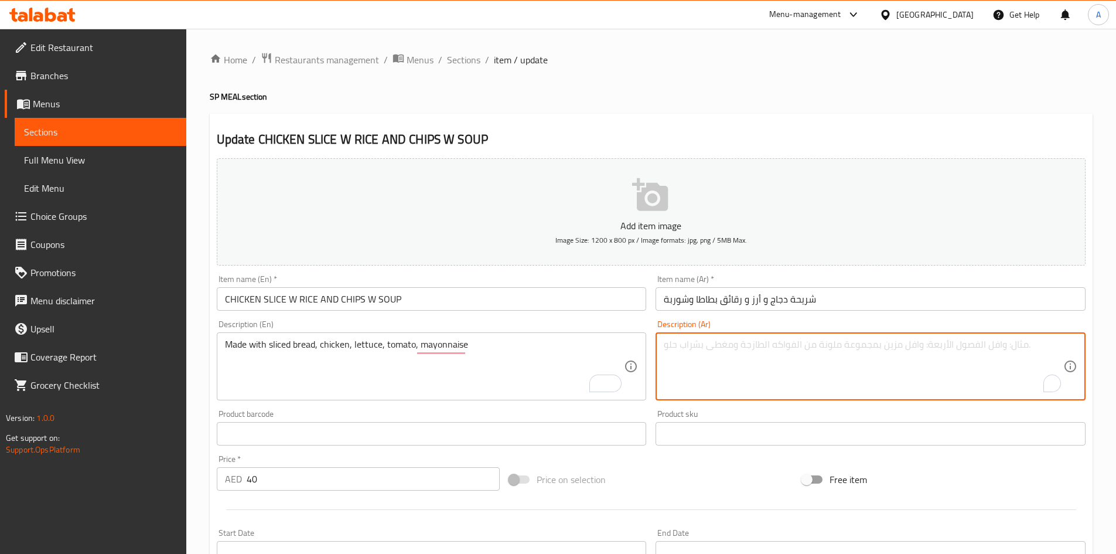
paste textarea "مصنوعة من خبز مقطع، دجاج، خس، طماطم، مايونيز."
click at [988, 345] on textarea "مصنوعة من خبز مقطع، دجاج، خس، طماطم، مايونيز." at bounding box center [864, 367] width 400 height 56
click at [831, 350] on textarea "مصنوعة من خبز شرائح، دجاج، خس، طماطم، مايونيز." at bounding box center [864, 367] width 400 height 56
type textarea "مصنوعة من خبز شرائح، دجاج، خس، طماطم، مايونيز."
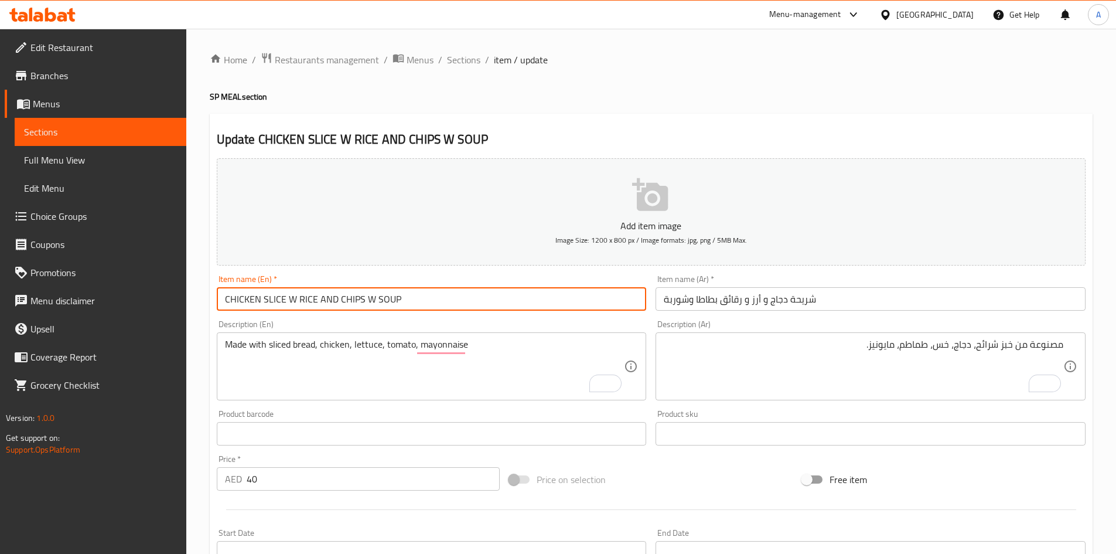
click at [481, 301] on input "CHICKEN SLICE W RICE AND CHIPS W SOUP" at bounding box center [432, 298] width 430 height 23
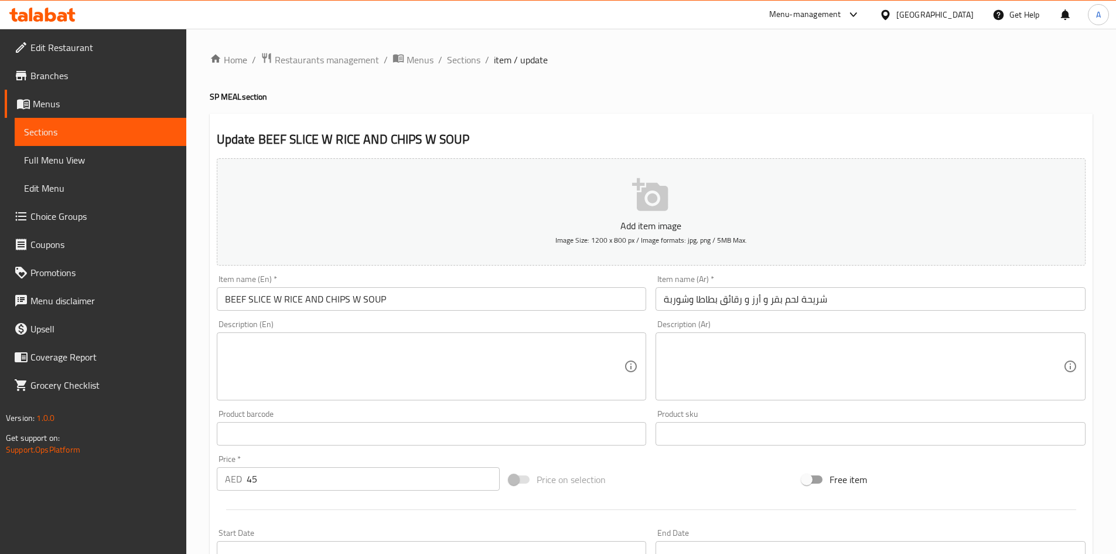
click at [286, 349] on textarea at bounding box center [425, 367] width 400 height 56
paste textarea "Beef slice, salt, pepper شريحة لحم بقري، ملح، فلفل"
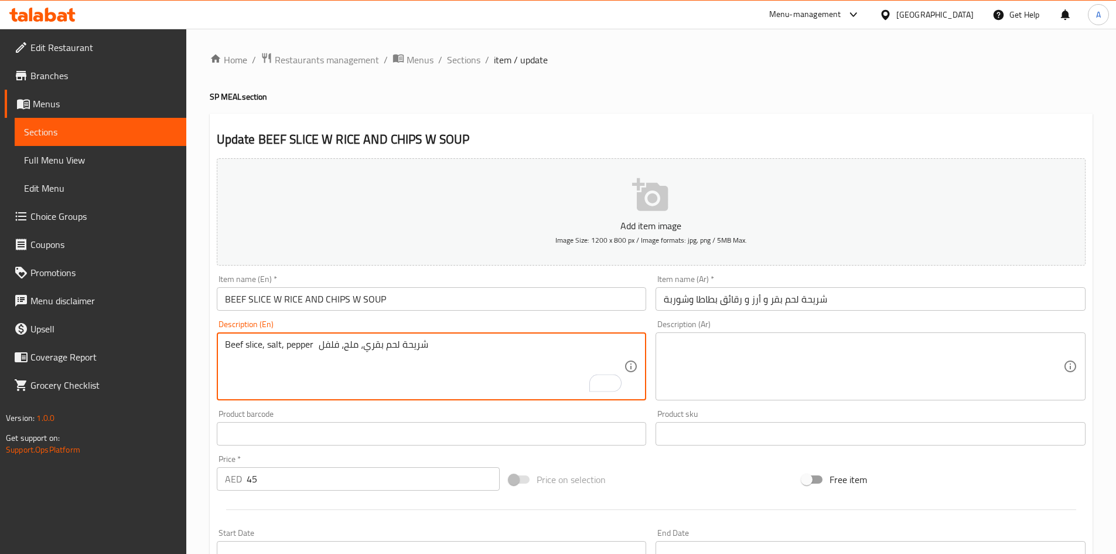
drag, startPoint x: 323, startPoint y: 346, endPoint x: 527, endPoint y: 346, distance: 204.5
click at [527, 346] on textarea "Beef slice, salt, pepper شريحة لحم بقري، ملح، فلفل" at bounding box center [425, 367] width 400 height 56
drag, startPoint x: 227, startPoint y: 345, endPoint x: 168, endPoint y: 352, distance: 60.2
click at [162, 346] on div "Edit Restaurant Branches Menus Sections Full Menu View Edit Menu Choice Groups …" at bounding box center [558, 428] width 1116 height 799
type textarea "v"
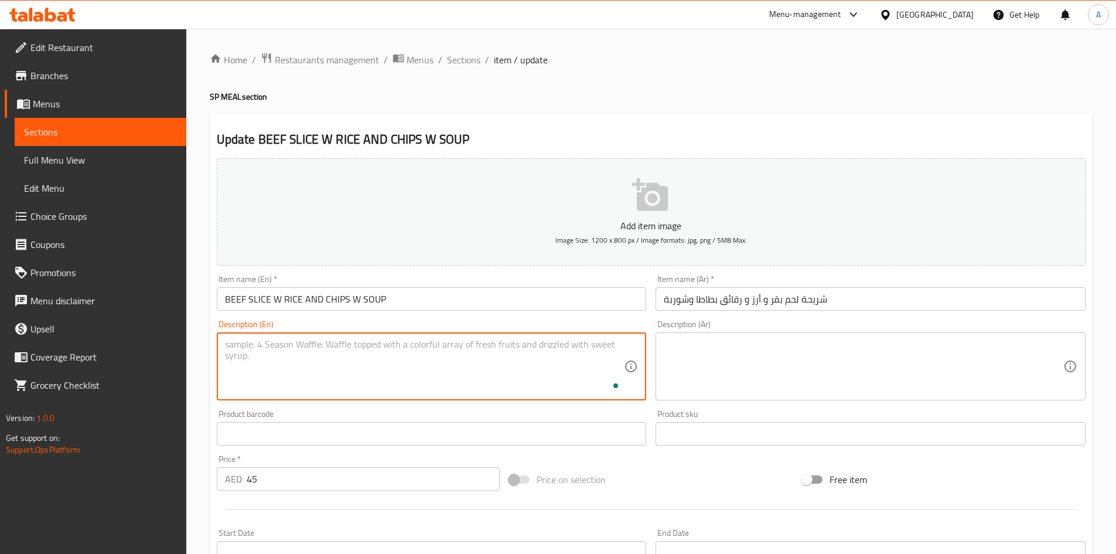
paste textarea "Beef slice, salt, pepper"
type textarea "Beef slice, salt, pepper"
click at [761, 343] on textarea at bounding box center [864, 367] width 400 height 56
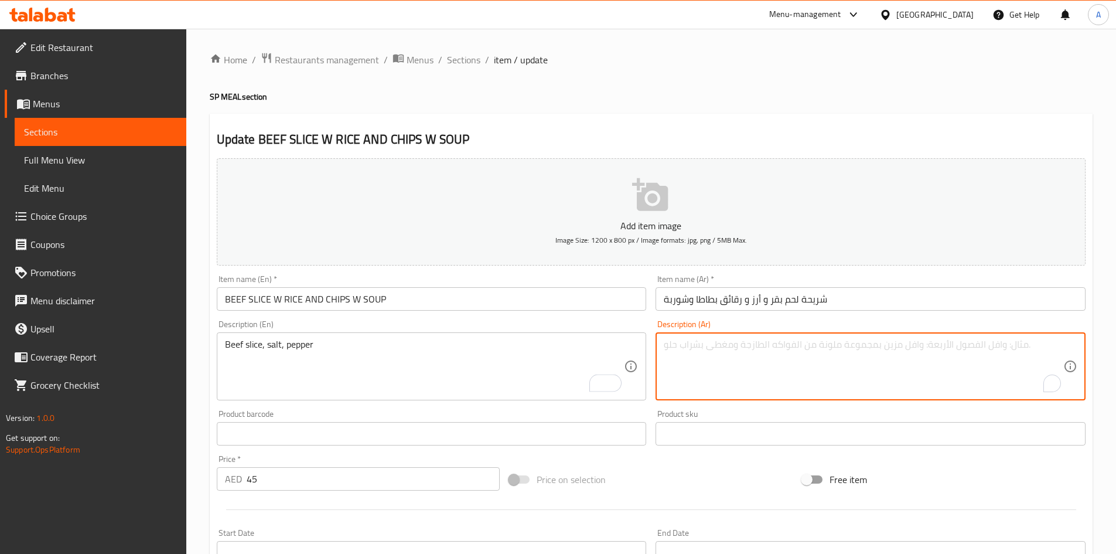
paste textarea "شريحة لحم بقري، ملح، فلفل"
type textarea "شريحة لحم بقري، ملح، فلفل"
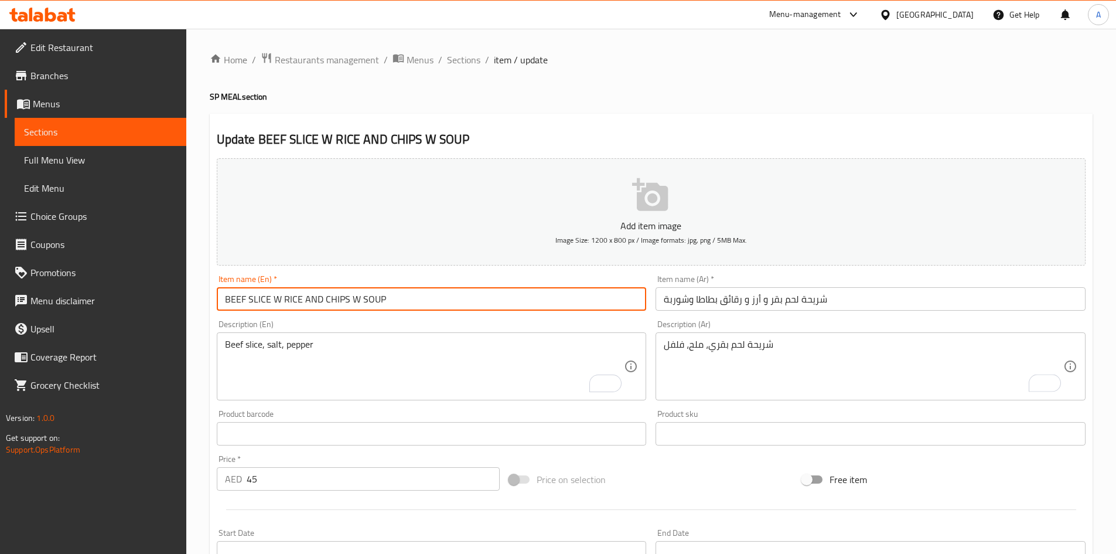
click at [567, 298] on input "BEEF SLICE W RICE AND CHIPS W SOUP" at bounding box center [432, 298] width 430 height 23
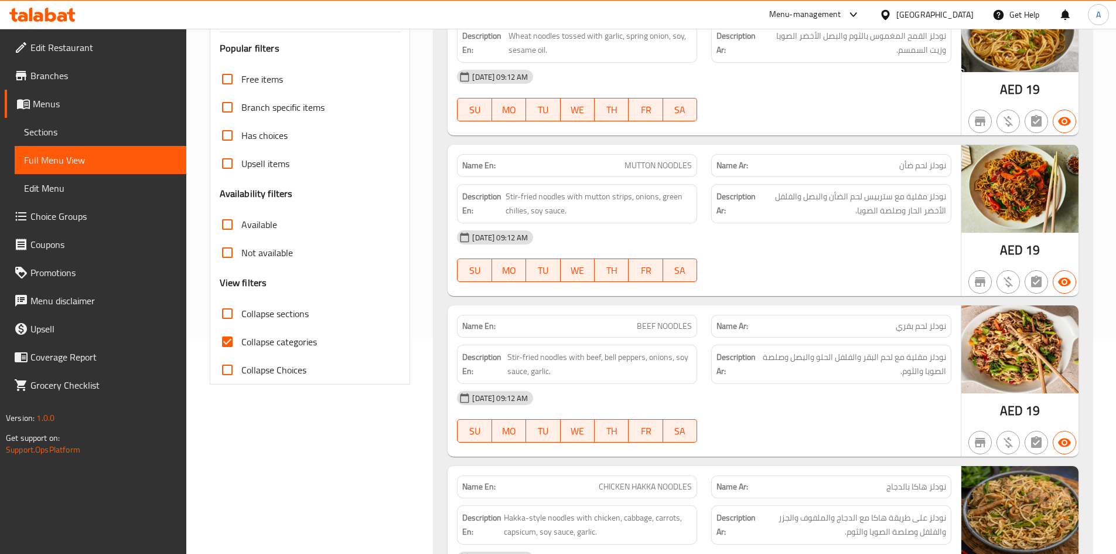
scroll to position [293, 0]
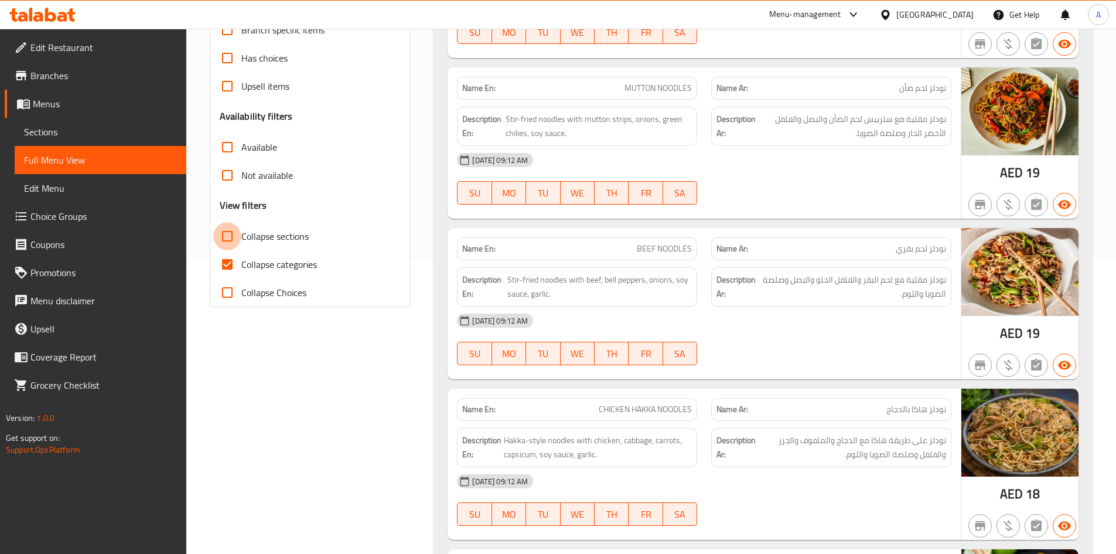
click at [225, 233] on input "Collapse sections" at bounding box center [227, 236] width 28 height 28
checkbox input "true"
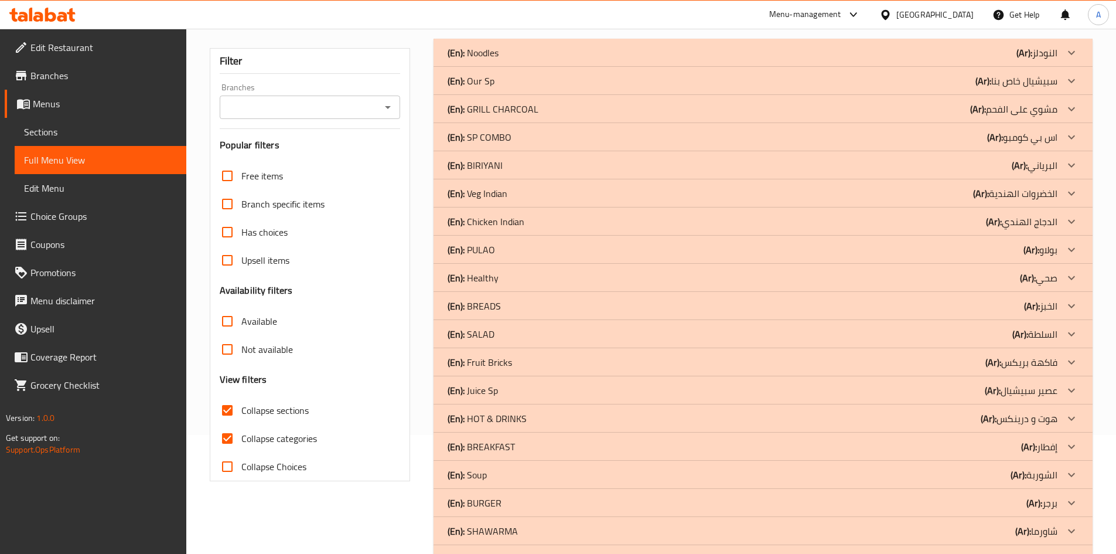
scroll to position [120, 0]
click at [526, 278] on div "(En): Healthy (Ar): صحي" at bounding box center [753, 277] width 610 height 14
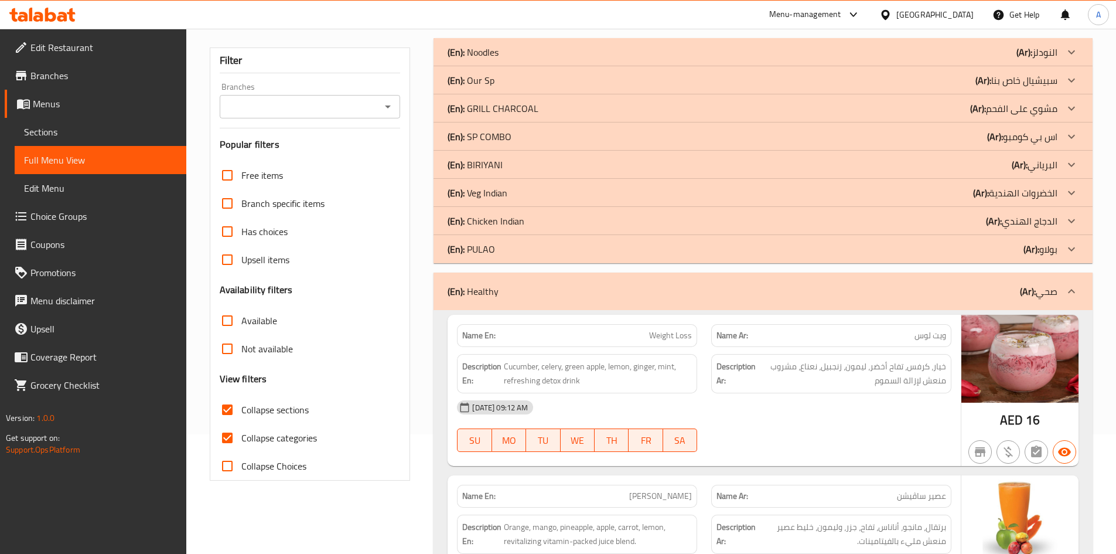
scroll to position [474, 0]
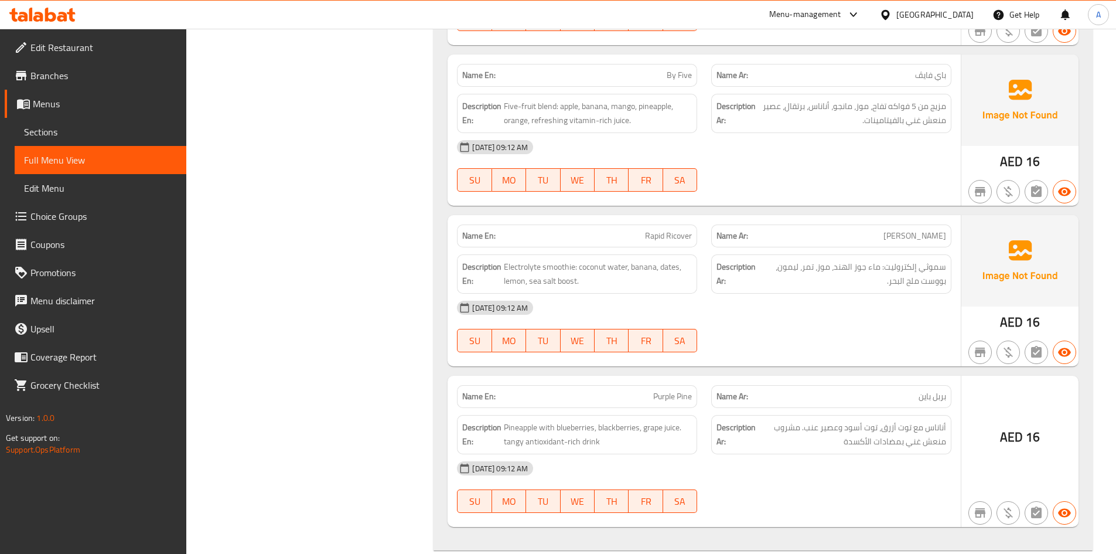
scroll to position [1482, 0]
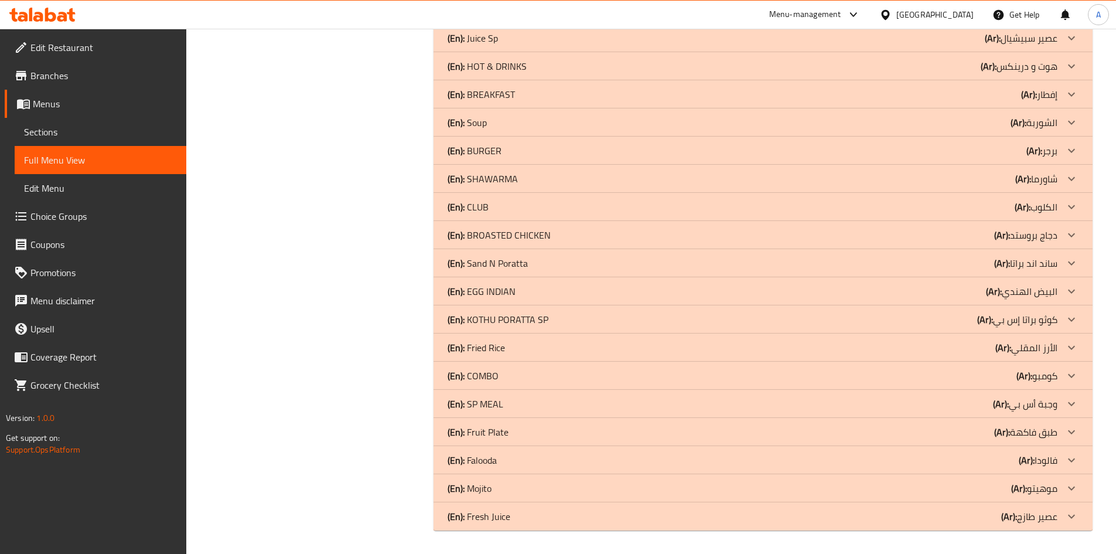
click at [530, 408] on div "(En): SP MEAL (Ar): وجبة أس بي" at bounding box center [753, 404] width 610 height 14
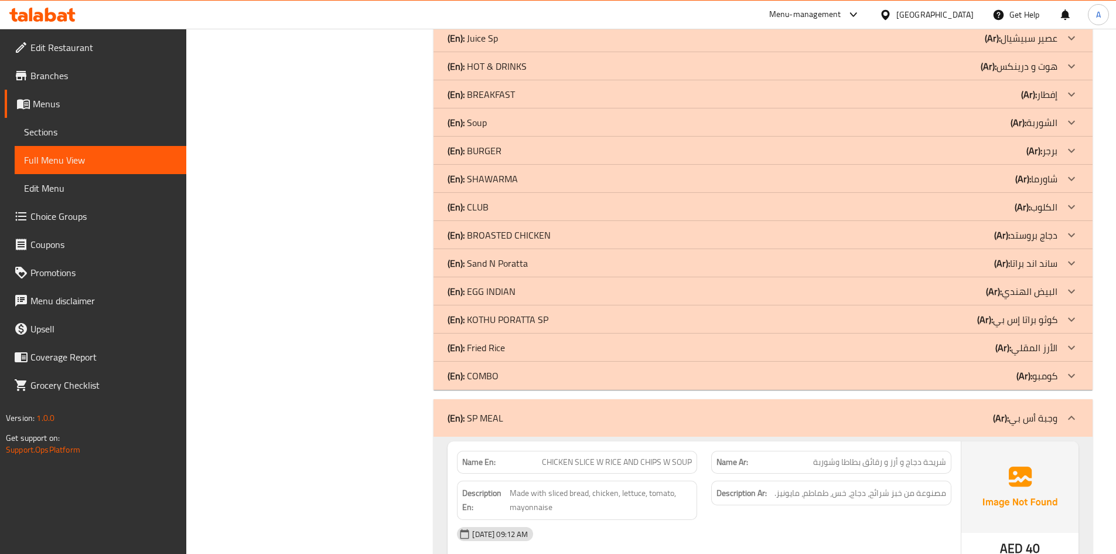
click at [523, 378] on div "(En): COMBO (Ar): كومبو" at bounding box center [753, 376] width 610 height 14
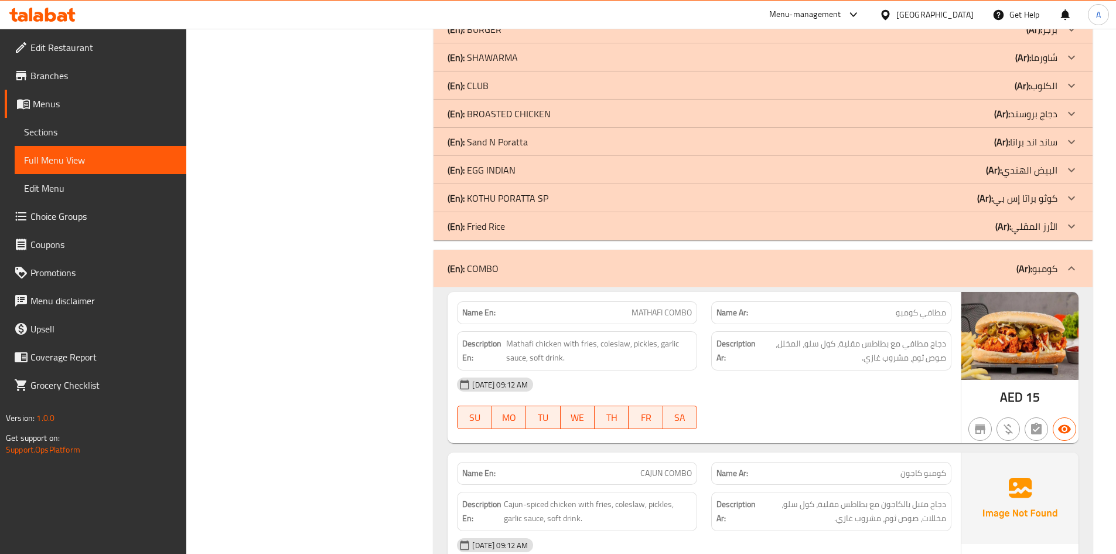
scroll to position [1716, 0]
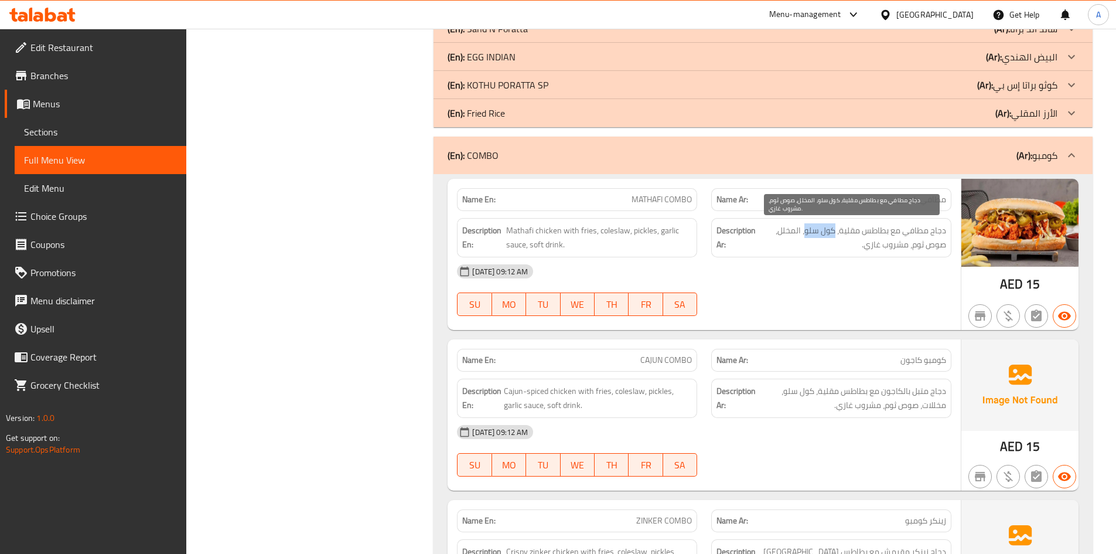
drag, startPoint x: 806, startPoint y: 229, endPoint x: 835, endPoint y: 233, distance: 28.4
click at [835, 233] on span "دجاج مطافي مع بطاطس مقلية، كول سلو، المخلل، صوص ثوم، مشروب غازي." at bounding box center [852, 237] width 188 height 29
copy span "كول سلو"
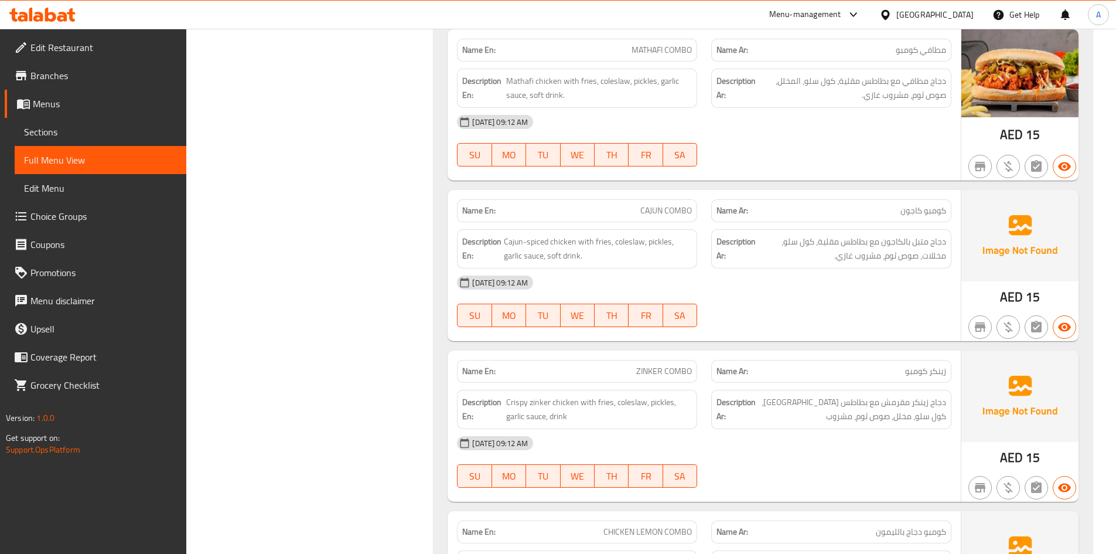
scroll to position [1775, 0]
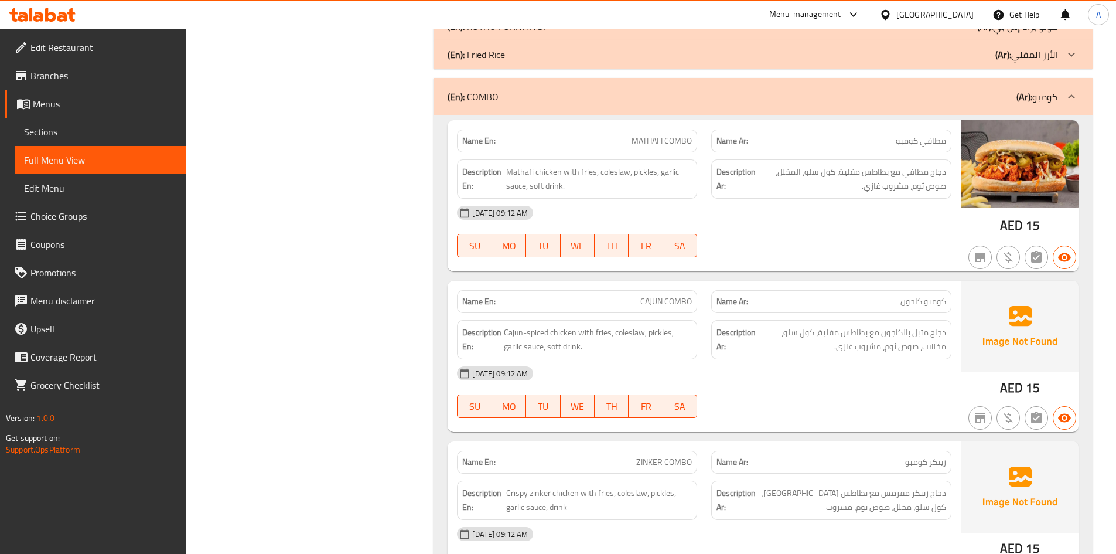
click at [659, 142] on span "MATHAFI COMBO" at bounding box center [662, 141] width 60 height 12
copy span "MATHAFI COMBO"
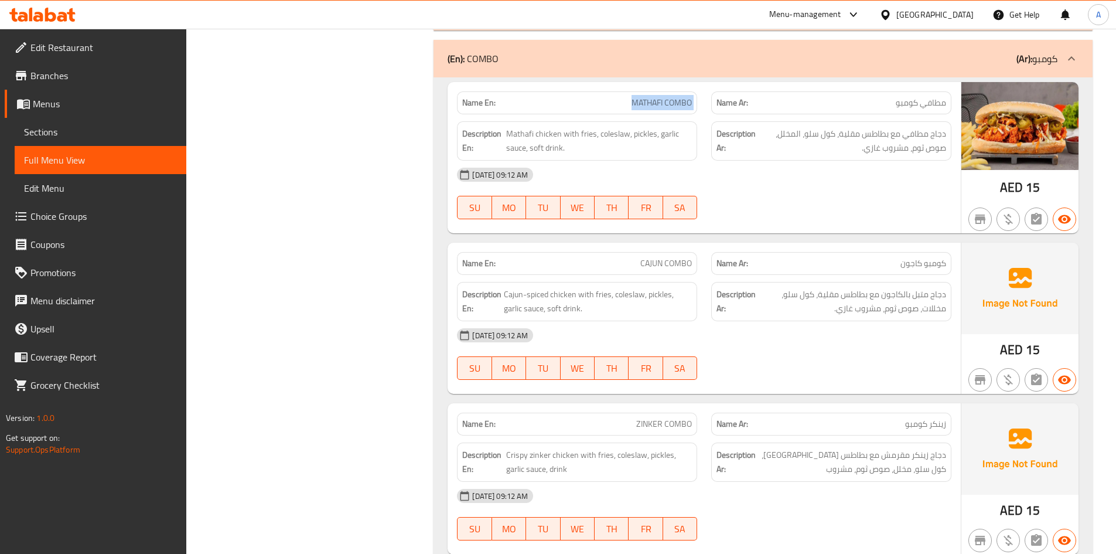
scroll to position [1833, 0]
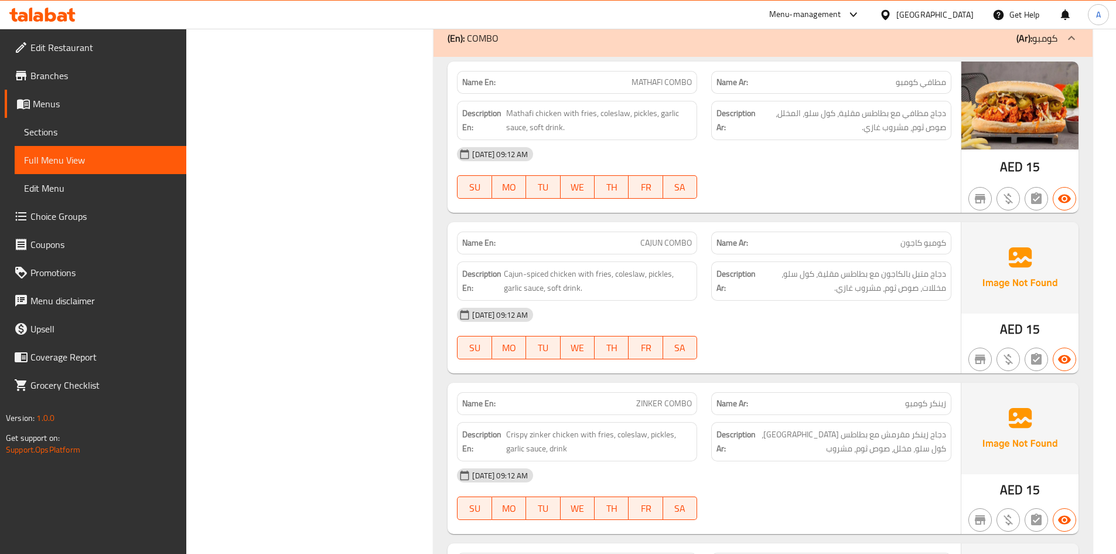
click at [642, 246] on span "CAJUN COMBO" at bounding box center [667, 243] width 52 height 12
copy span "CAJUN COMBO"
click at [940, 290] on span "دجاج متبل بالكاجون مع بطاطس مقلية، كول سلو، مخللات، صوص ثوم، مشروب غازي." at bounding box center [852, 281] width 188 height 29
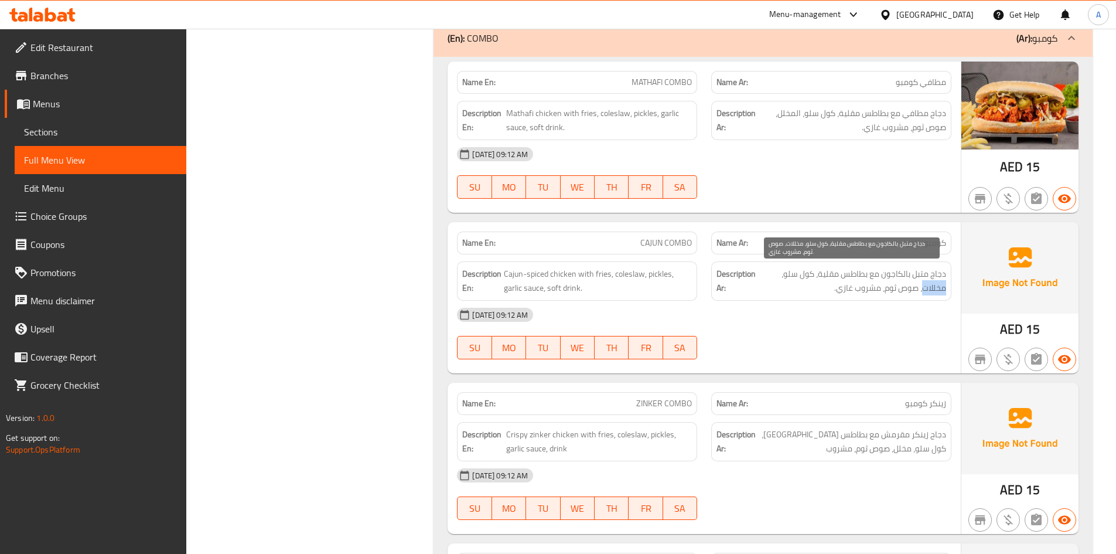
click at [940, 290] on span "دجاج متبل بالكاجون مع بطاطس مقلية، كول سلو، مخللات، صوص ثوم، مشروب غازي." at bounding box center [852, 281] width 188 height 29
copy span "مخللات"
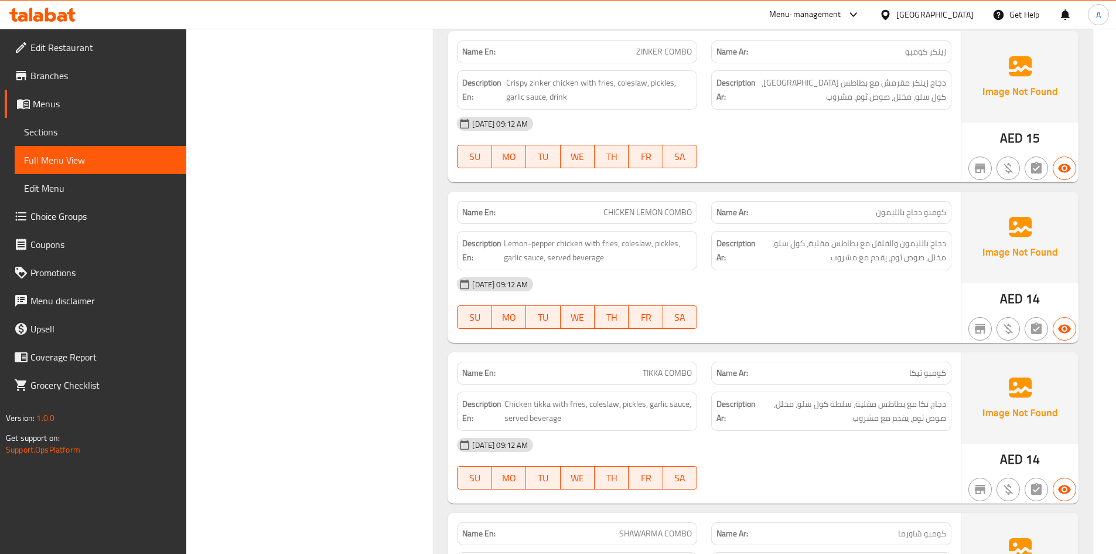
scroll to position [2302, 0]
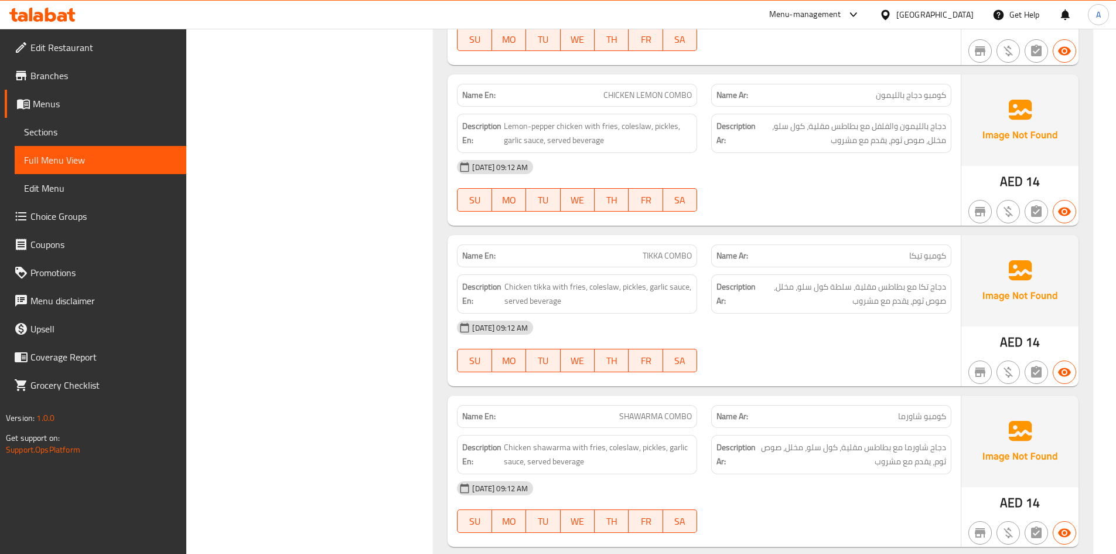
click at [659, 257] on span "TIKKA COMBO" at bounding box center [667, 256] width 49 height 12
copy span "TIKKA COMBO"
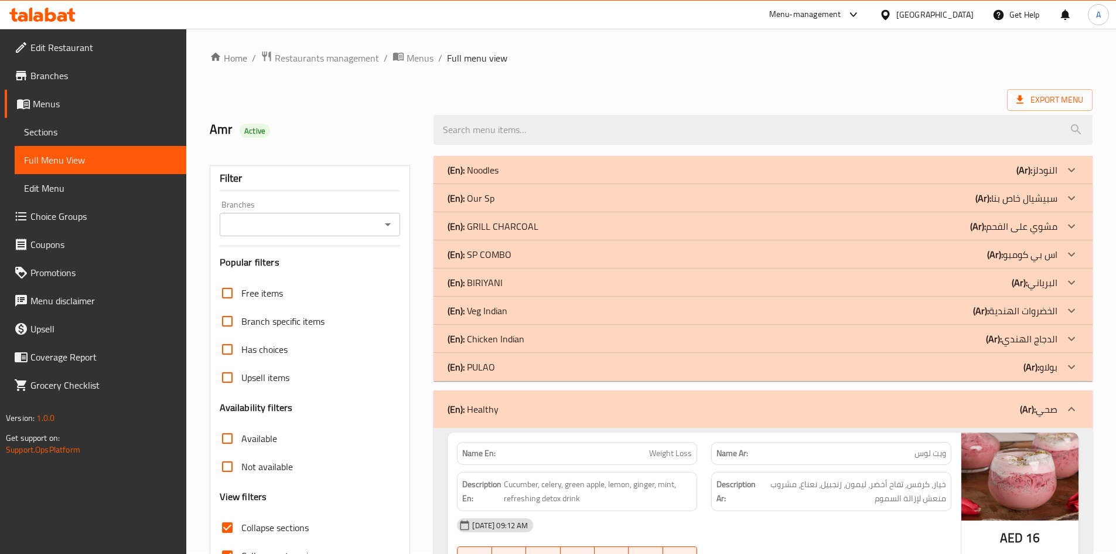
scroll to position [0, 0]
click at [540, 250] on div "(En): SP COMBO (Ar): اس بي كومبو" at bounding box center [753, 256] width 610 height 14
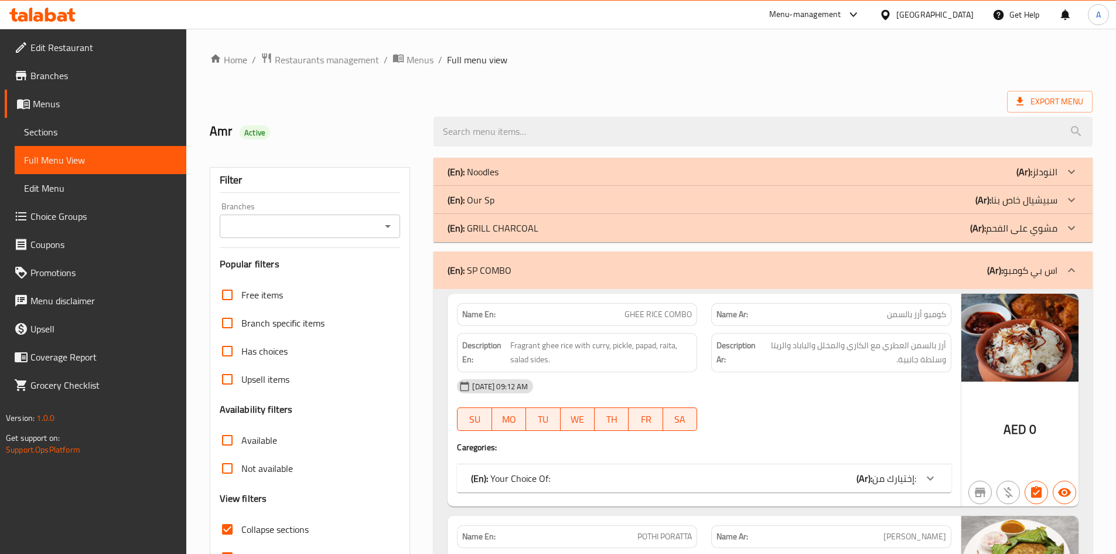
click at [597, 261] on div "(En): SP COMBO (Ar): اس بي كومبو" at bounding box center [763, 270] width 659 height 38
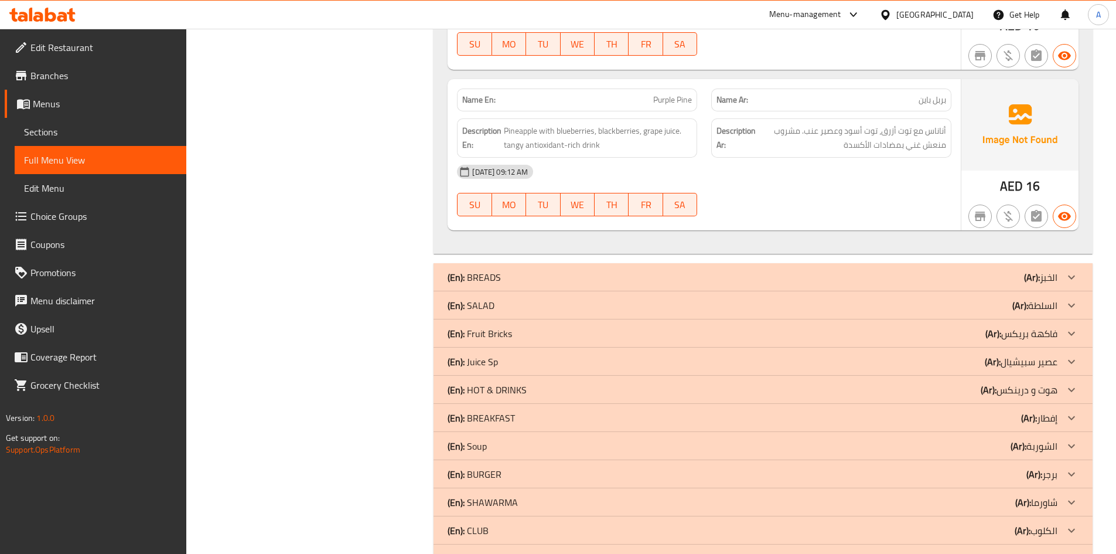
click at [569, 277] on div "(En): BREADS (Ar): الخبز" at bounding box center [753, 277] width 610 height 14
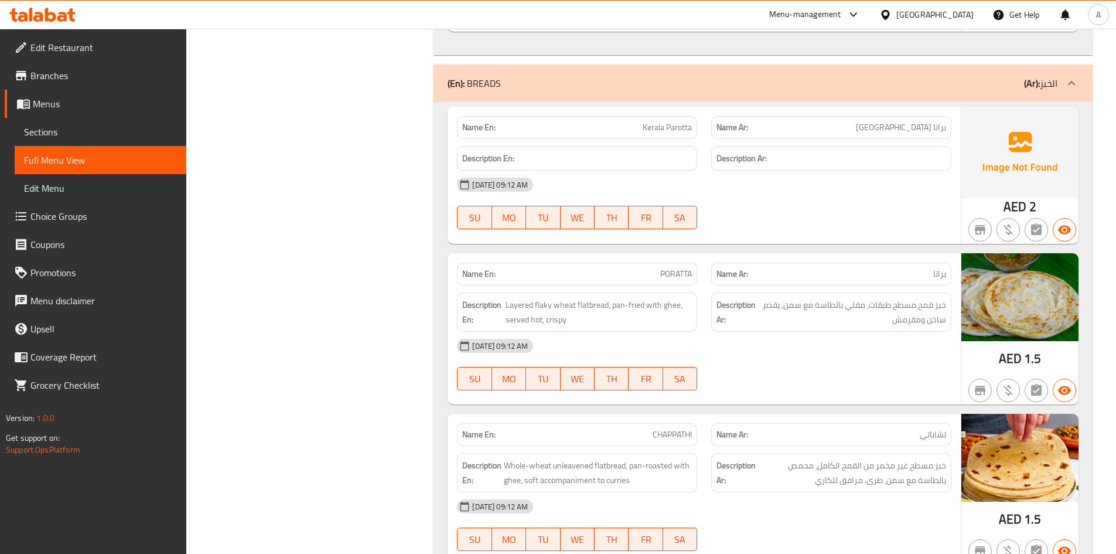
scroll to position [1392, 0]
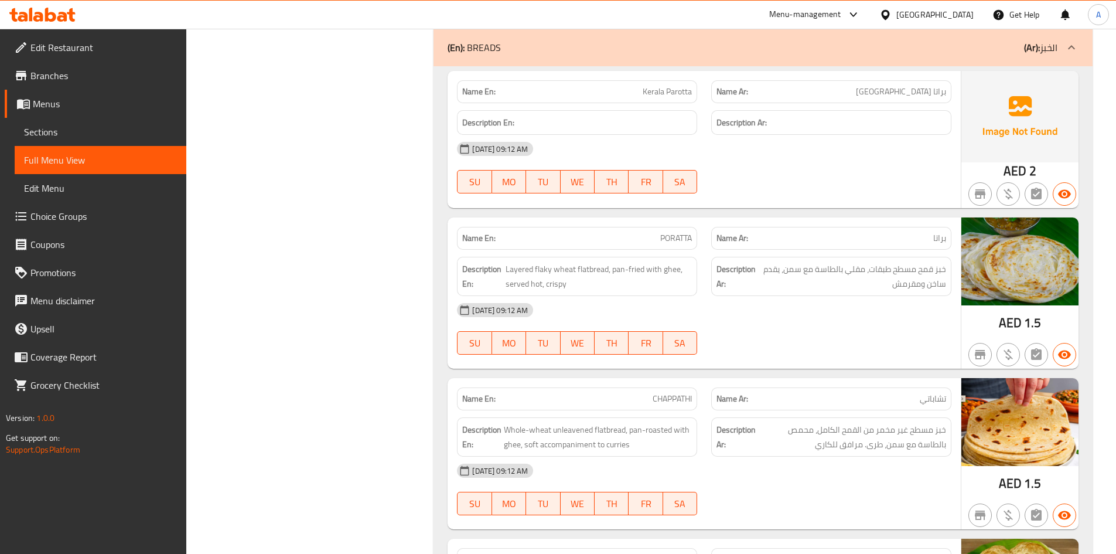
click at [671, 241] on span "PORATTA" at bounding box center [676, 238] width 32 height 12
copy span "PORATTA"
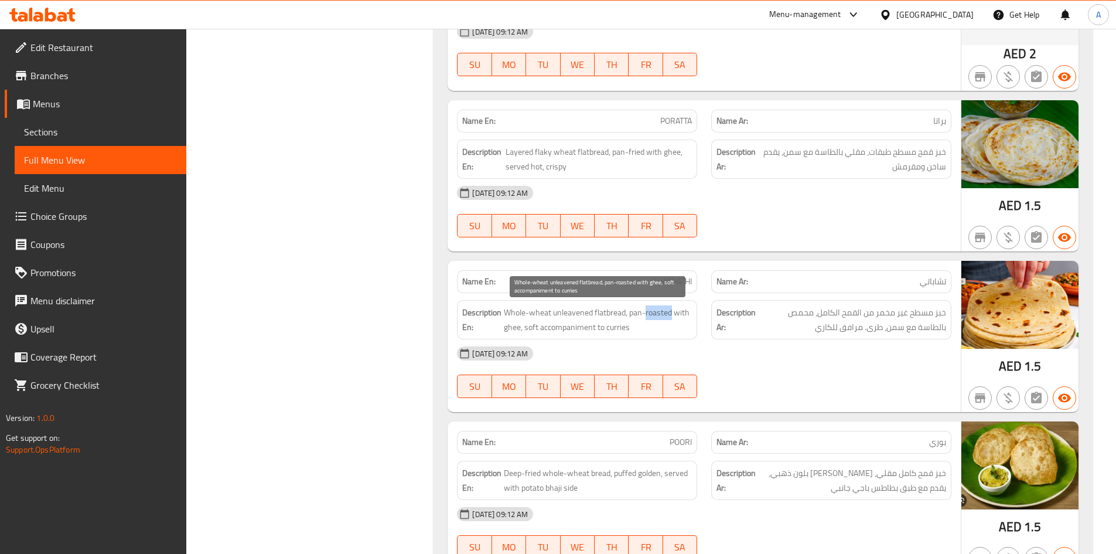
drag, startPoint x: 647, startPoint y: 314, endPoint x: 672, endPoint y: 309, distance: 25.0
click at [672, 309] on span "Whole-wheat unleavened flatbread, pan-roasted with ghee, soft accompaniment to …" at bounding box center [598, 319] width 188 height 29
copy span "roasted"
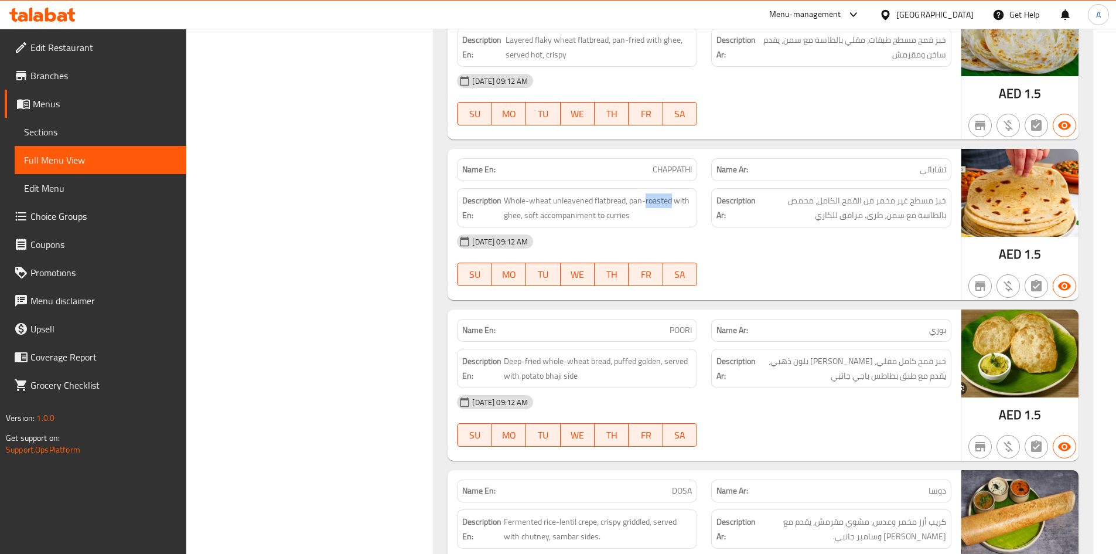
scroll to position [1685, 0]
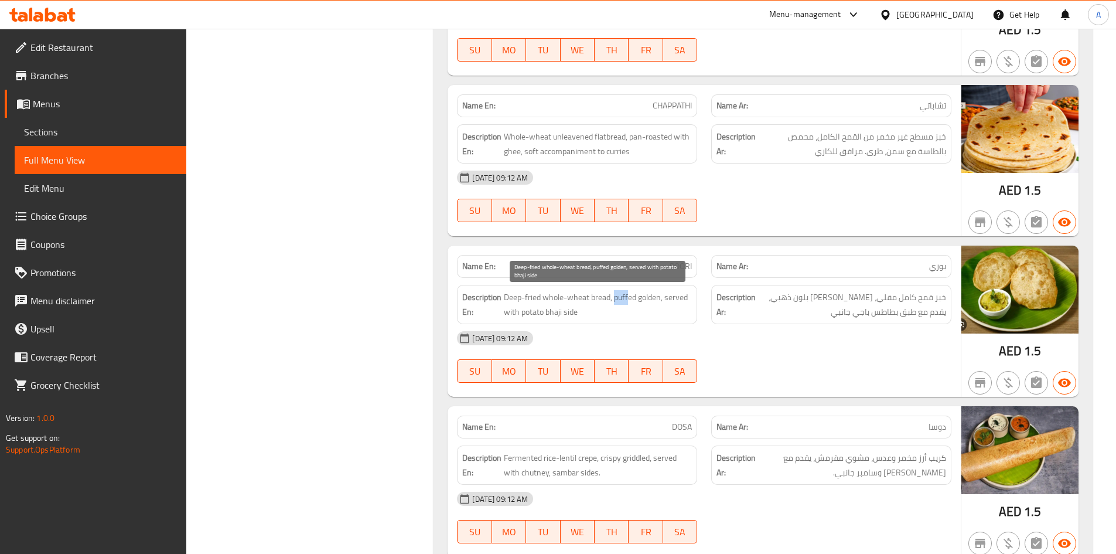
drag, startPoint x: 615, startPoint y: 298, endPoint x: 629, endPoint y: 295, distance: 14.8
click at [629, 295] on span "Deep-fried whole-wheat bread, puffed golden, served with potato bhaji side" at bounding box center [598, 304] width 188 height 29
copy span "puff"
click at [676, 273] on span "POORI" at bounding box center [681, 266] width 22 height 12
click at [677, 270] on span "POORI" at bounding box center [681, 266] width 22 height 12
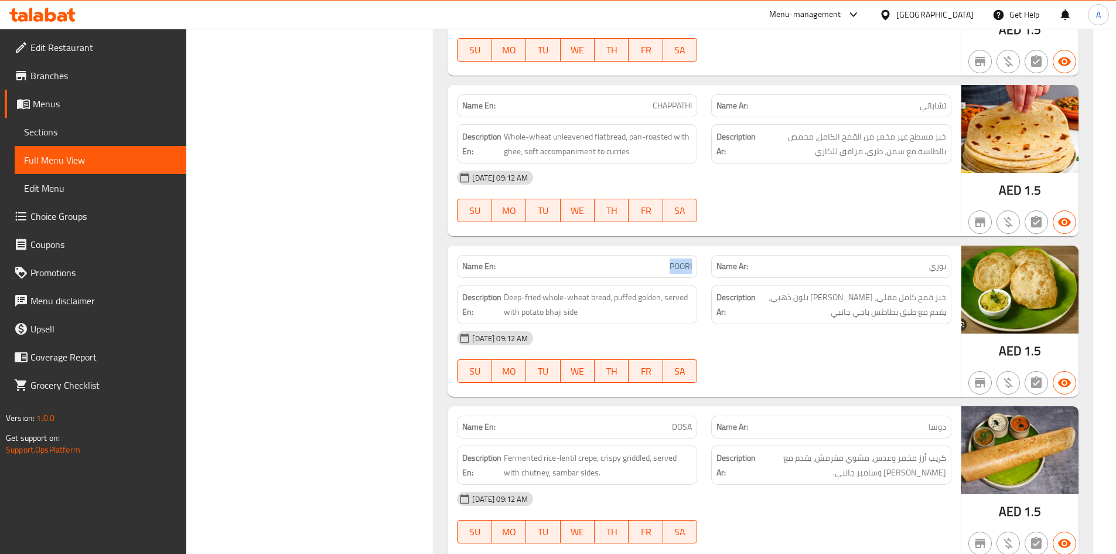
click at [677, 270] on span "POORI" at bounding box center [681, 266] width 22 height 12
copy span "POORI"
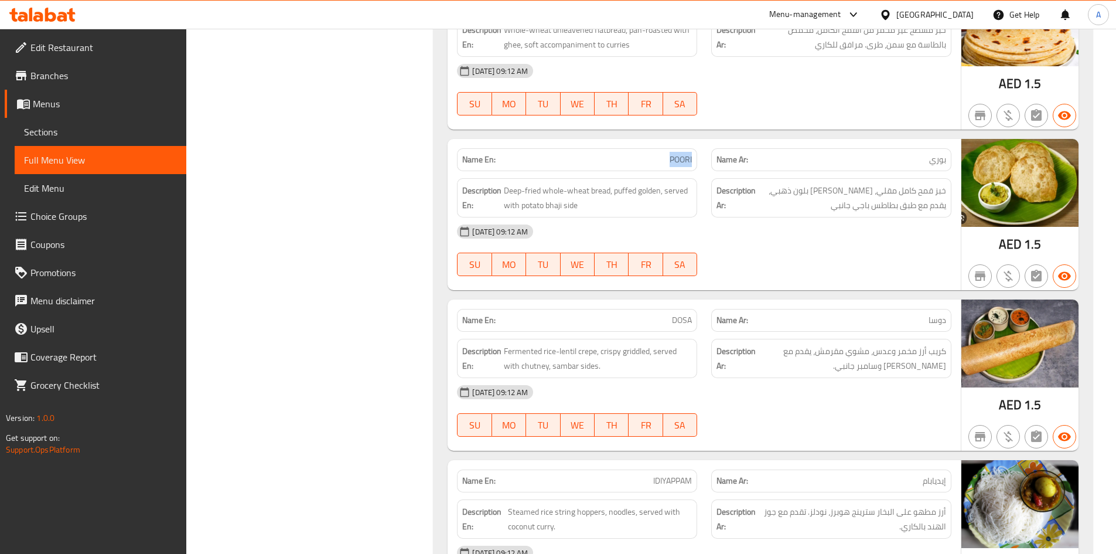
scroll to position [1803, 0]
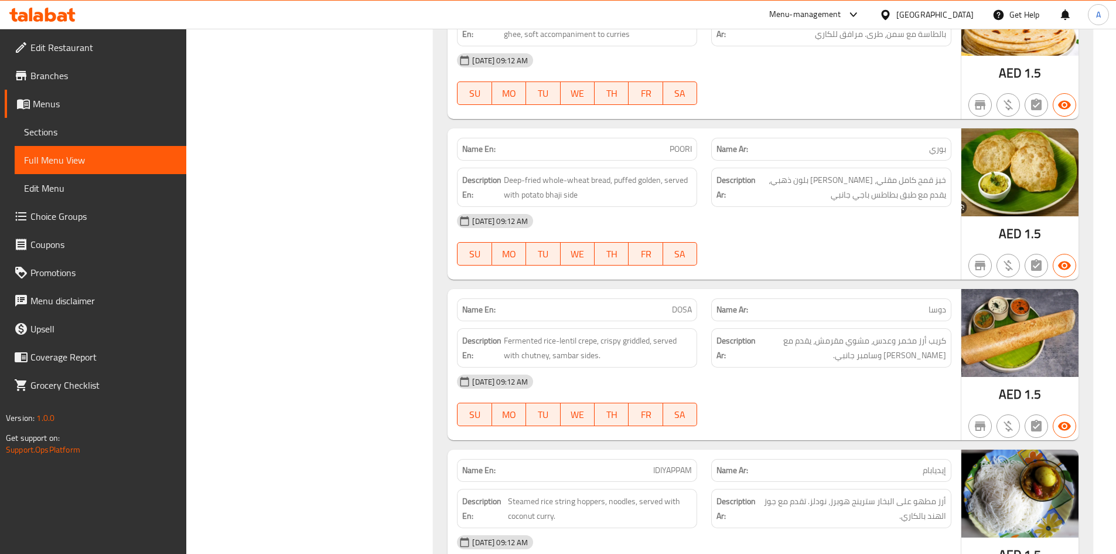
click at [687, 304] on span "DOSA" at bounding box center [682, 310] width 20 height 12
copy span "DOSA"
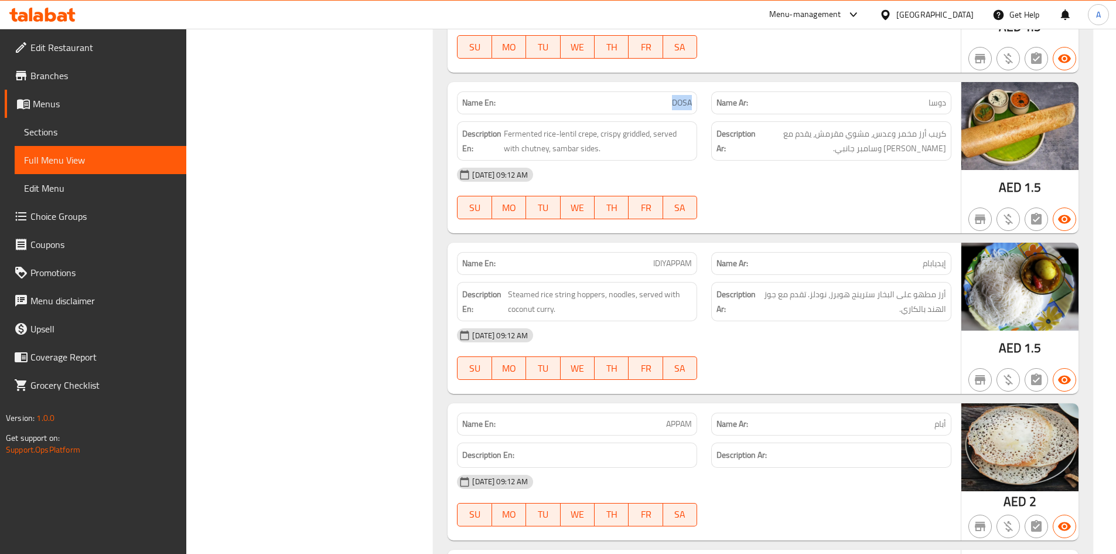
scroll to position [2037, 0]
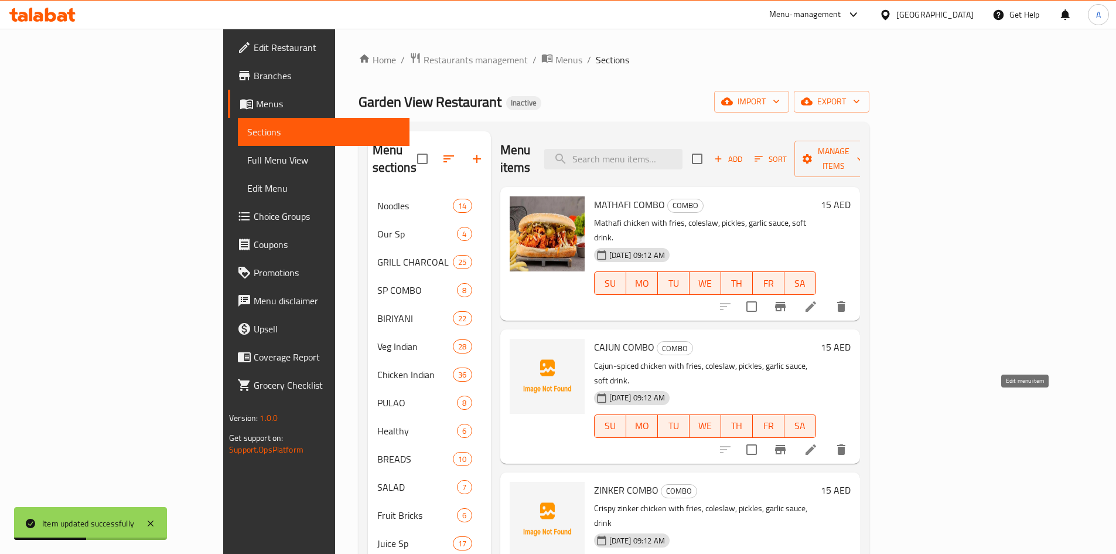
click at [818, 442] on icon at bounding box center [811, 449] width 14 height 14
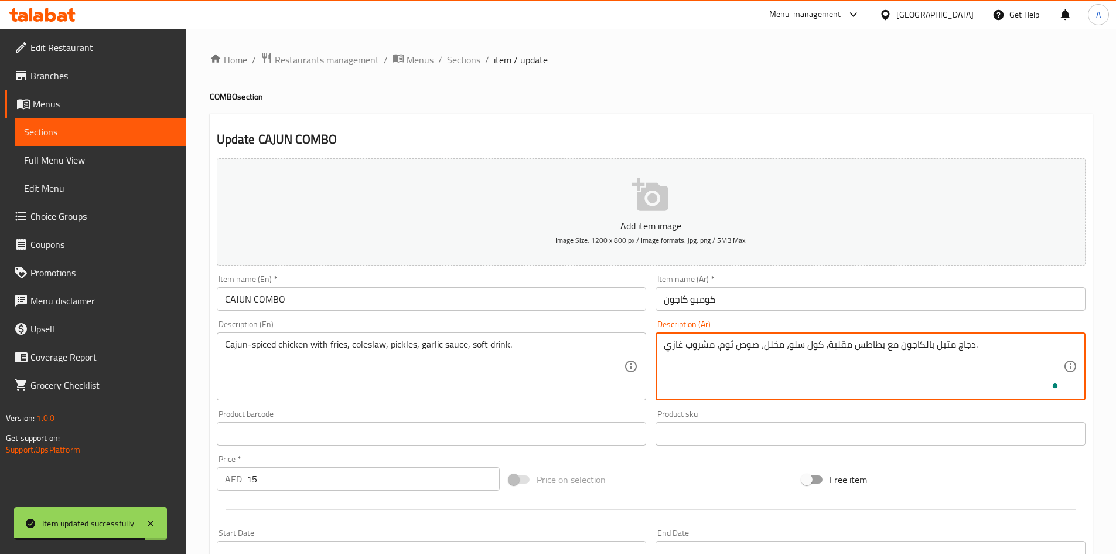
type textarea "دجاج متبل بالكاجون مع بطاطس مقلية، كول سلو، مخلل، صوص ثوم، مشروب غازي."
click at [616, 297] on input "CAJUN COMBO" at bounding box center [432, 298] width 430 height 23
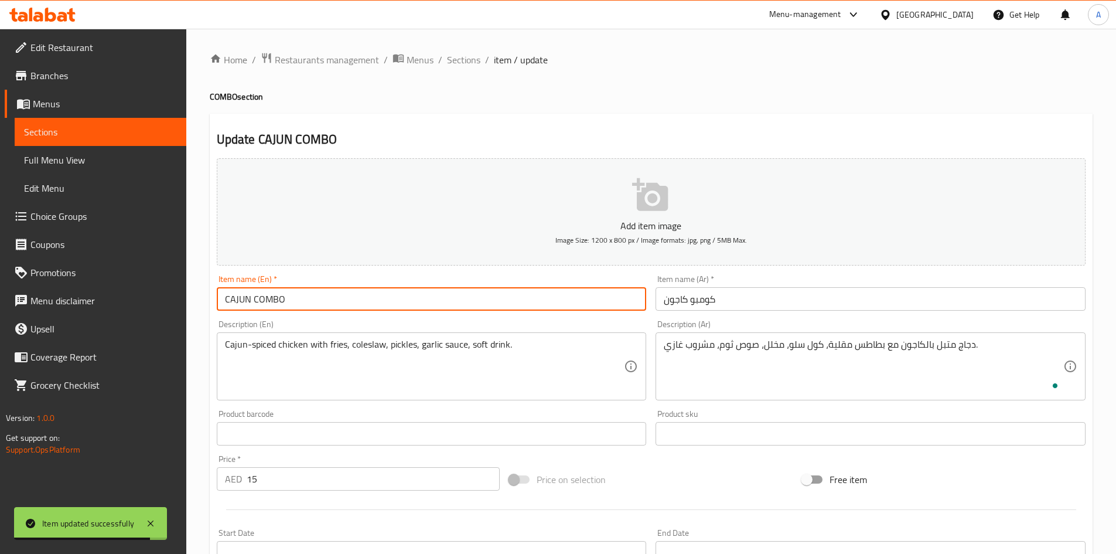
click at [467, 63] on span "Sections" at bounding box center [463, 60] width 33 height 14
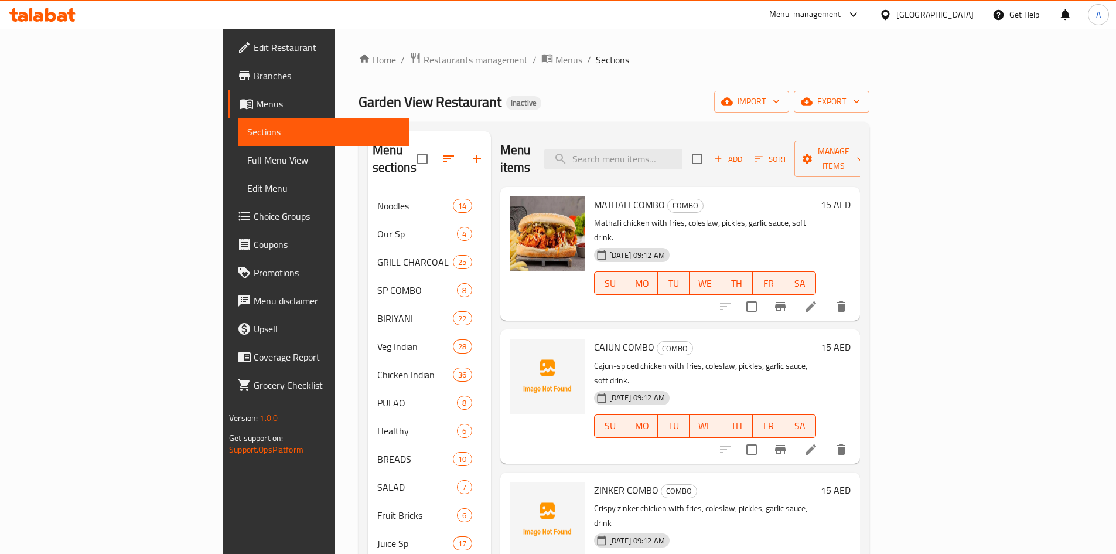
scroll to position [422, 0]
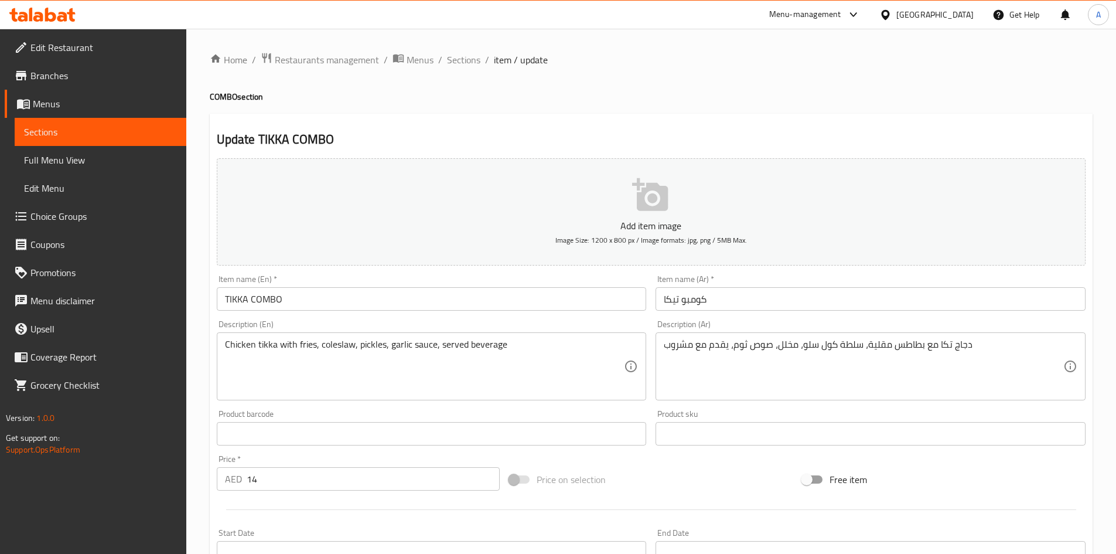
click at [846, 347] on textarea "دجاج تكا مع بطاطس مقلية، سلطة كول سلو، مخلل، صوص ثوم، يقدم مع مشروب" at bounding box center [864, 367] width 400 height 56
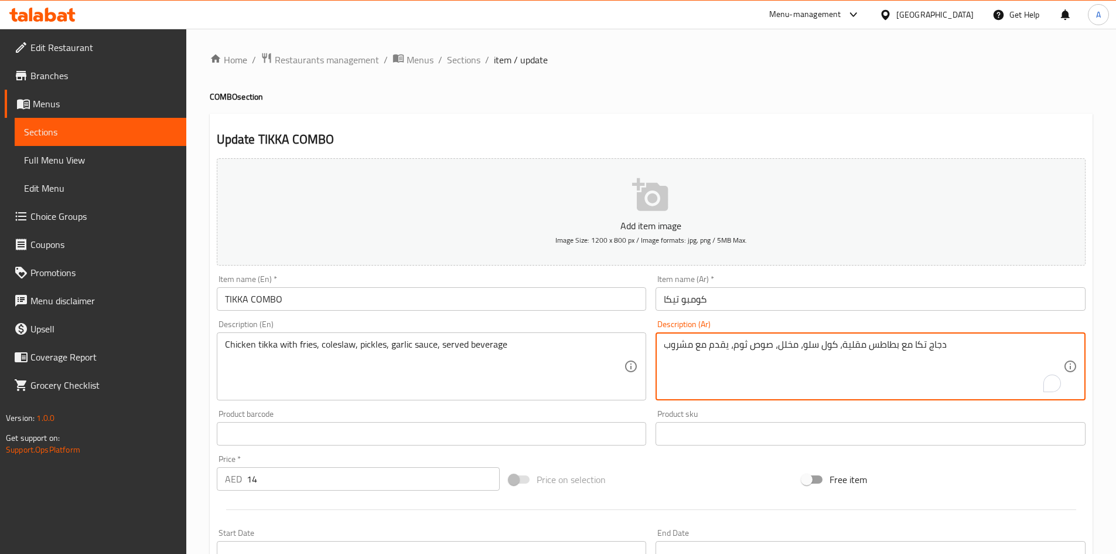
type textarea "دجاج تكا مع بطاطس مقلية، كول سلو، مخلل، صوص ثوم، يقدم مع مشروب"
click at [611, 298] on input "TIKKA COMBO" at bounding box center [432, 298] width 430 height 23
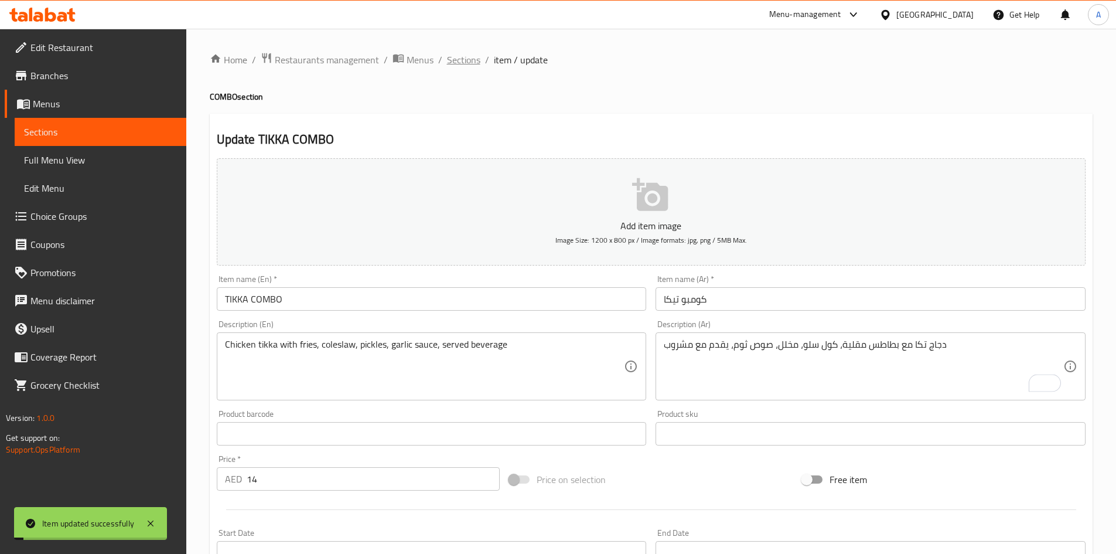
click at [461, 64] on span "Sections" at bounding box center [463, 60] width 33 height 14
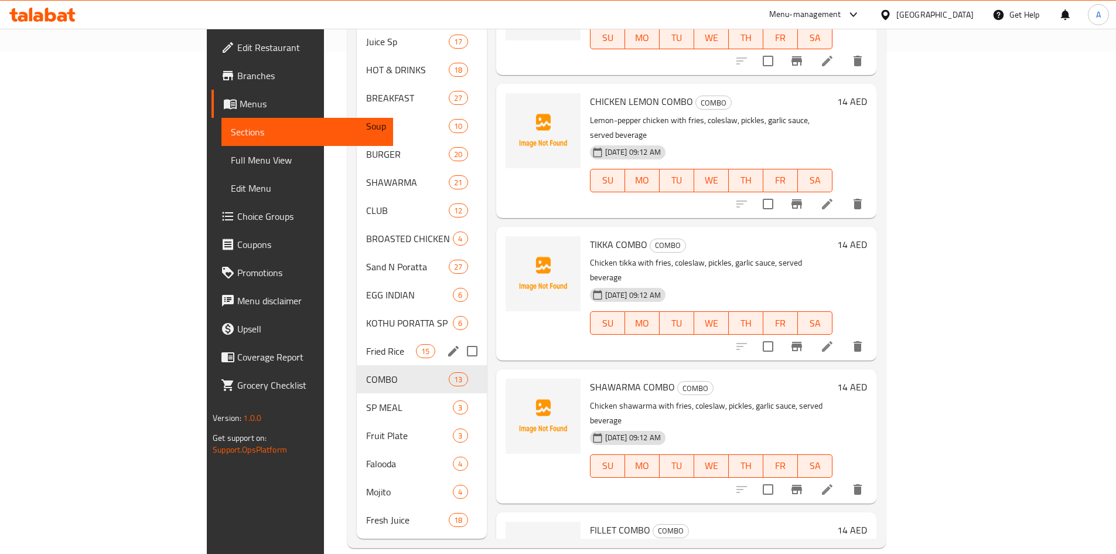
scroll to position [164, 0]
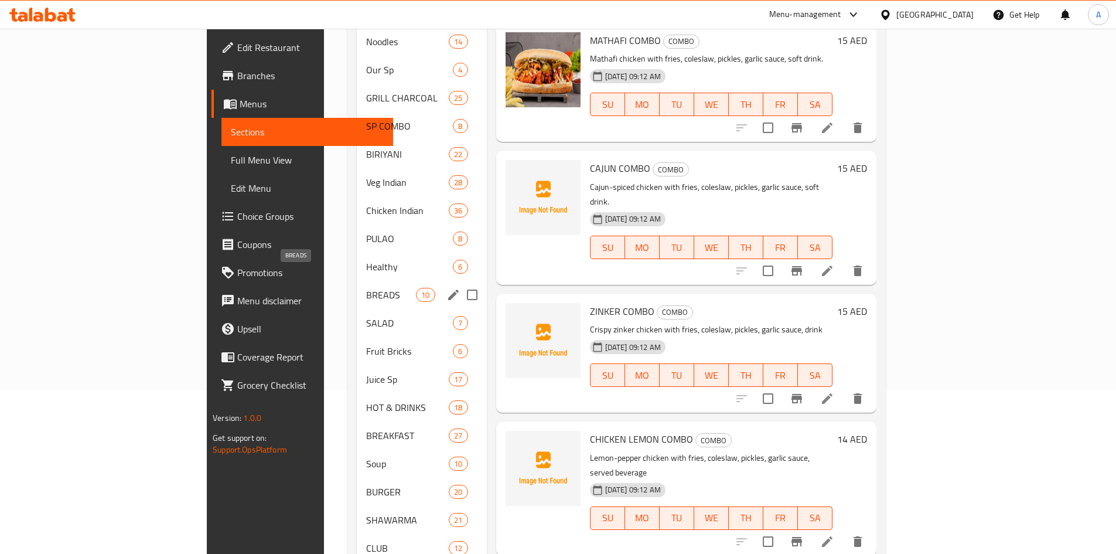
click at [366, 288] on span "BREADS" at bounding box center [391, 295] width 50 height 14
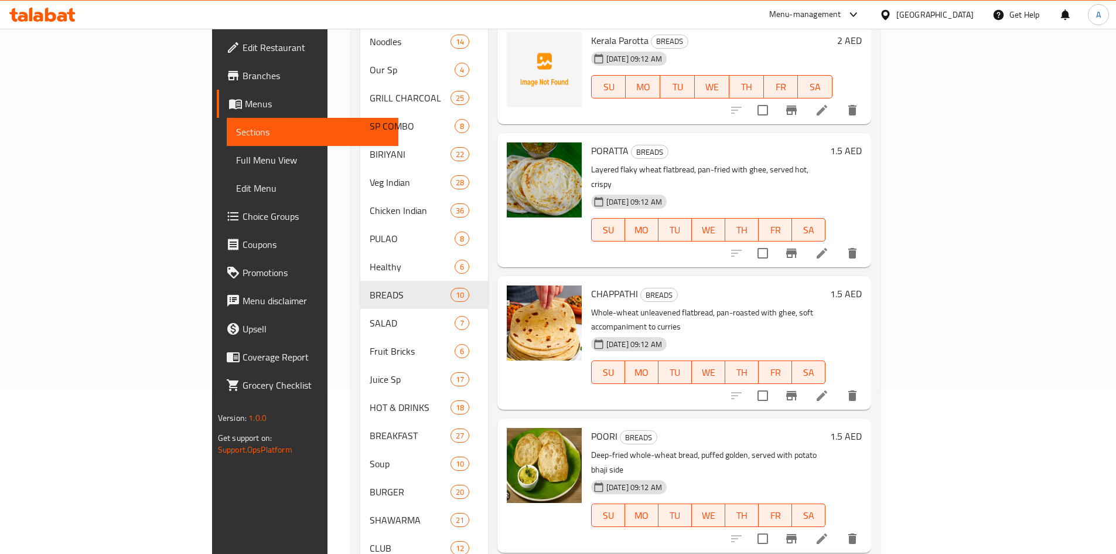
click at [827, 248] on icon at bounding box center [822, 253] width 11 height 11
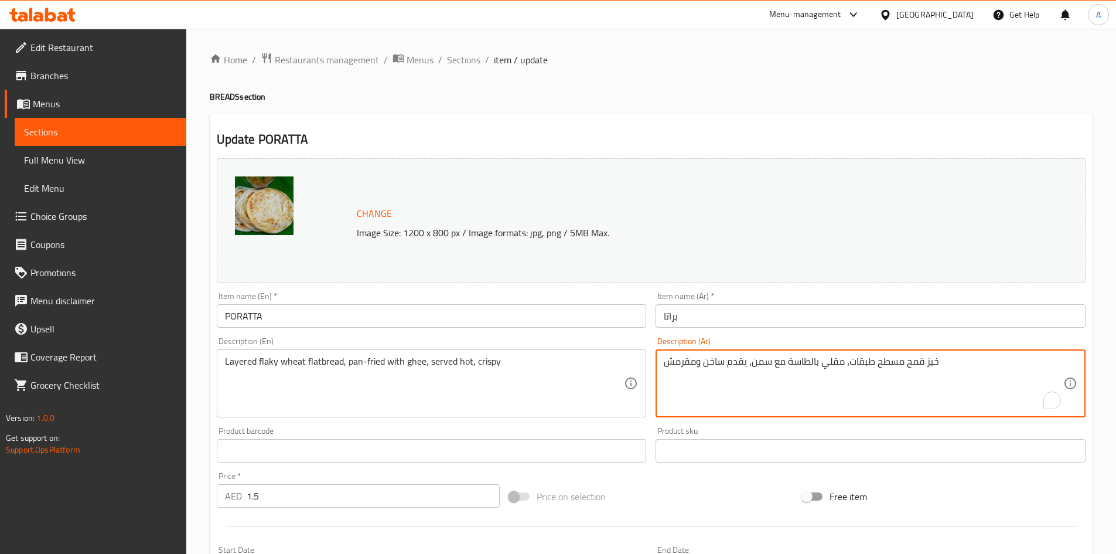
click at [889, 365] on textarea "خبز قمح مسطح طبقات، مقلي بالطاسة مع سمن، يقدم ساخن ومقرمش" at bounding box center [864, 384] width 400 height 56
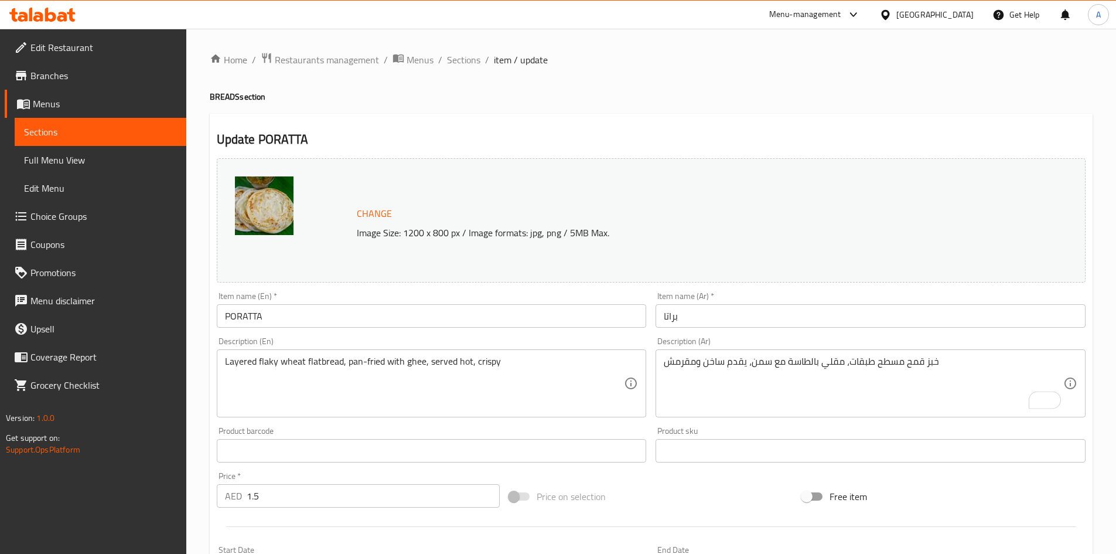
click at [889, 365] on textarea "خبز قمح مسطح طبقات، مقلي بالطاسة مع سمن، يقدم ساخن ومقرمش" at bounding box center [864, 384] width 400 height 56
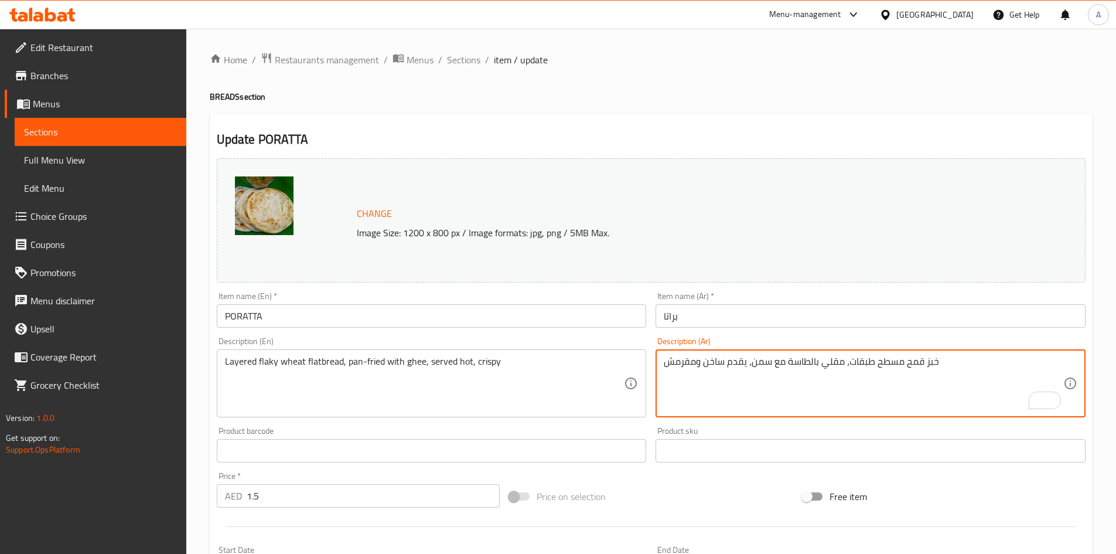
click at [889, 365] on textarea "خبز قمح مسطح طبقات، مقلي بالطاسة مع سمن، يقدم ساخن ومقرمش" at bounding box center [864, 384] width 400 height 56
click at [587, 314] on input "PORATTA" at bounding box center [432, 315] width 430 height 23
type textarea "خبز قمح مسطح فليكى طبقات، مقلي بالطاسة مع سمن، يقدم ساخن ومقرمش"
click at [546, 312] on input "PORATTA" at bounding box center [432, 315] width 430 height 23
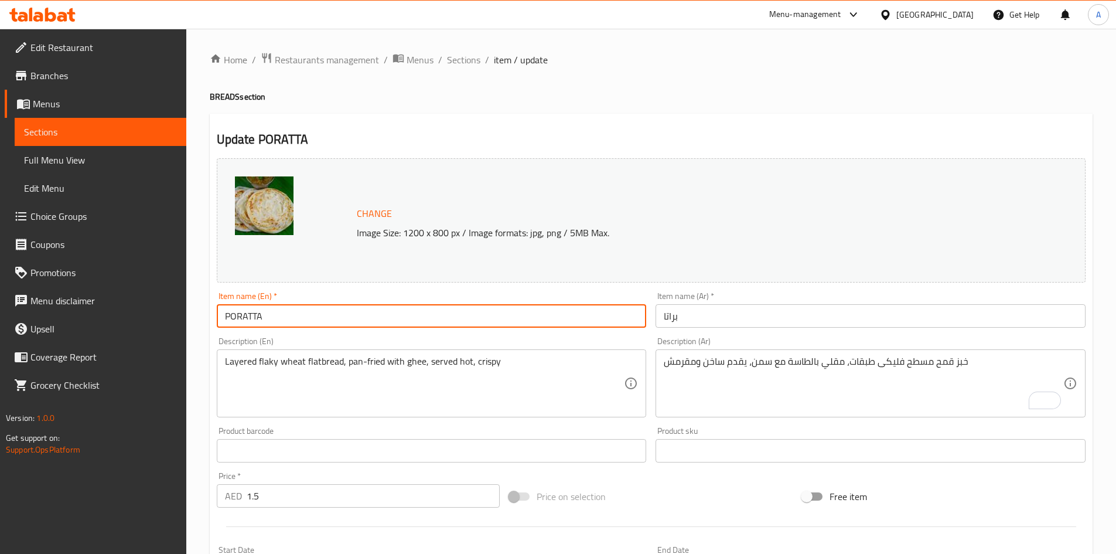
drag, startPoint x: 465, startPoint y: 60, endPoint x: 471, endPoint y: 46, distance: 14.7
click at [465, 60] on span "Sections" at bounding box center [463, 60] width 33 height 14
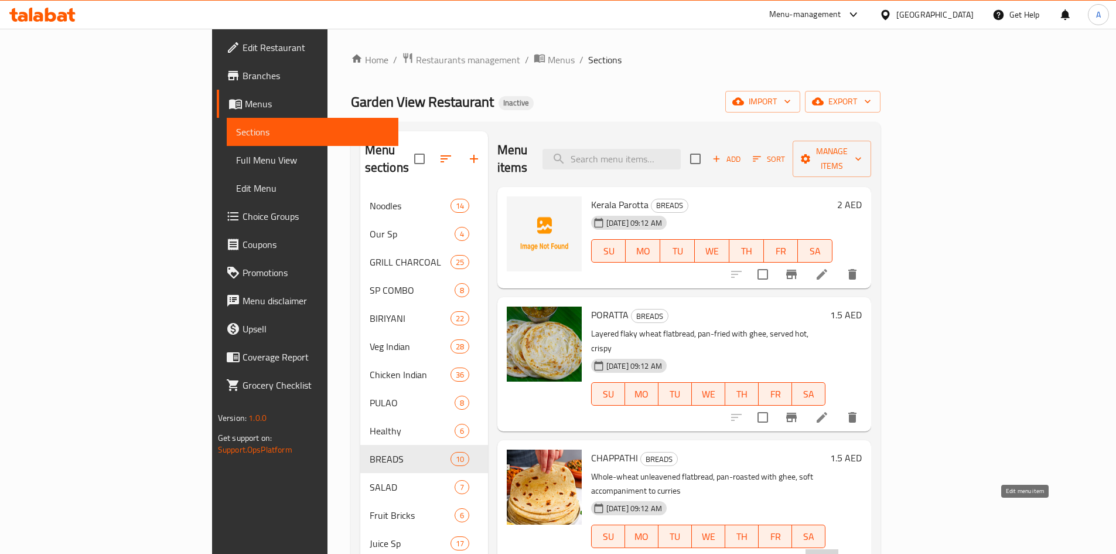
click at [829, 553] on icon at bounding box center [822, 560] width 14 height 14
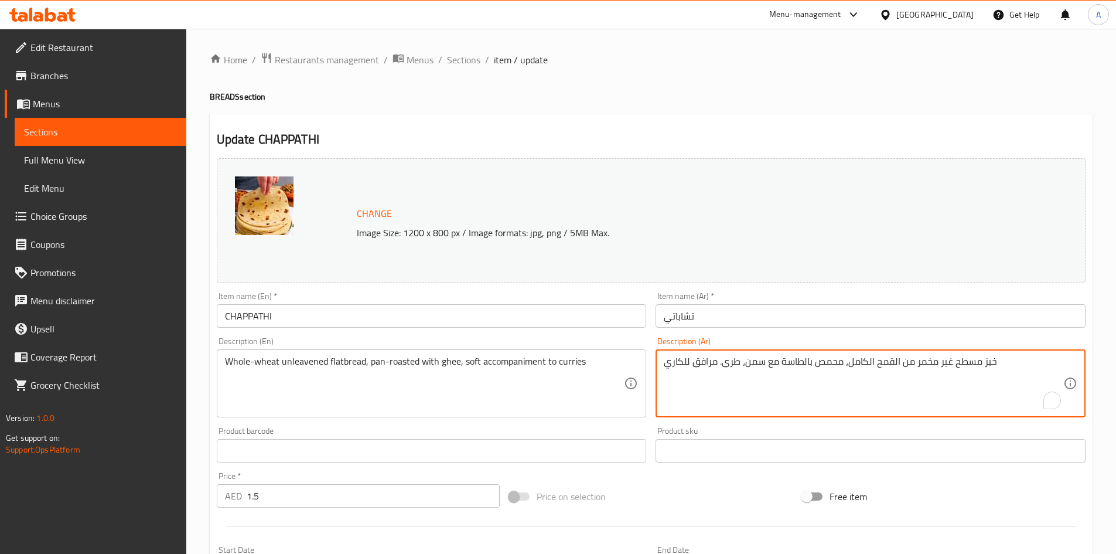
drag, startPoint x: 816, startPoint y: 362, endPoint x: 842, endPoint y: 360, distance: 25.8
paste textarea "وي"
click at [823, 366] on textarea "خبز مسطح غير مخمر من القمح الكامل، مشوي بالطاسة مع سمن، طرى. مرافق للكاري" at bounding box center [864, 384] width 400 height 56
paste textarea "مر"
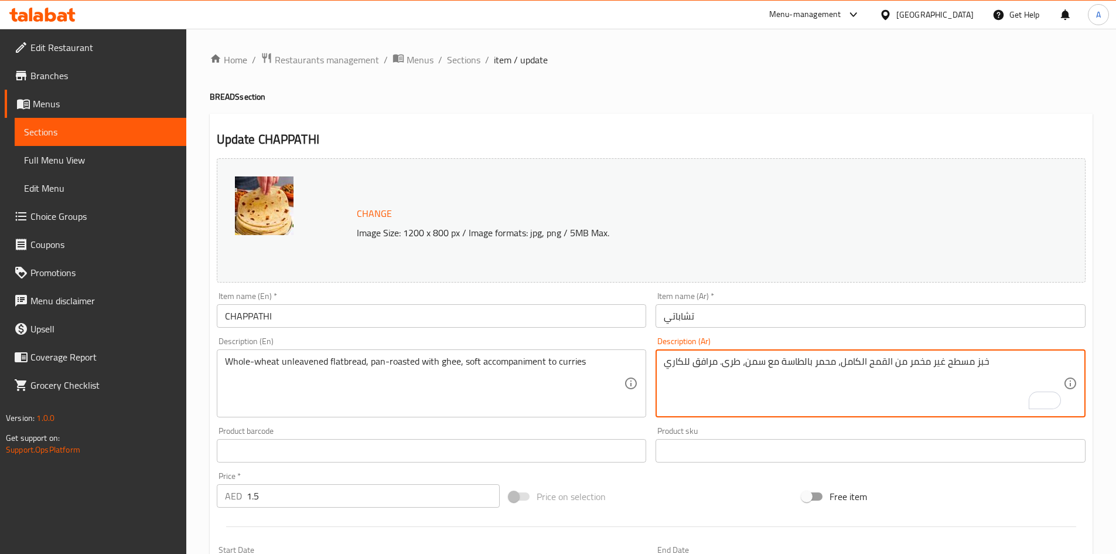
type textarea "خبز مسطح غير مخمر من القمح الكامل، محمر بالطاسة مع سمن، طرى. مرافق للكاري"
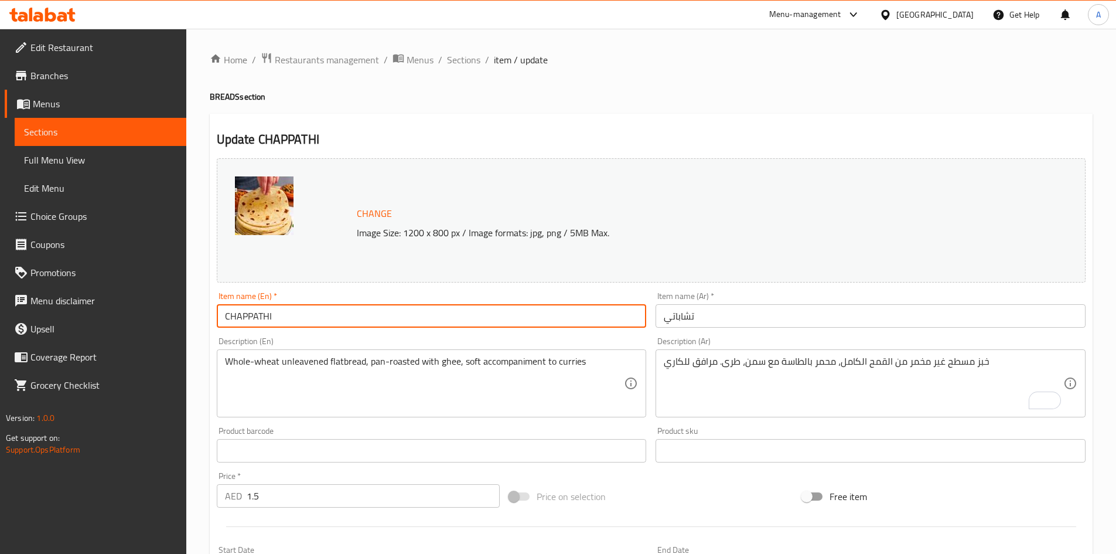
click at [556, 314] on input "CHAPPATHI" at bounding box center [432, 315] width 430 height 23
drag, startPoint x: 474, startPoint y: 60, endPoint x: 450, endPoint y: 4, distance: 61.5
click at [474, 60] on span "Sections" at bounding box center [463, 60] width 33 height 14
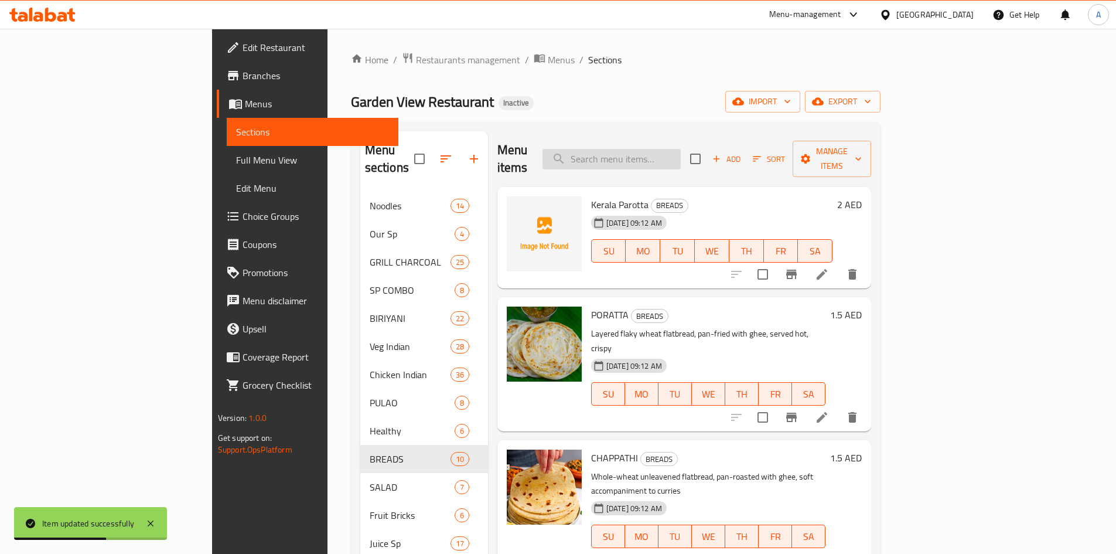
click at [679, 149] on input "search" at bounding box center [612, 159] width 138 height 21
paste input "POORI"
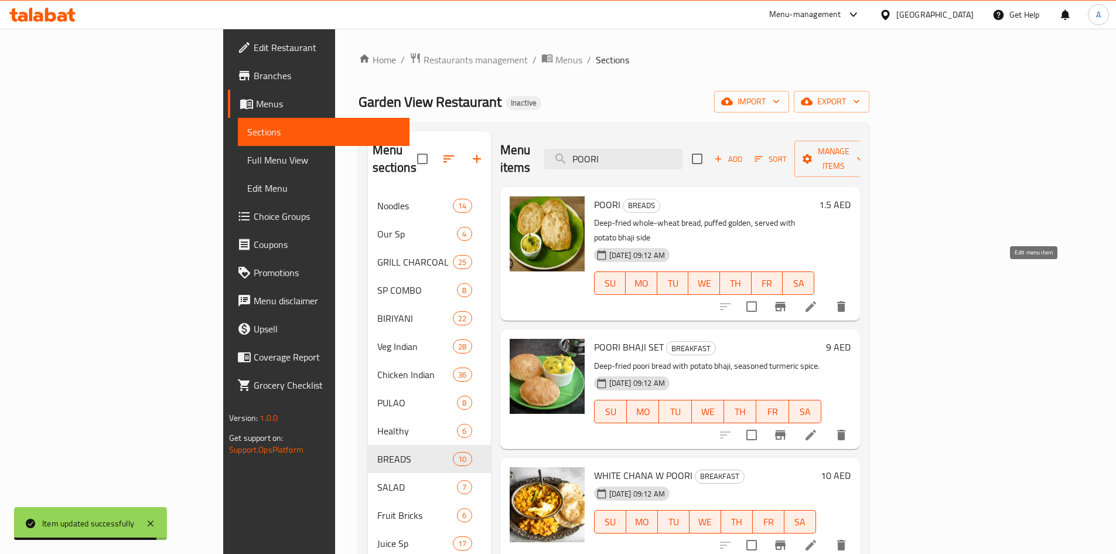
type input "POORI"
click at [818, 299] on icon at bounding box center [811, 306] width 14 height 14
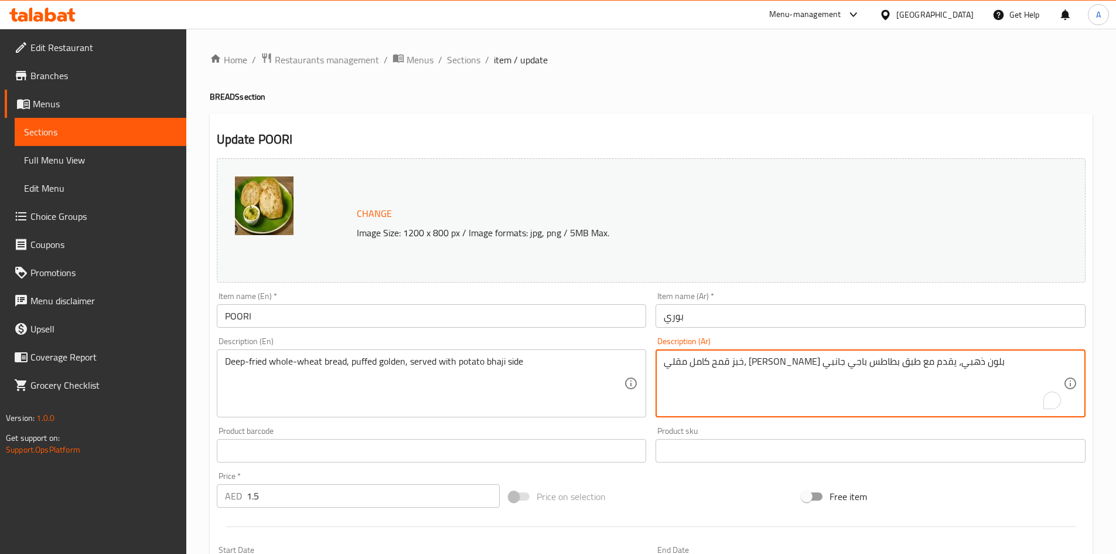
click at [832, 362] on textarea "خبز قمح كامل مقلي، [PERSON_NAME] بلون ذهبي، يقدم مع طبق بطاطس باجي جانبي" at bounding box center [864, 384] width 400 height 56
type textarea "خبز قمح كامل مقلي، [PERSON_NAME] ذهبي، يقدم مع طبق بطاطس باجي جانبي"
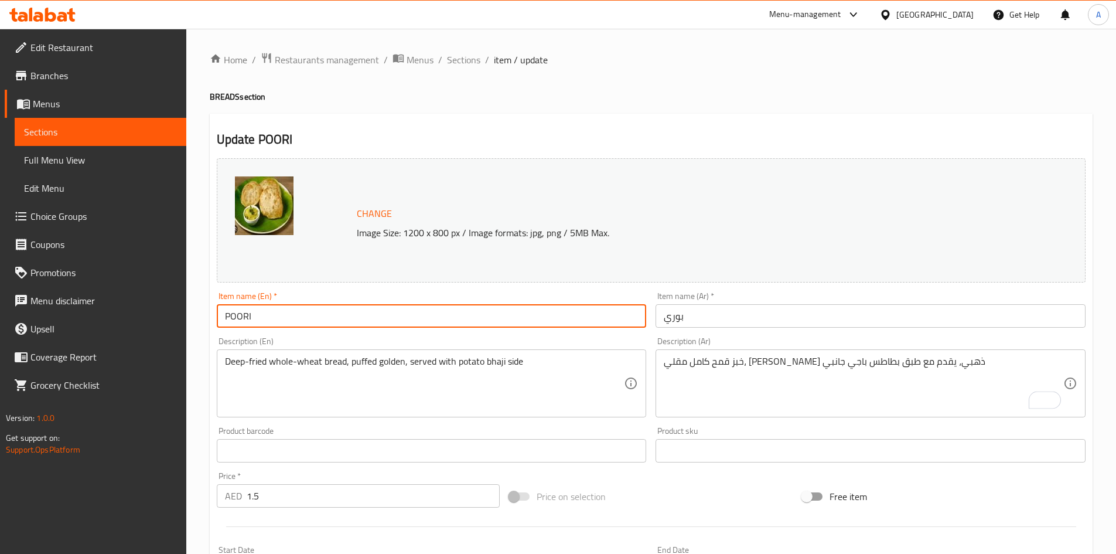
click at [574, 316] on input "POORI" at bounding box center [432, 315] width 430 height 23
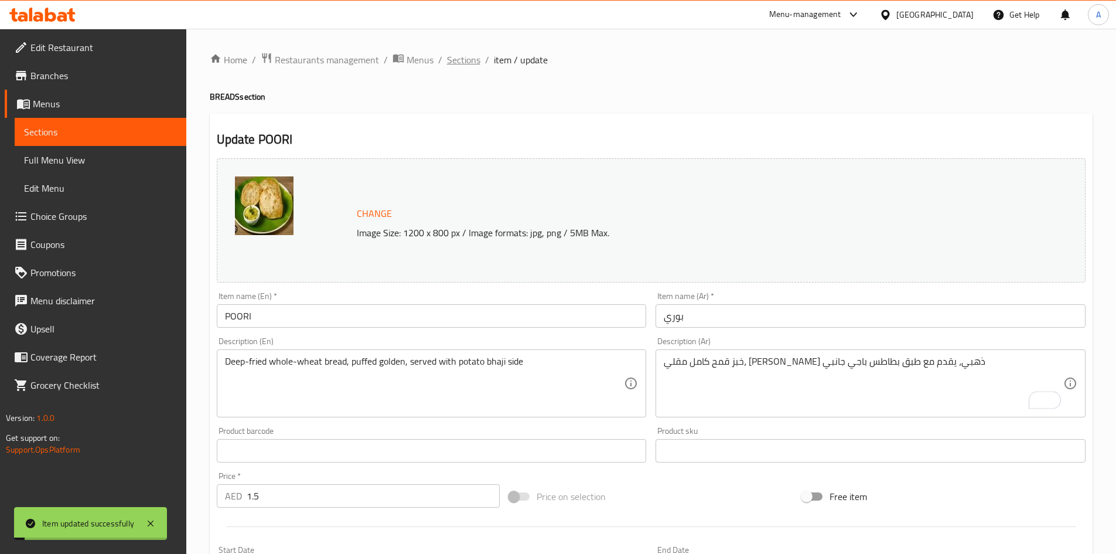
click at [468, 62] on span "Sections" at bounding box center [463, 60] width 33 height 14
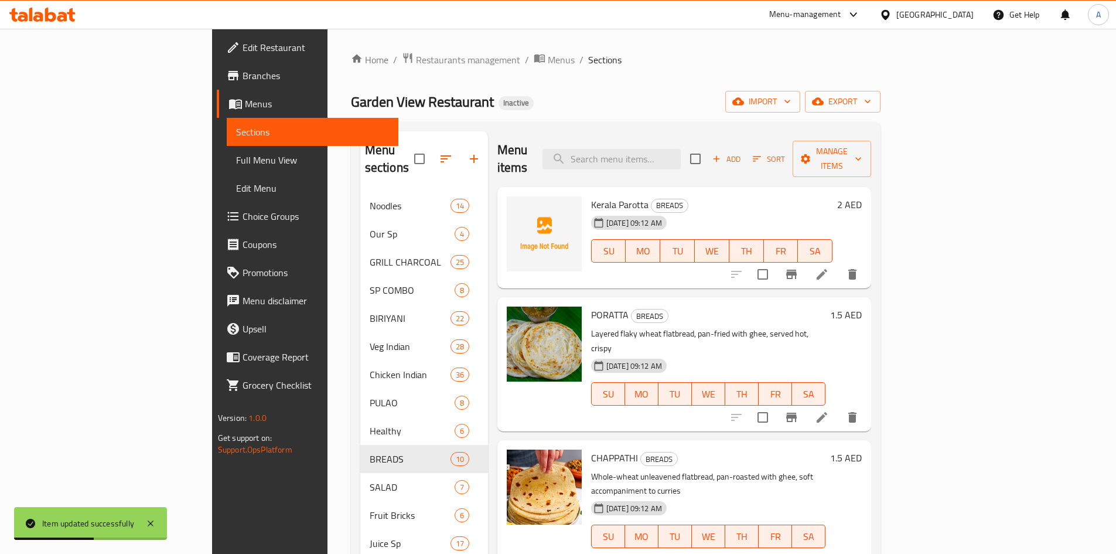
scroll to position [404, 0]
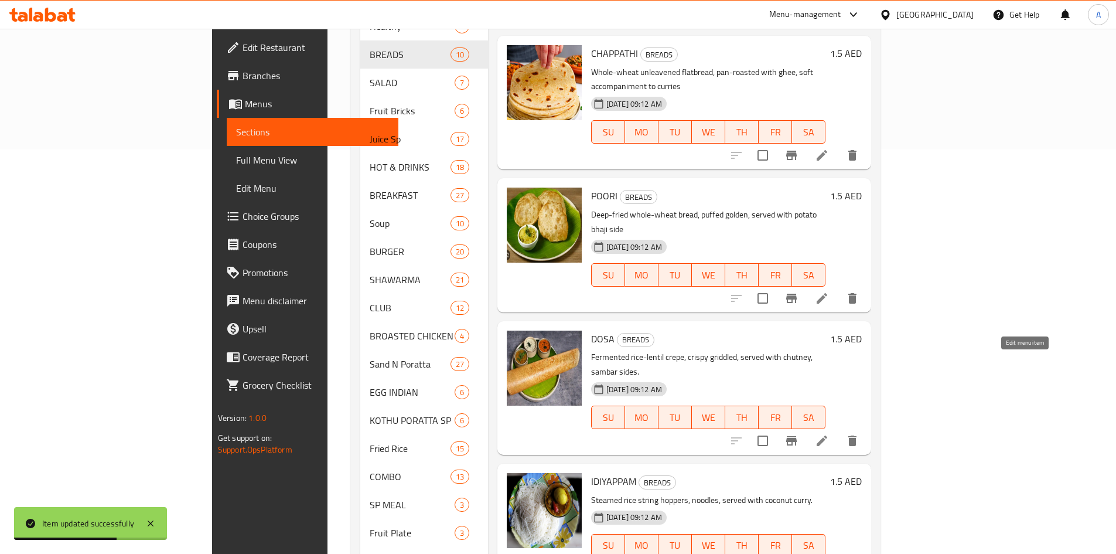
click at [829, 434] on icon at bounding box center [822, 441] width 14 height 14
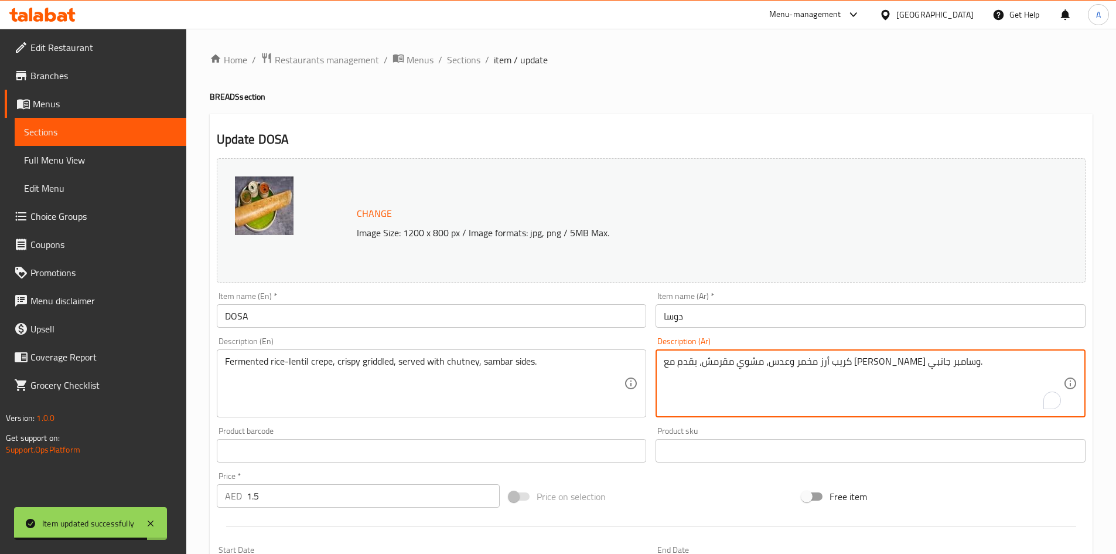
click at [895, 364] on textarea "كريب أرز مخمر وعدس، مشوي مقرمش، يقدم مع [PERSON_NAME] وسامبر جانبي." at bounding box center [864, 384] width 400 height 56
paste textarea "مخمر"
type textarea "كريب أرز وعدس مخمر، مشوي مقرمش، يقدم مع شوتني وسامبر جانبي."
click at [564, 316] on input "DOSA" at bounding box center [432, 315] width 430 height 23
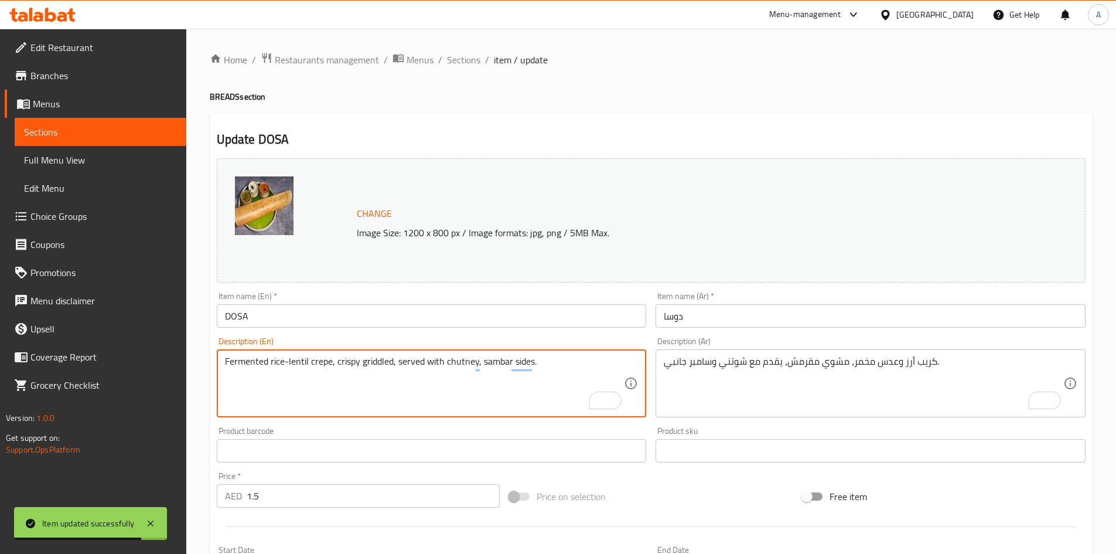
drag, startPoint x: 361, startPoint y: 361, endPoint x: 379, endPoint y: 358, distance: 18.4
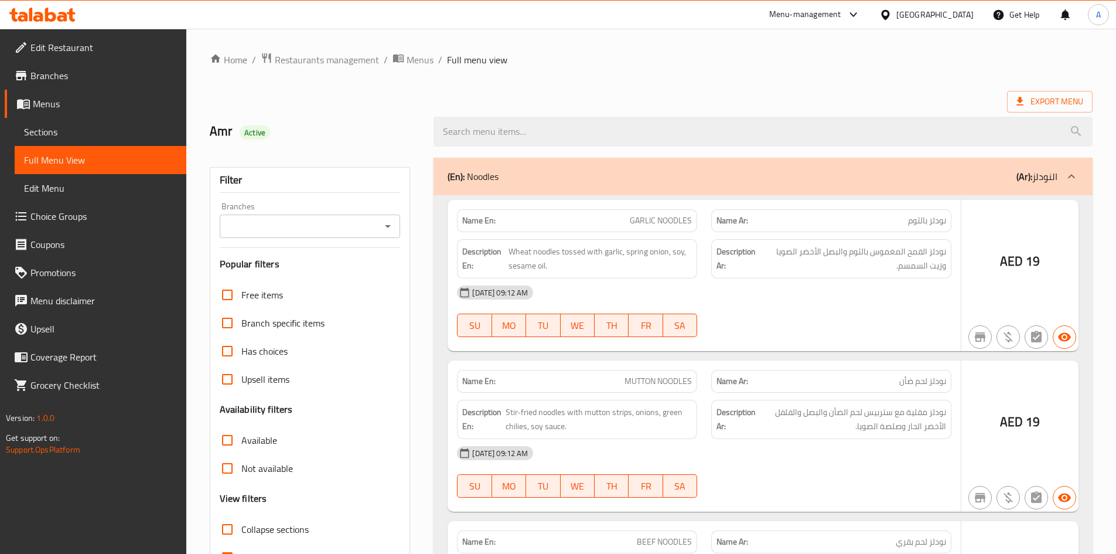
click at [229, 225] on div at bounding box center [558, 277] width 1116 height 554
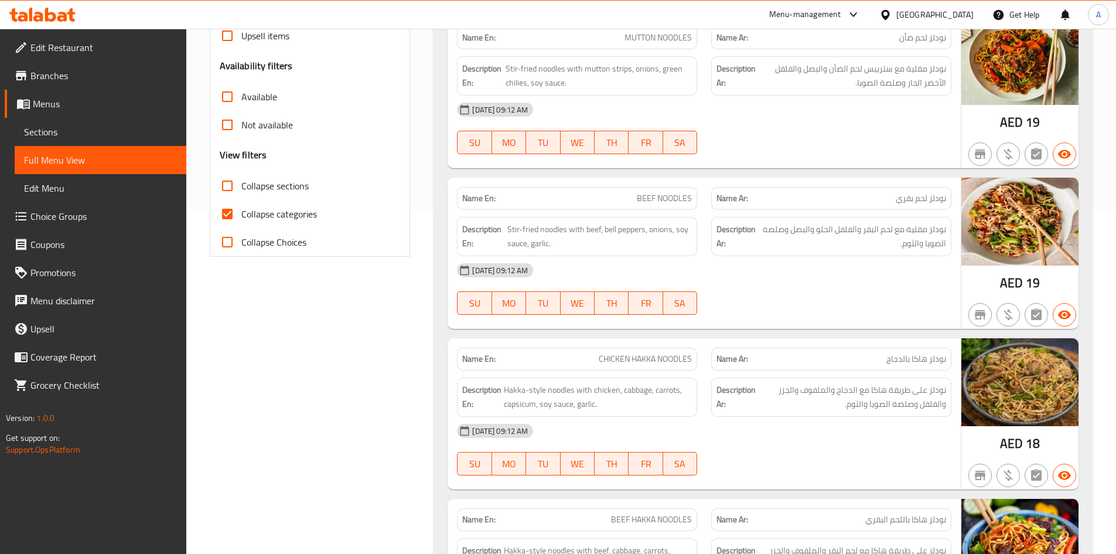
scroll to position [187, 0]
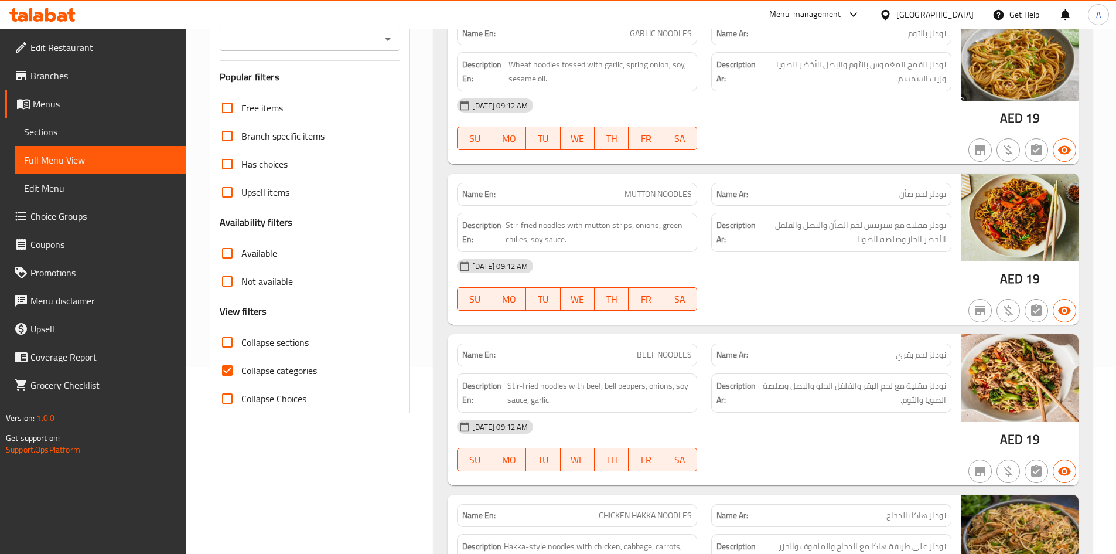
click at [223, 345] on input "Collapse sections" at bounding box center [227, 342] width 28 height 28
checkbox input "true"
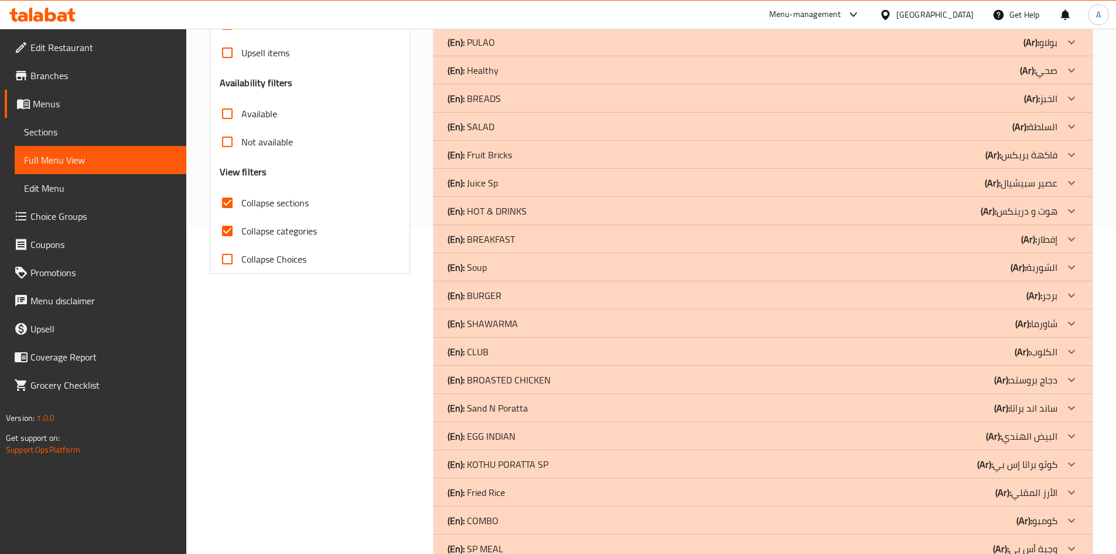
scroll to position [471, 0]
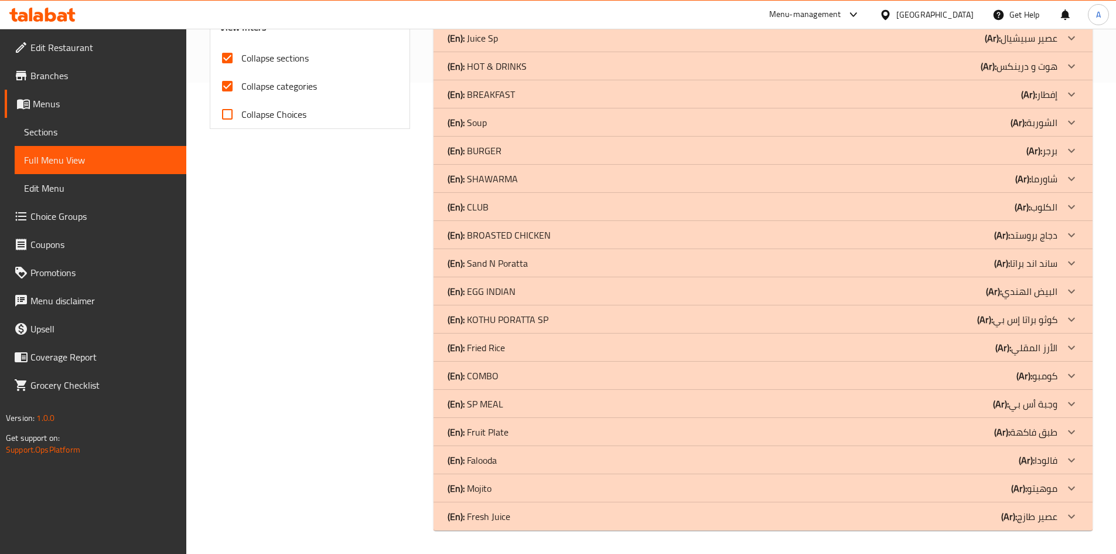
click at [567, 397] on div "(En): SP MEAL (Ar): وجبة أس بي" at bounding box center [753, 404] width 610 height 14
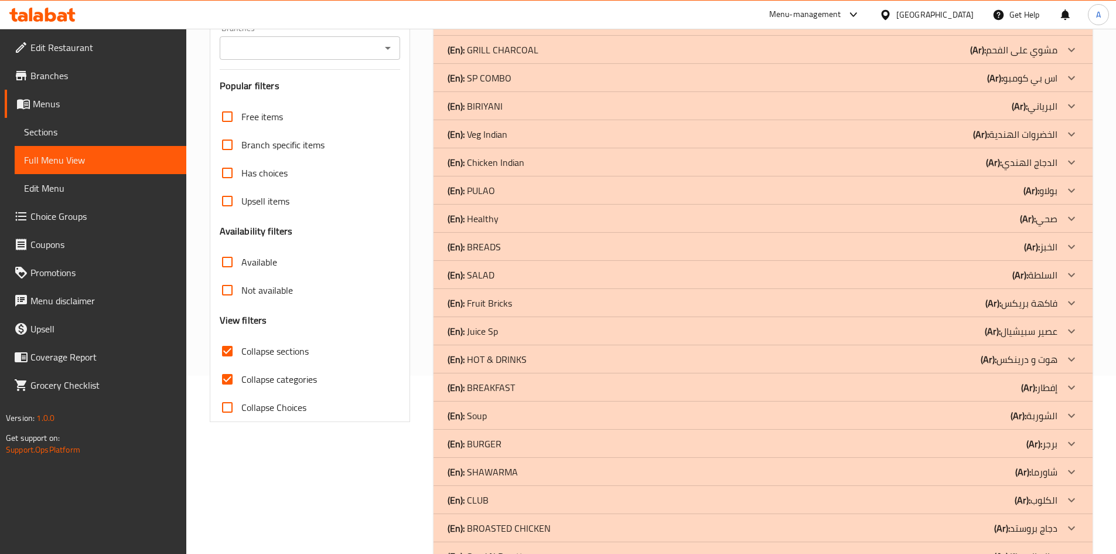
scroll to position [120, 0]
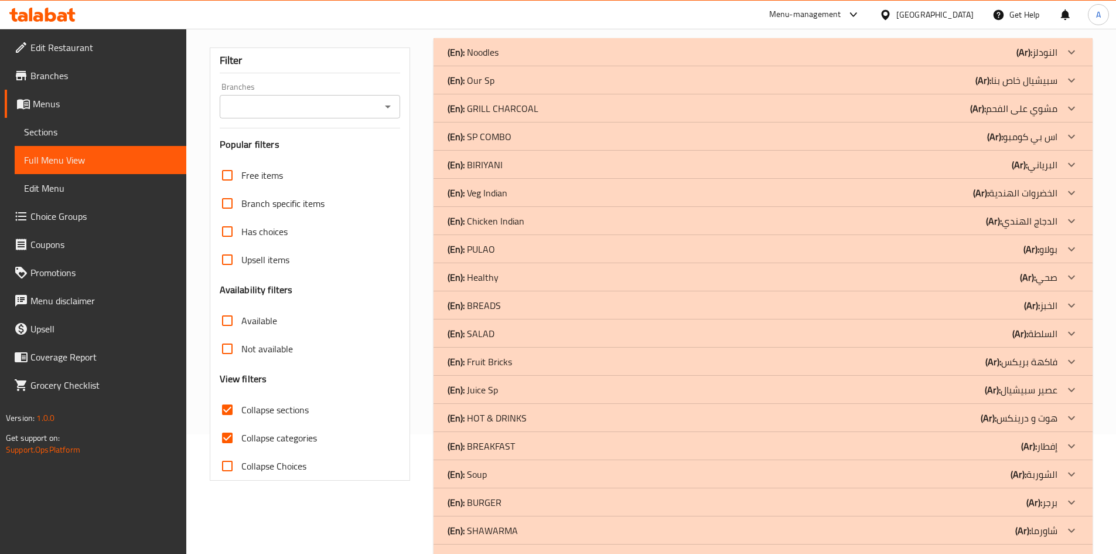
click at [540, 298] on div "(En): BREADS (Ar): الخبز" at bounding box center [753, 305] width 610 height 14
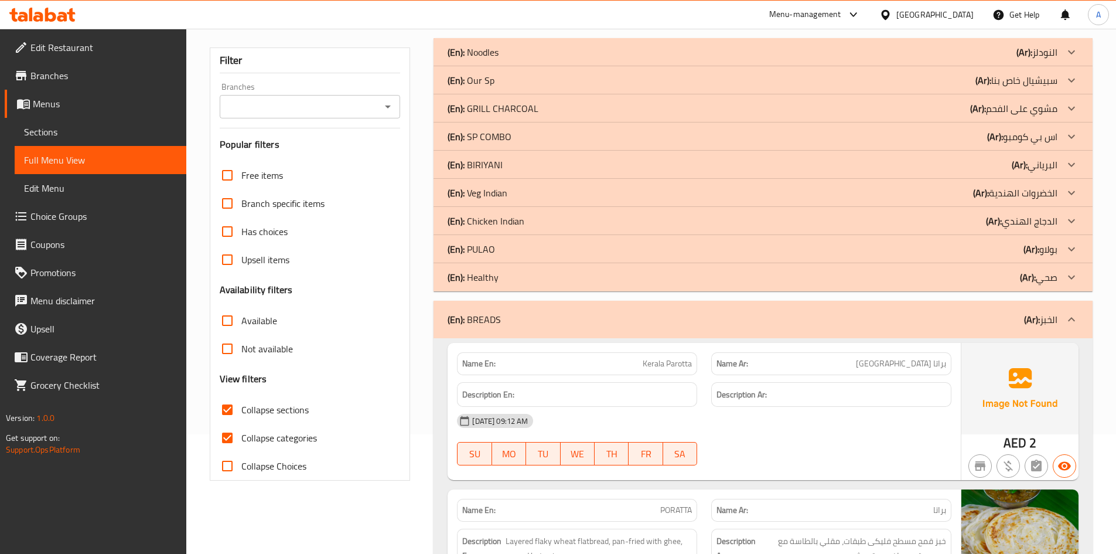
click at [536, 270] on div "(En): Healthy (Ar): صحي" at bounding box center [753, 277] width 610 height 14
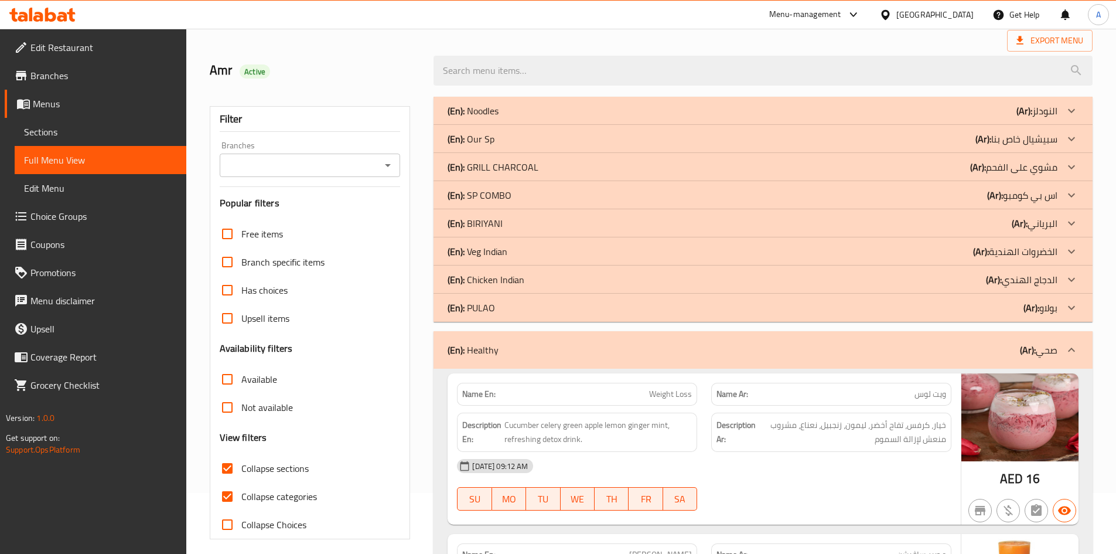
scroll to position [2, 0]
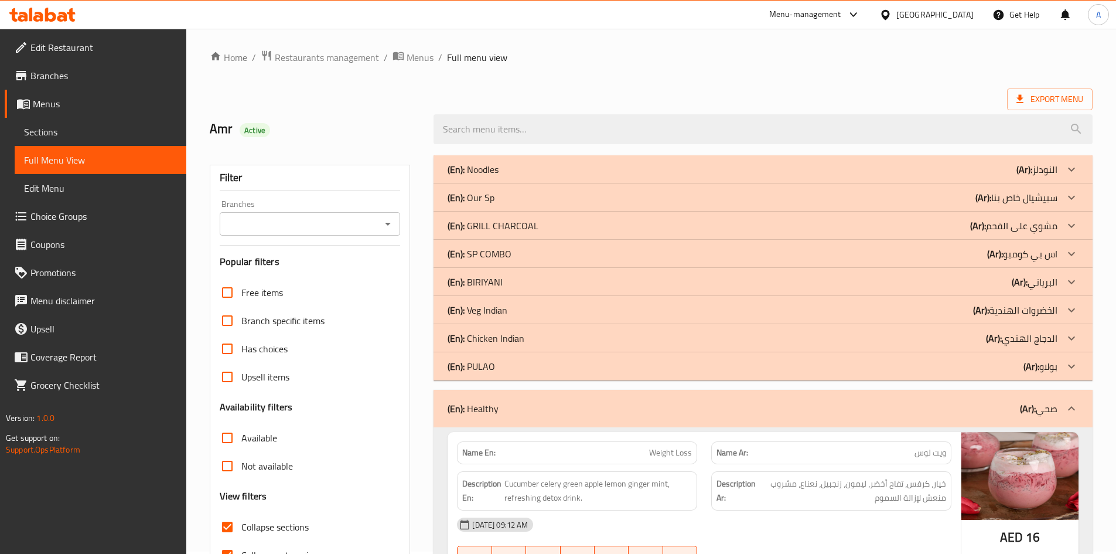
click at [527, 252] on div "(En): SP COMBO (Ar): اس بي كومبو" at bounding box center [753, 254] width 610 height 14
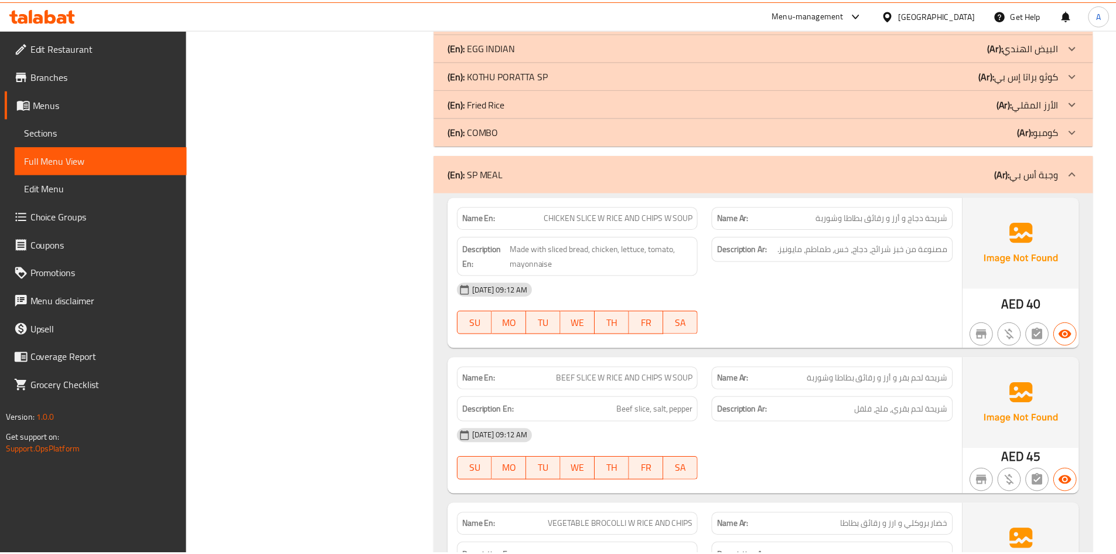
scroll to position [5053, 0]
